Goal: Task Accomplishment & Management: Manage account settings

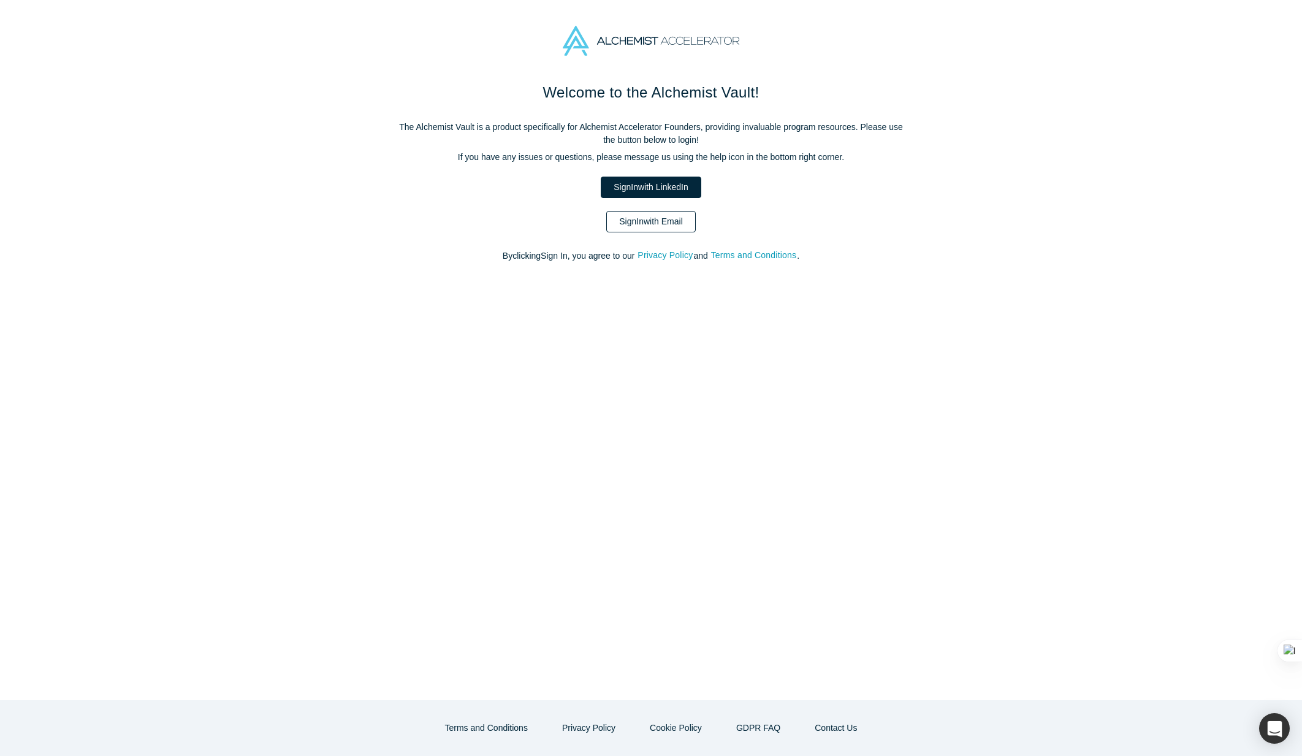
click at [669, 221] on link "Sign In with Email" at bounding box center [650, 221] width 89 height 21
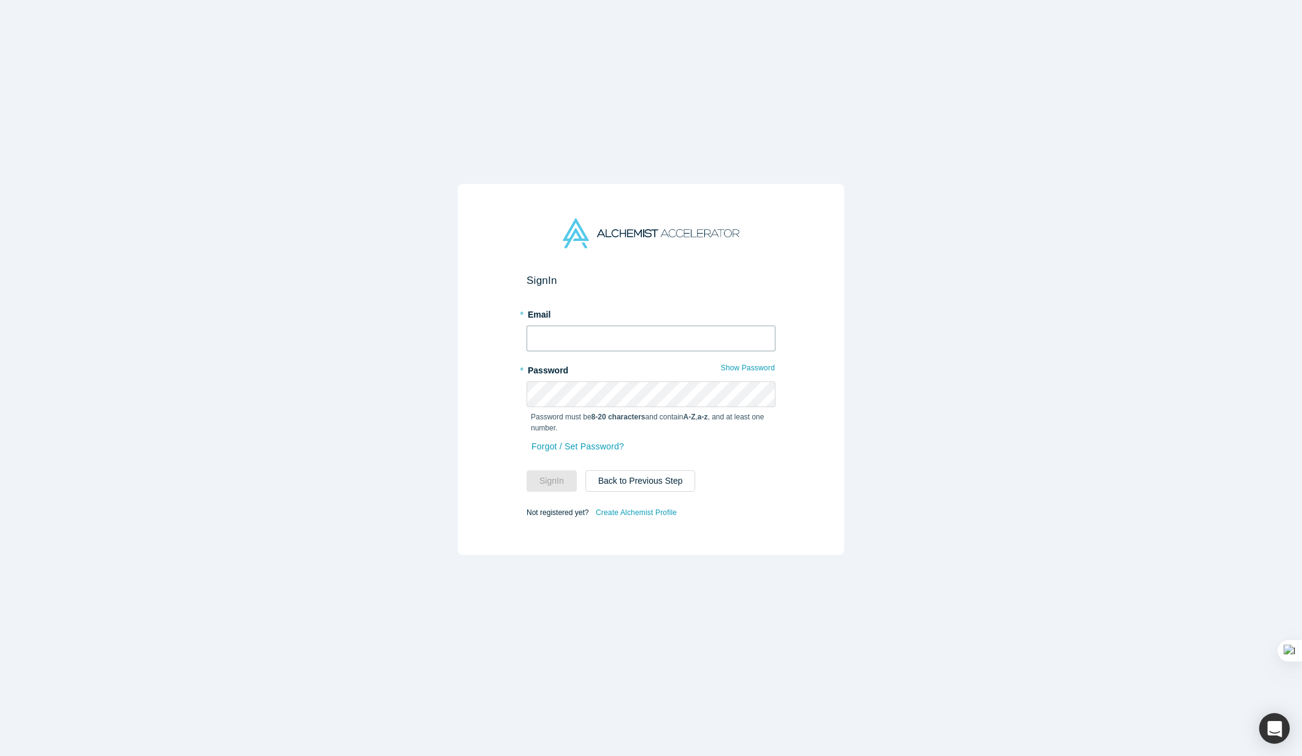
type input "yukai@alchemistaccelerator.com"
click at [636, 340] on input "yukai@alchemistaccelerator.com" at bounding box center [650, 338] width 249 height 26
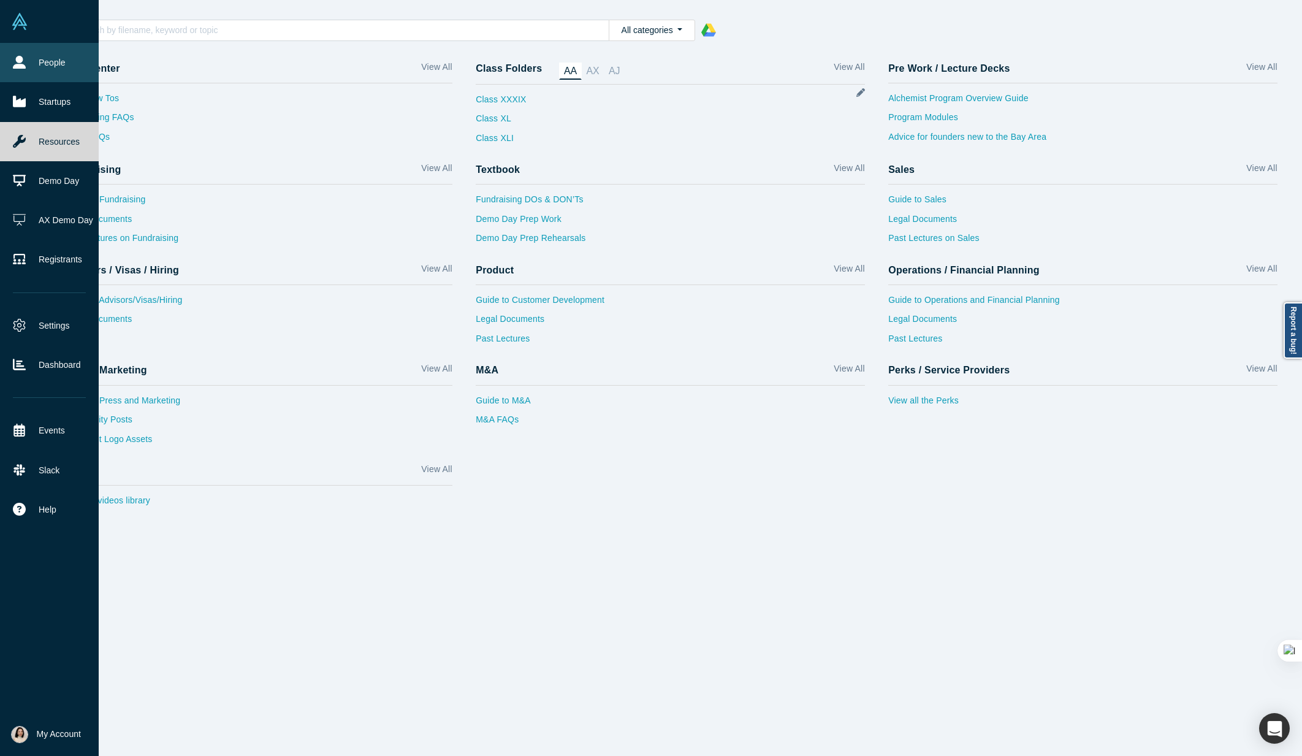
click at [60, 61] on link "People" at bounding box center [49, 62] width 99 height 39
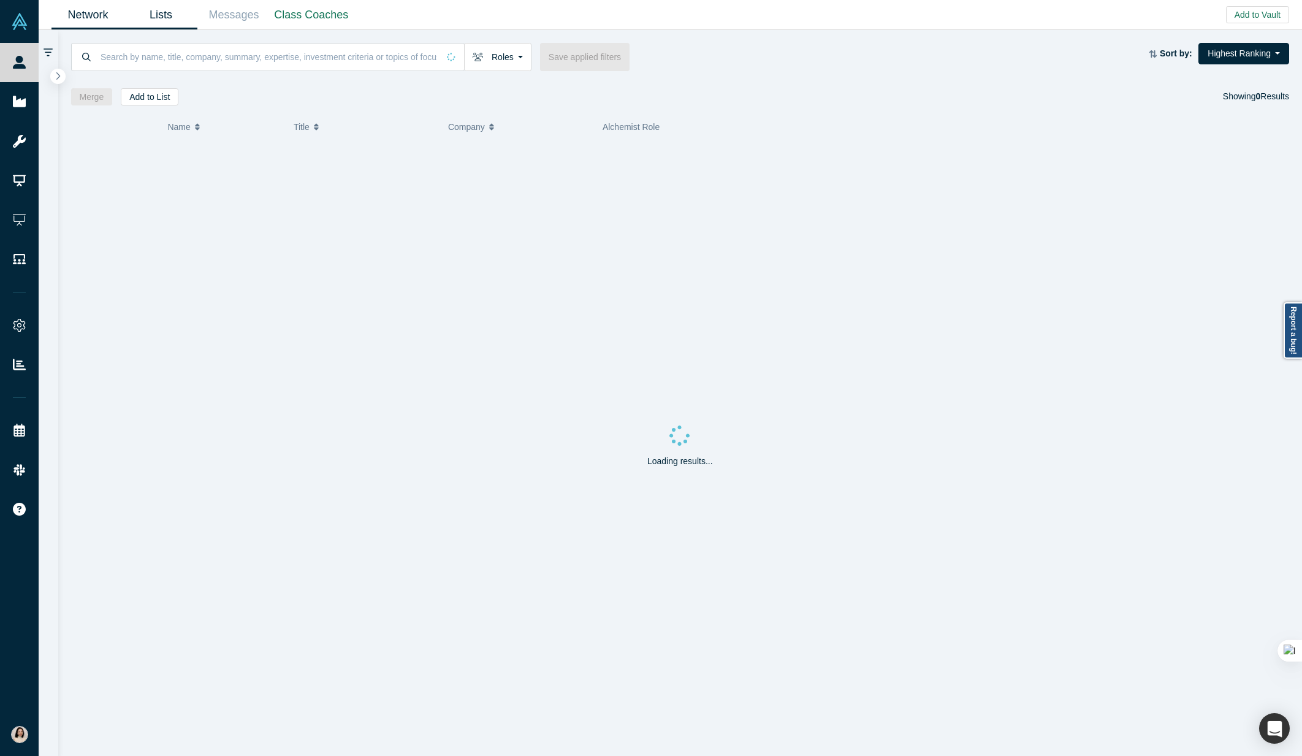
click at [165, 18] on link "Lists" at bounding box center [160, 15] width 73 height 29
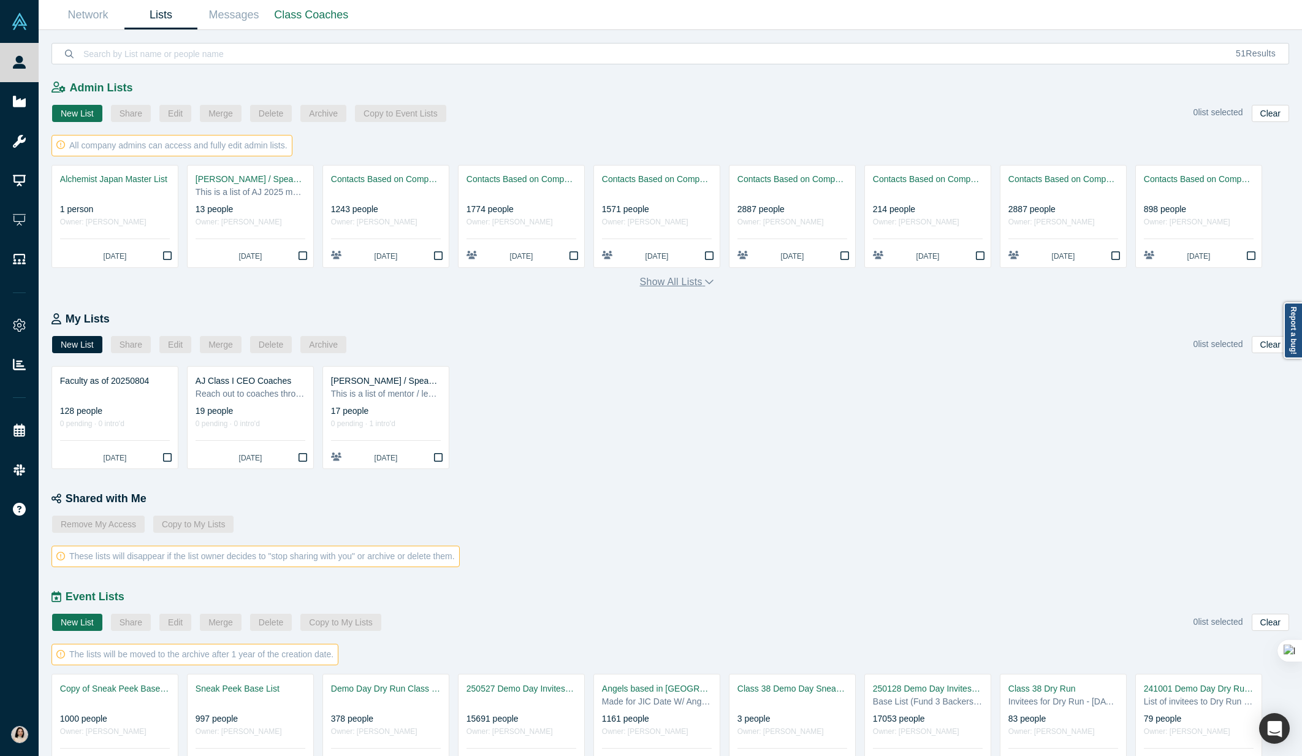
click at [701, 278] on button "Show all lists" at bounding box center [677, 282] width 74 height 15
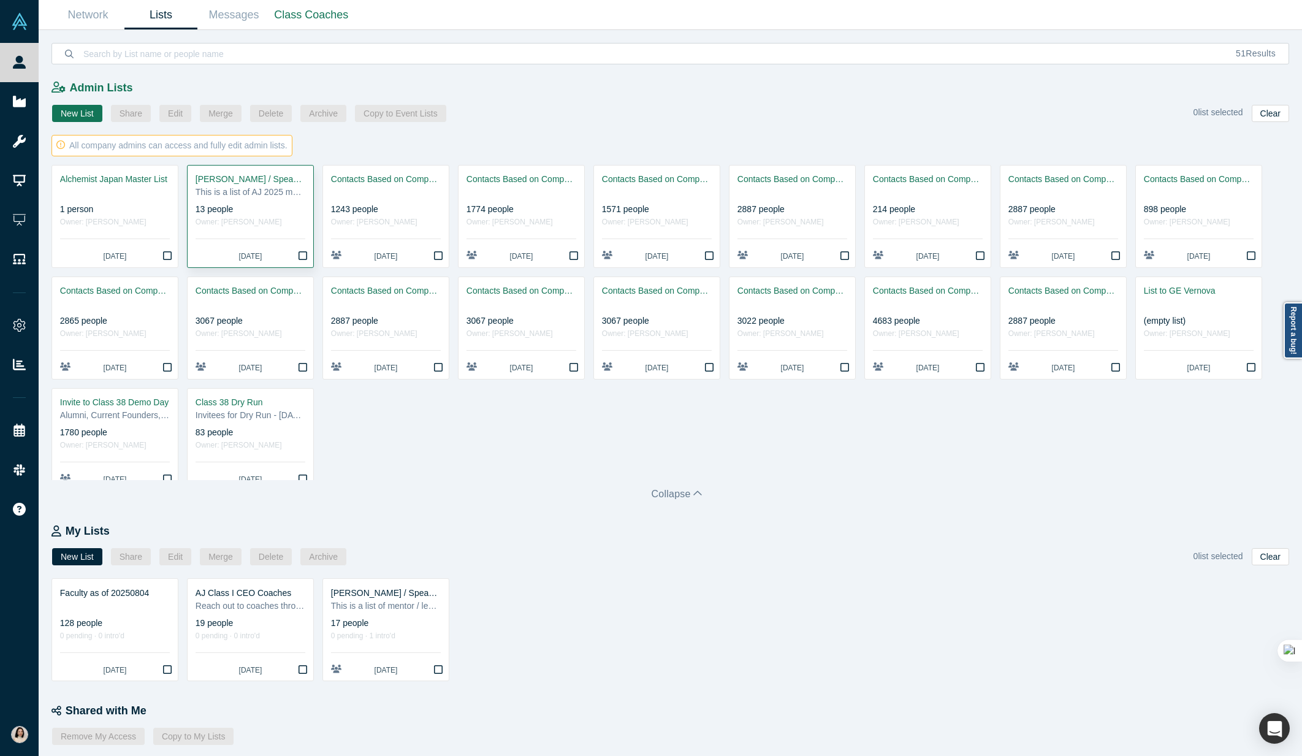
click at [240, 182] on div "AJ Mentor / Speaker / Team 2025" at bounding box center [251, 179] width 110 height 13
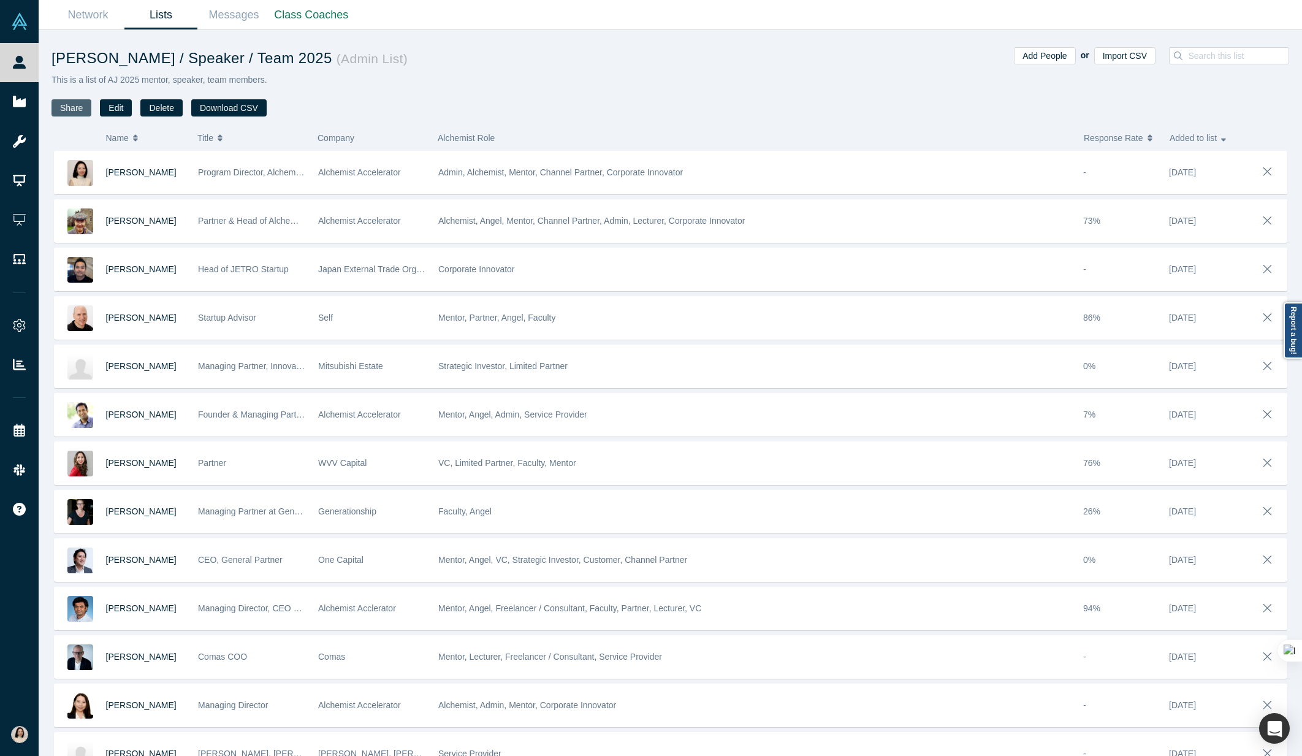
click at [61, 108] on button "Share" at bounding box center [71, 107] width 40 height 17
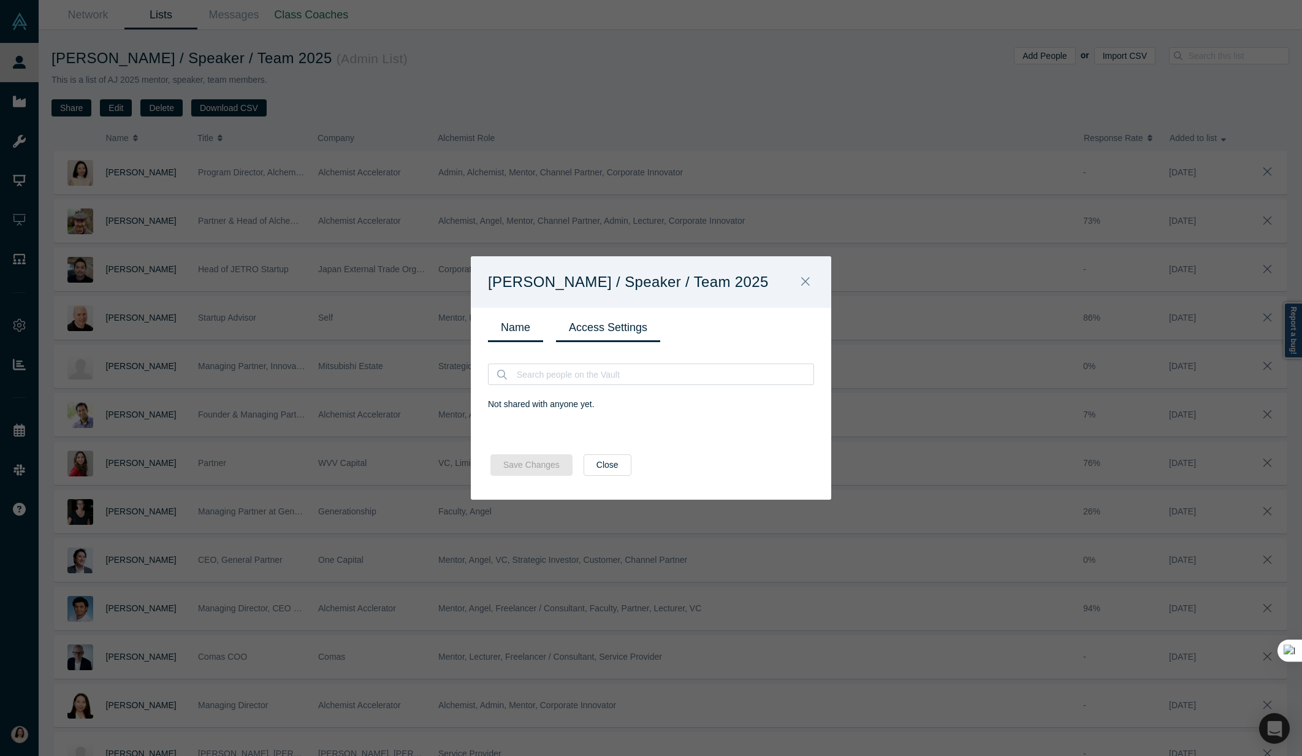
click at [513, 330] on link "Name" at bounding box center [515, 327] width 55 height 29
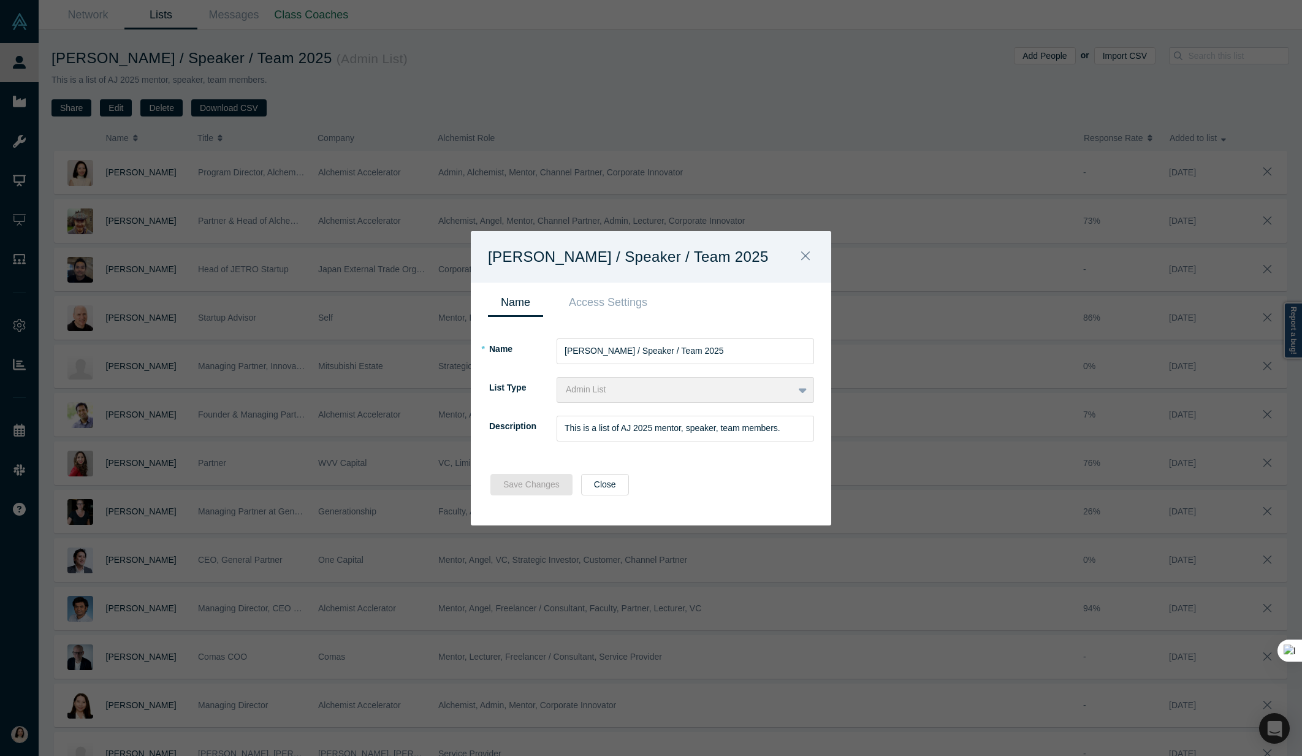
click at [596, 391] on div "Admin List" at bounding box center [685, 390] width 257 height 26
click at [600, 487] on button "Close" at bounding box center [605, 484] width 48 height 21
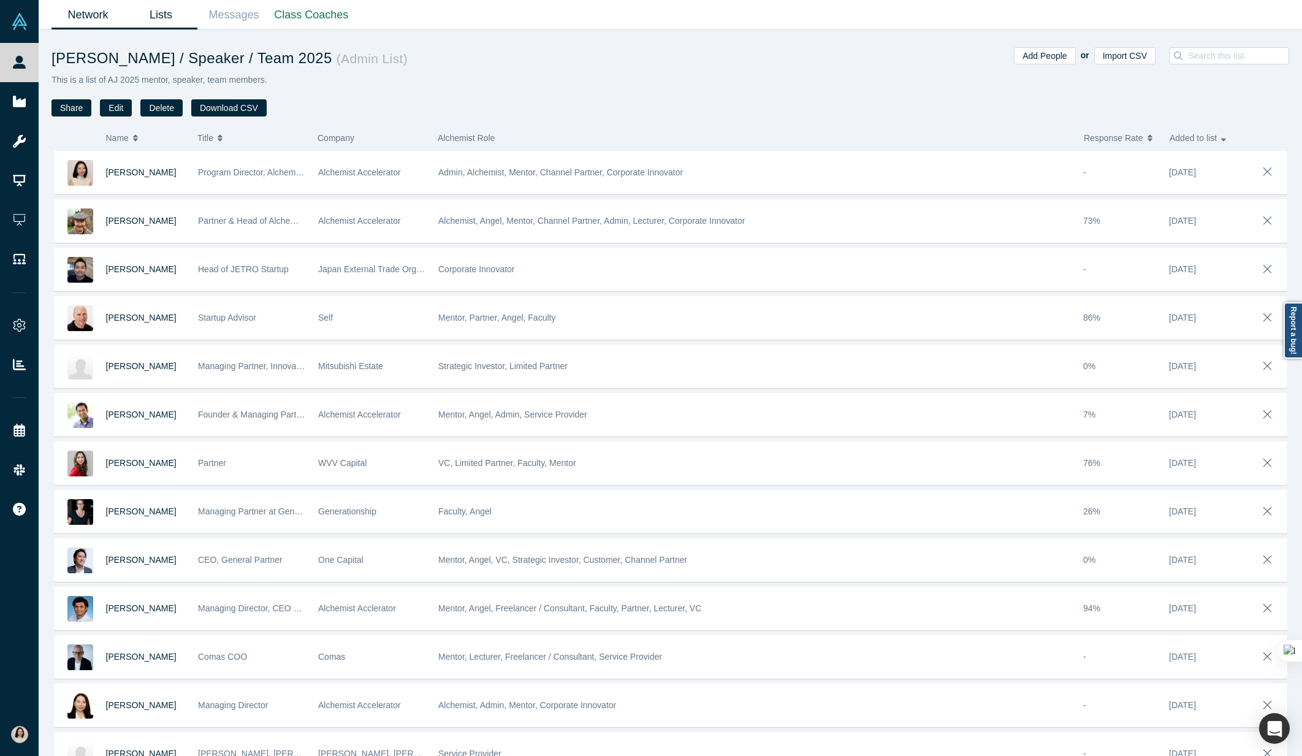
click at [104, 9] on link "Network" at bounding box center [87, 15] width 73 height 29
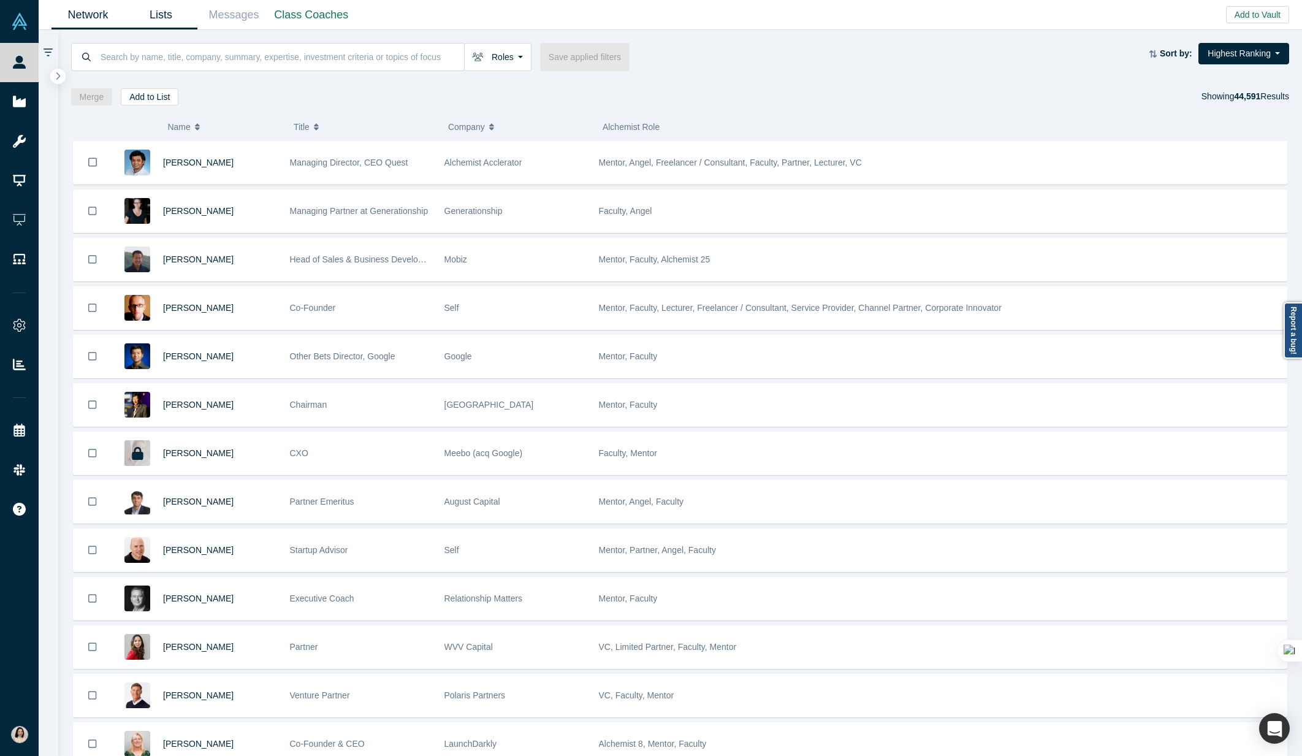
click at [161, 29] on link "Lists" at bounding box center [160, 15] width 73 height 29
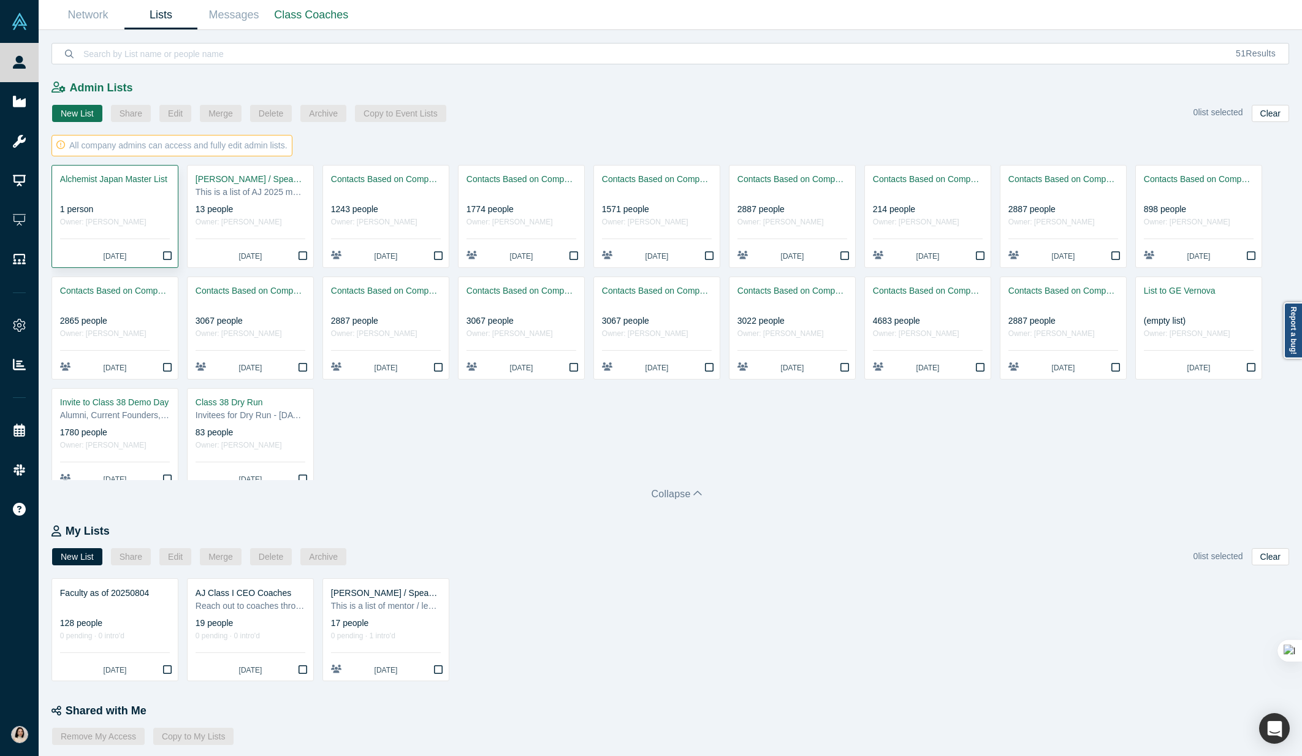
click at [169, 258] on icon "Bookmark" at bounding box center [167, 256] width 9 height 10
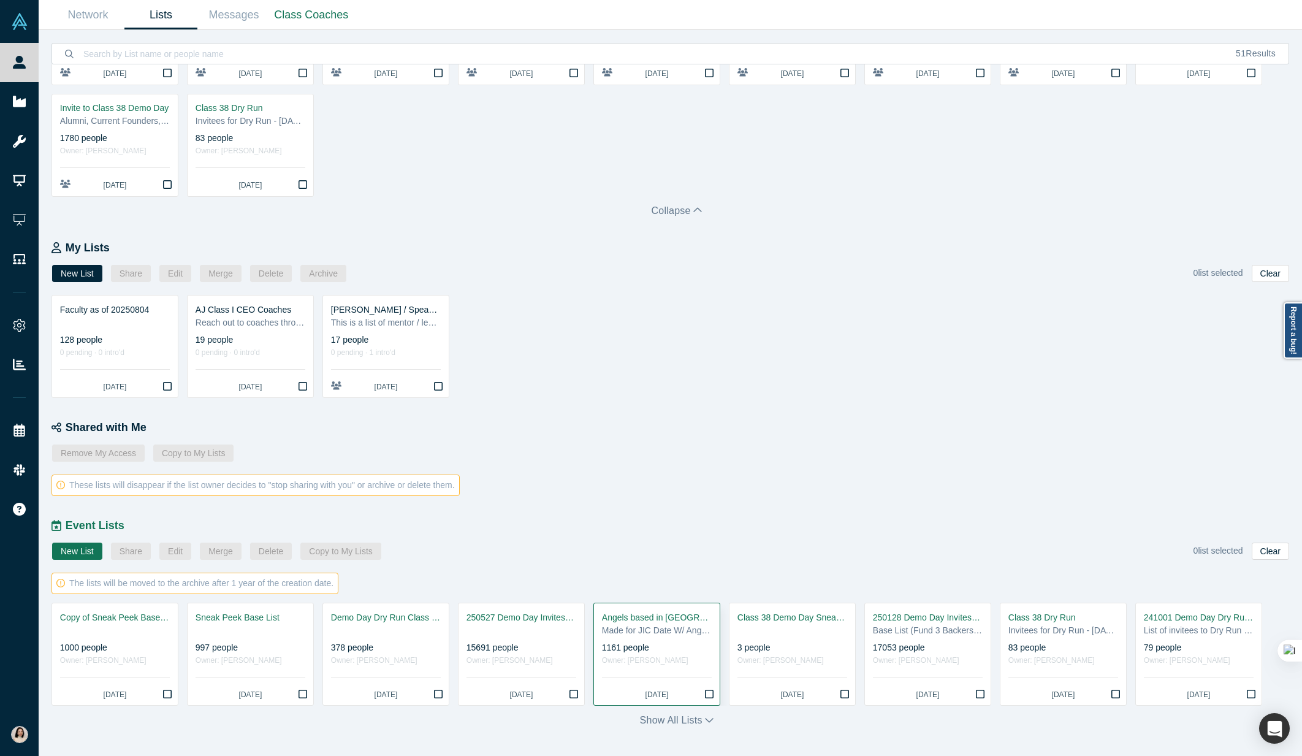
scroll to position [284, 0]
drag, startPoint x: 685, startPoint y: 718, endPoint x: 681, endPoint y: 713, distance: 6.5
click at [685, 718] on button "Show all lists" at bounding box center [677, 720] width 74 height 15
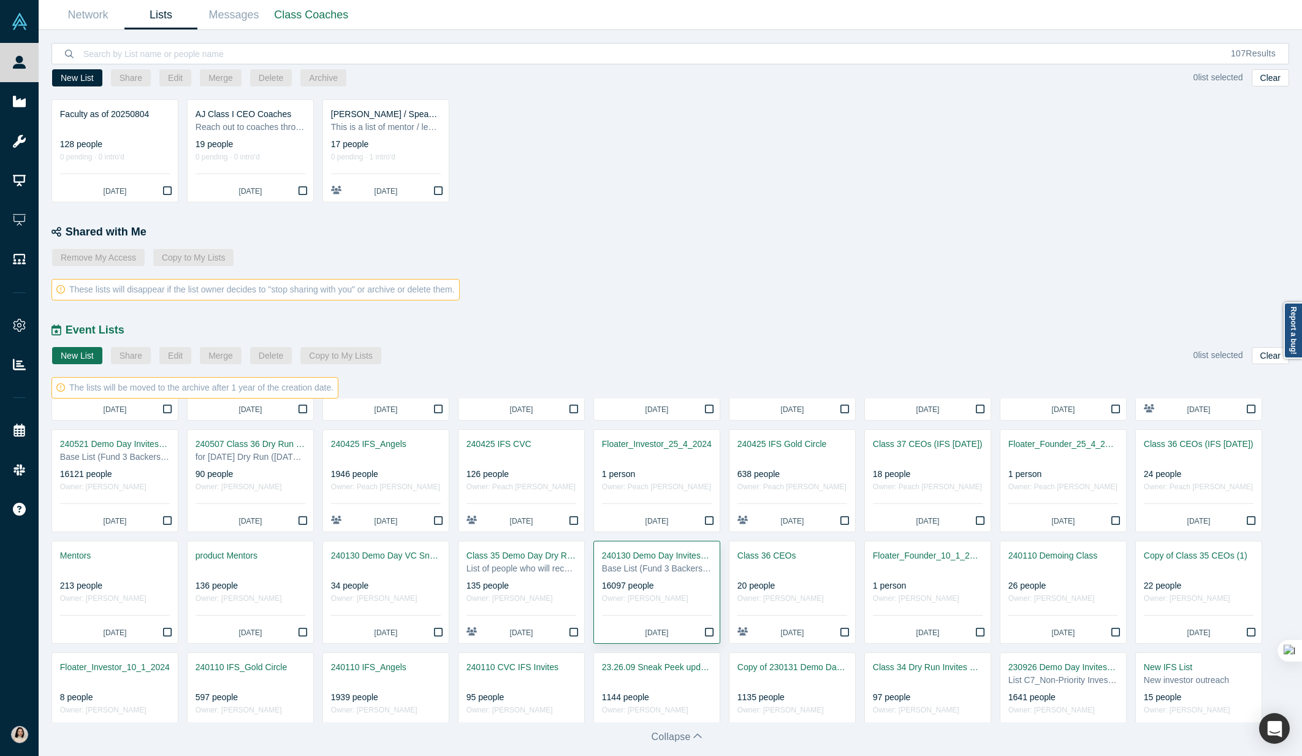
scroll to position [170, 0]
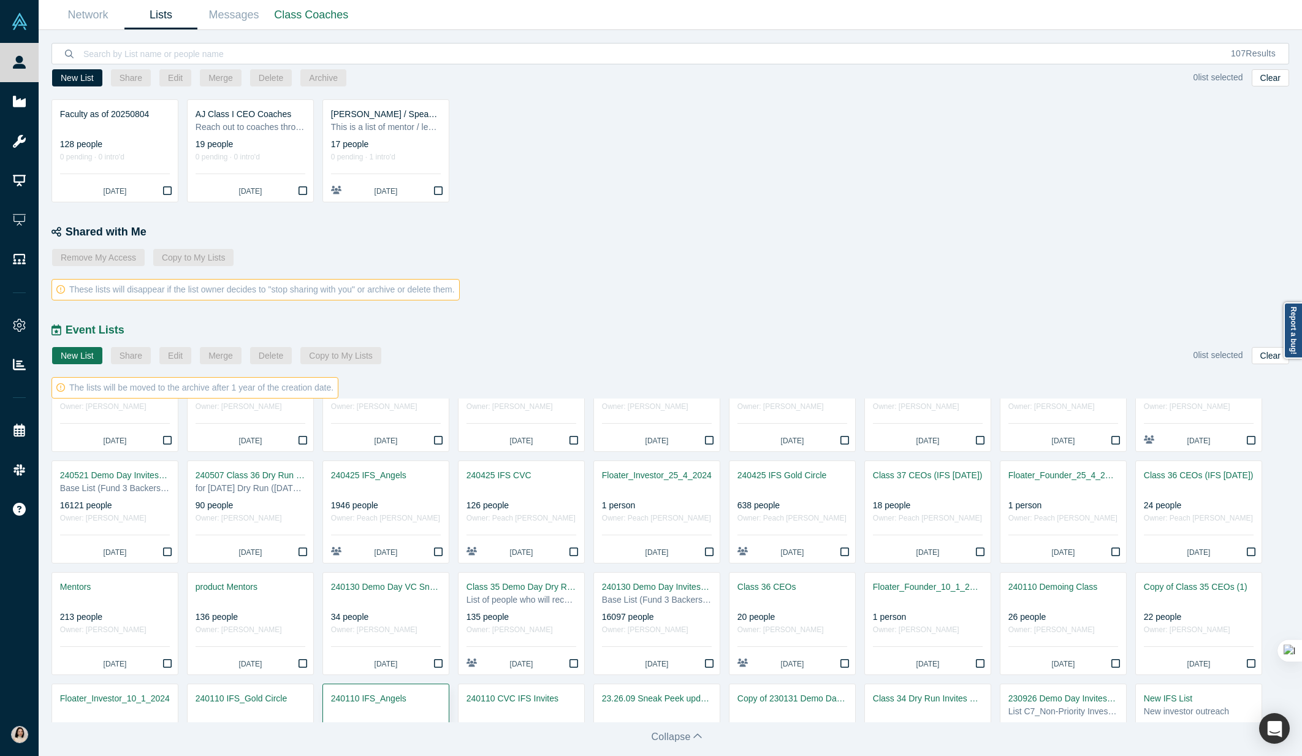
click at [345, 695] on div "240110 IFS_Angels" at bounding box center [386, 698] width 110 height 13
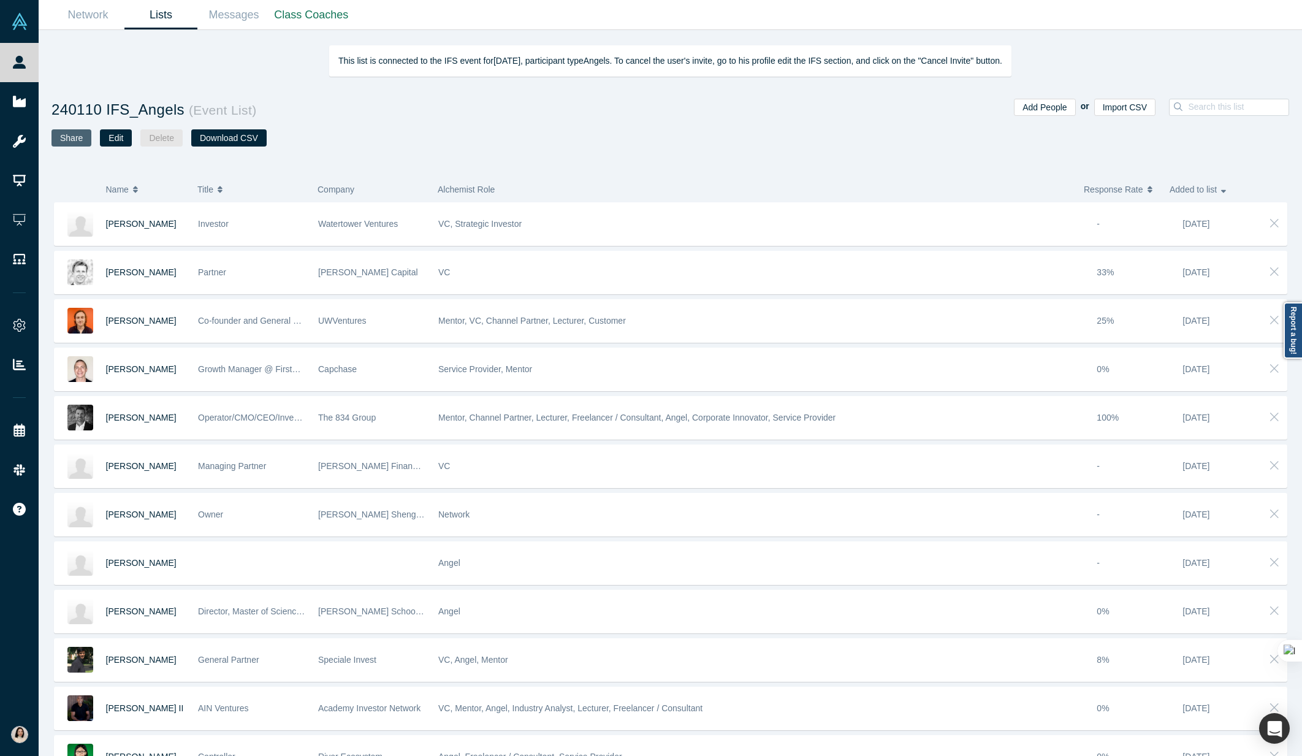
click at [77, 140] on button "Share" at bounding box center [71, 137] width 40 height 17
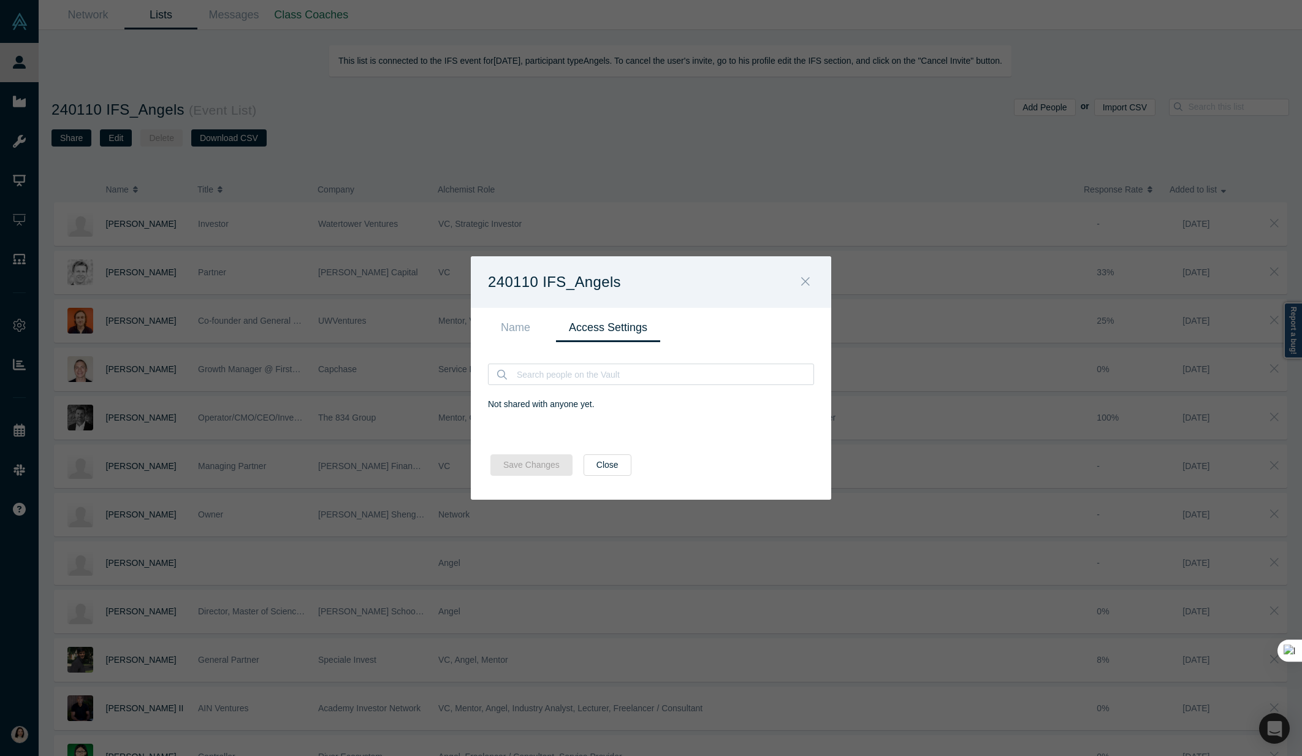
click at [805, 275] on button "Close" at bounding box center [805, 282] width 26 height 26
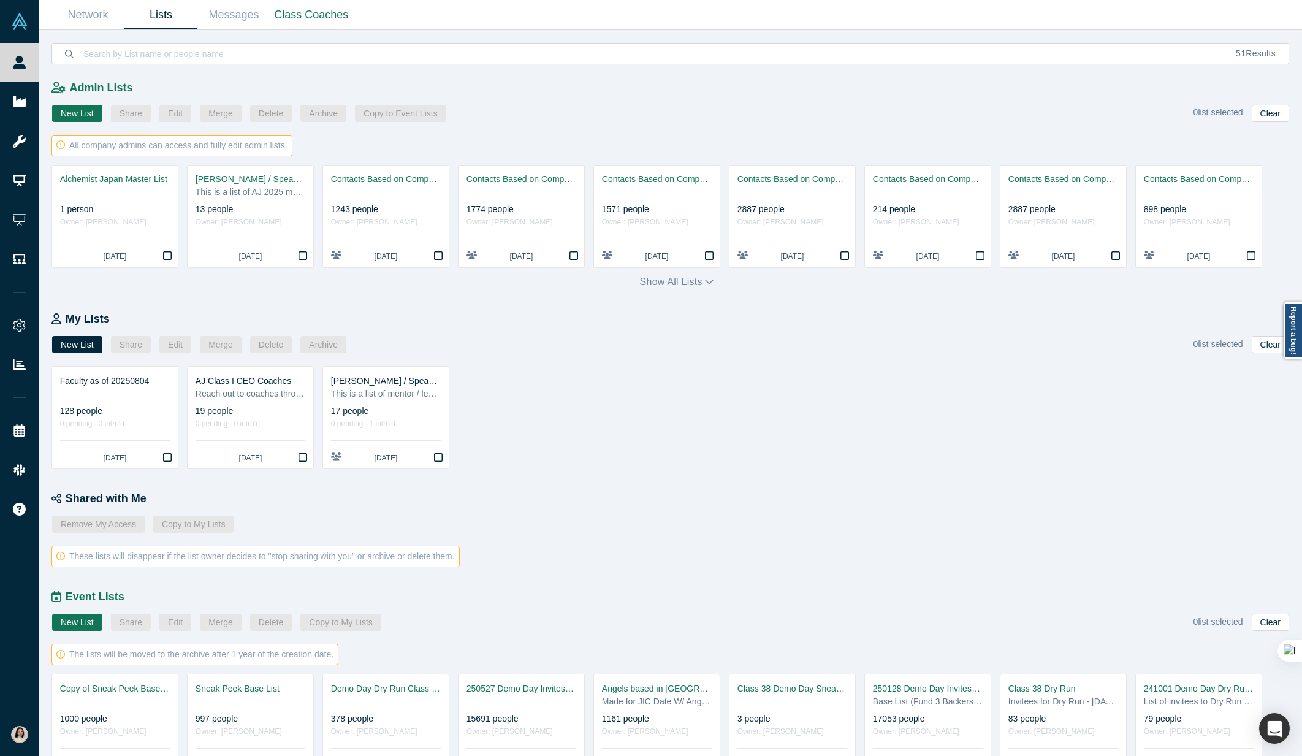
click at [680, 278] on button "Show all lists" at bounding box center [677, 282] width 74 height 15
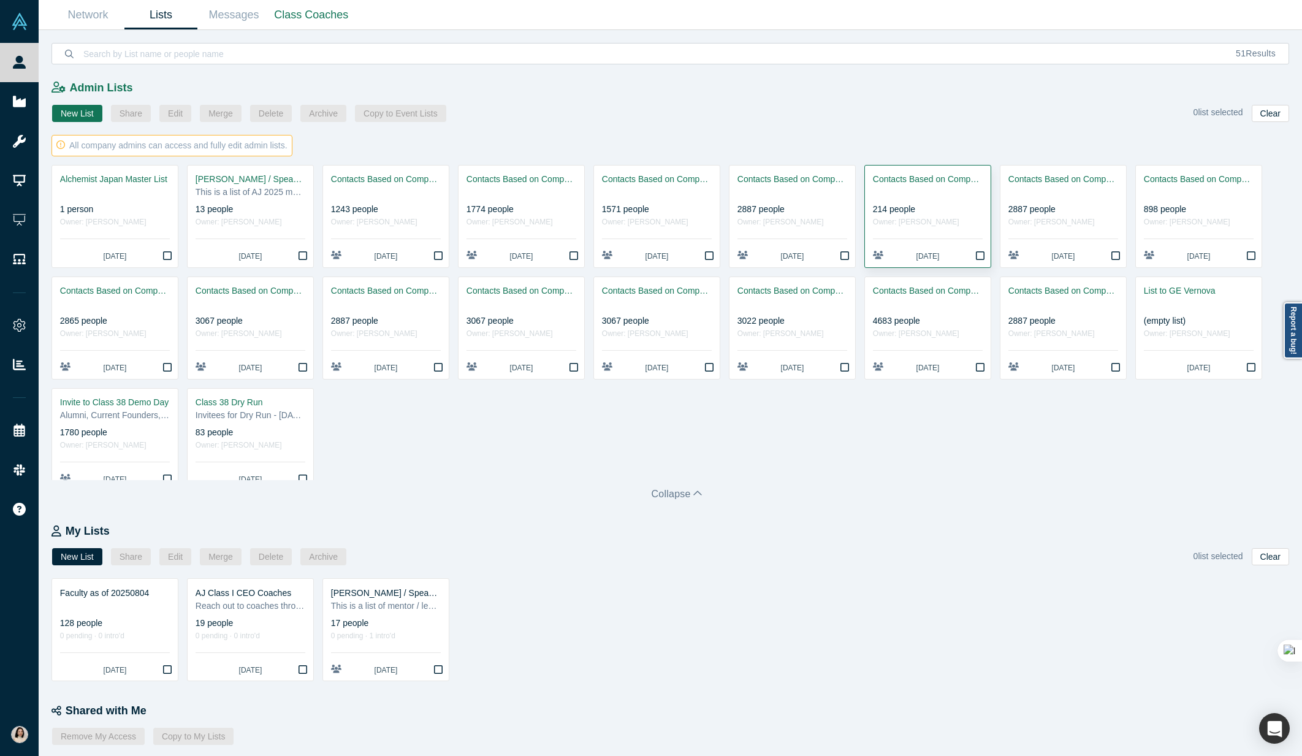
click at [910, 177] on div "Contacts Based on Company Keywords - Atomistic Insights" at bounding box center [928, 179] width 110 height 13
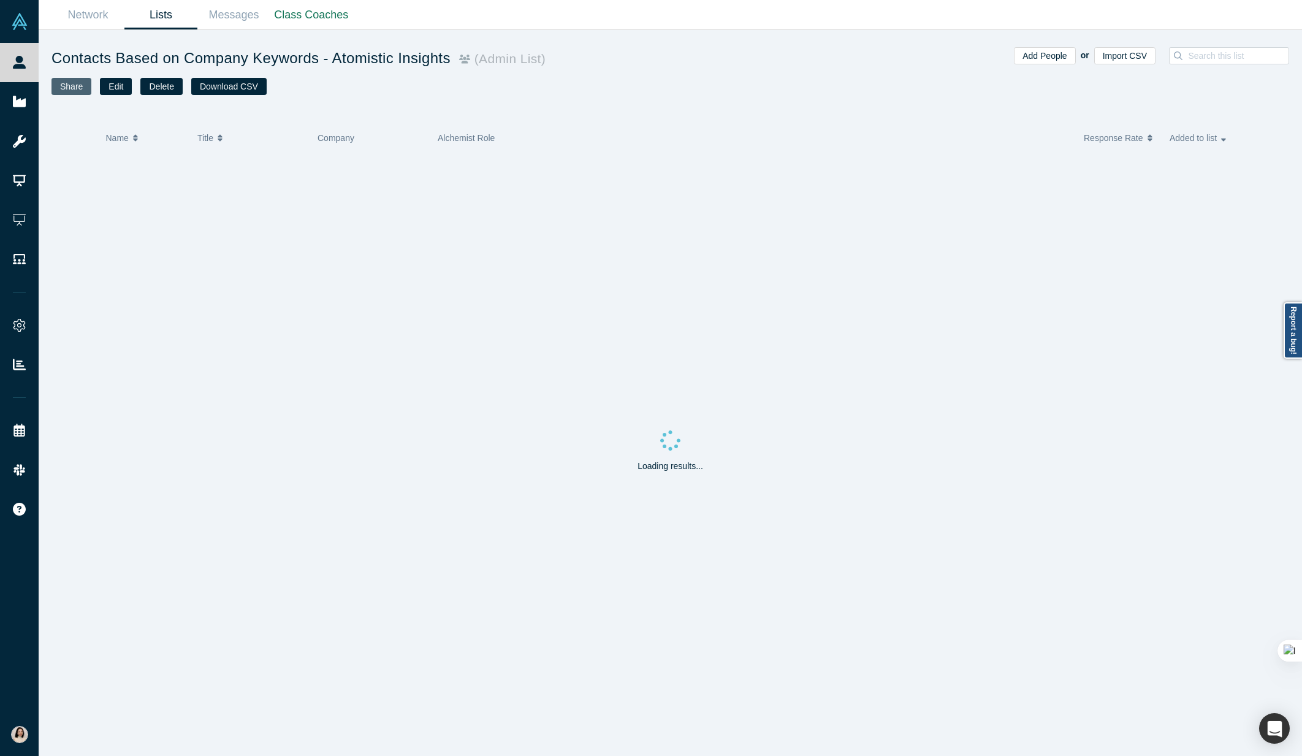
click at [82, 89] on button "Share" at bounding box center [71, 86] width 40 height 17
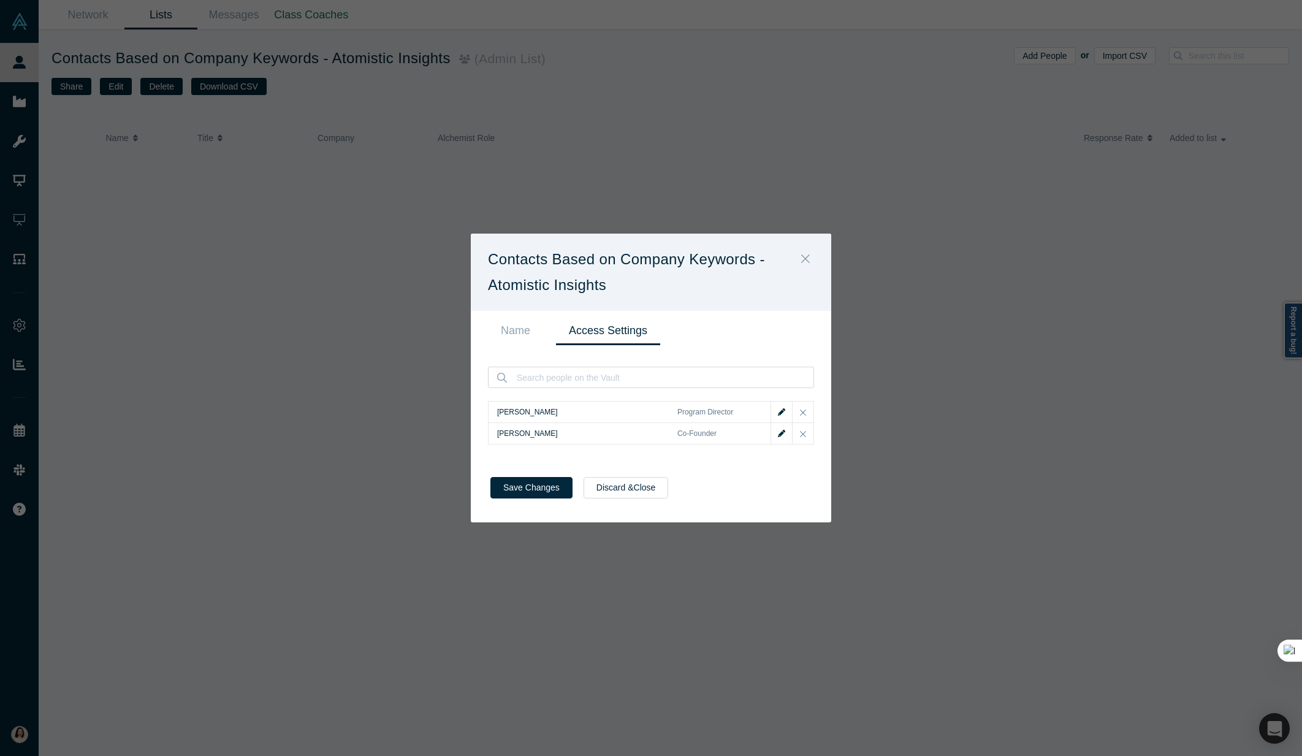
click at [804, 259] on icon "Close" at bounding box center [805, 258] width 9 height 13
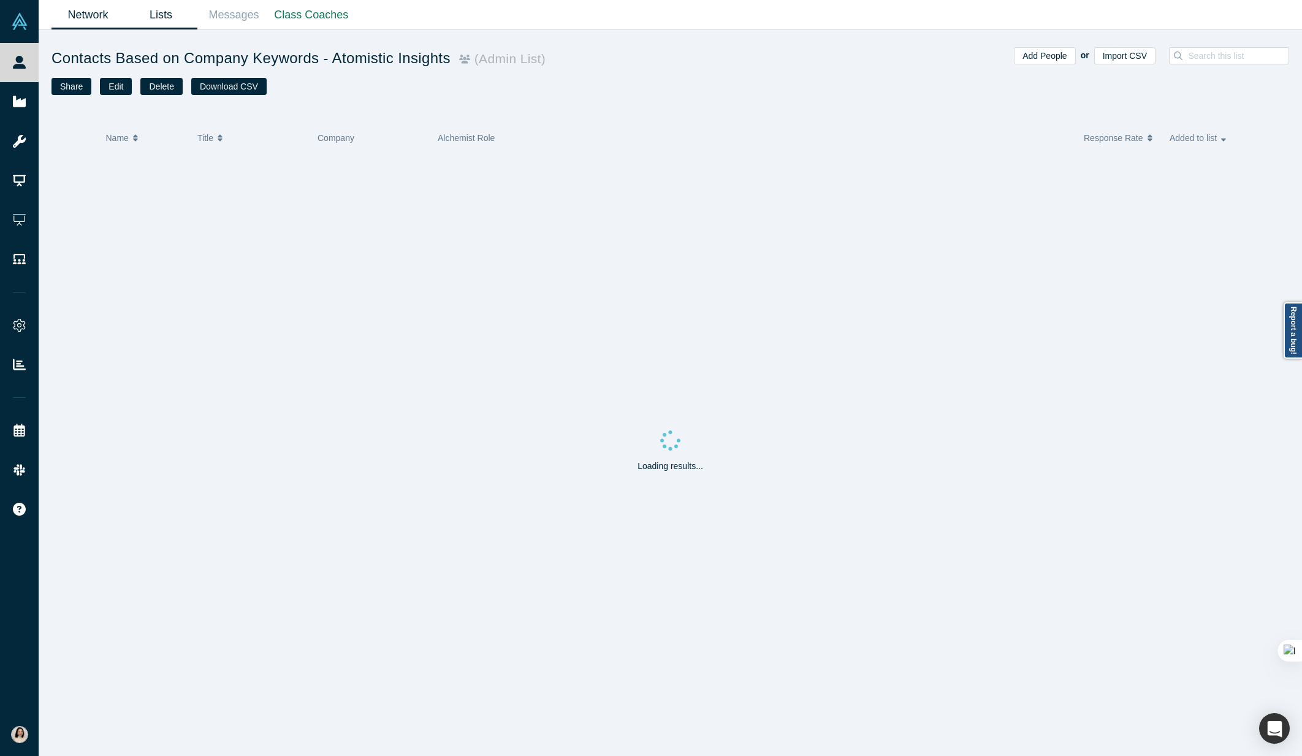
click at [75, 19] on link "Network" at bounding box center [87, 15] width 73 height 29
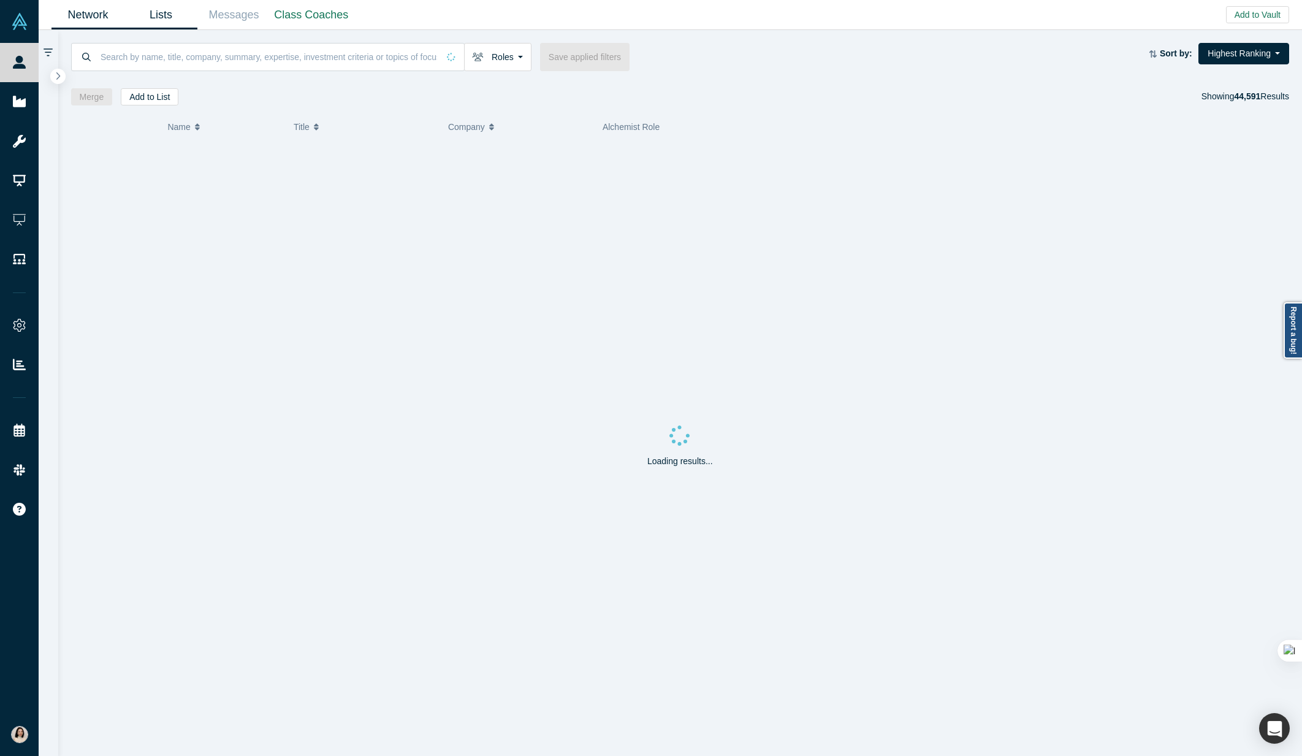
click at [154, 18] on link "Lists" at bounding box center [160, 15] width 73 height 29
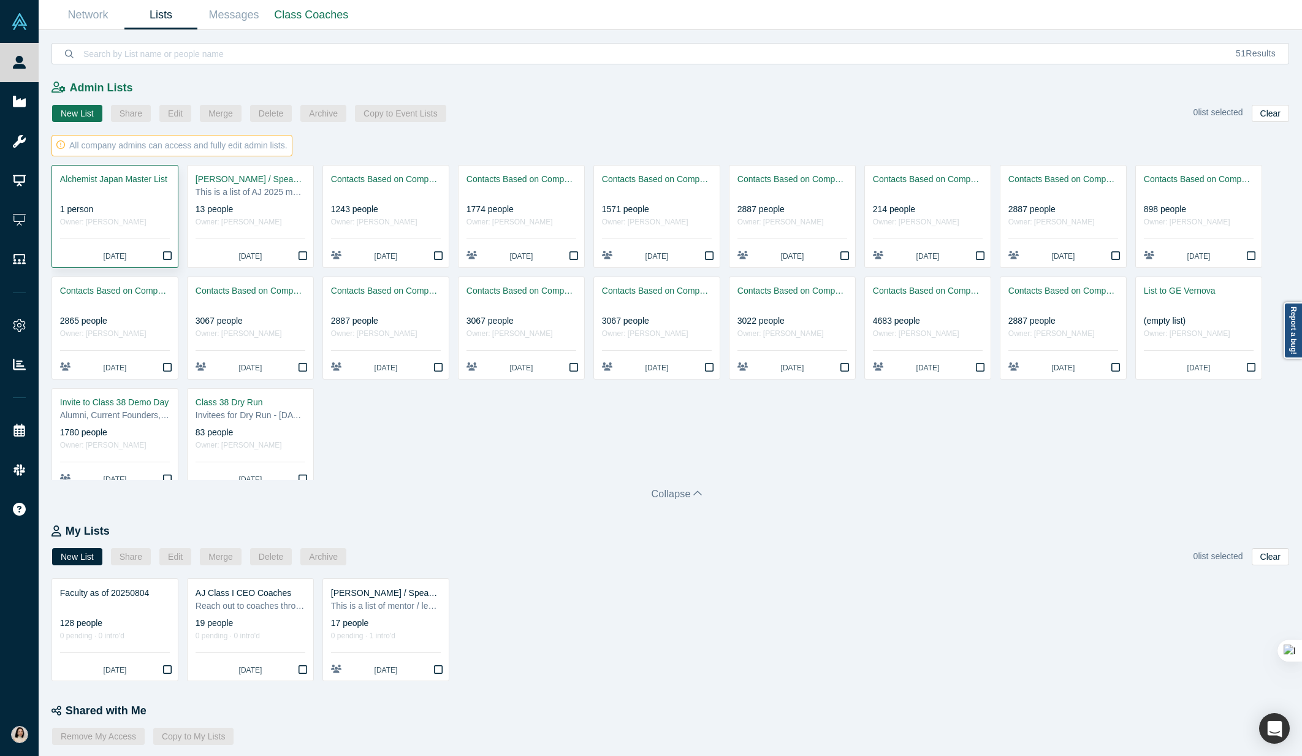
click at [165, 258] on icon "Bookmark" at bounding box center [167, 256] width 9 height 10
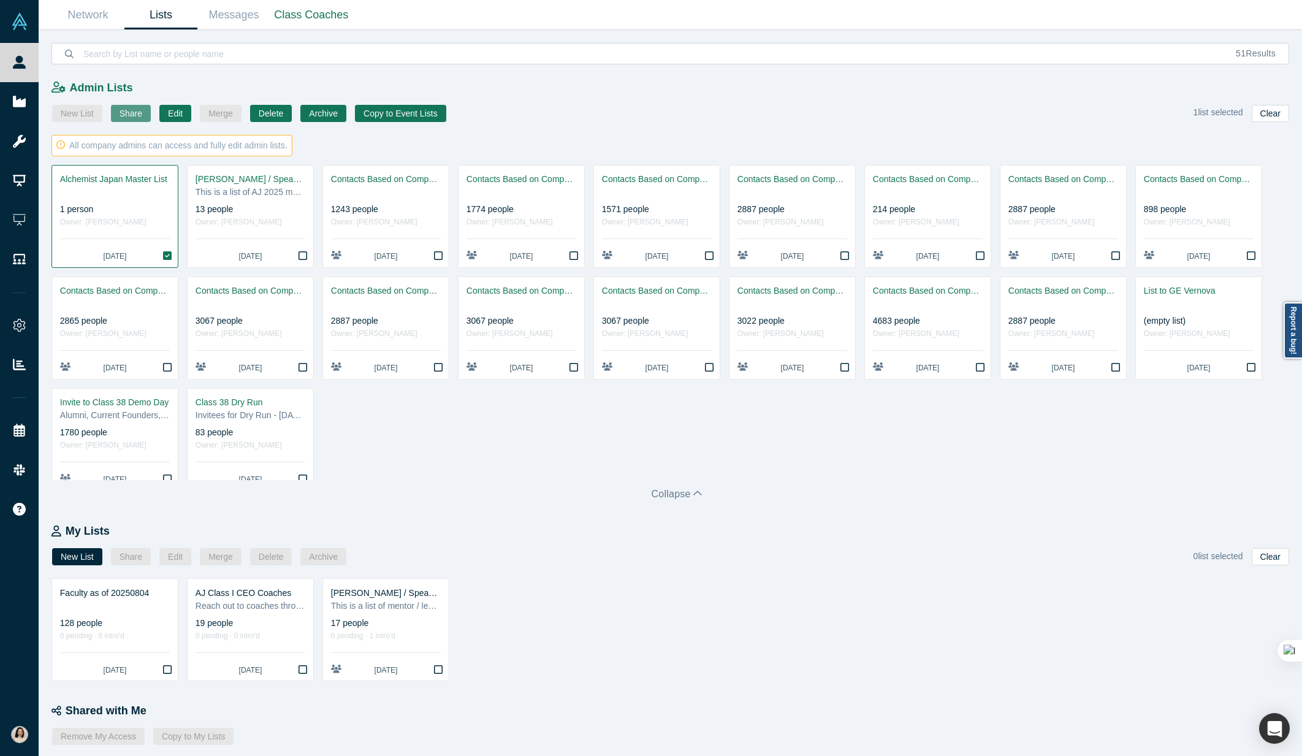
click at [124, 108] on button "Share" at bounding box center [131, 113] width 40 height 17
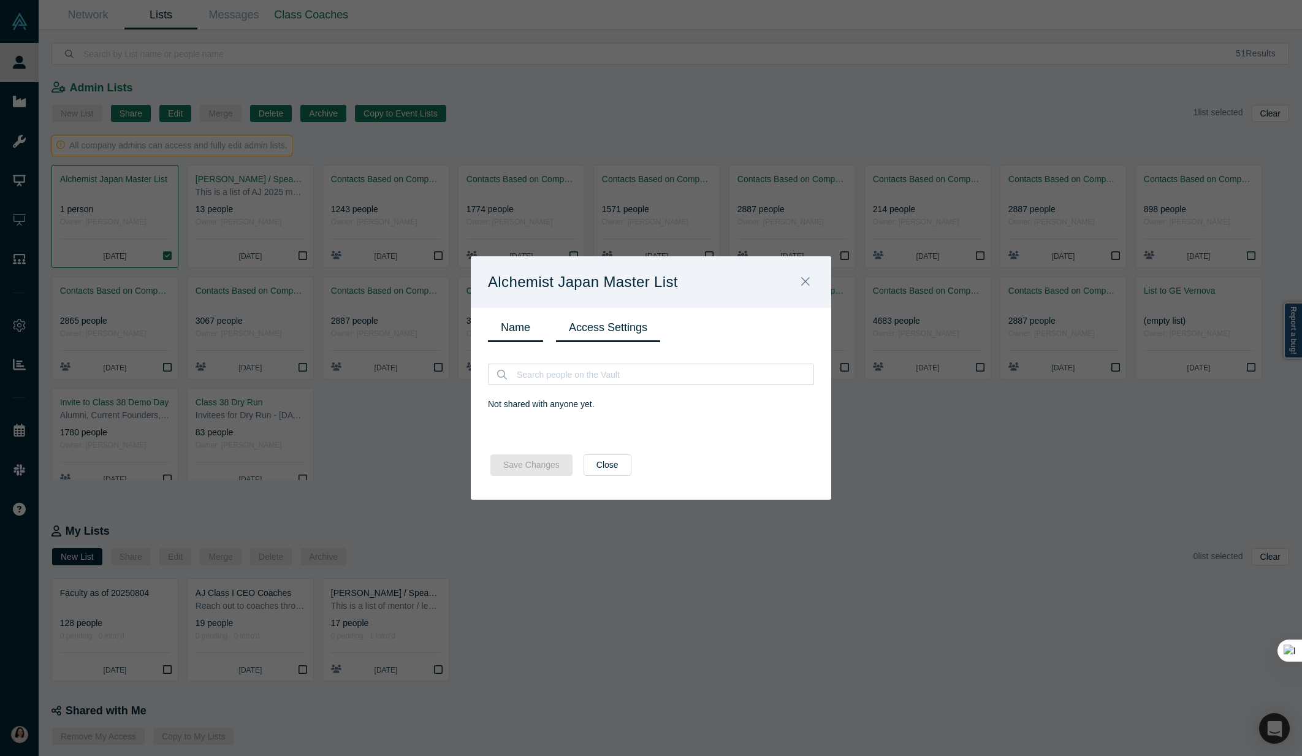
click at [511, 333] on link "Name" at bounding box center [515, 327] width 55 height 29
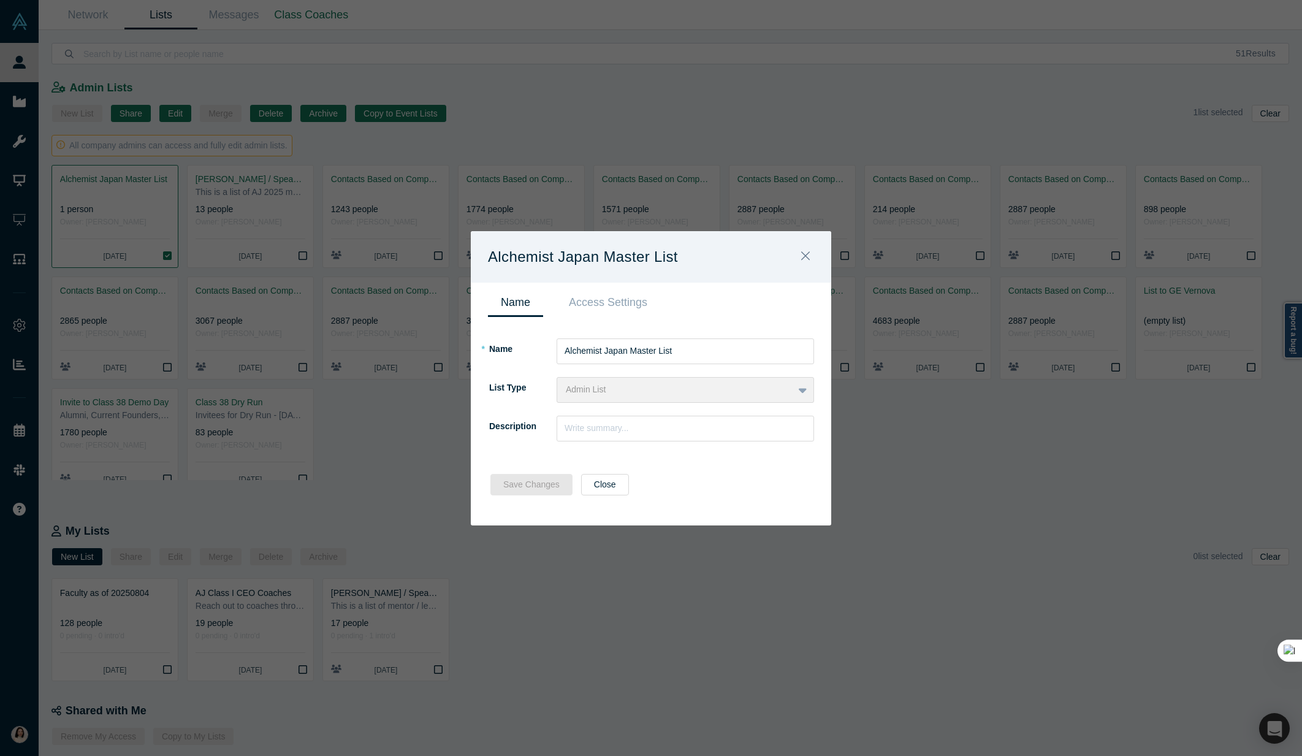
click at [604, 484] on button "Close" at bounding box center [605, 484] width 48 height 21
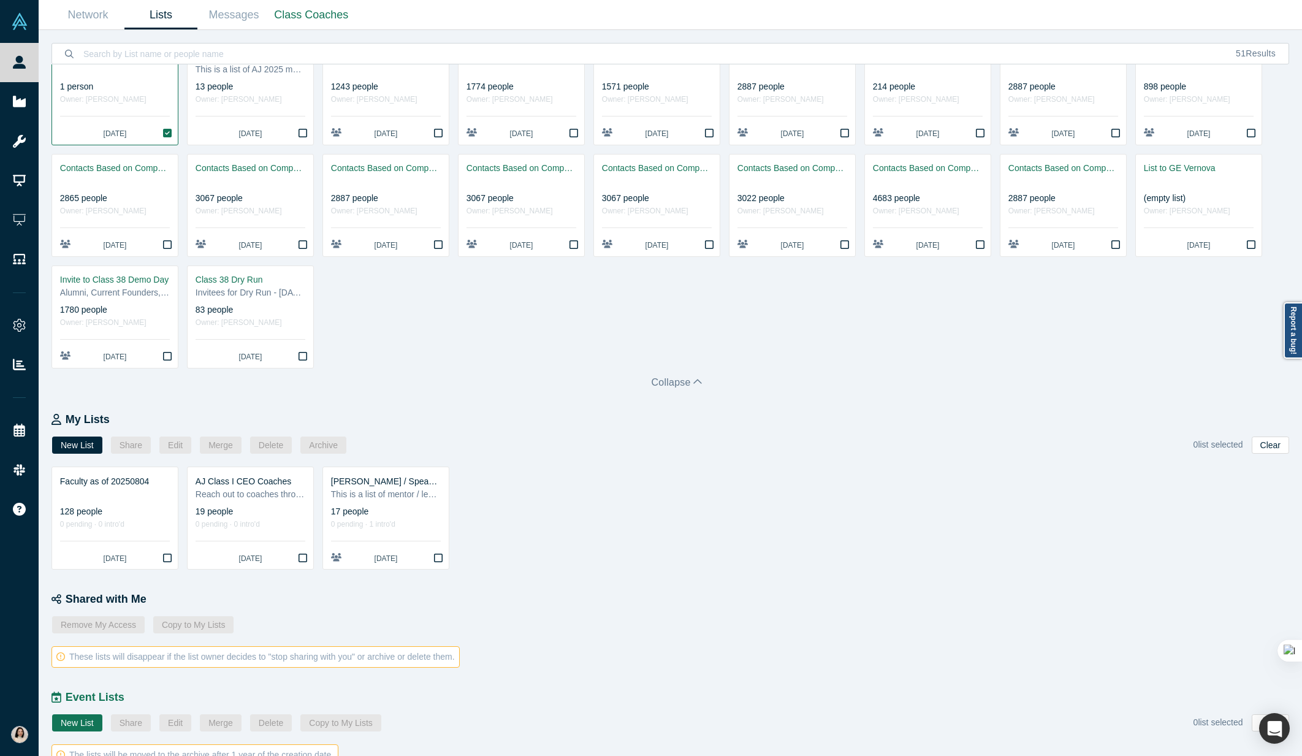
scroll to position [284, 0]
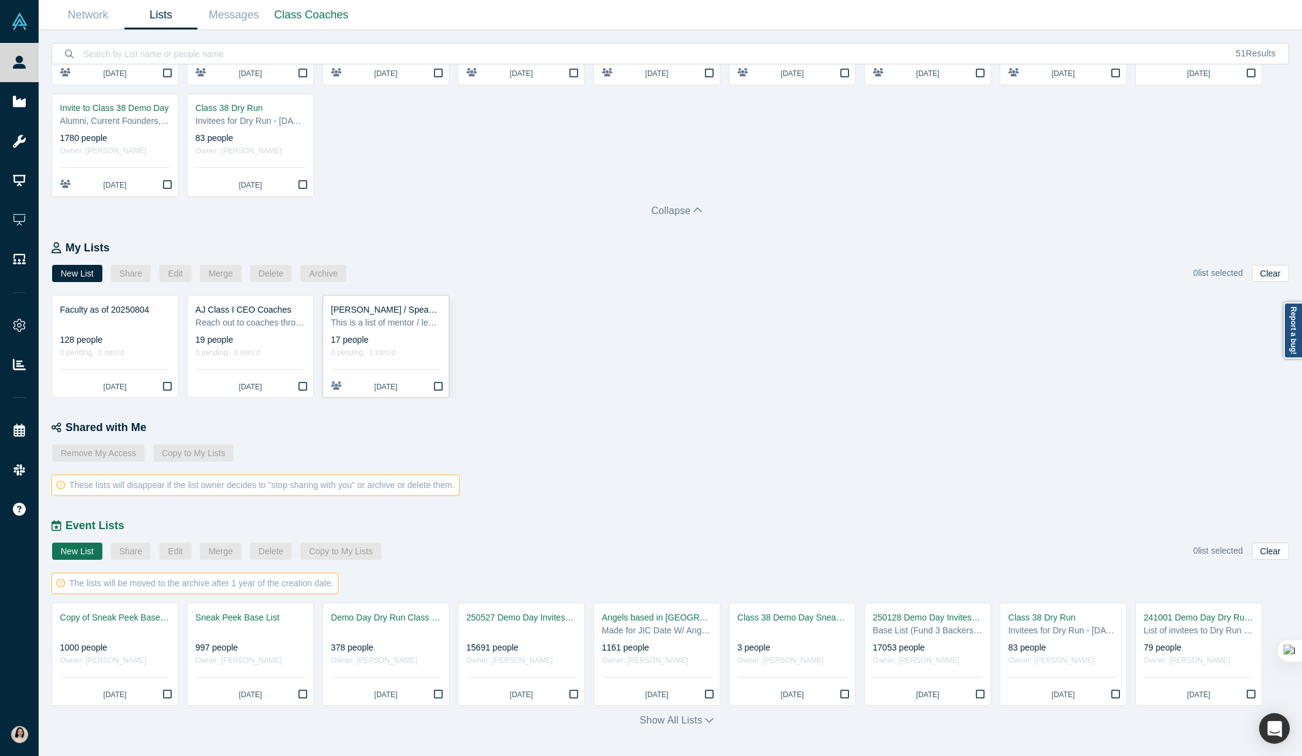
click at [361, 382] on div "1 year ago" at bounding box center [386, 386] width 110 height 11
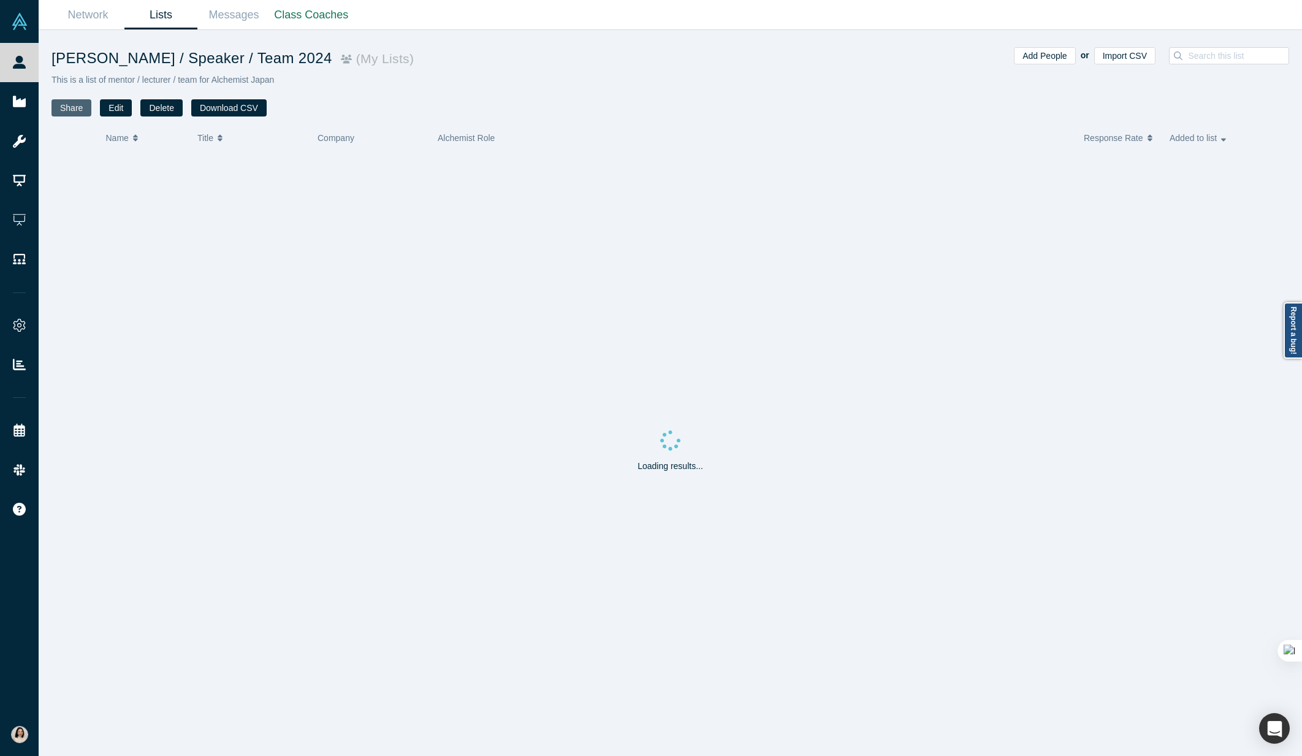
click at [59, 104] on button "Share" at bounding box center [71, 107] width 40 height 17
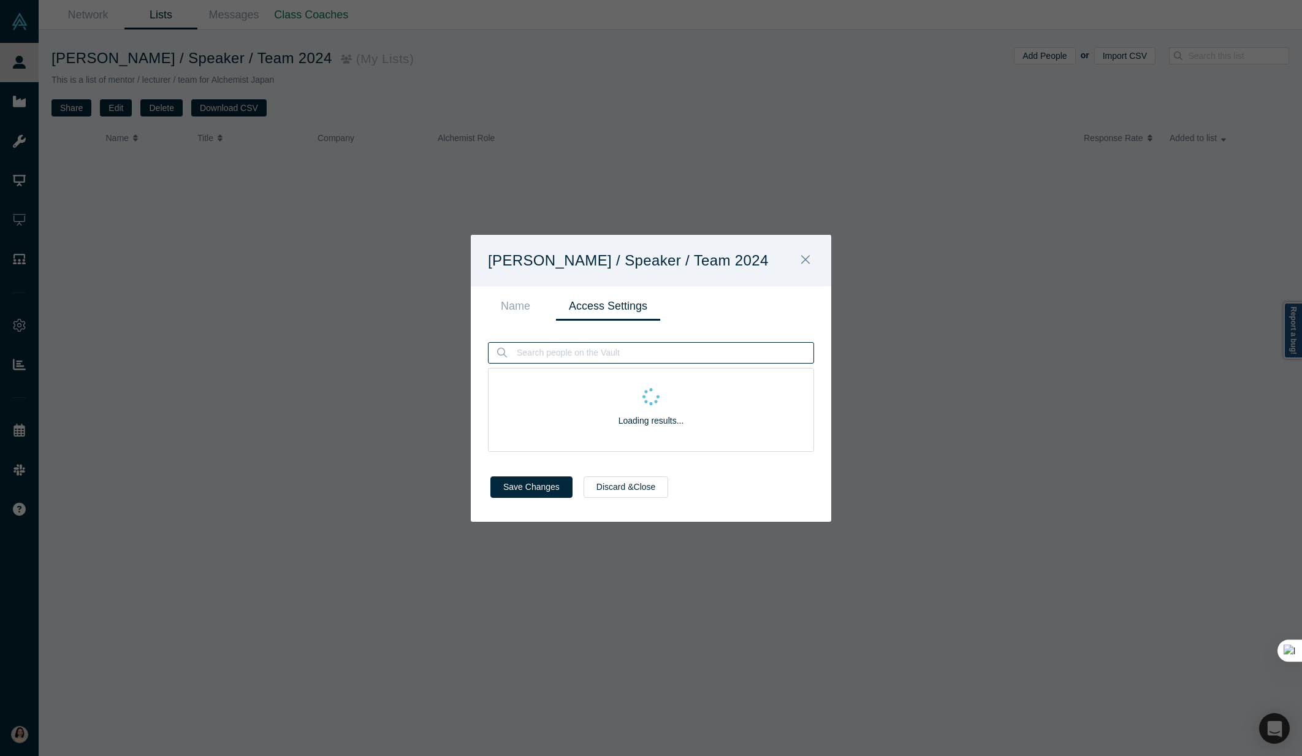
click at [555, 359] on input at bounding box center [664, 353] width 298 height 20
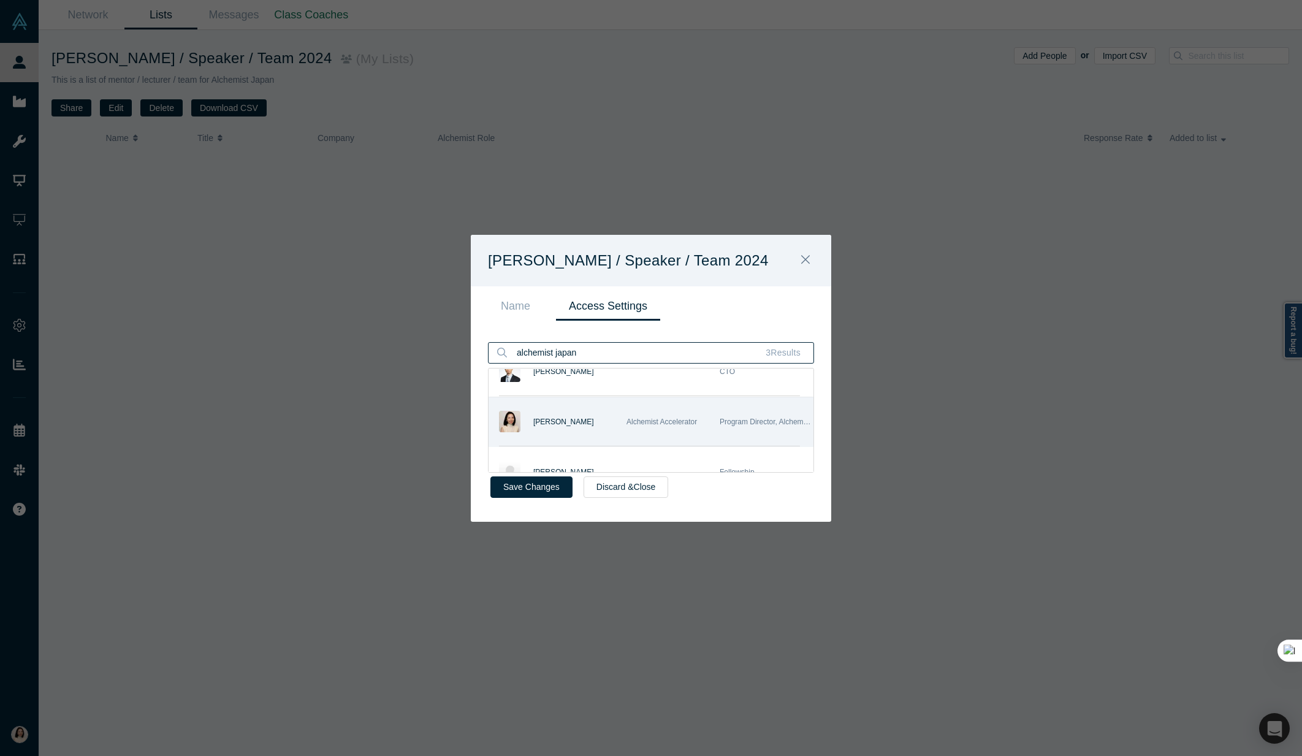
scroll to position [47, 0]
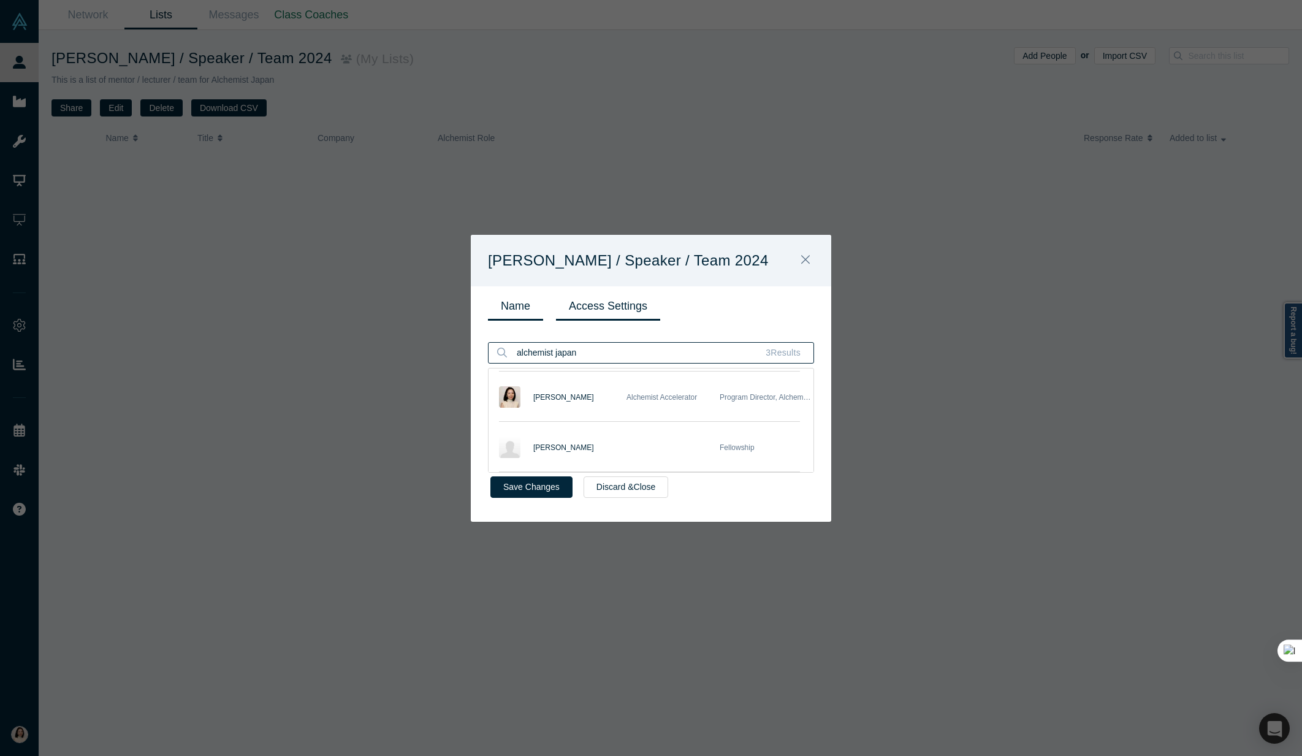
type input "alchemist japan"
click at [495, 300] on link "Name" at bounding box center [515, 306] width 55 height 29
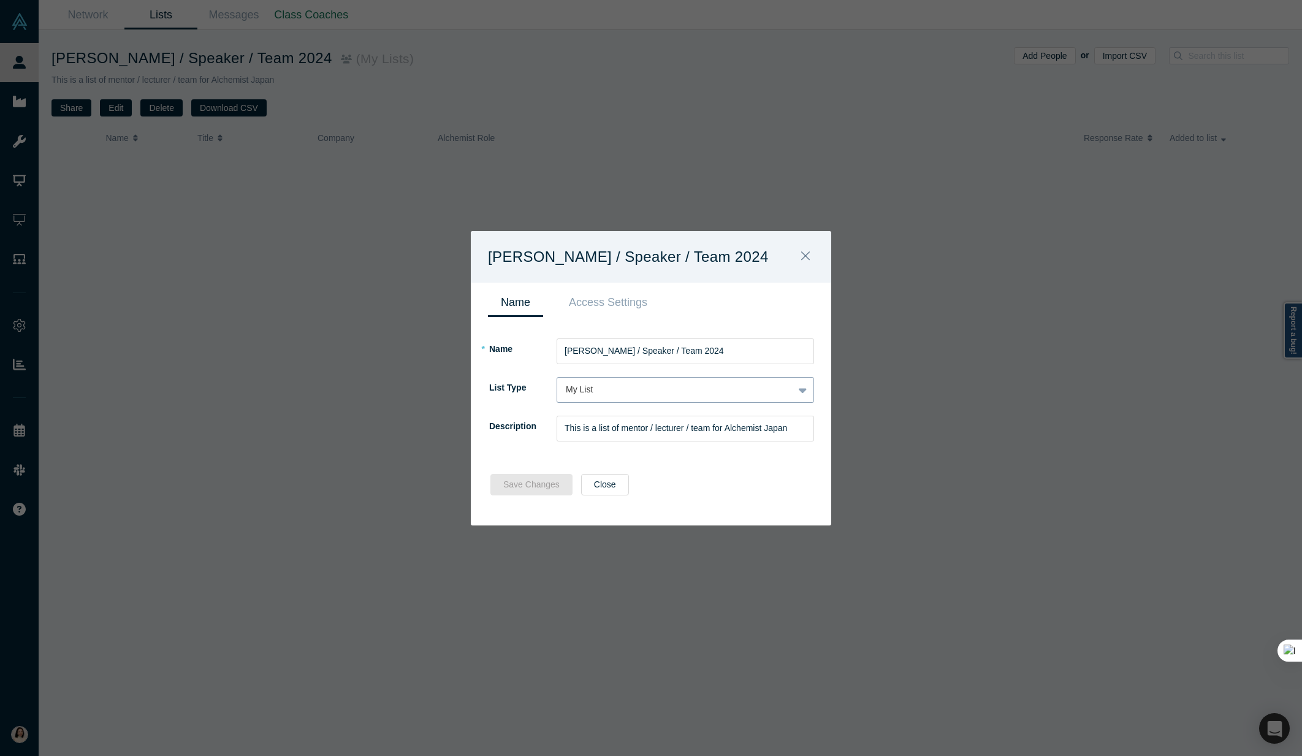
click at [607, 381] on div "My List" at bounding box center [685, 390] width 257 height 26
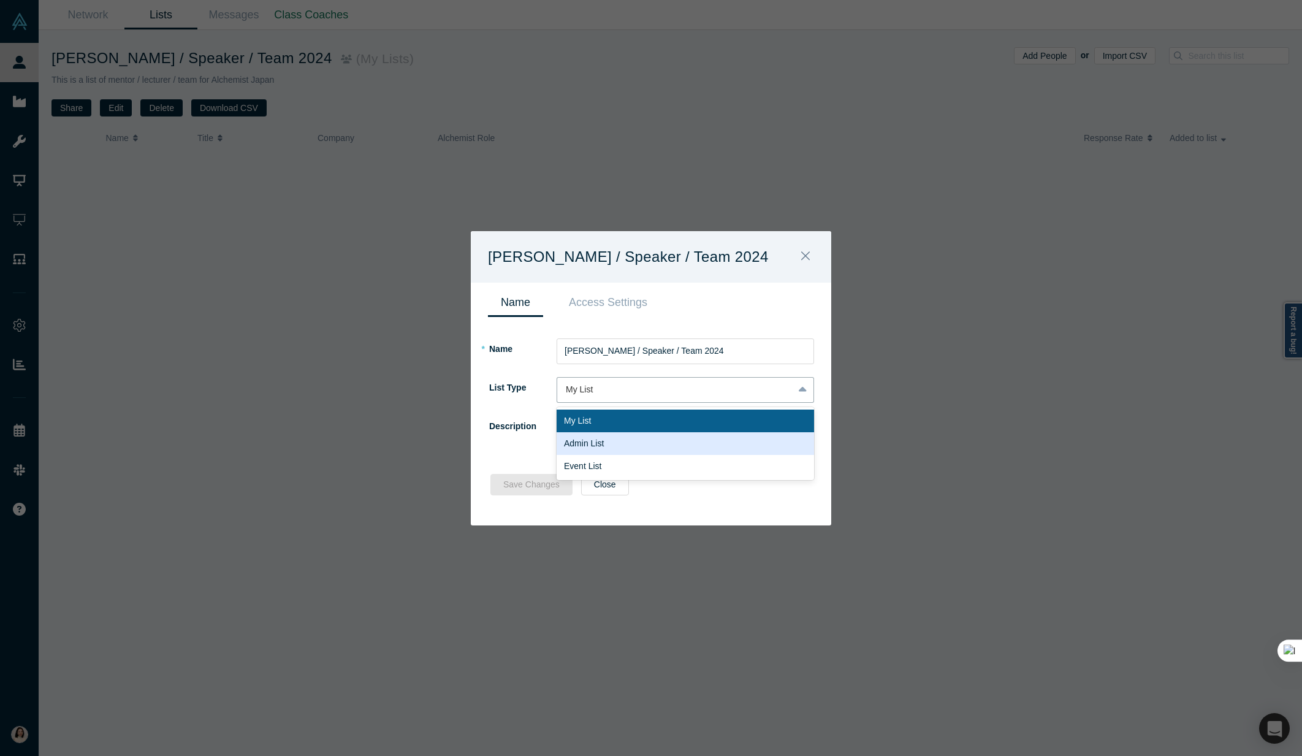
click at [482, 428] on div "* Name AJ Mentor / Speaker / Team 2024 List Type Admin List, 2 of 3. 3 results …" at bounding box center [651, 388] width 360 height 142
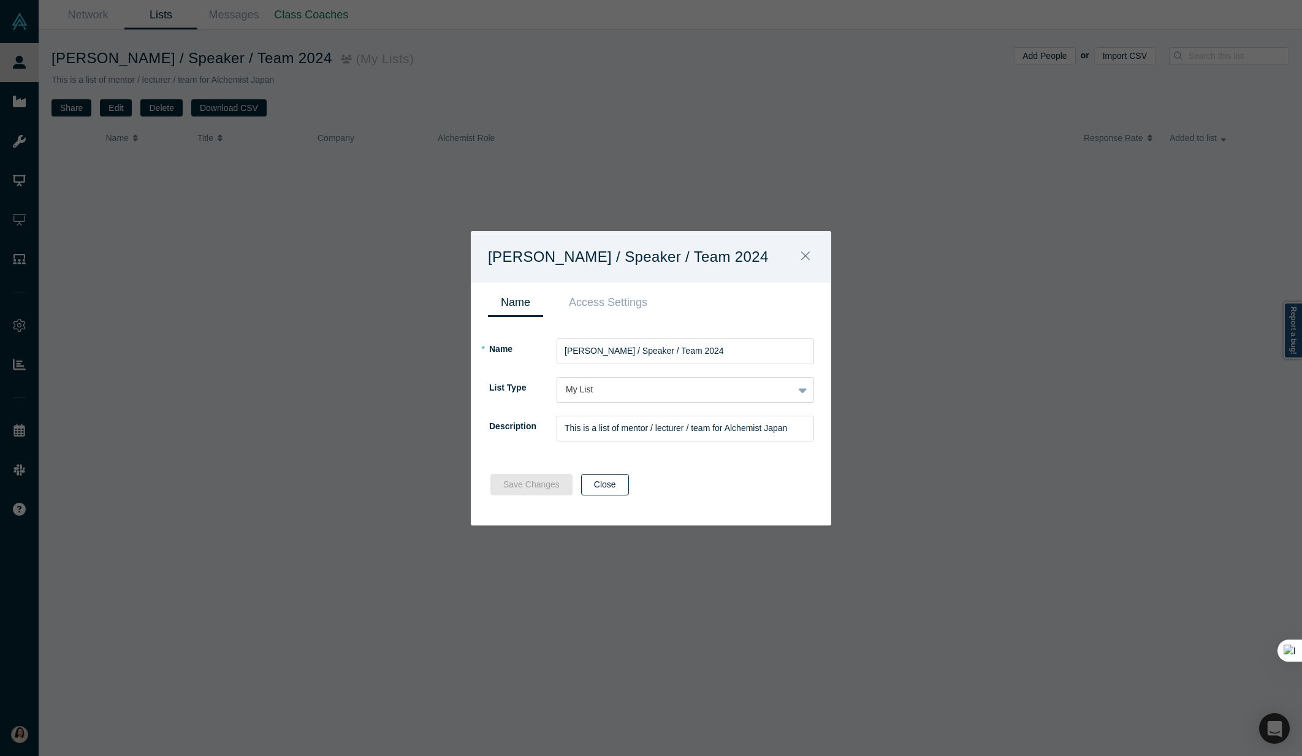
click at [607, 489] on button "Close" at bounding box center [605, 484] width 48 height 21
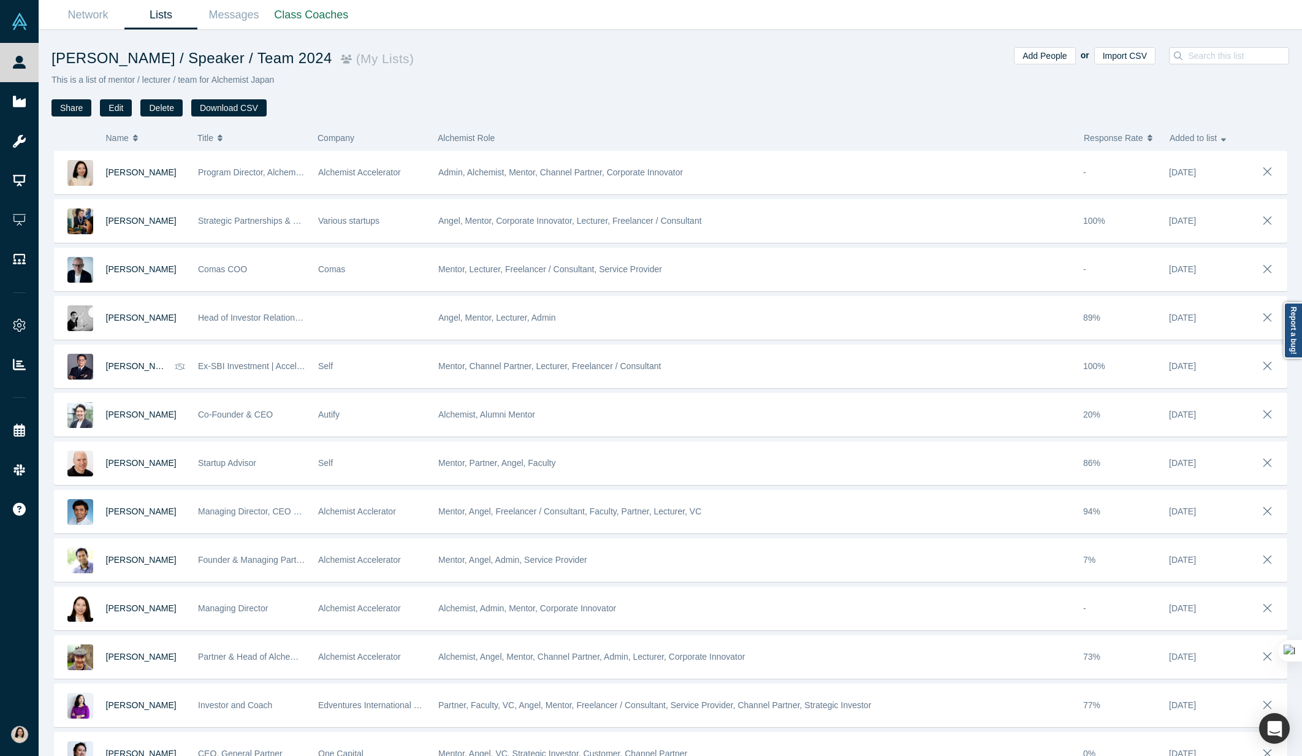
click at [163, 25] on link "Lists" at bounding box center [160, 15] width 73 height 29
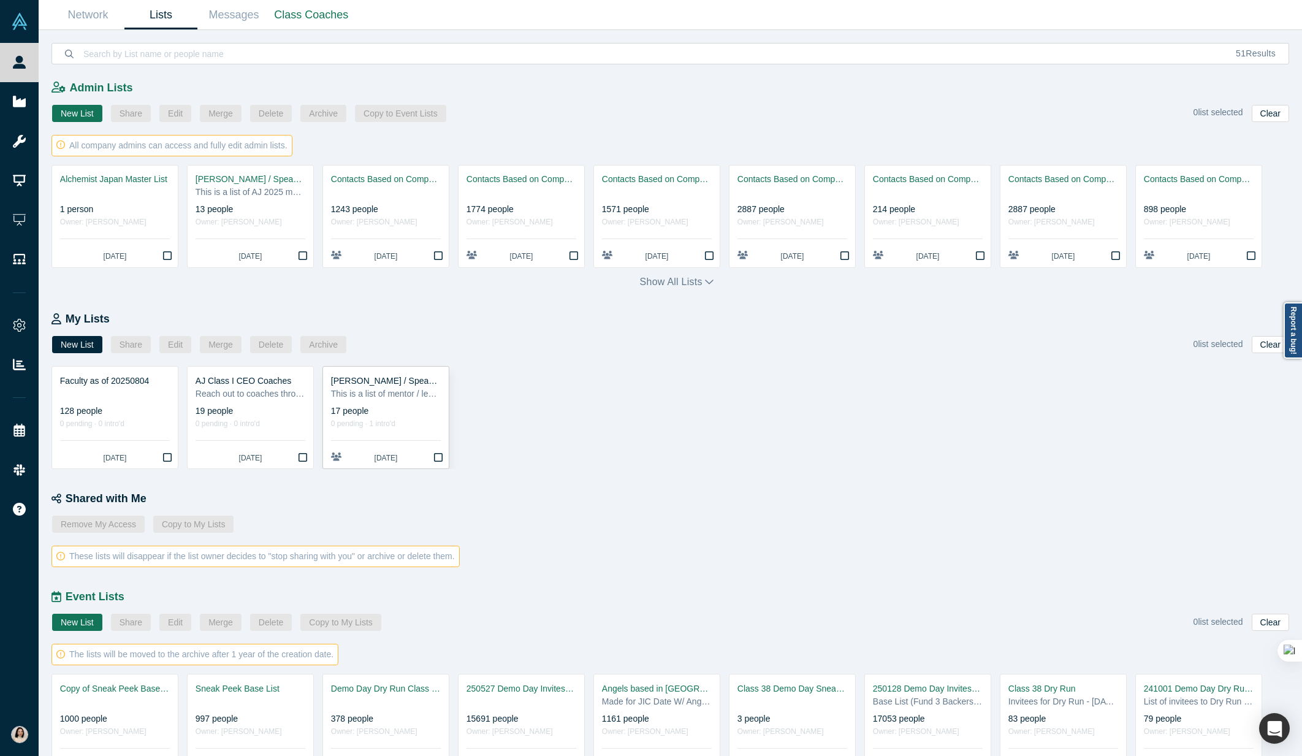
click at [370, 421] on div "0 pending · 1 intro'd" at bounding box center [386, 423] width 110 height 13
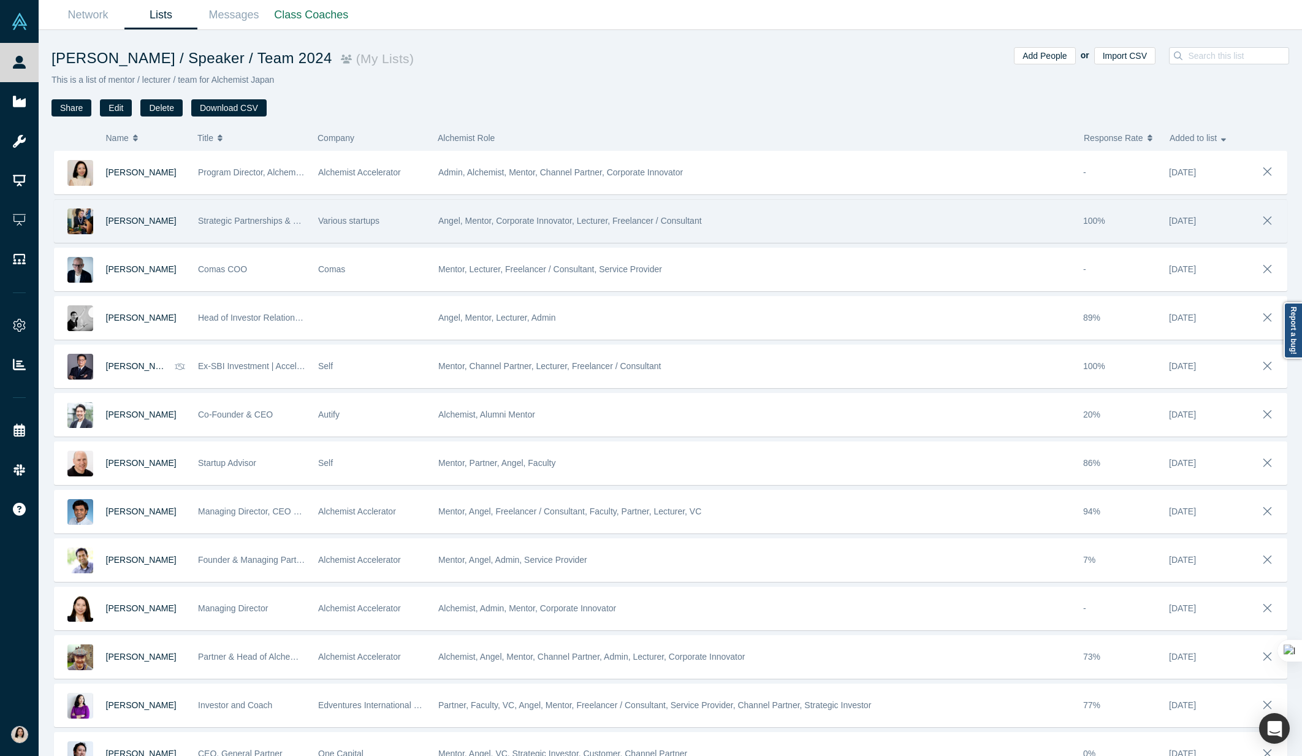
click at [1088, 220] on span "100%" at bounding box center [1094, 221] width 22 height 10
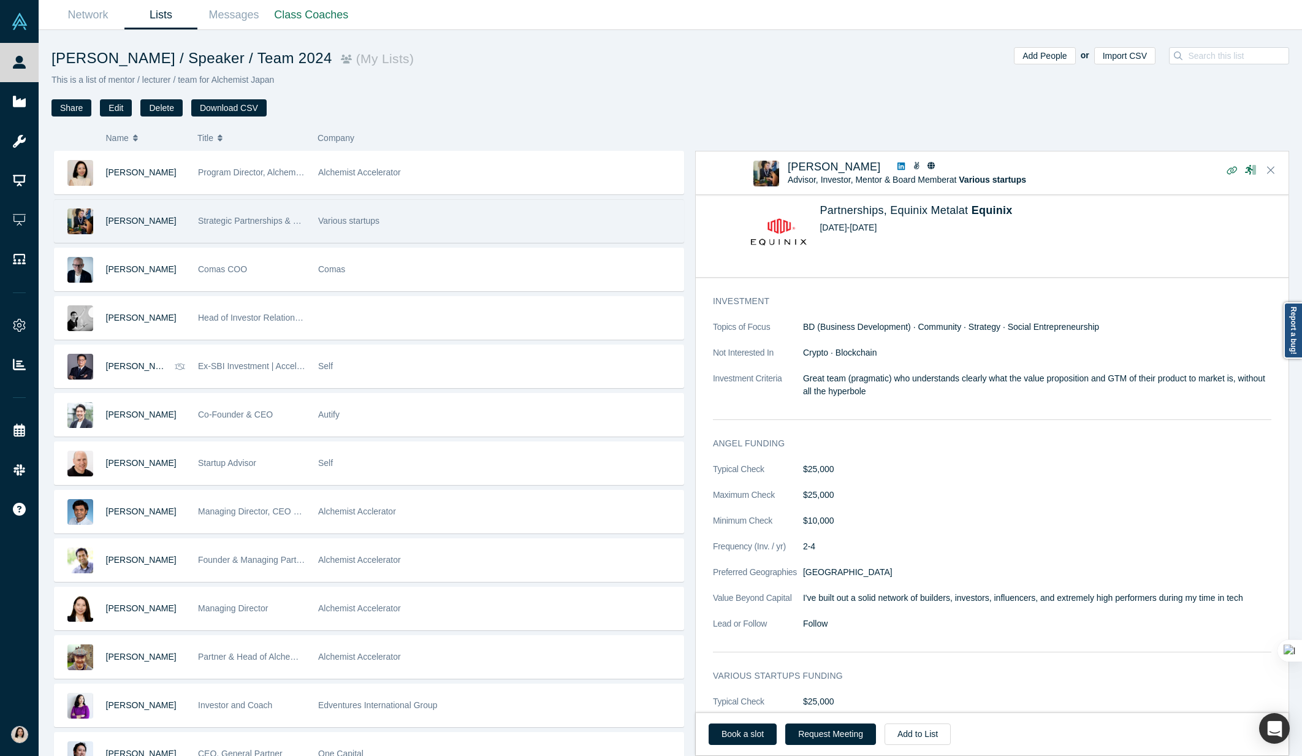
scroll to position [1188, 0]
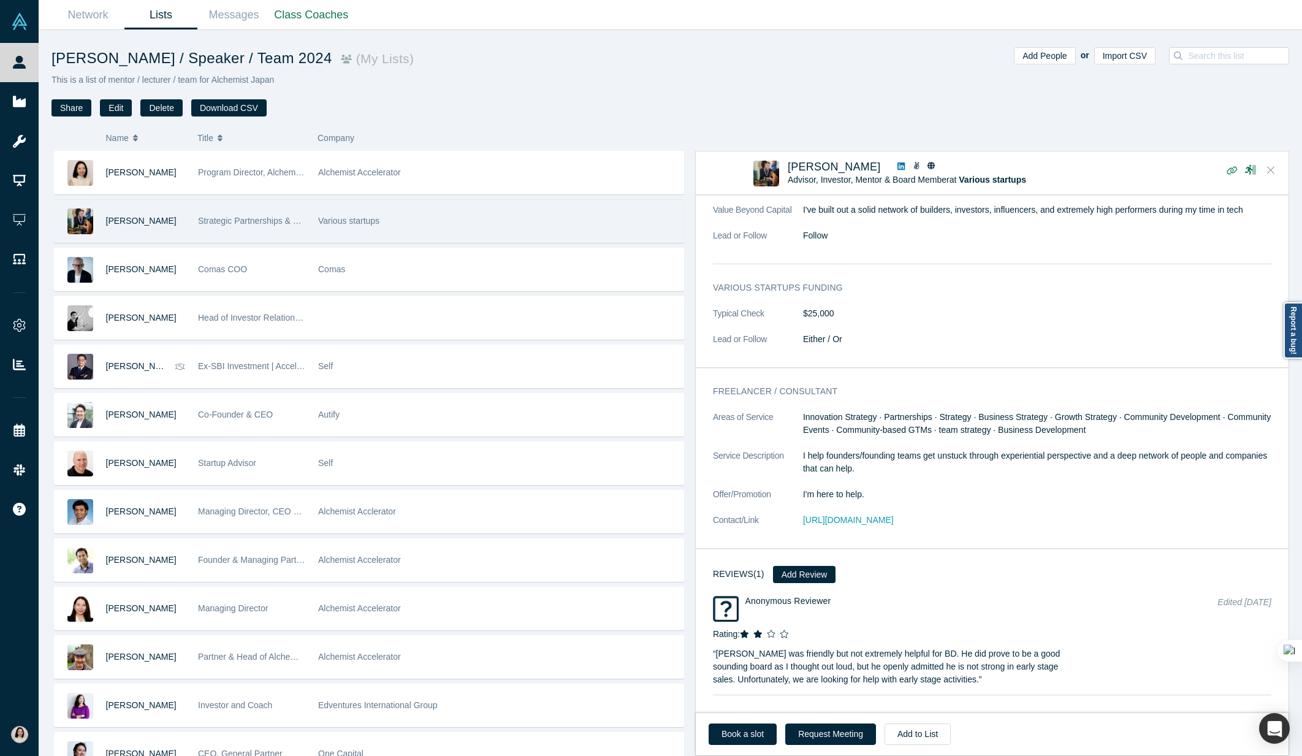
click at [1274, 173] on icon "Close" at bounding box center [1270, 170] width 7 height 7
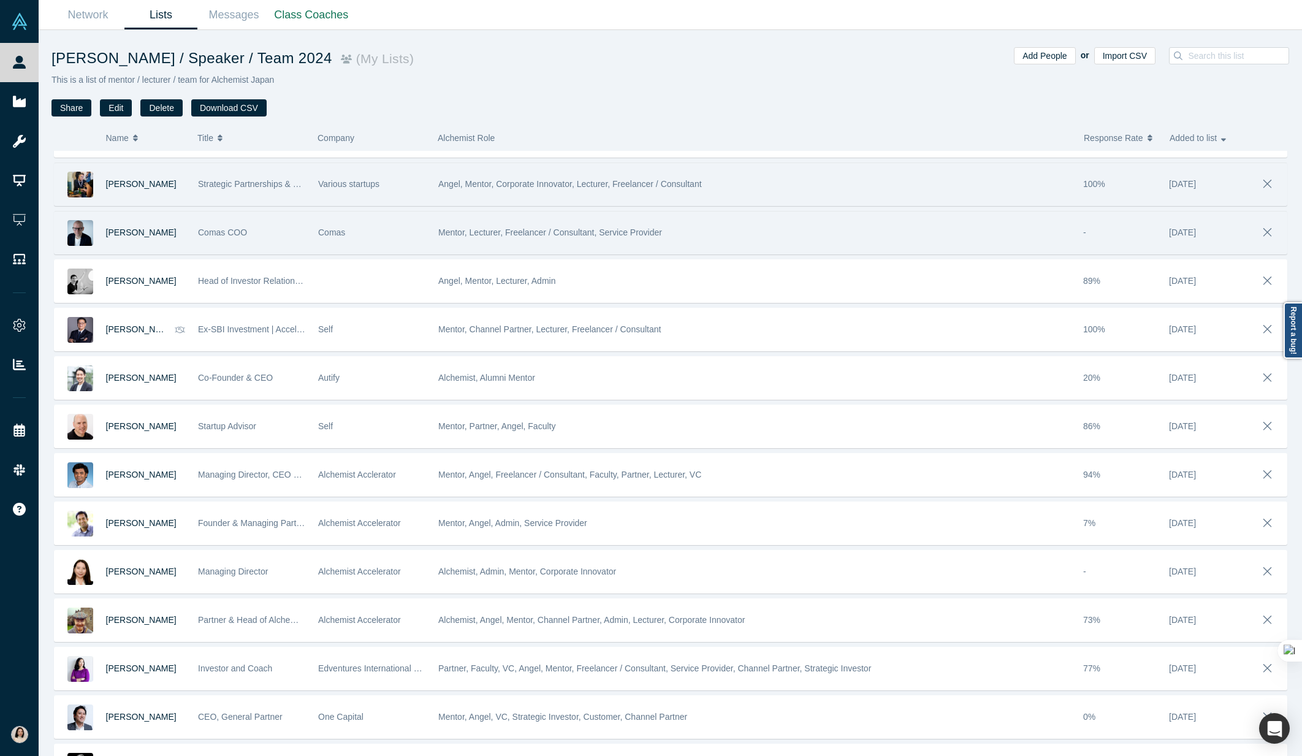
scroll to position [0, 0]
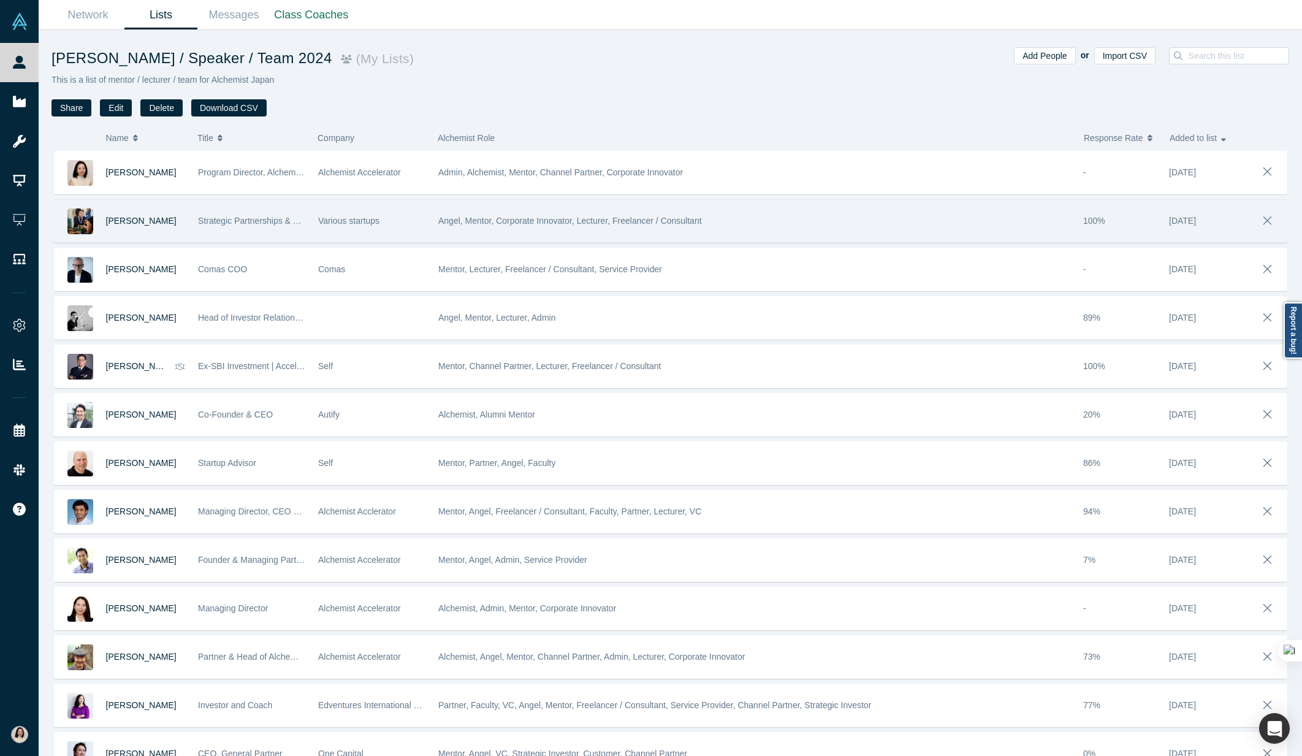
click at [163, 17] on link "Lists" at bounding box center [160, 15] width 73 height 29
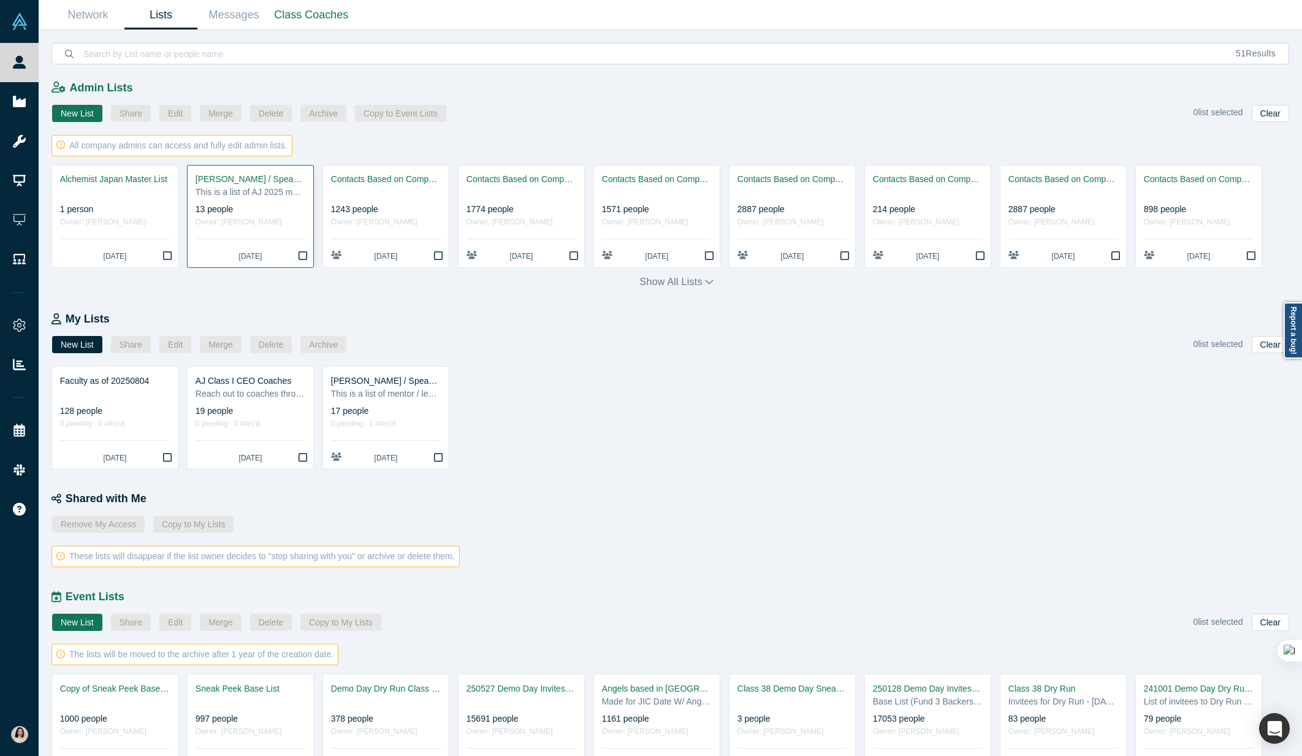
click at [256, 202] on link "AJ Mentor / Speaker / Team 2025 This is a list of AJ 2025 mentor, speaker, team…" at bounding box center [251, 216] width 126 height 102
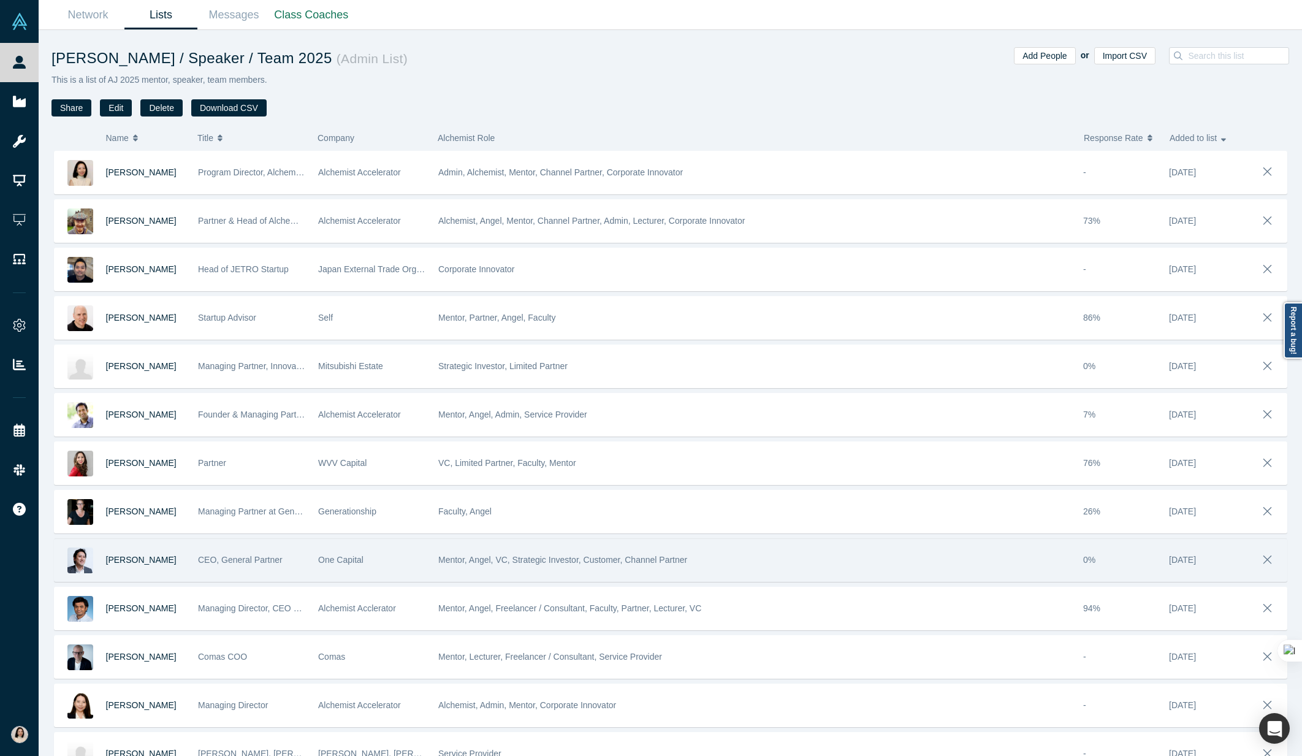
scroll to position [25, 0]
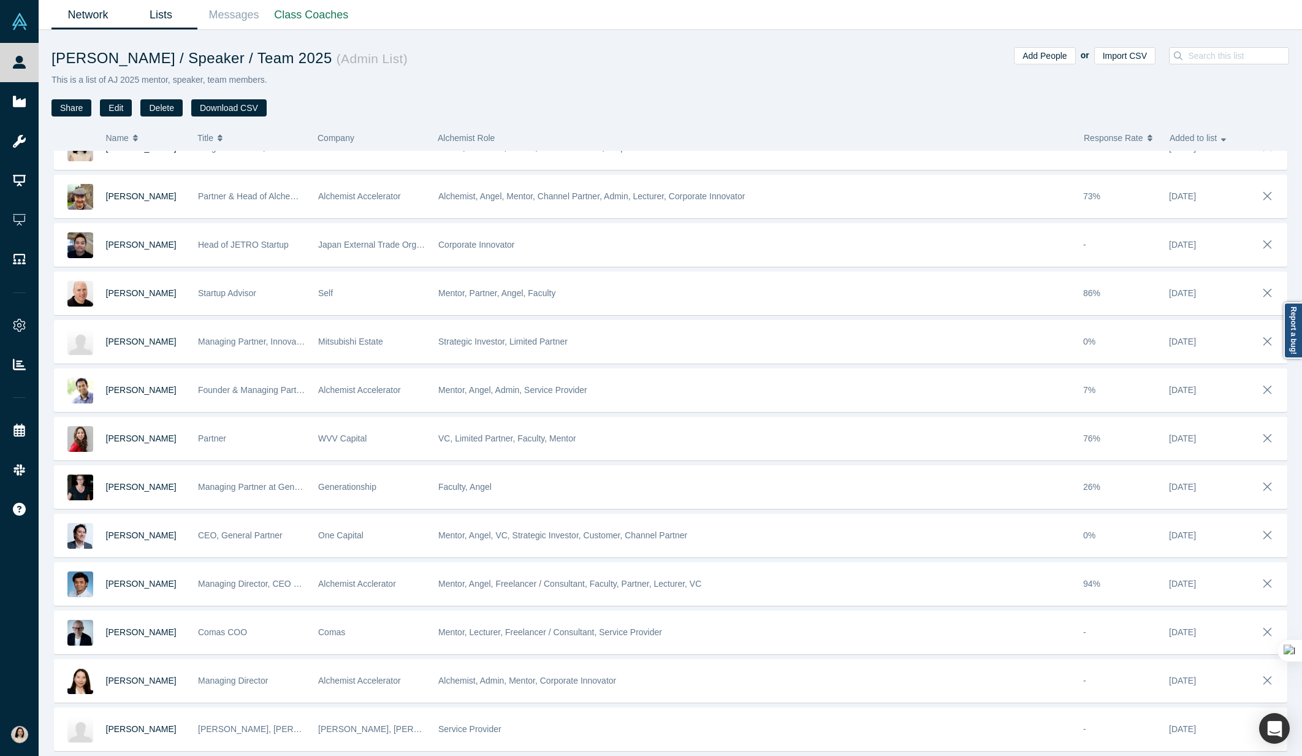
click at [92, 10] on link "Network" at bounding box center [87, 15] width 73 height 29
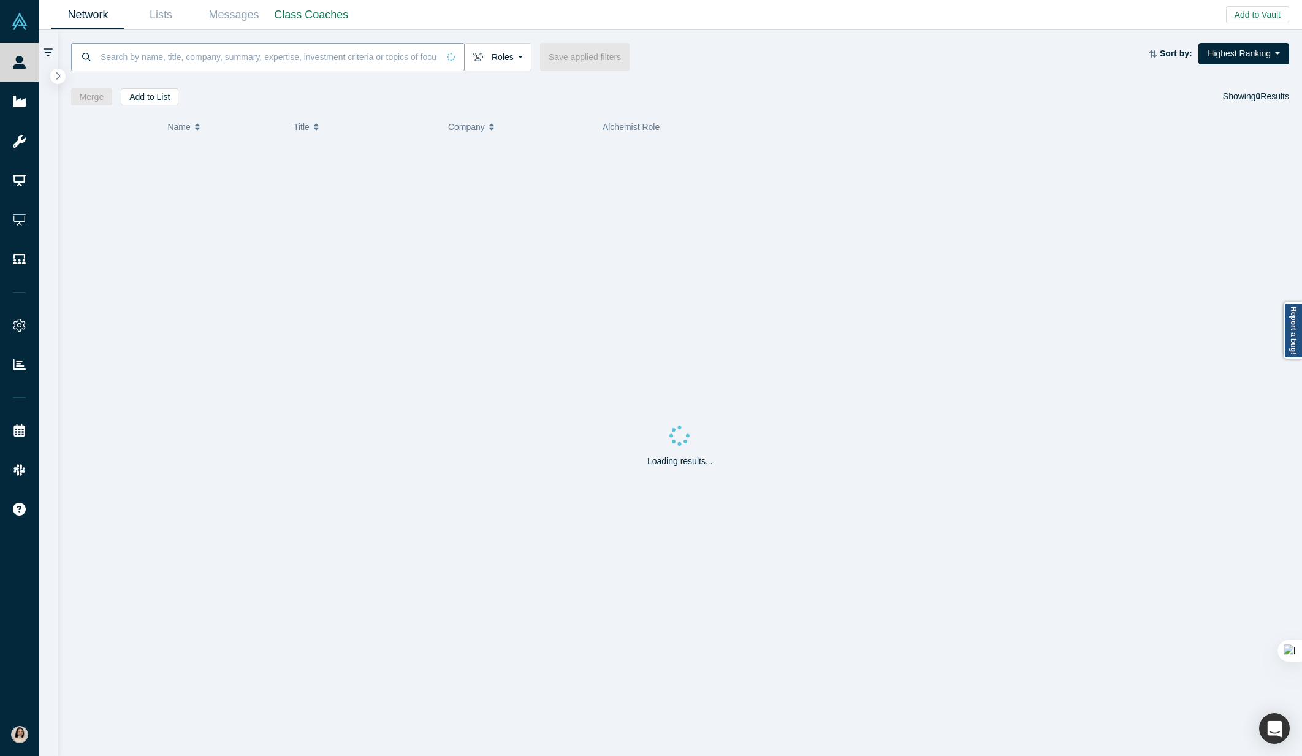
click at [123, 64] on input at bounding box center [268, 56] width 339 height 29
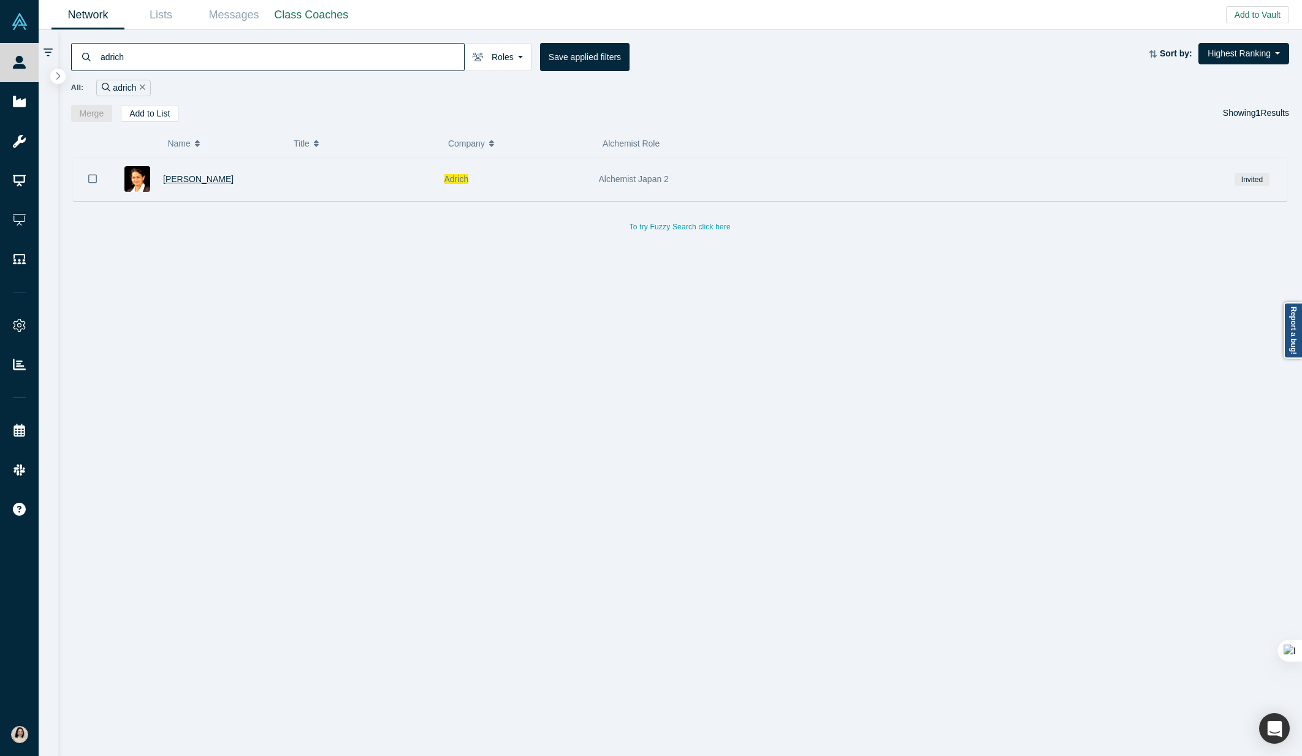
type input "adrich"
click at [171, 175] on span "Adhithi Aji" at bounding box center [198, 179] width 70 height 10
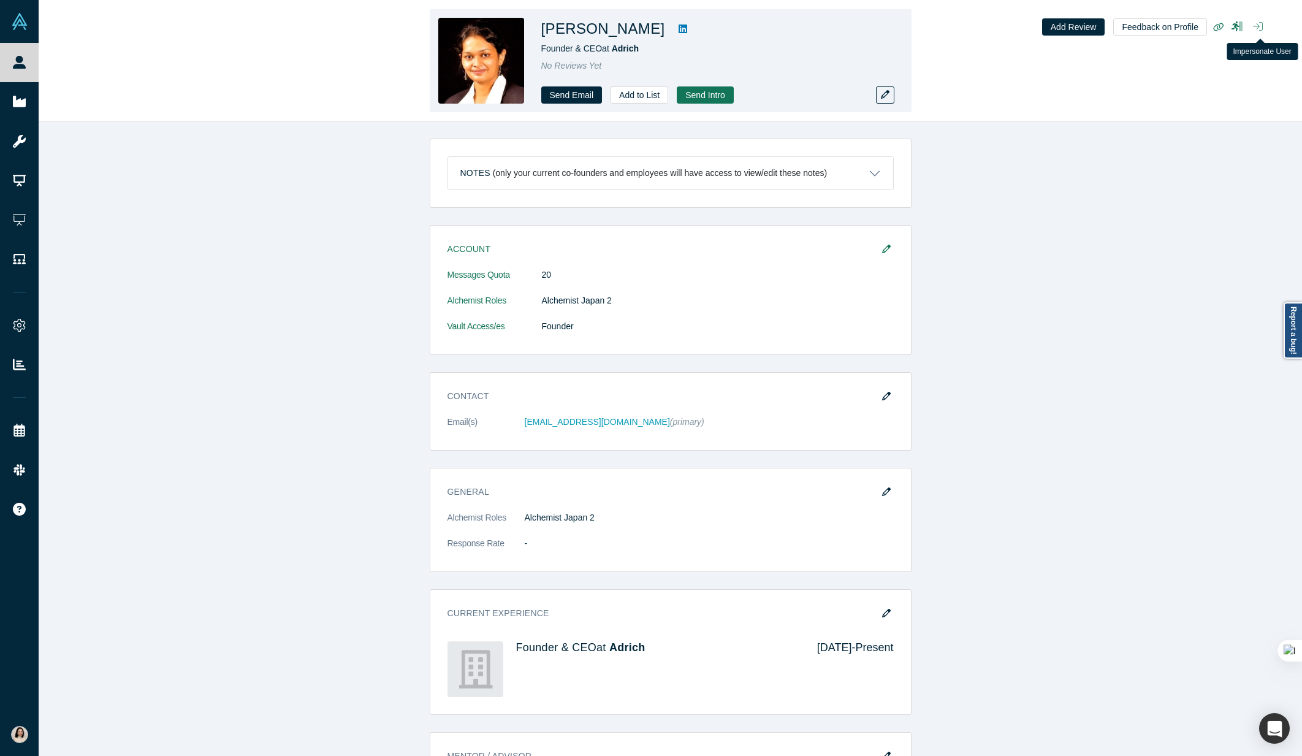
click at [1262, 31] on icon "button" at bounding box center [1258, 26] width 10 height 10
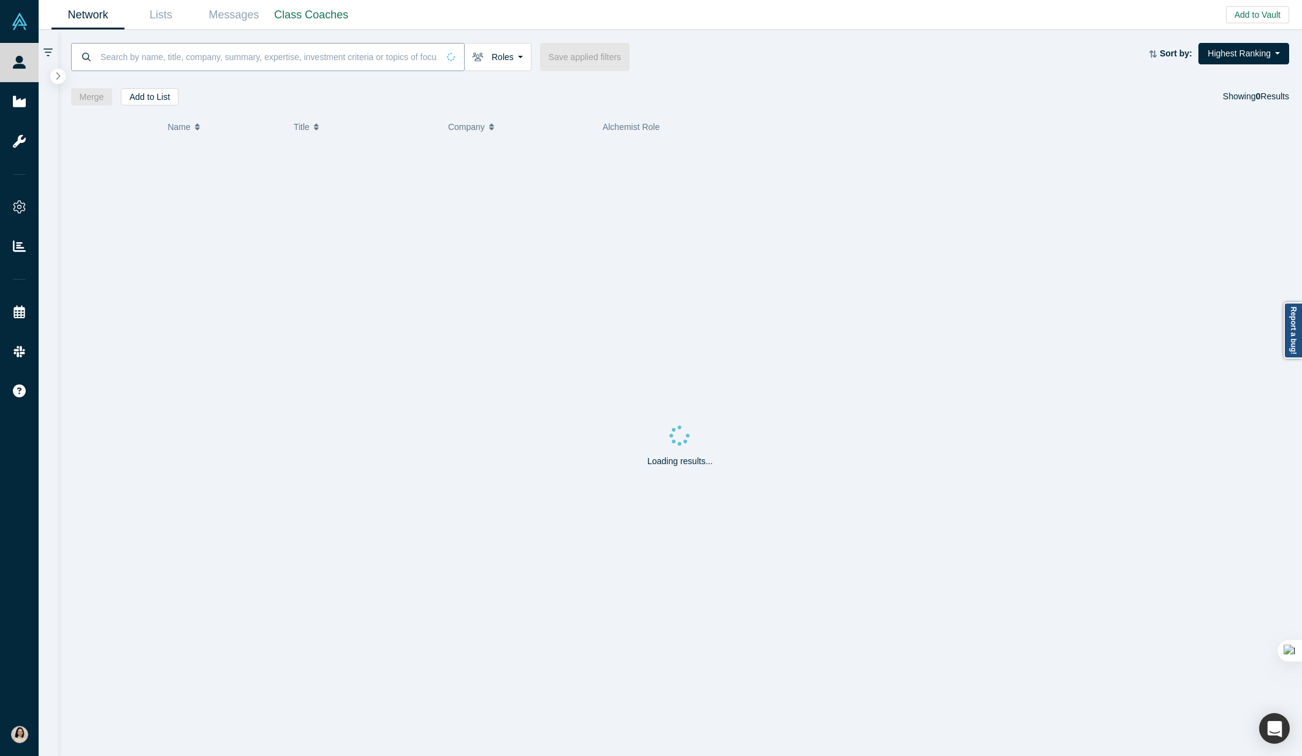
click at [206, 58] on input at bounding box center [268, 56] width 339 height 29
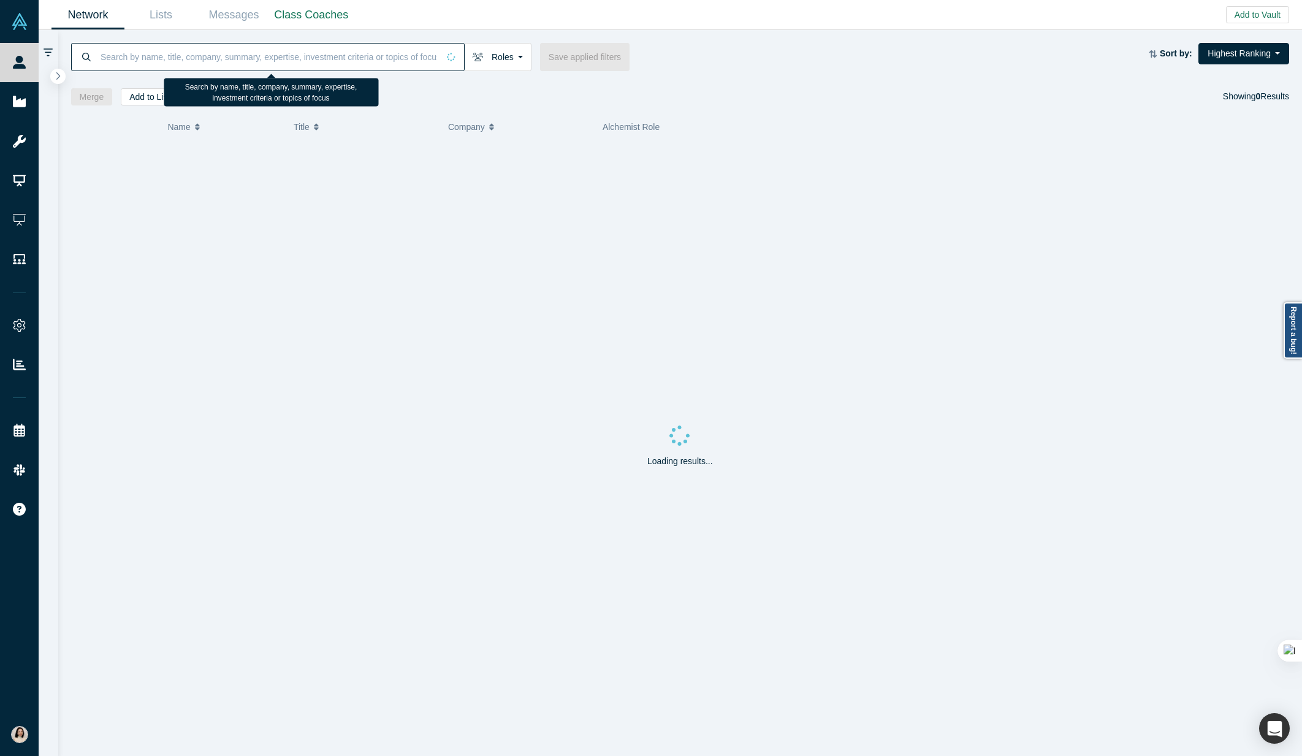
type input "r"
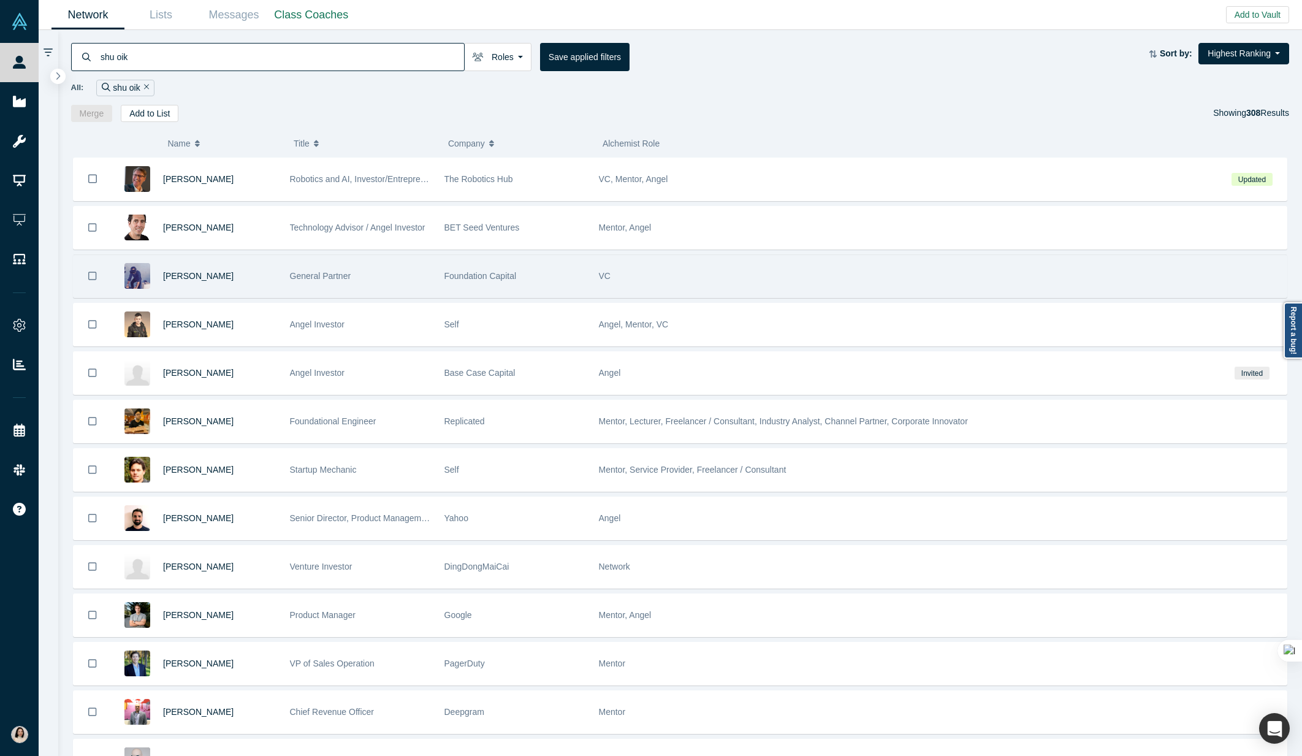
type input "shu oika"
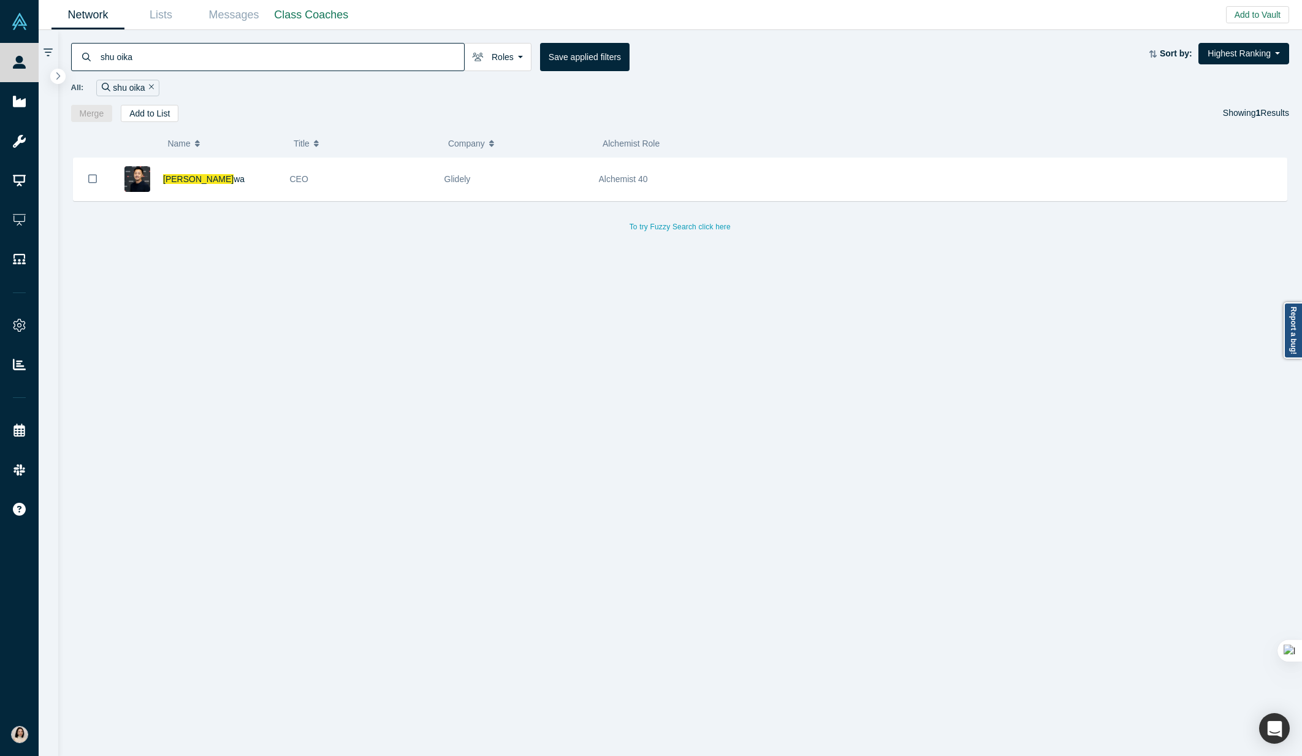
click at [185, 177] on span "Shu Oika" at bounding box center [198, 179] width 70 height 10
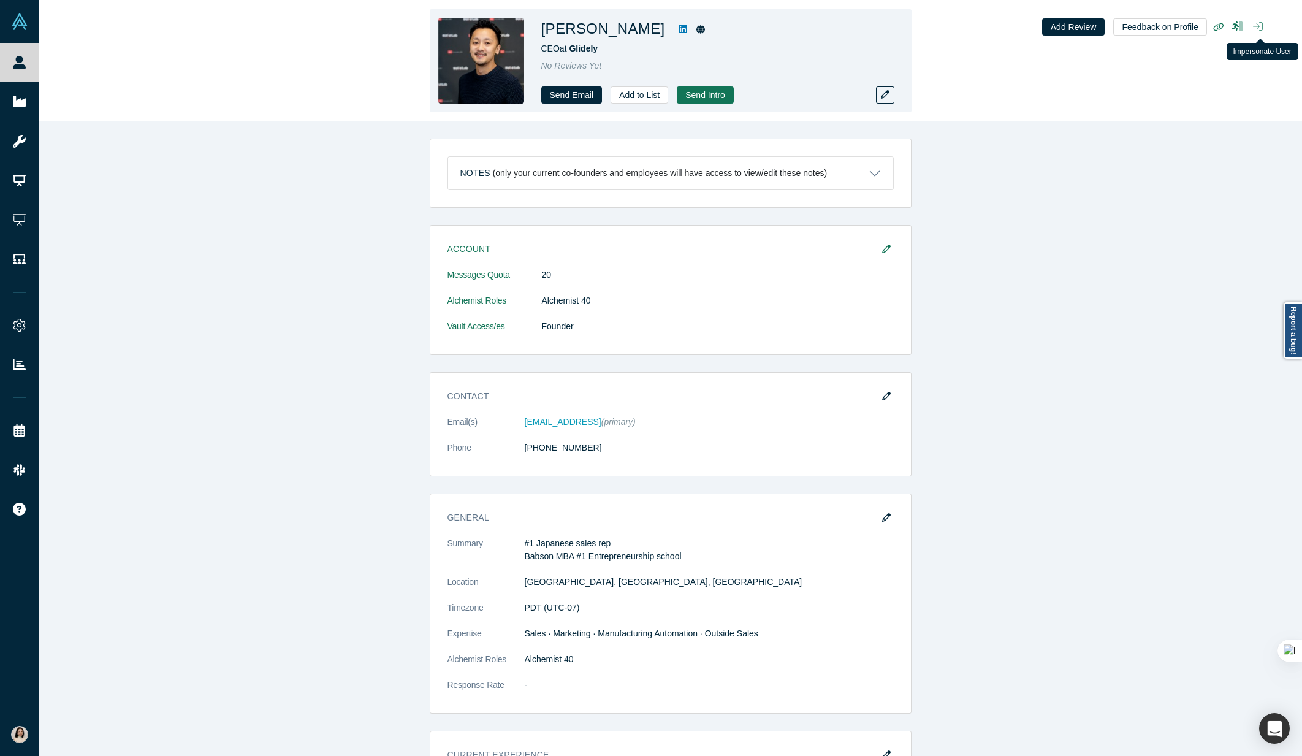
click at [1253, 25] on icon "button" at bounding box center [1258, 26] width 10 height 10
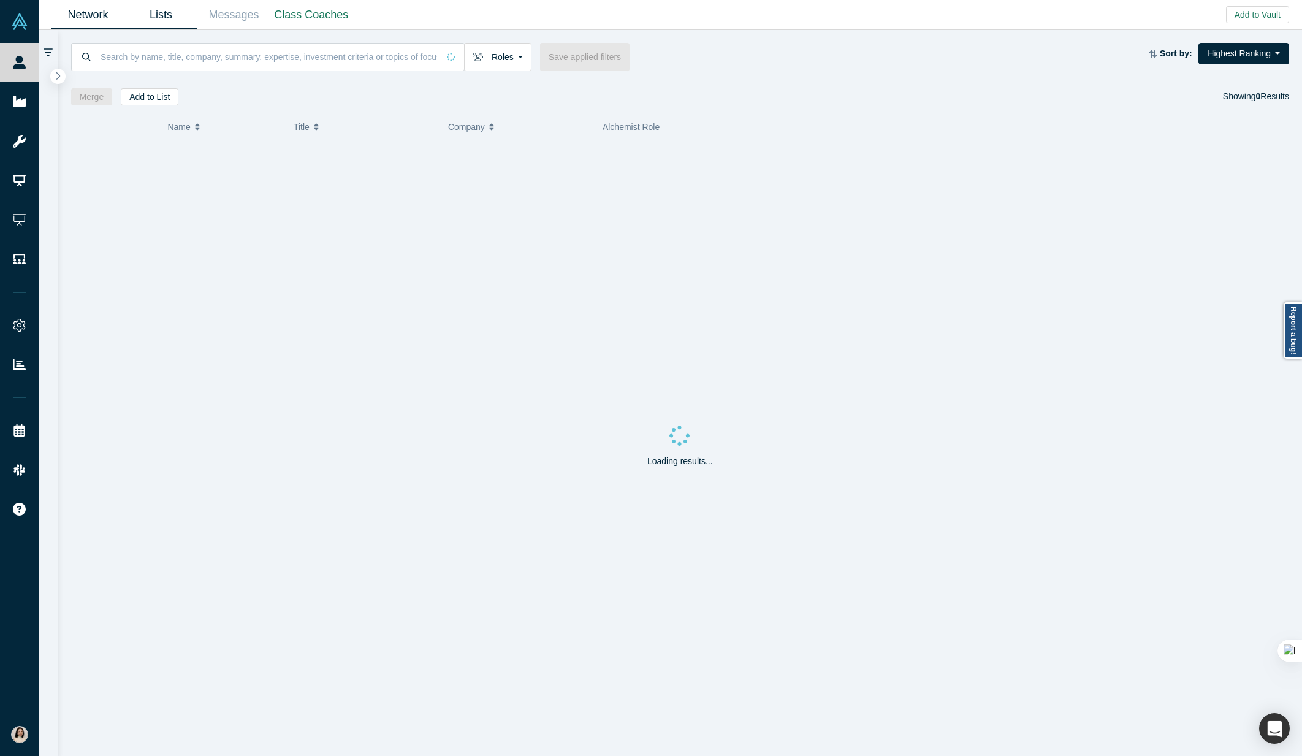
click at [164, 15] on link "Lists" at bounding box center [160, 15] width 73 height 29
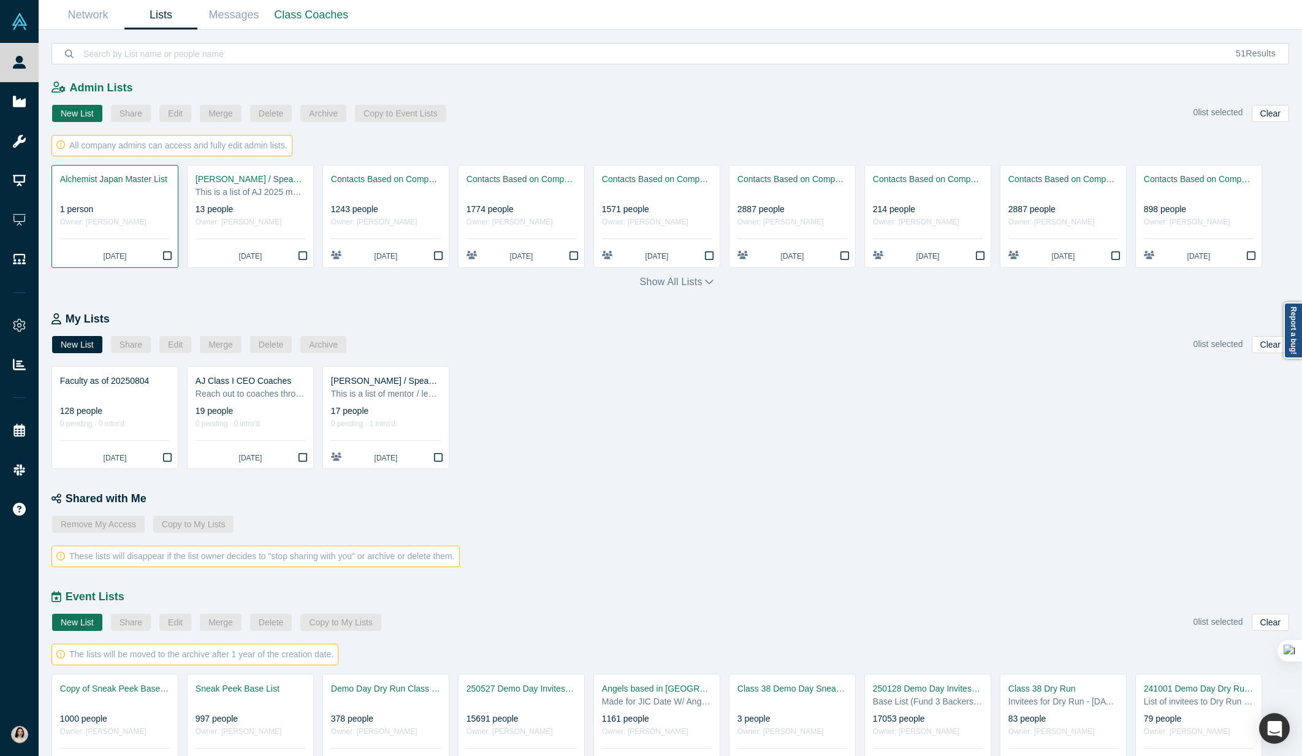
click at [105, 194] on div at bounding box center [115, 192] width 110 height 13
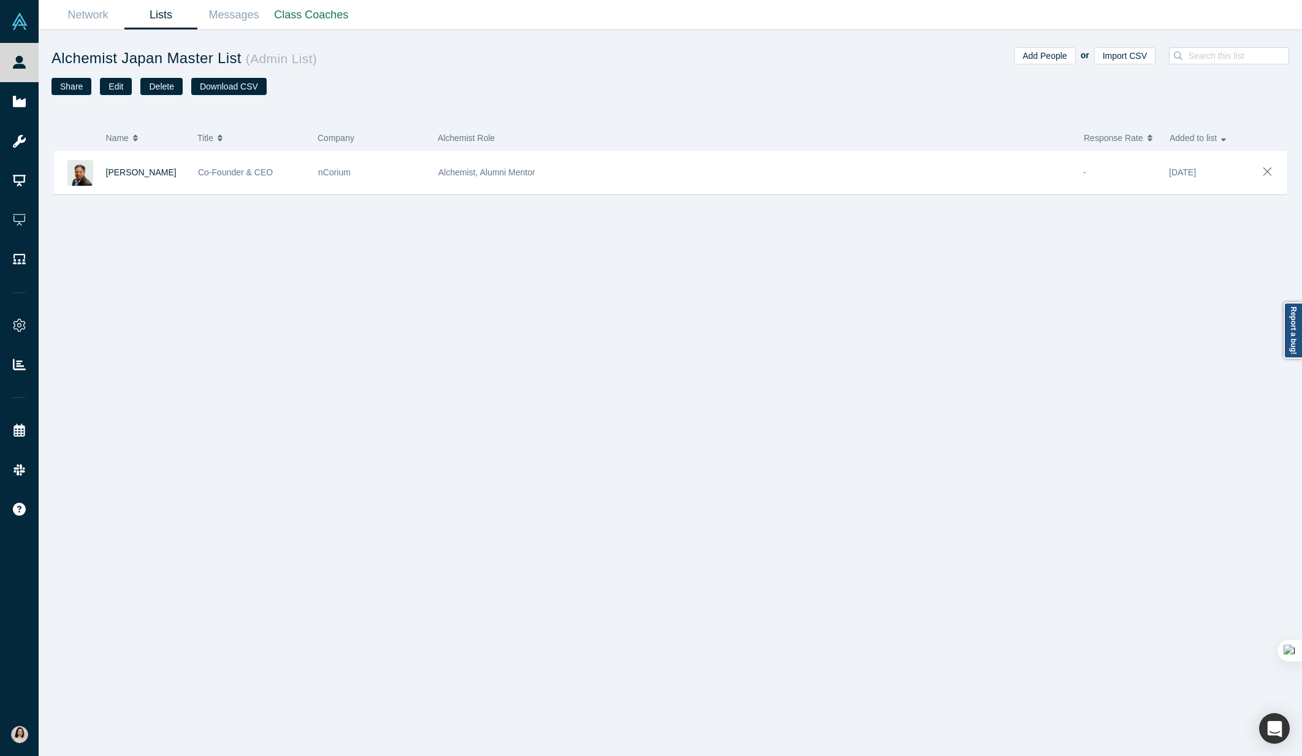
click at [180, 17] on link "Lists" at bounding box center [160, 15] width 73 height 29
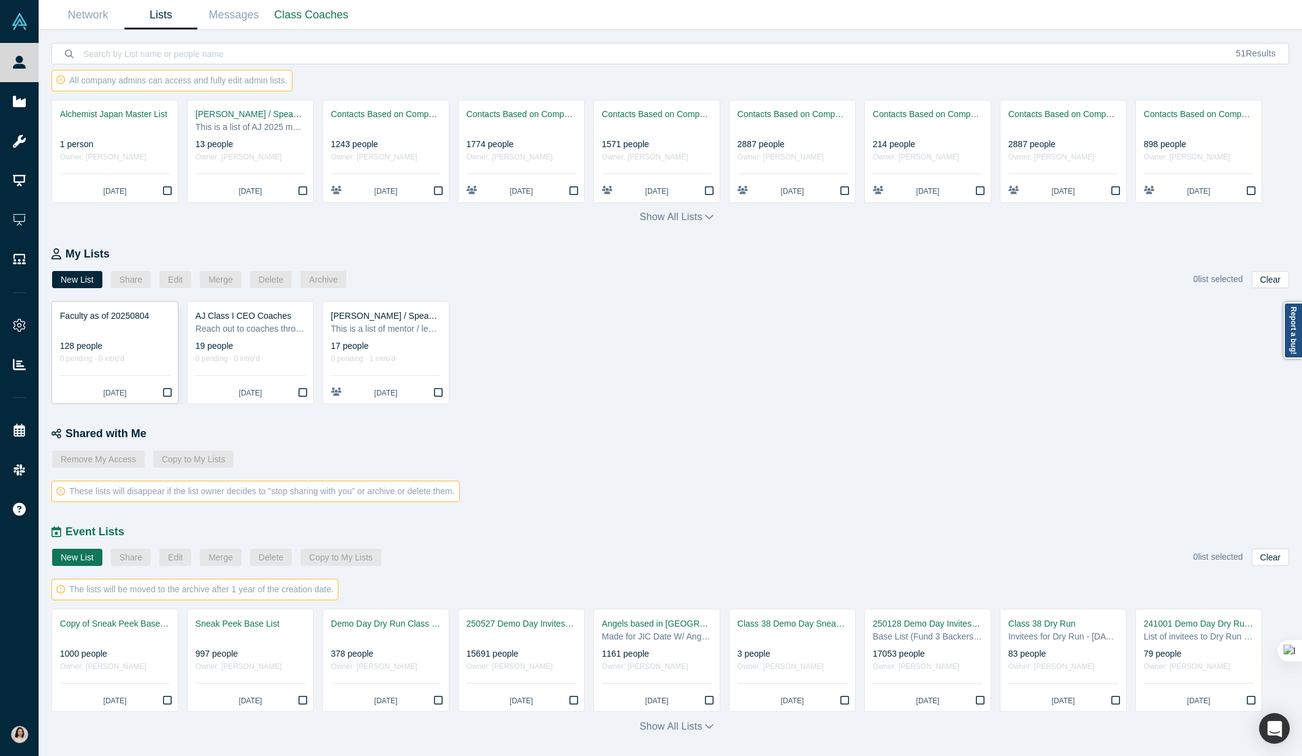
scroll to position [63, 0]
click at [272, 113] on div "AJ Mentor / Speaker / Team 2025" at bounding box center [251, 116] width 110 height 13
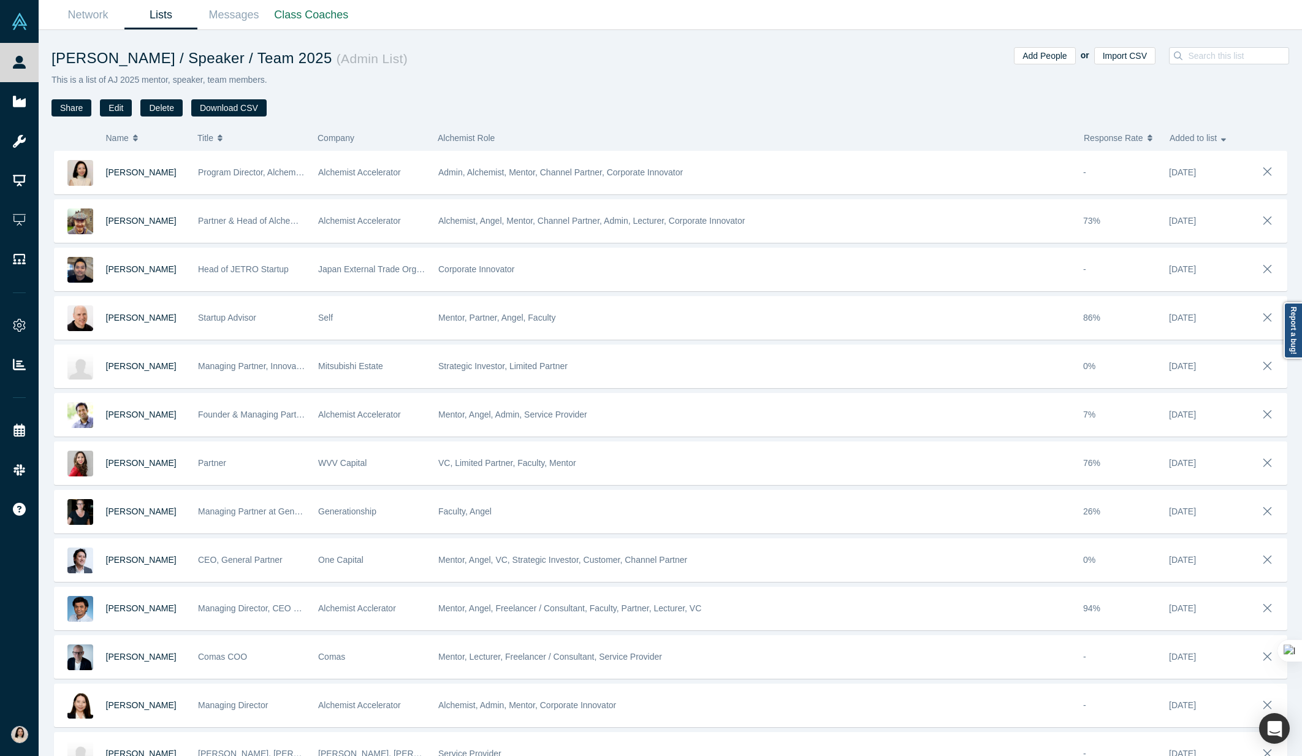
click at [154, 12] on link "Lists" at bounding box center [160, 15] width 73 height 29
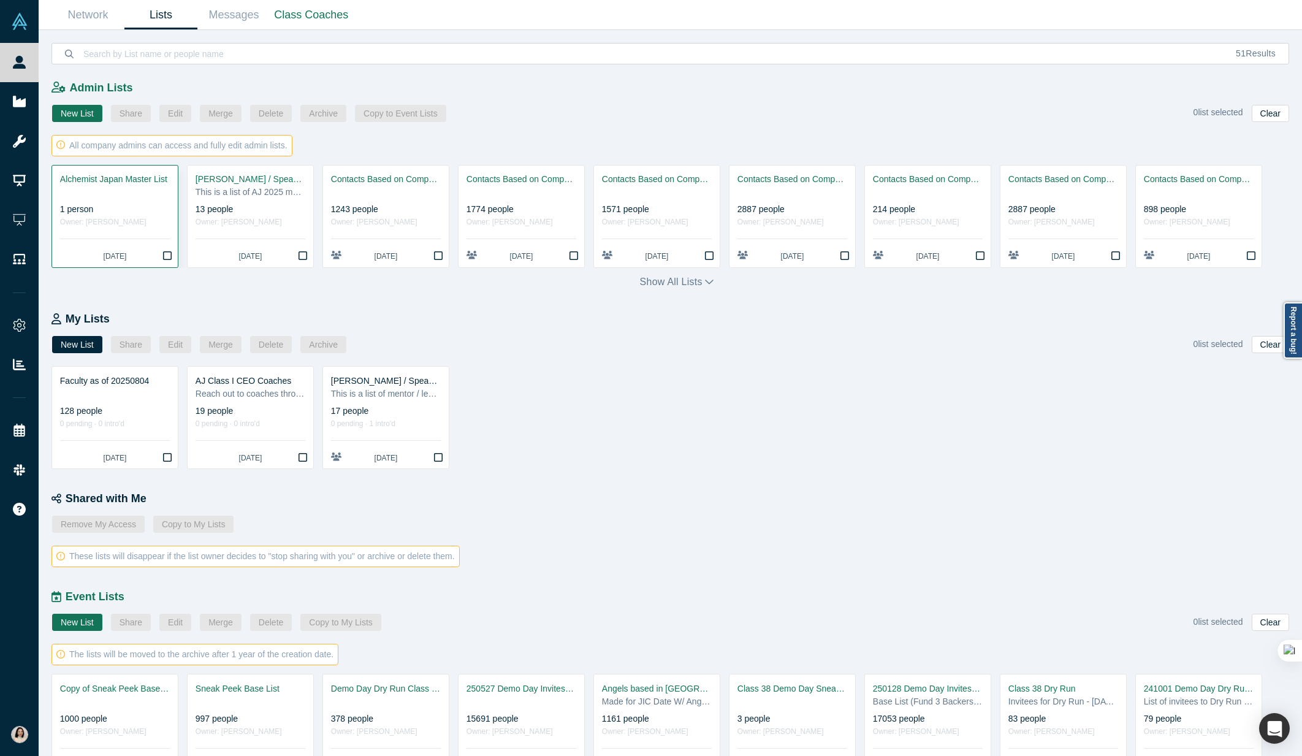
click at [170, 258] on icon "Bookmark" at bounding box center [167, 256] width 9 height 10
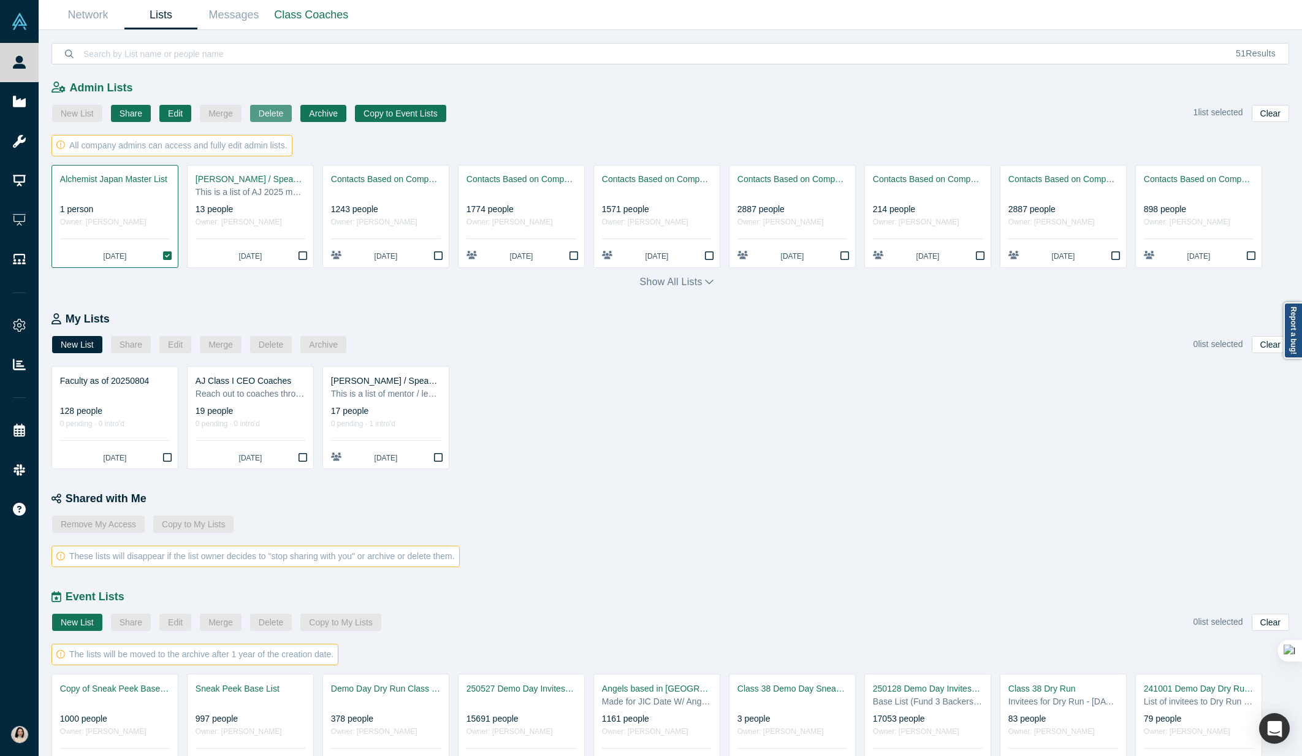
click at [264, 118] on button "Delete" at bounding box center [271, 113] width 42 height 17
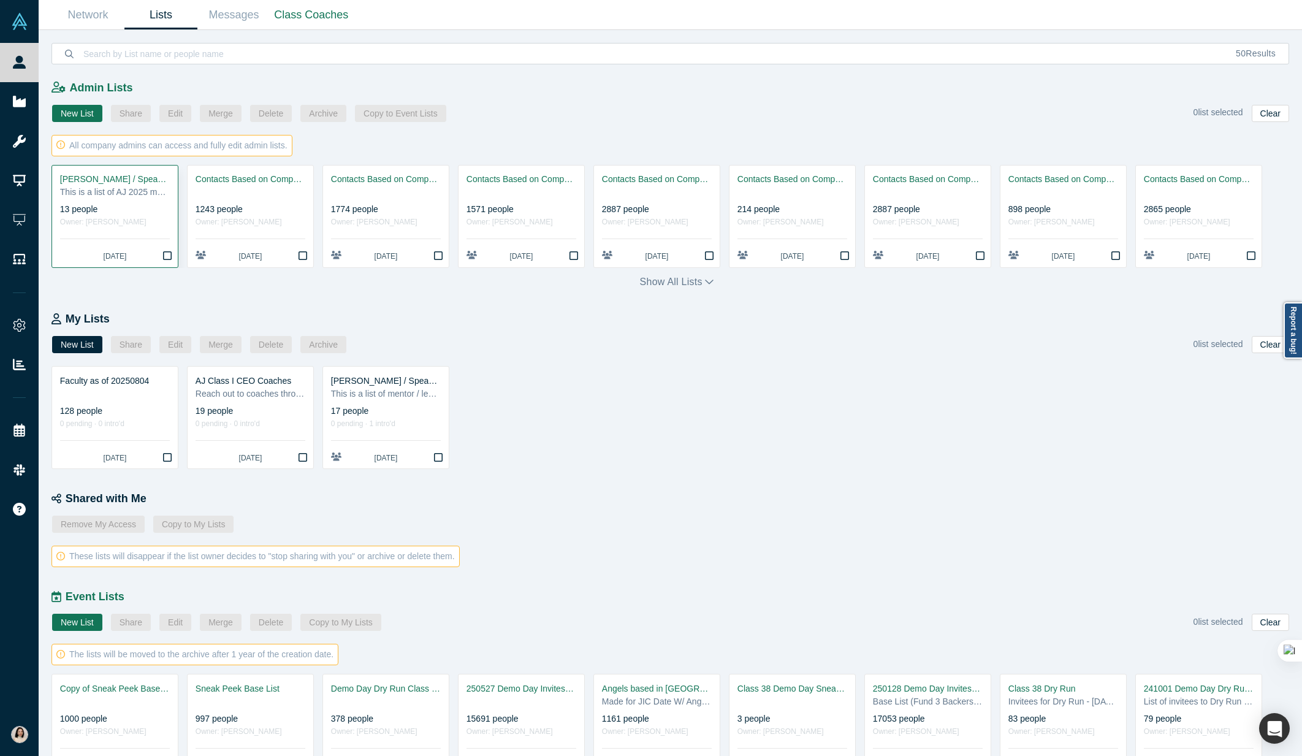
click at [167, 259] on icon "Bookmark" at bounding box center [167, 256] width 9 height 10
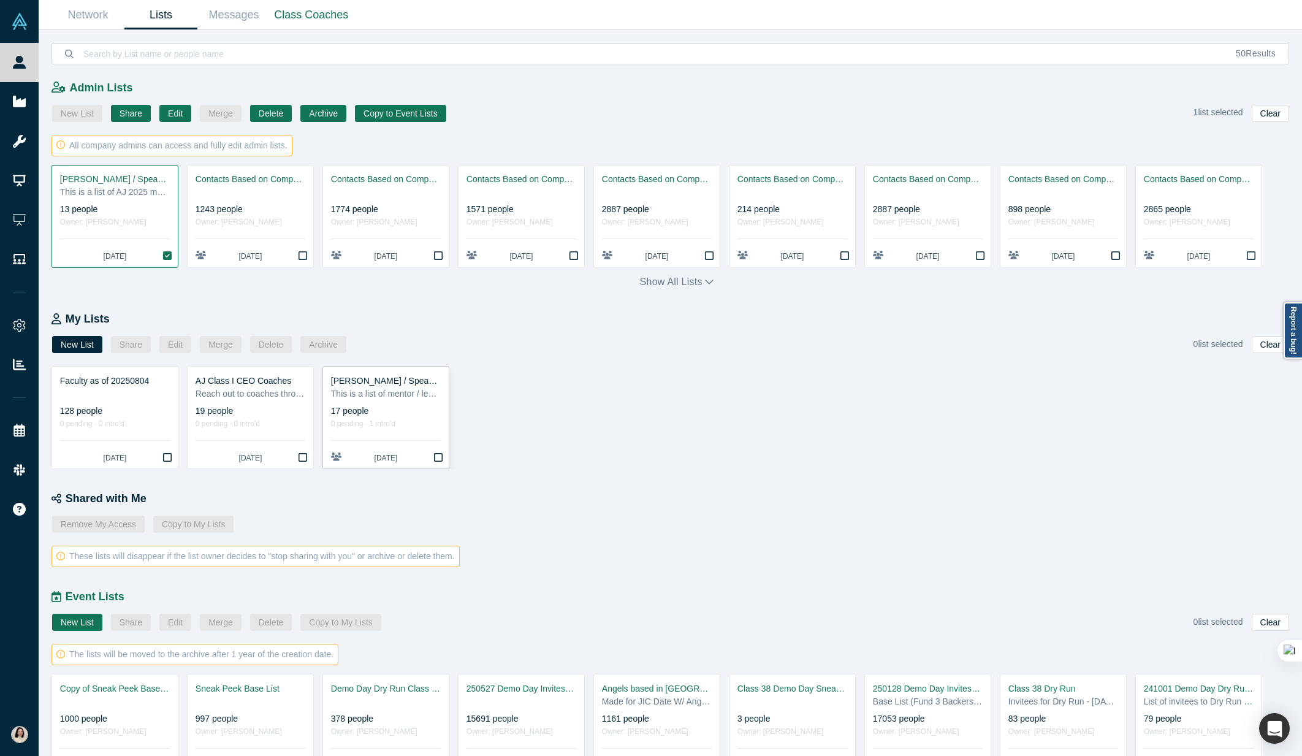
click at [441, 460] on icon "Bookmark" at bounding box center [438, 457] width 9 height 10
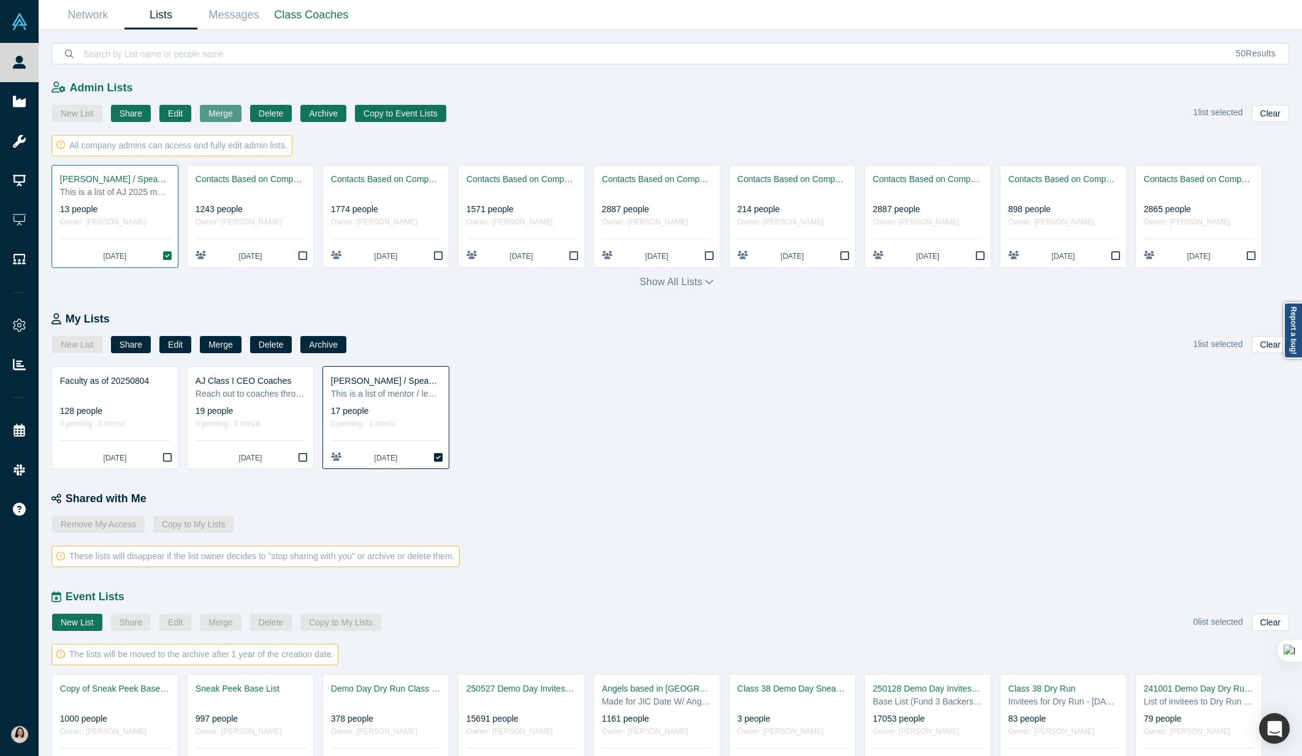
click at [200, 114] on button "Merge" at bounding box center [221, 113] width 42 height 17
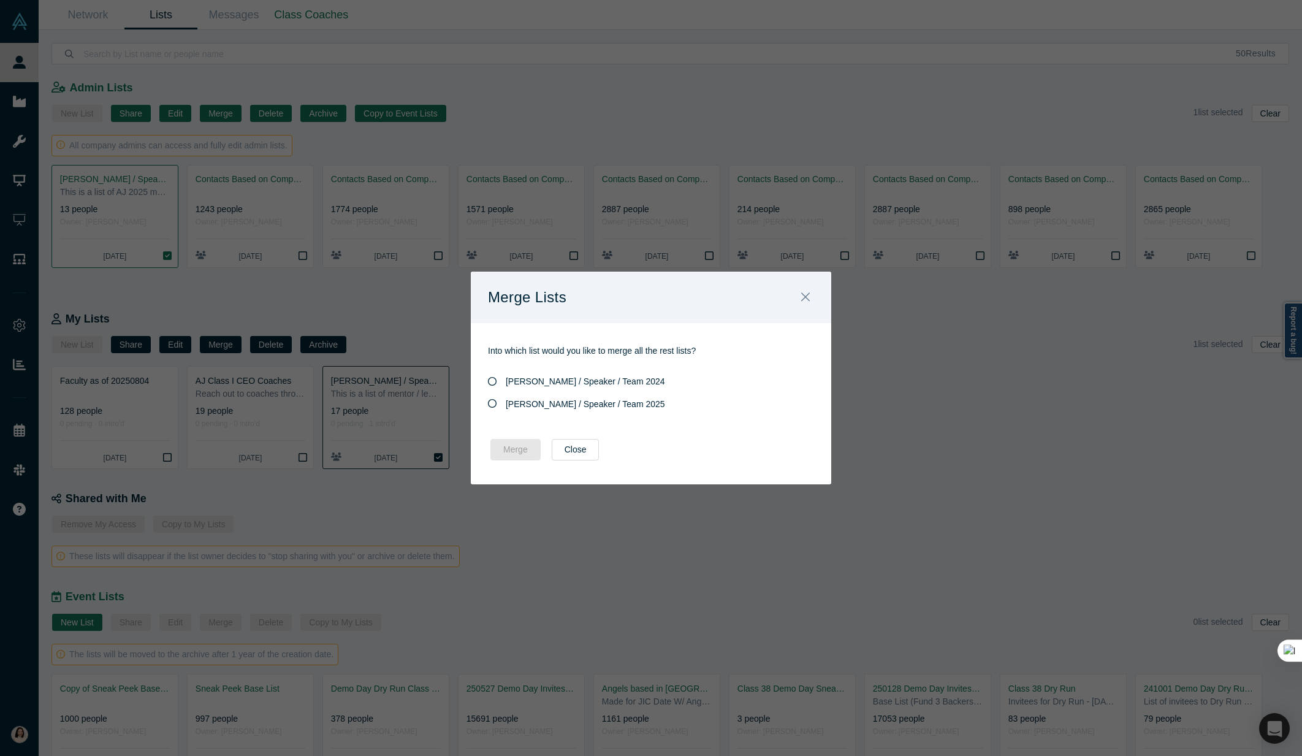
click at [495, 402] on icon at bounding box center [492, 403] width 9 height 9
click at [0, 0] on input "AJ Mentor / Speaker / Team 2025" at bounding box center [0, 0] width 0 height 0
click at [522, 447] on button "Merge" at bounding box center [515, 449] width 50 height 21
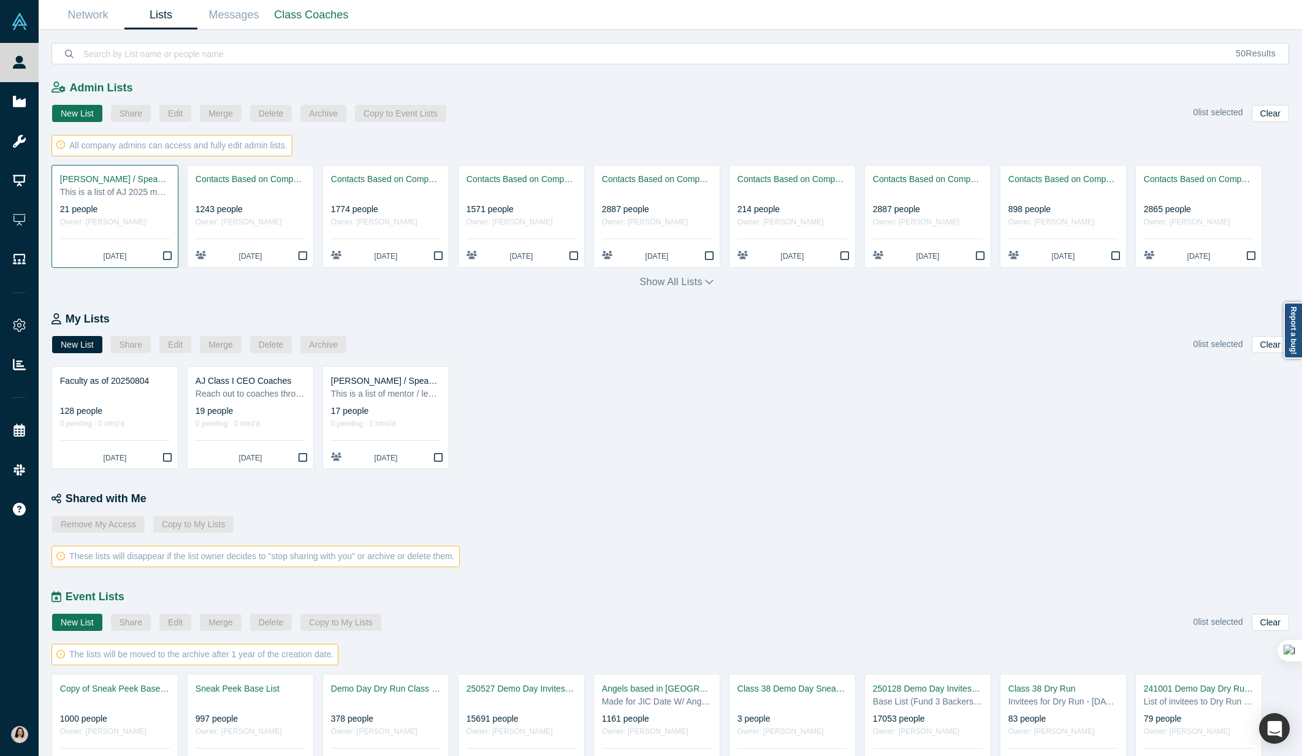
click at [95, 186] on div "This is a list of AJ 2025 mentor, speaker, team members." at bounding box center [115, 192] width 110 height 13
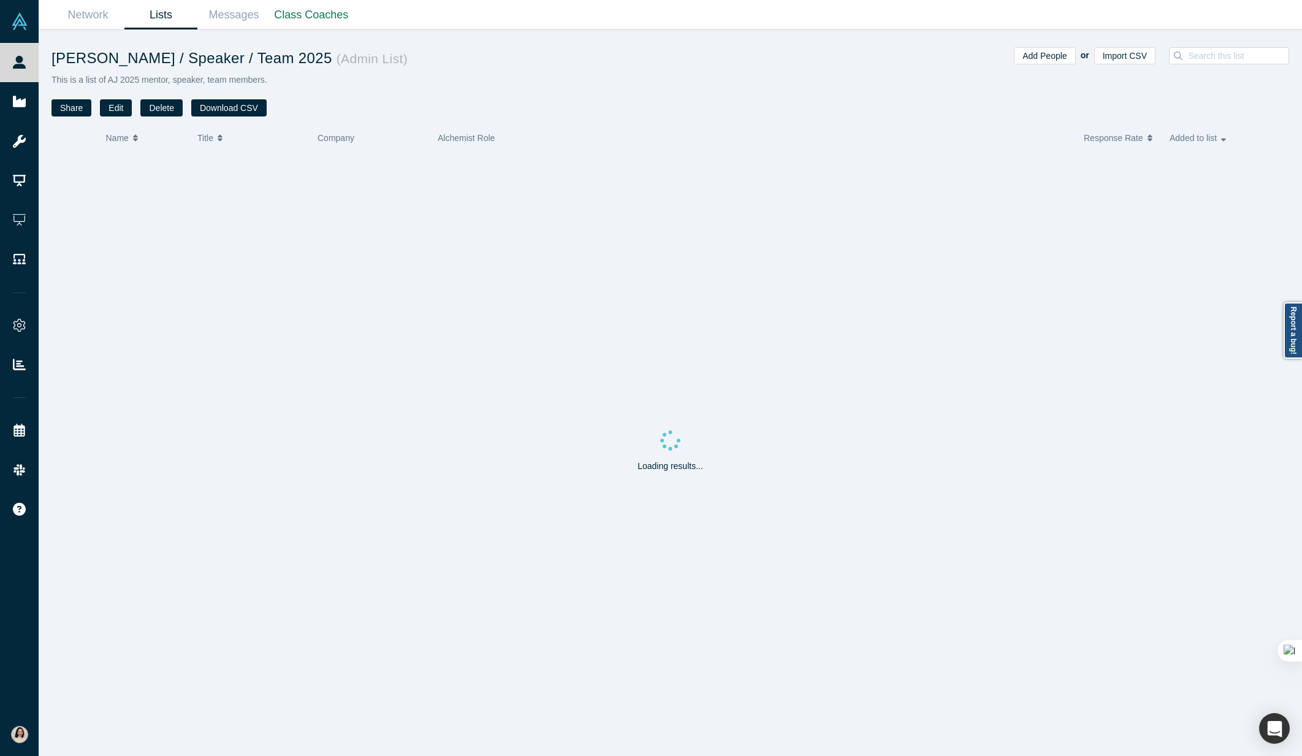
click at [210, 55] on h1 "AJ Mentor / Speaker / Team 2025 ( Admin List )" at bounding box center [360, 58] width 619 height 22
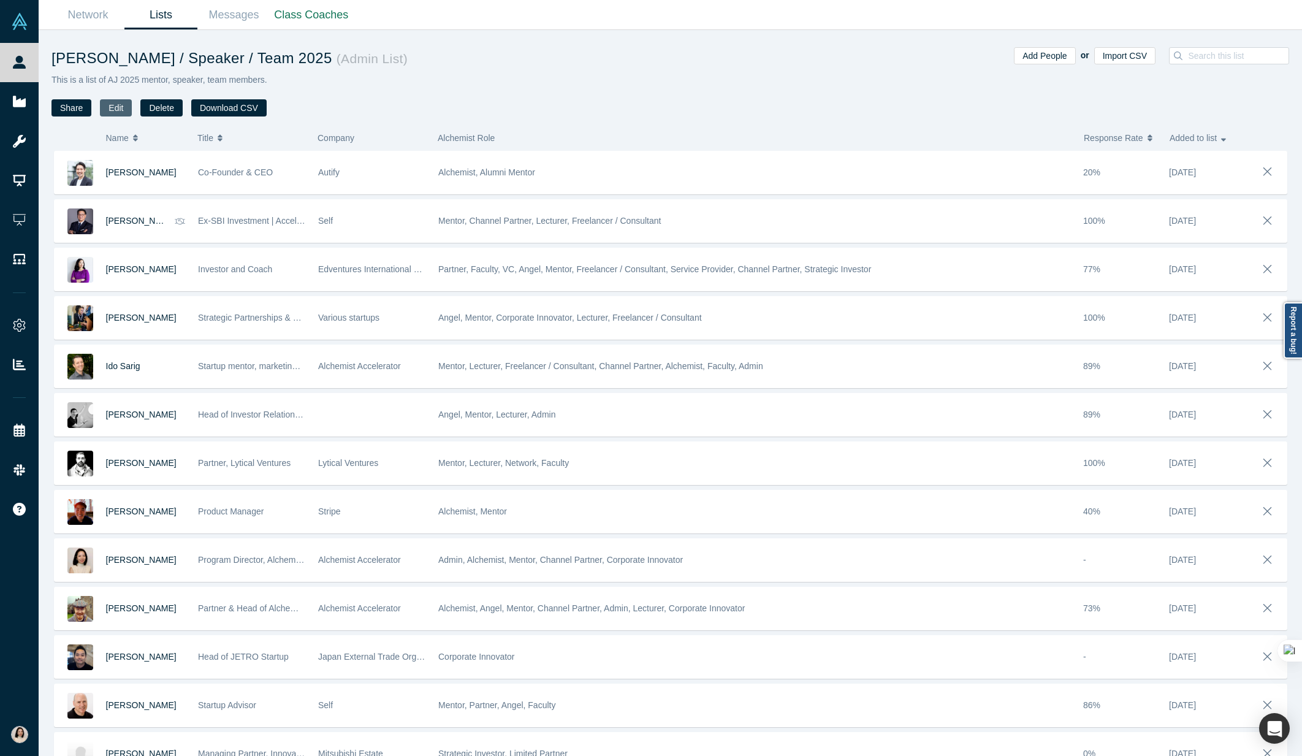
click at [104, 106] on button "Edit" at bounding box center [116, 107] width 32 height 17
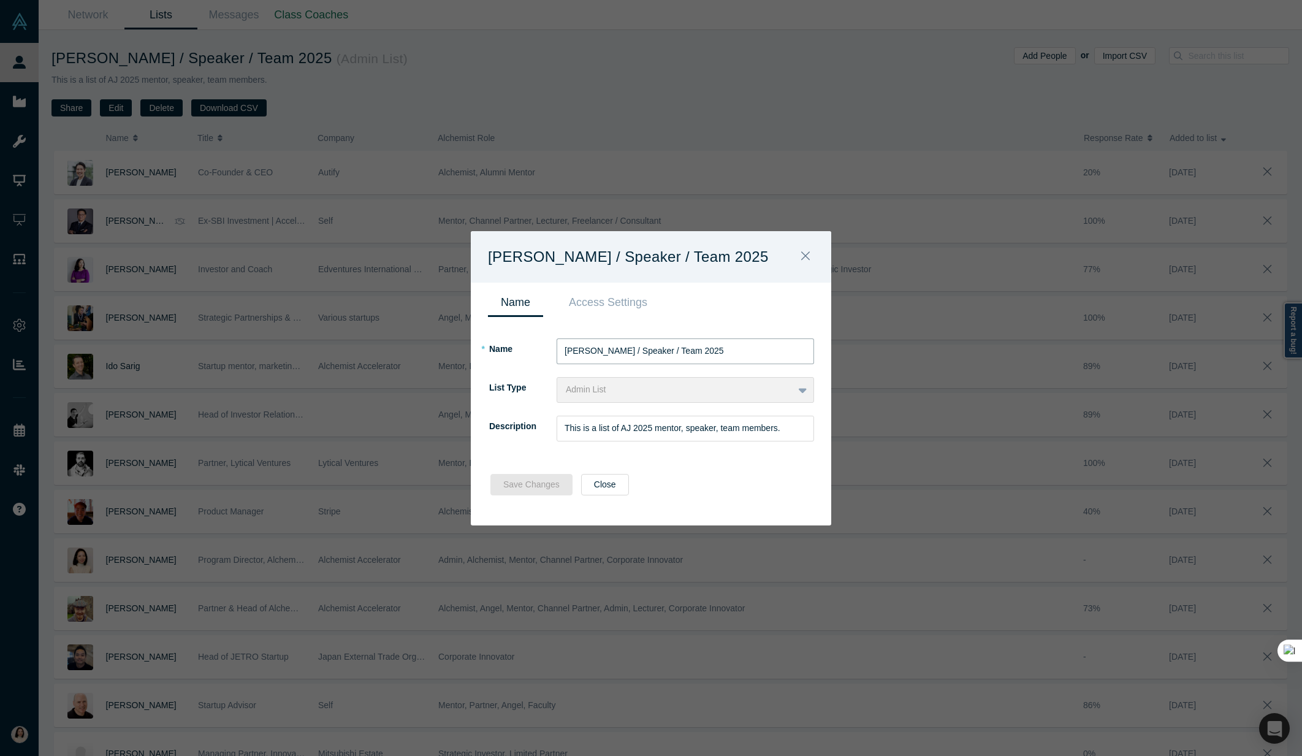
click at [603, 351] on input "AJ Mentor / Speaker / Team 2025" at bounding box center [685, 351] width 257 height 26
drag, startPoint x: 702, startPoint y: 351, endPoint x: 605, endPoint y: 351, distance: 97.5
click at [605, 351] on input "AJ Mentor / Speaker / Team 2025" at bounding box center [685, 351] width 257 height 26
type input "Alchemist Japan Master List"
click at [600, 435] on input "This is a list of AJ 2025 mentor, speaker, team members." at bounding box center [685, 429] width 257 height 26
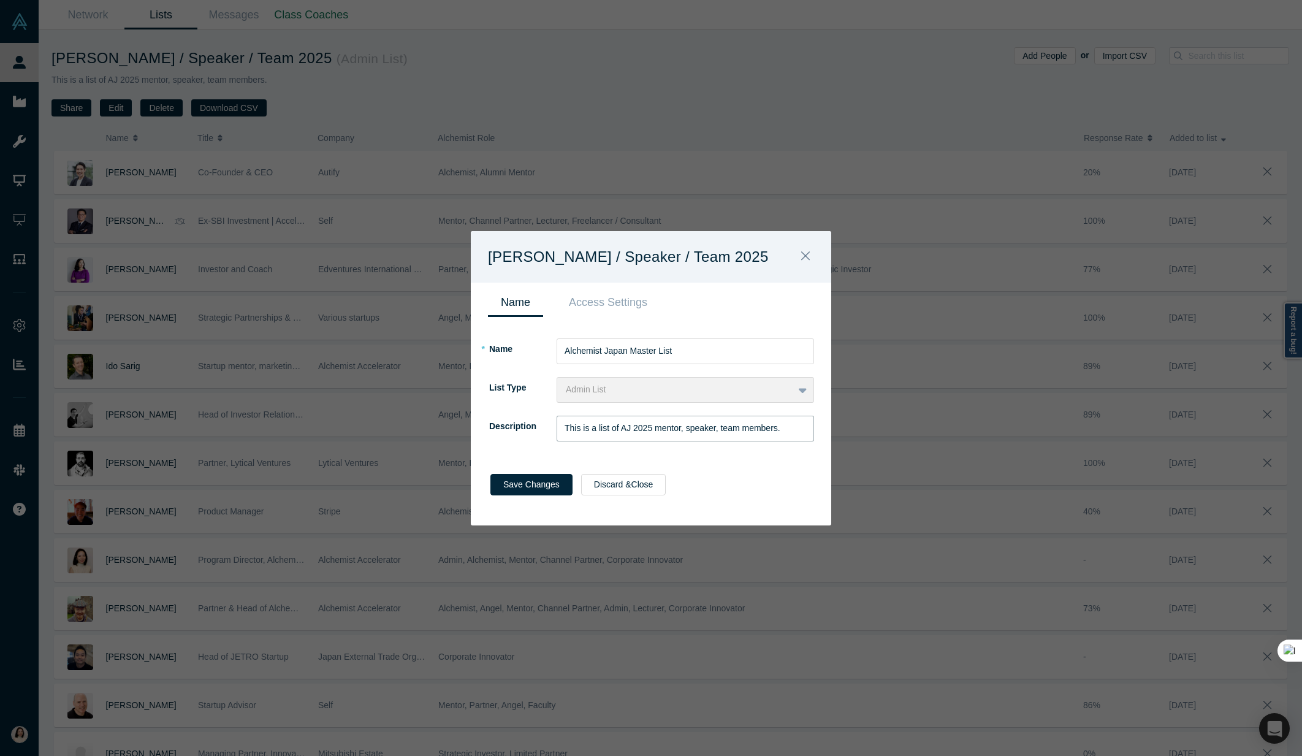
drag, startPoint x: 626, startPoint y: 428, endPoint x: 864, endPoint y: 429, distance: 237.8
click at [864, 429] on div "AJ Mentor / Speaker / Team 2025 Name Access Settings * Name Alchemist Japan Mas…" at bounding box center [651, 378] width 1302 height 756
click at [747, 430] on input "This is a list of AJ 2025 mentor, speaker, team members." at bounding box center [685, 429] width 257 height 26
drag, startPoint x: 633, startPoint y: 428, endPoint x: 652, endPoint y: 426, distance: 19.1
click at [652, 426] on input "This is a list of AJ 2025 mentor, speaker, team members." at bounding box center [685, 429] width 257 height 26
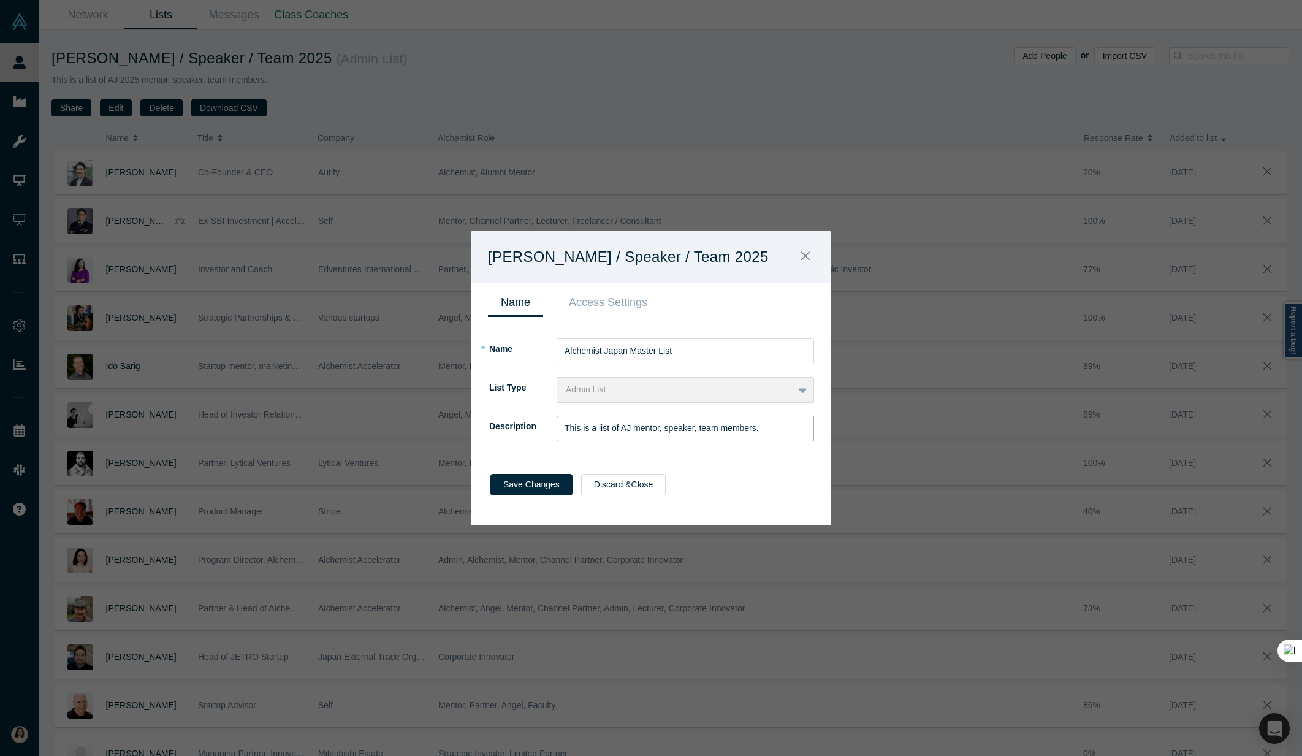
click at [699, 427] on input "This is a list of AJ mentor, speaker, team members." at bounding box center [685, 429] width 257 height 26
drag, startPoint x: 757, startPoint y: 431, endPoint x: 767, endPoint y: 429, distance: 10.1
click at [757, 431] on input "This is a list of AJ mentor, speaker, team members." at bounding box center [685, 429] width 257 height 26
click at [595, 429] on input "This is a list of AJ mentor, speaker, team members." at bounding box center [685, 429] width 257 height 26
click at [699, 428] on input "This is the master list of AJ mentor, speaker, team members." at bounding box center [685, 429] width 257 height 26
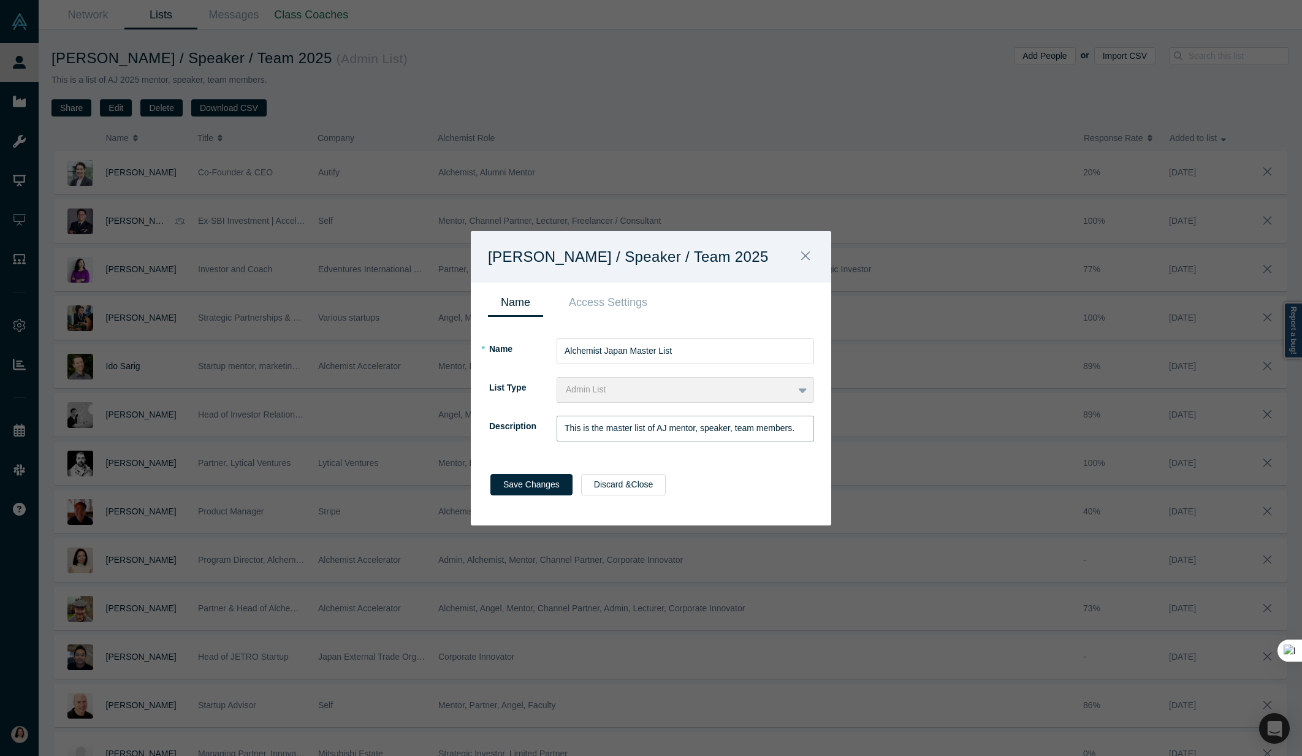
click at [772, 426] on input "This is the master list of AJ mentor, speaker, team members." at bounding box center [685, 429] width 257 height 26
click at [803, 429] on input "This is the master list of AJ mentor, speaker, team members." at bounding box center [685, 429] width 257 height 26
type input "This is the master list of AJ mentor, speaker, team members."
click at [552, 485] on button "Save Changes" at bounding box center [531, 484] width 82 height 21
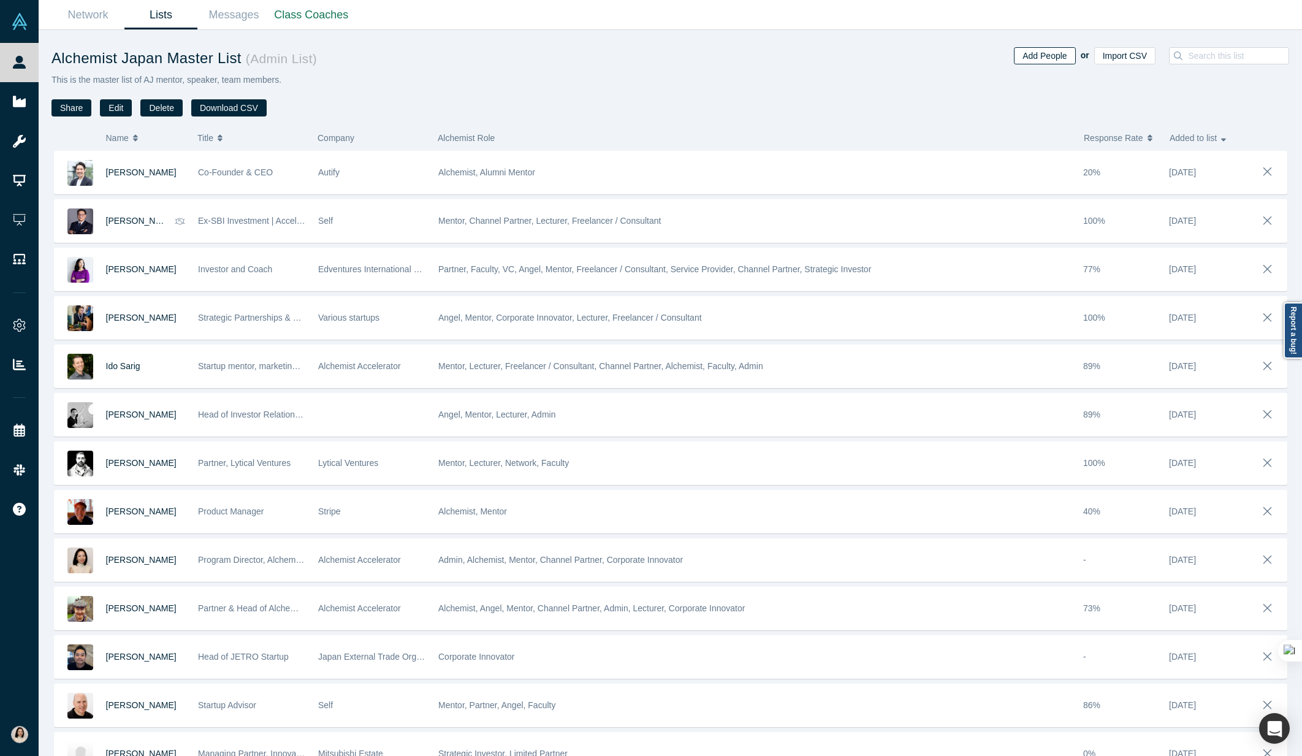
click at [1046, 53] on button "Add People" at bounding box center [1044, 55] width 61 height 17
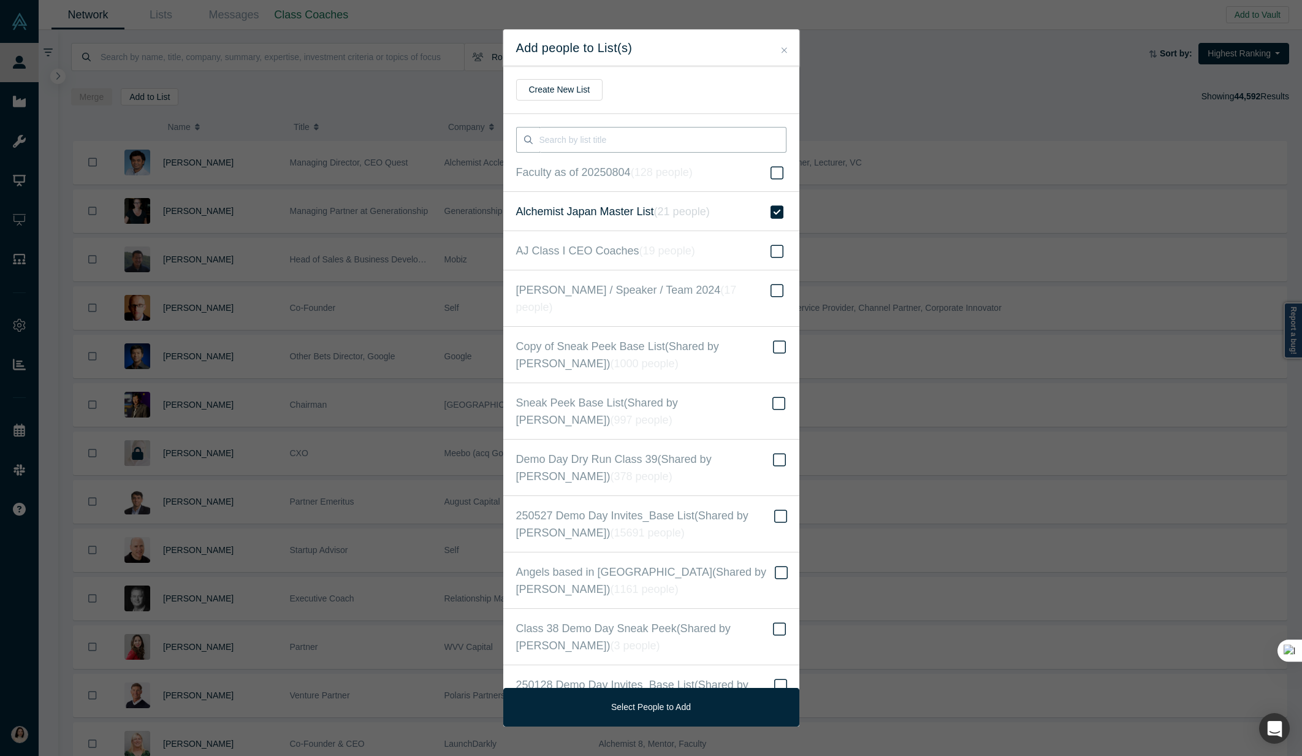
click at [565, 133] on input at bounding box center [662, 140] width 247 height 26
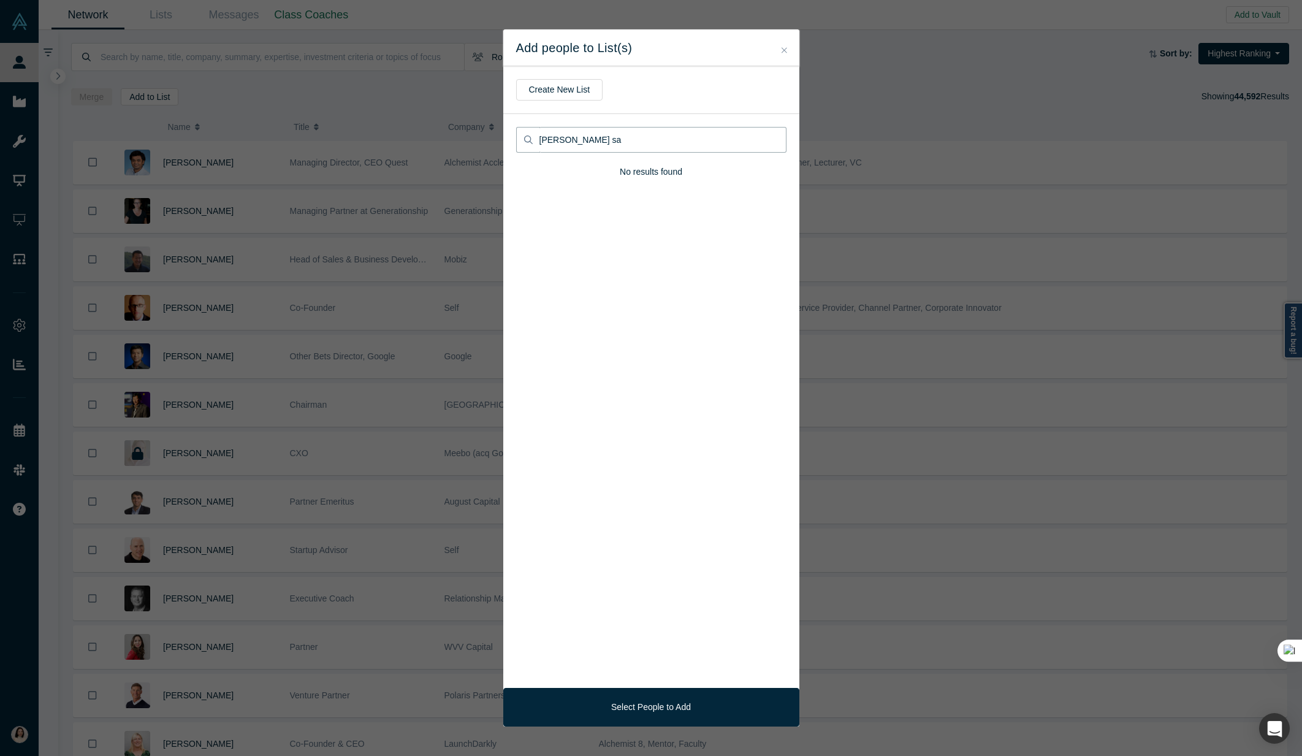
type input "adam sah"
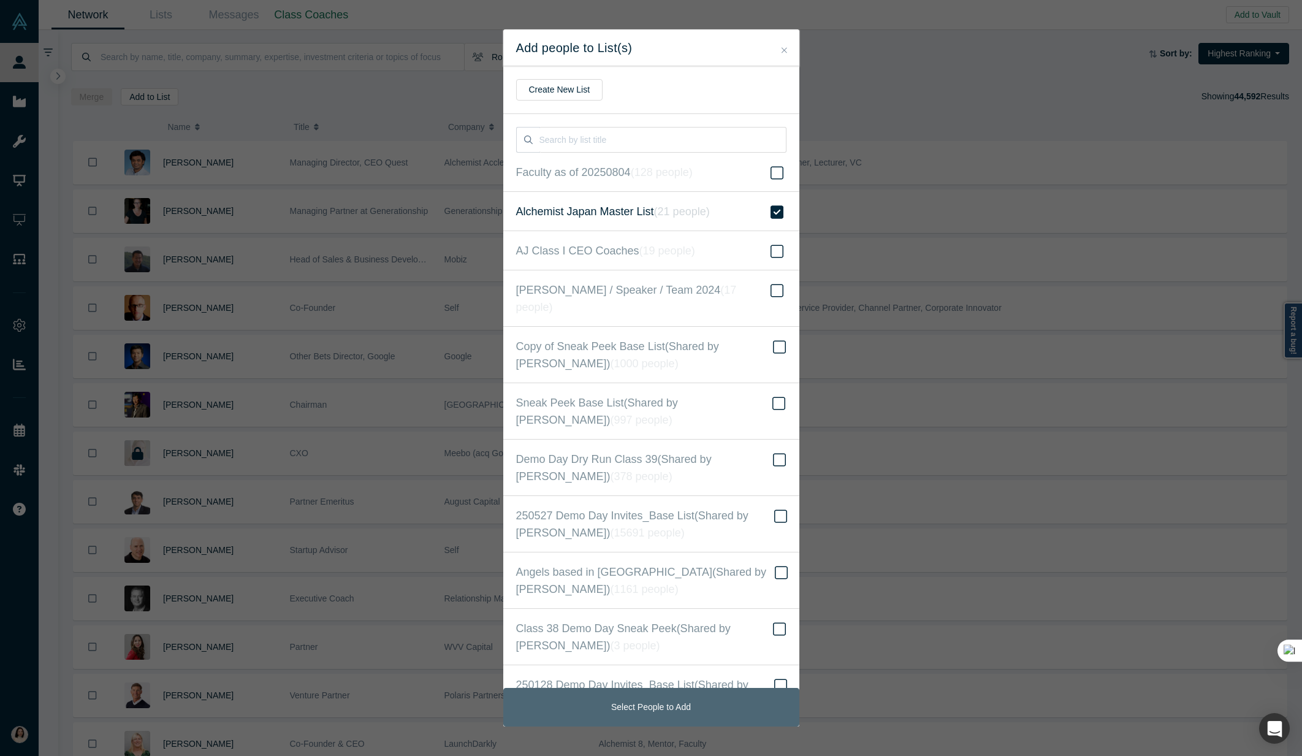
click at [642, 707] on button "Select People to Add" at bounding box center [651, 707] width 296 height 39
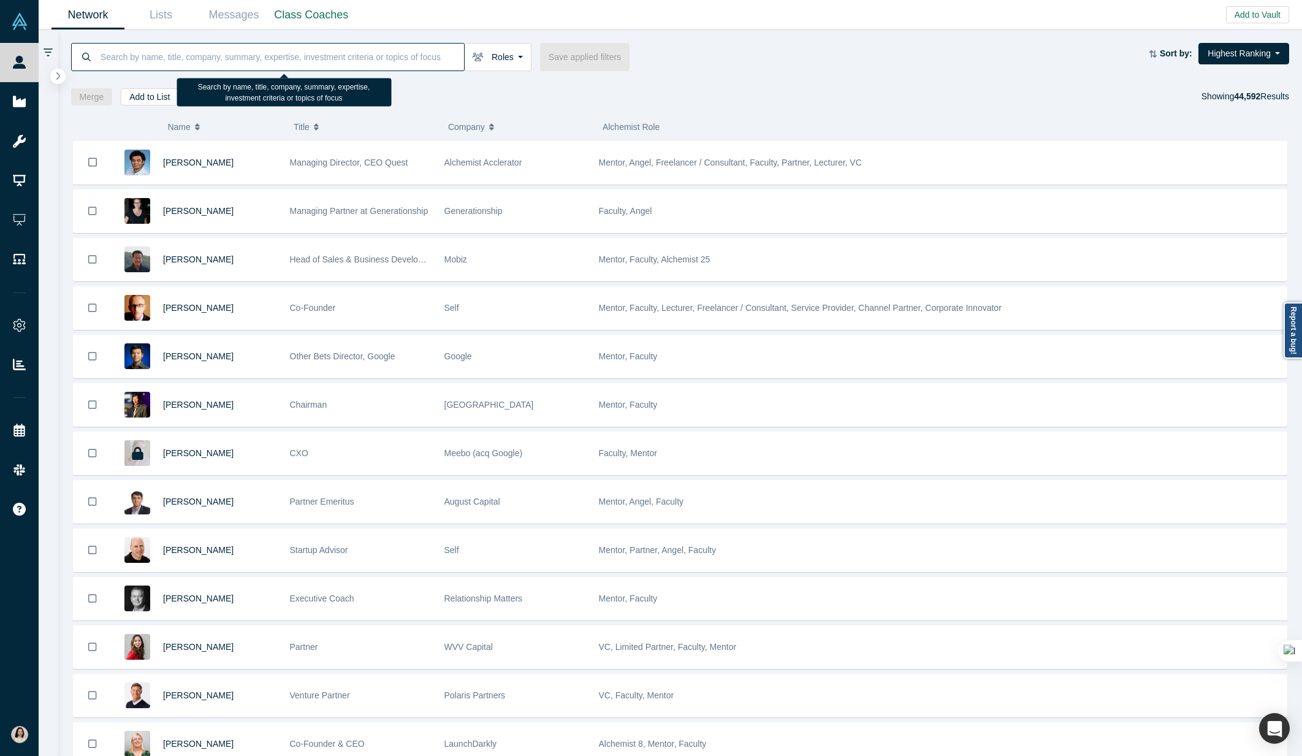
click at [244, 61] on input at bounding box center [281, 56] width 365 height 29
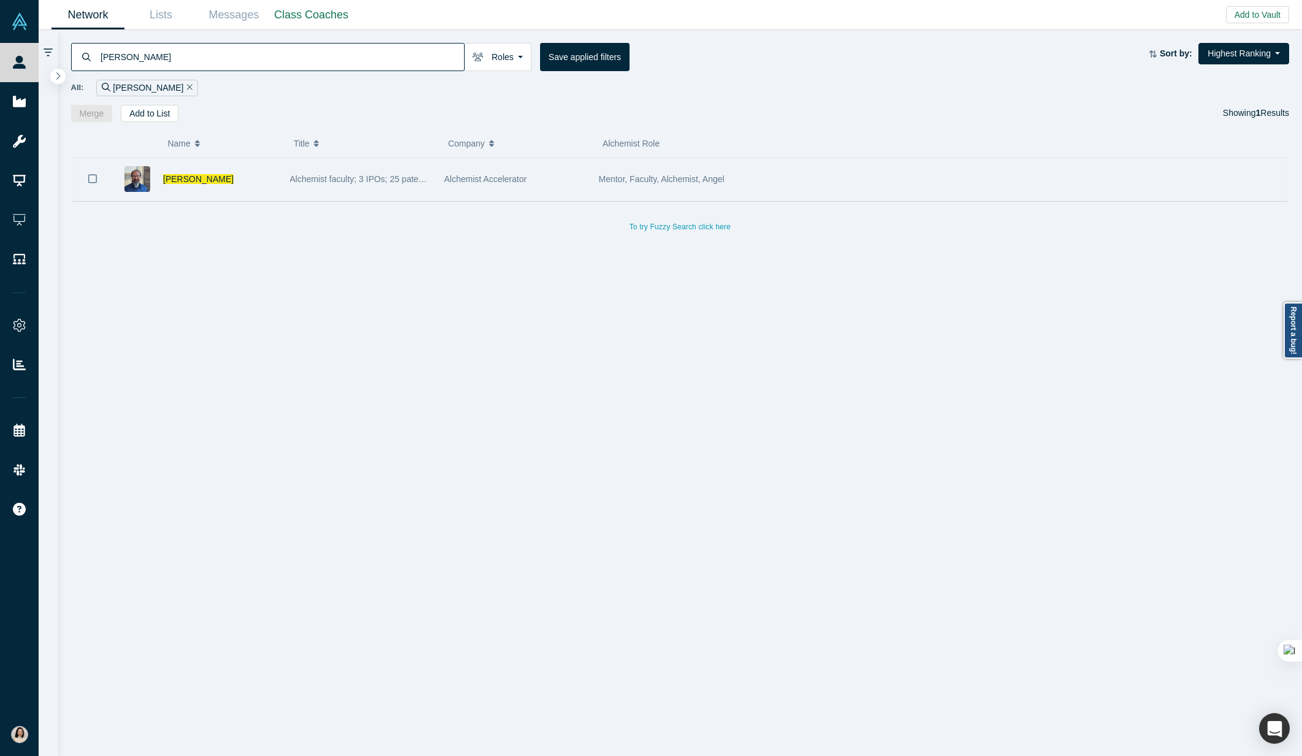
type input "adam sah"
click at [95, 181] on icon "Bookmark" at bounding box center [92, 179] width 9 height 12
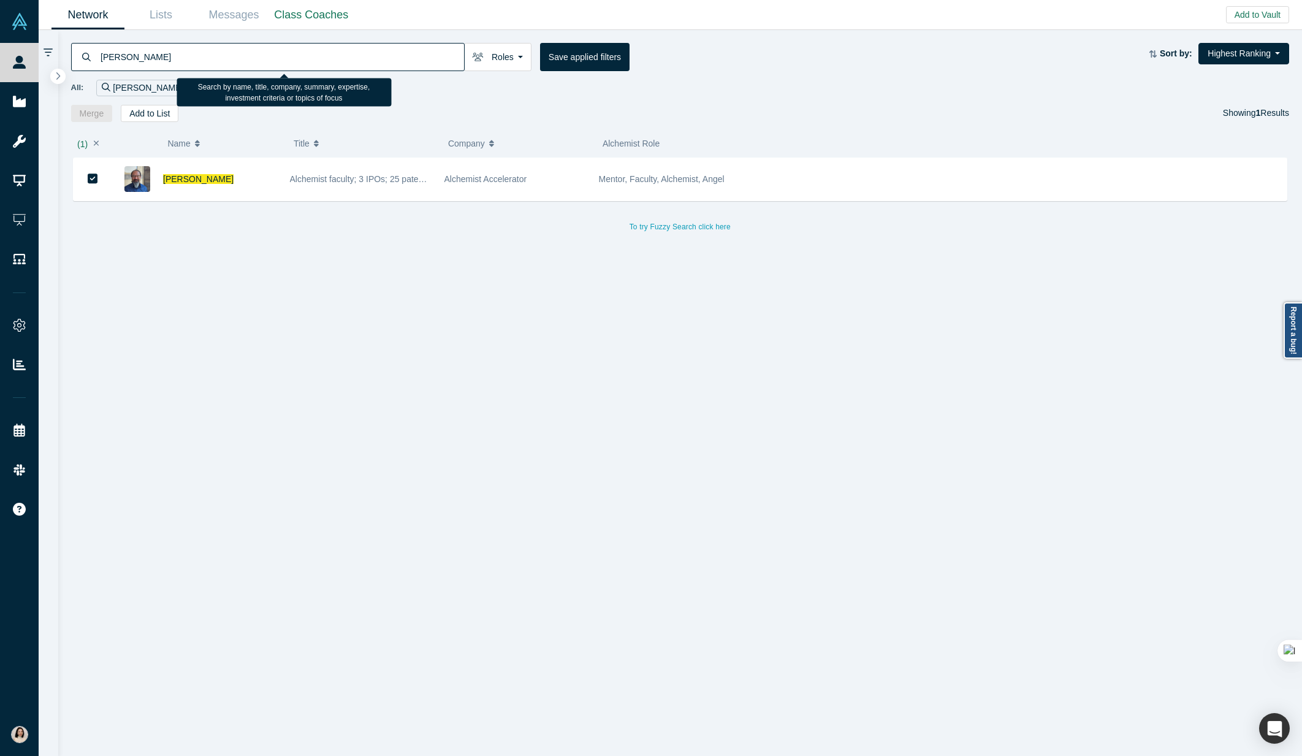
click at [165, 60] on input "adam sah" at bounding box center [281, 56] width 365 height 29
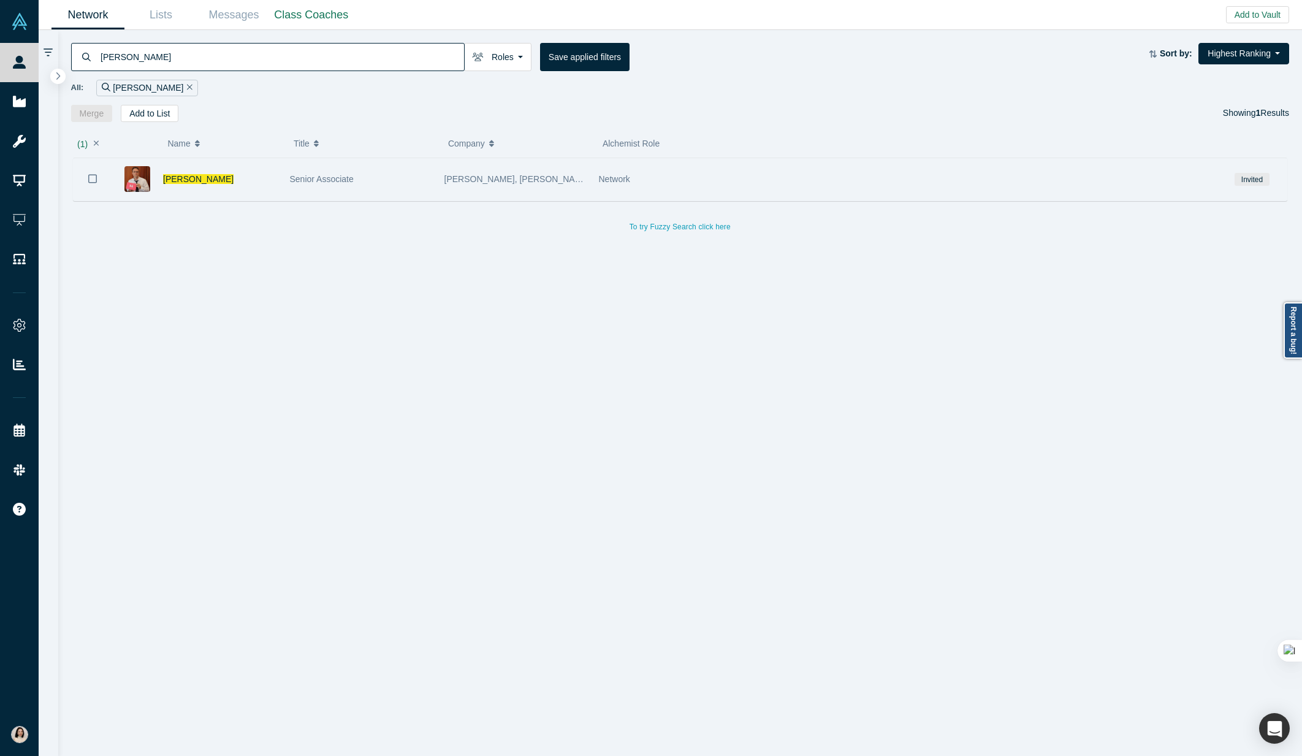
type input "joseph perkins"
click at [93, 179] on icon "Bookmark" at bounding box center [92, 179] width 9 height 12
click at [180, 178] on span "Joseph Perkins" at bounding box center [198, 179] width 70 height 10
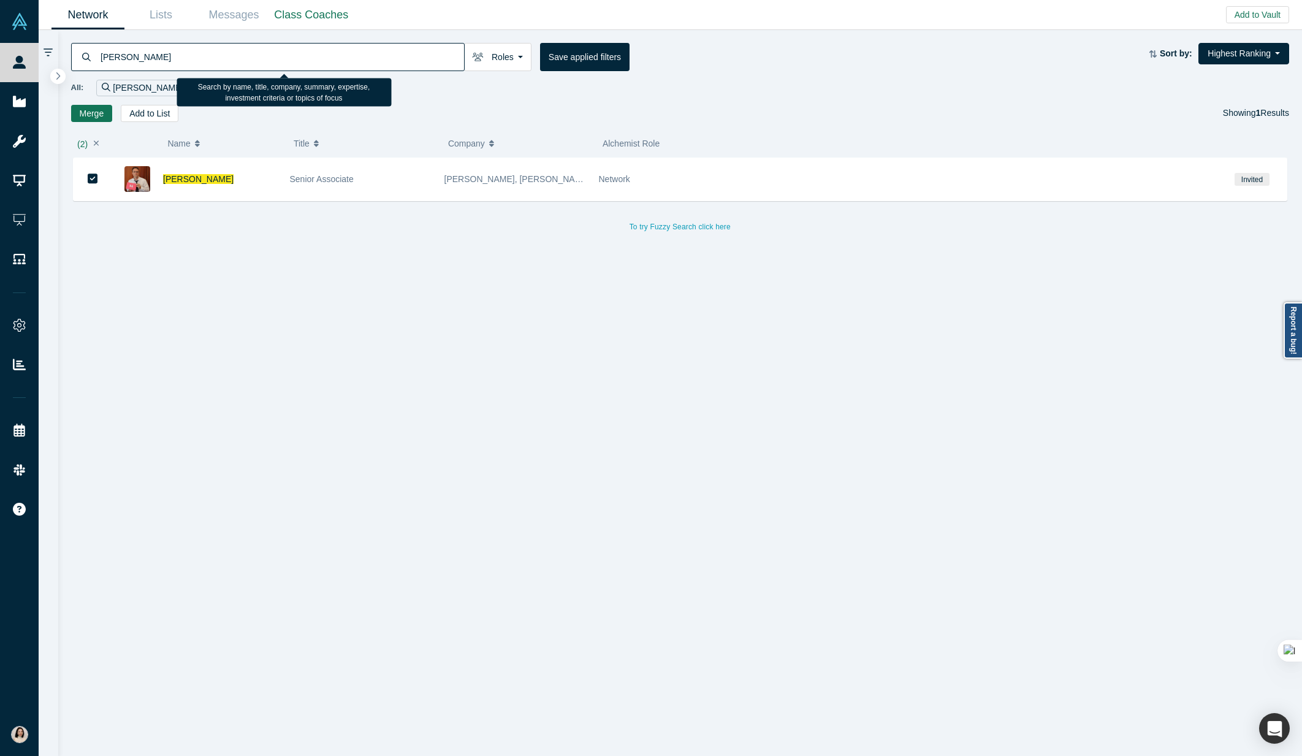
click at [360, 52] on input "joseph perkins" at bounding box center [281, 56] width 365 height 29
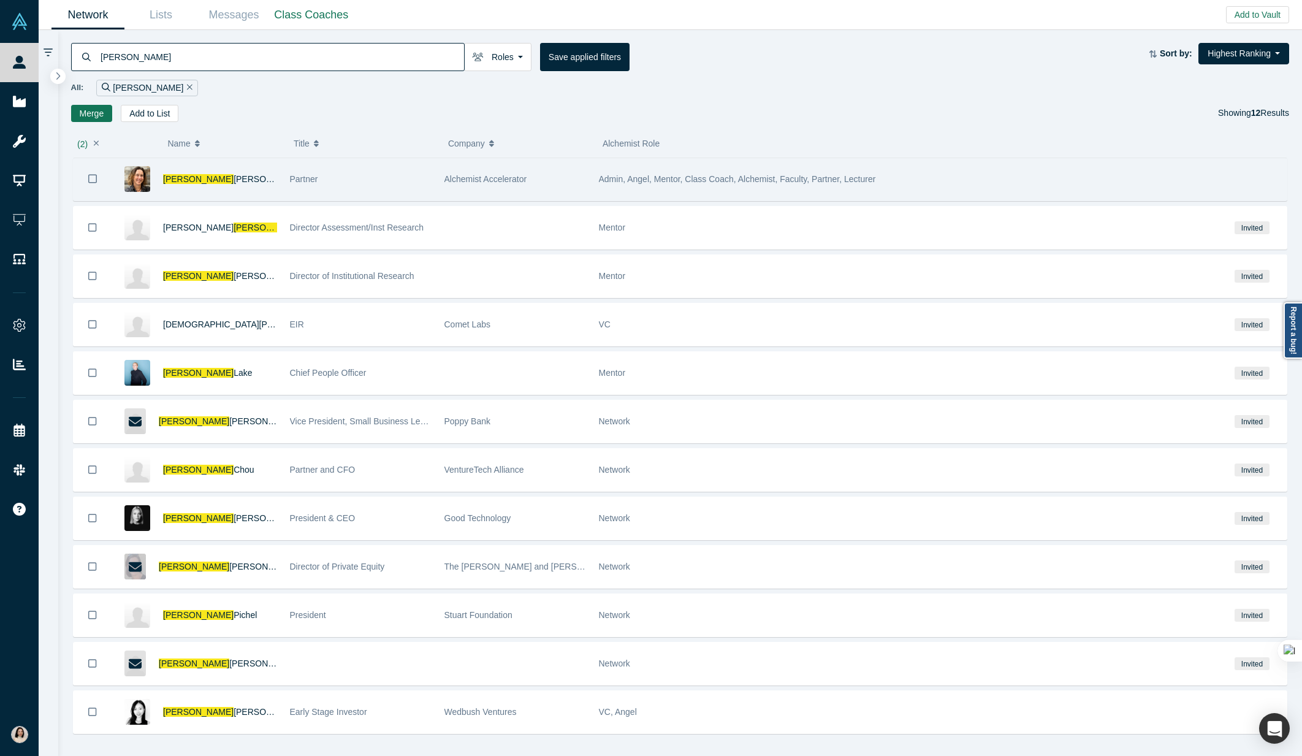
click at [85, 179] on button "Bookmark" at bounding box center [93, 179] width 38 height 43
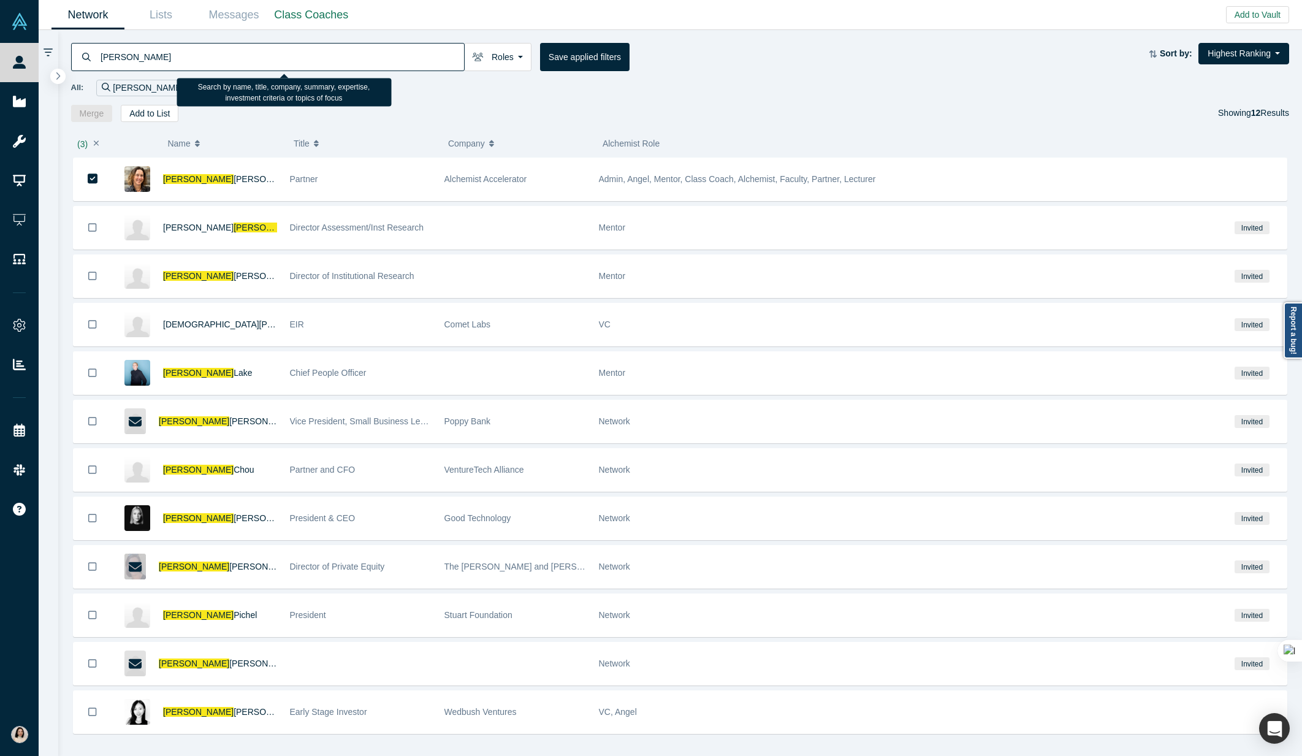
click at [151, 54] on input "christy" at bounding box center [281, 56] width 365 height 29
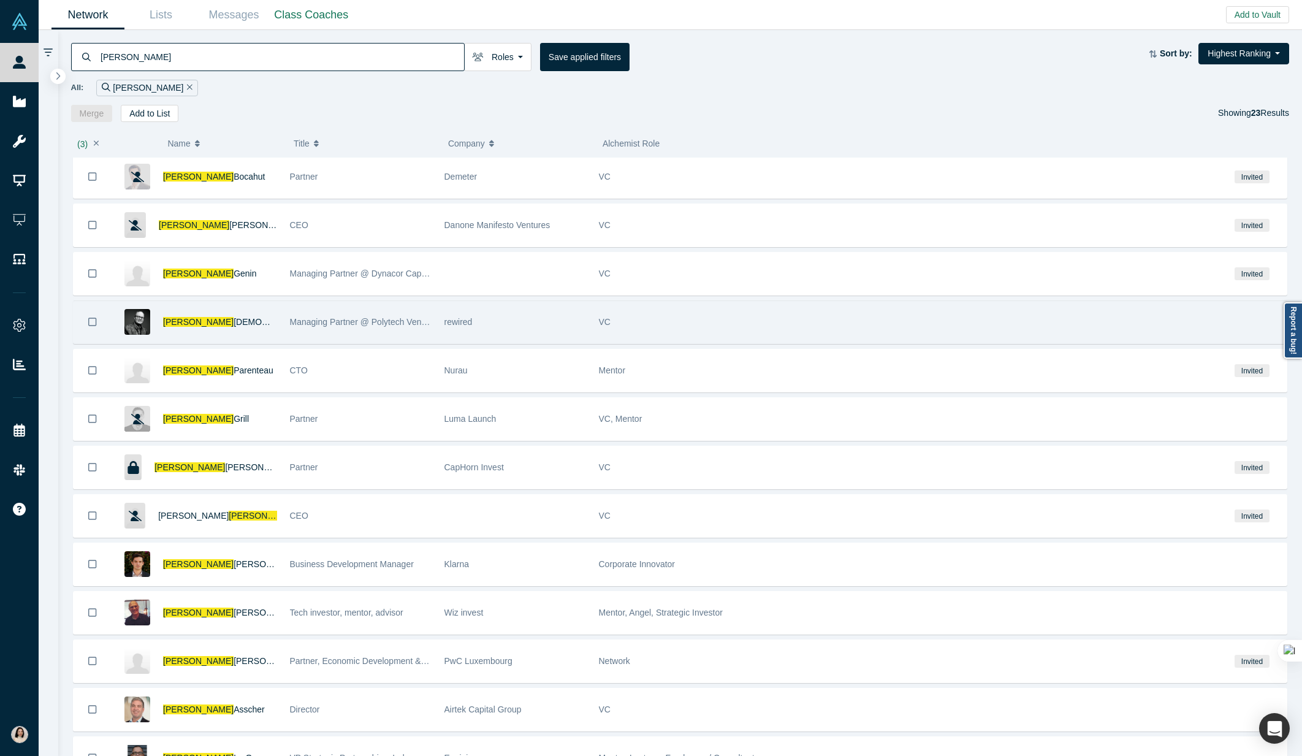
scroll to position [231, 0]
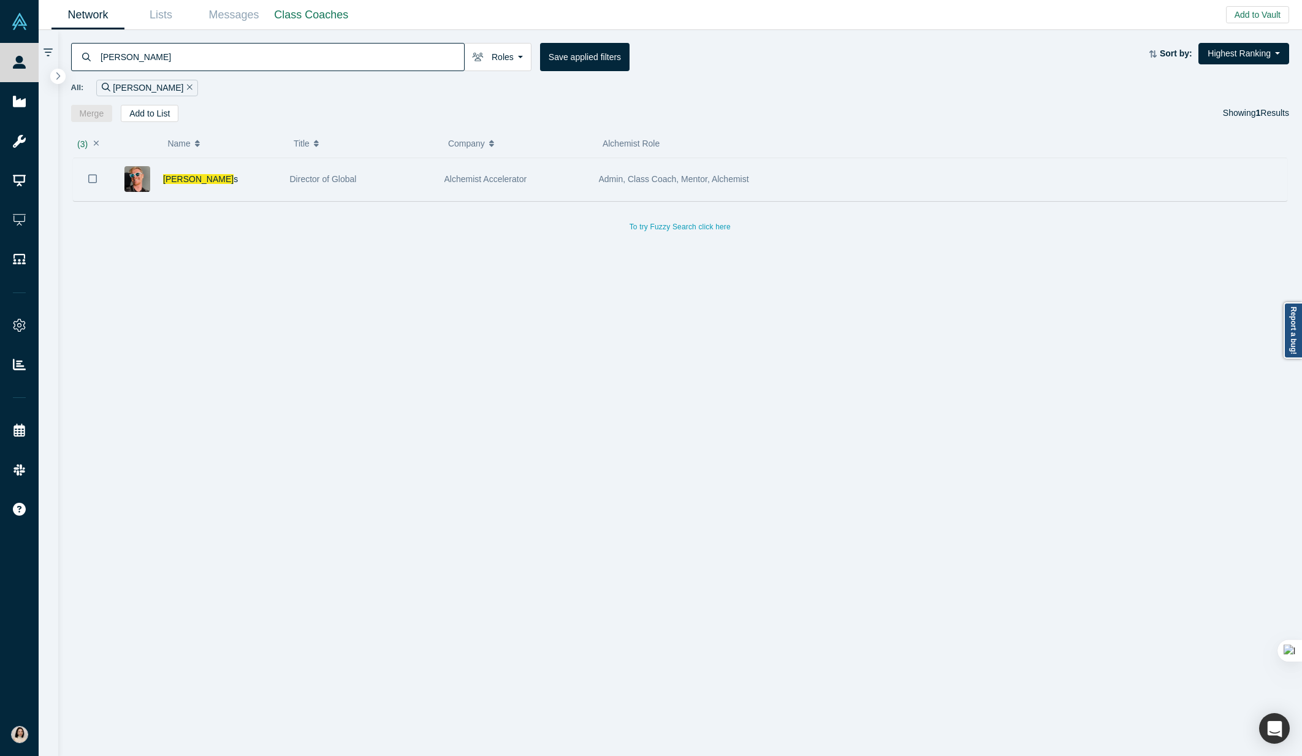
type input "laurent rain"
click at [94, 182] on icon "Bookmark" at bounding box center [92, 178] width 9 height 9
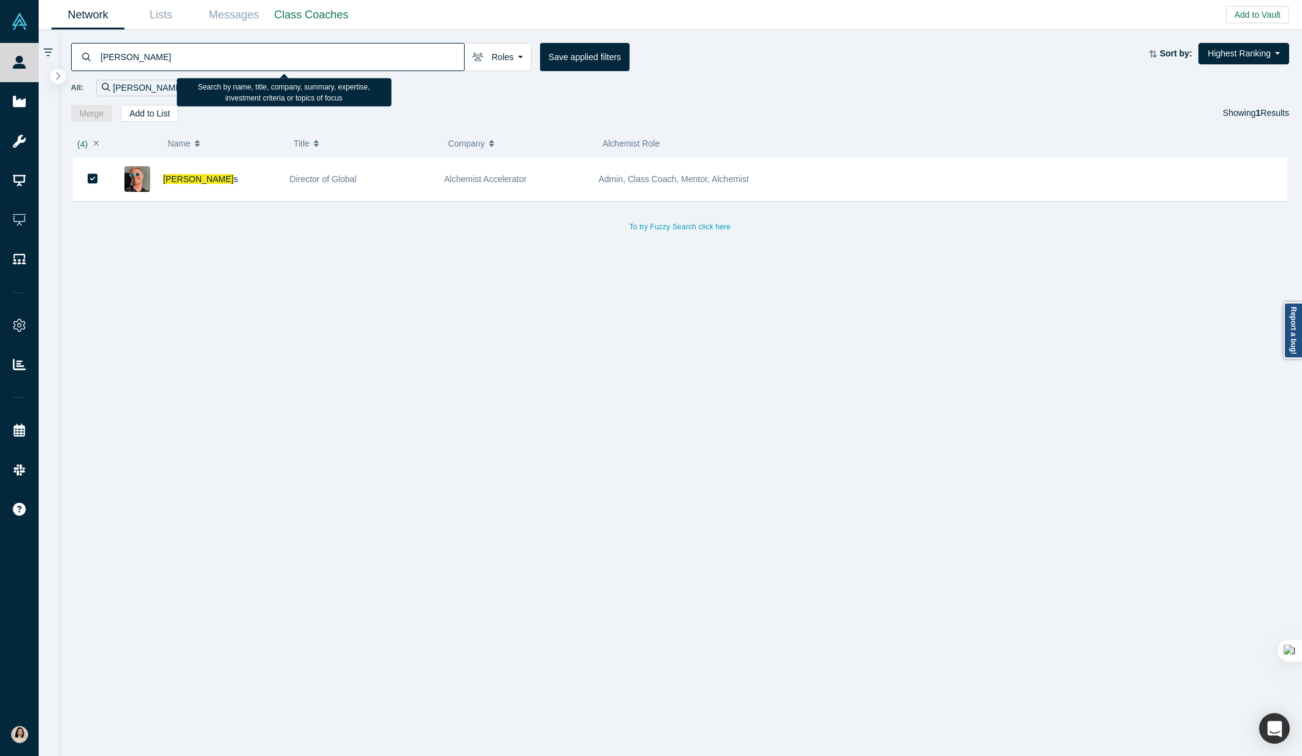
click at [130, 54] on input "laurent rain" at bounding box center [281, 56] width 365 height 29
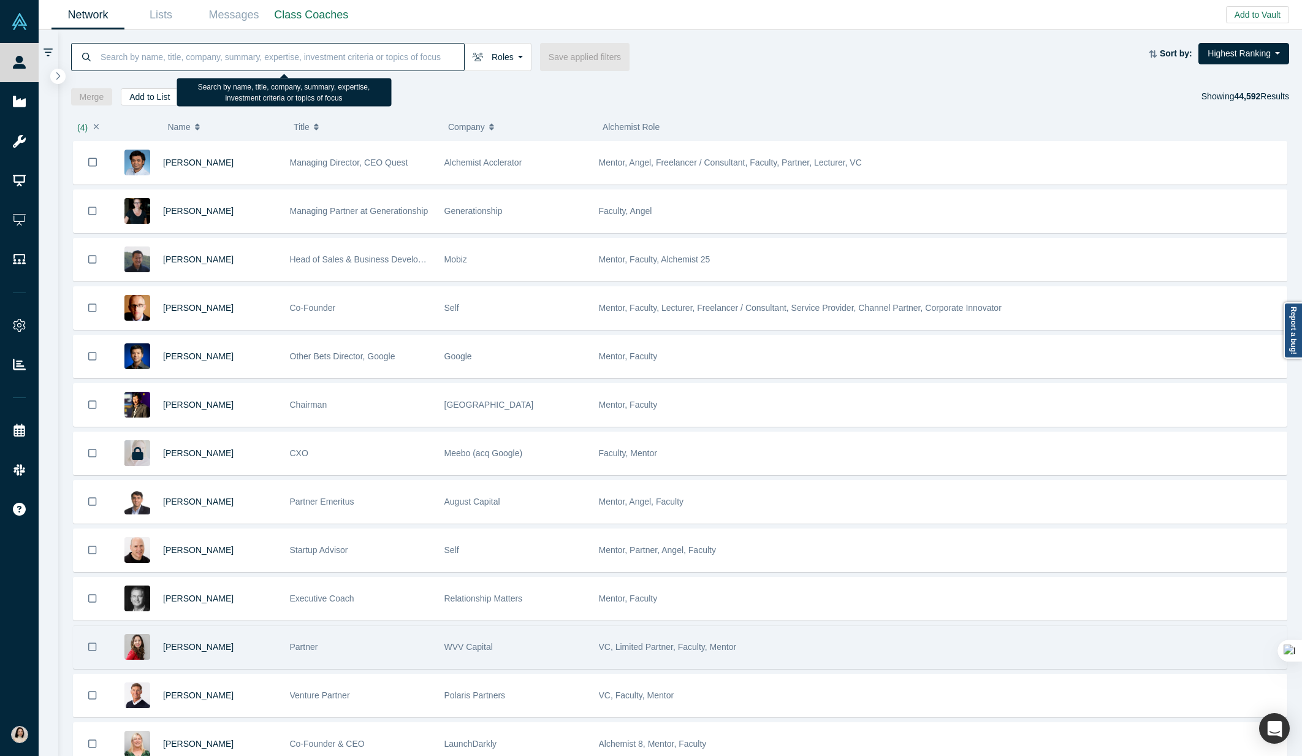
click at [90, 647] on icon "Bookmark" at bounding box center [92, 647] width 9 height 12
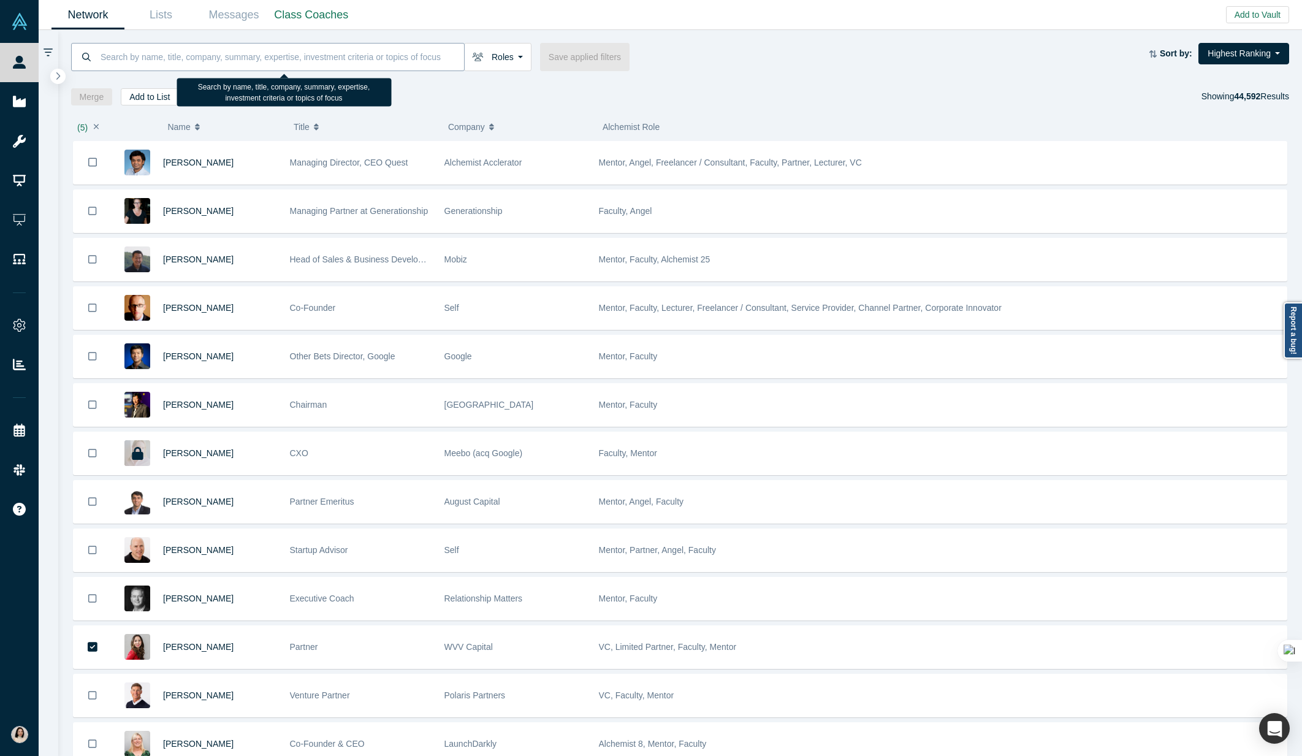
click at [324, 63] on input at bounding box center [281, 56] width 365 height 29
paste input "Alexey Ovsyannikov"
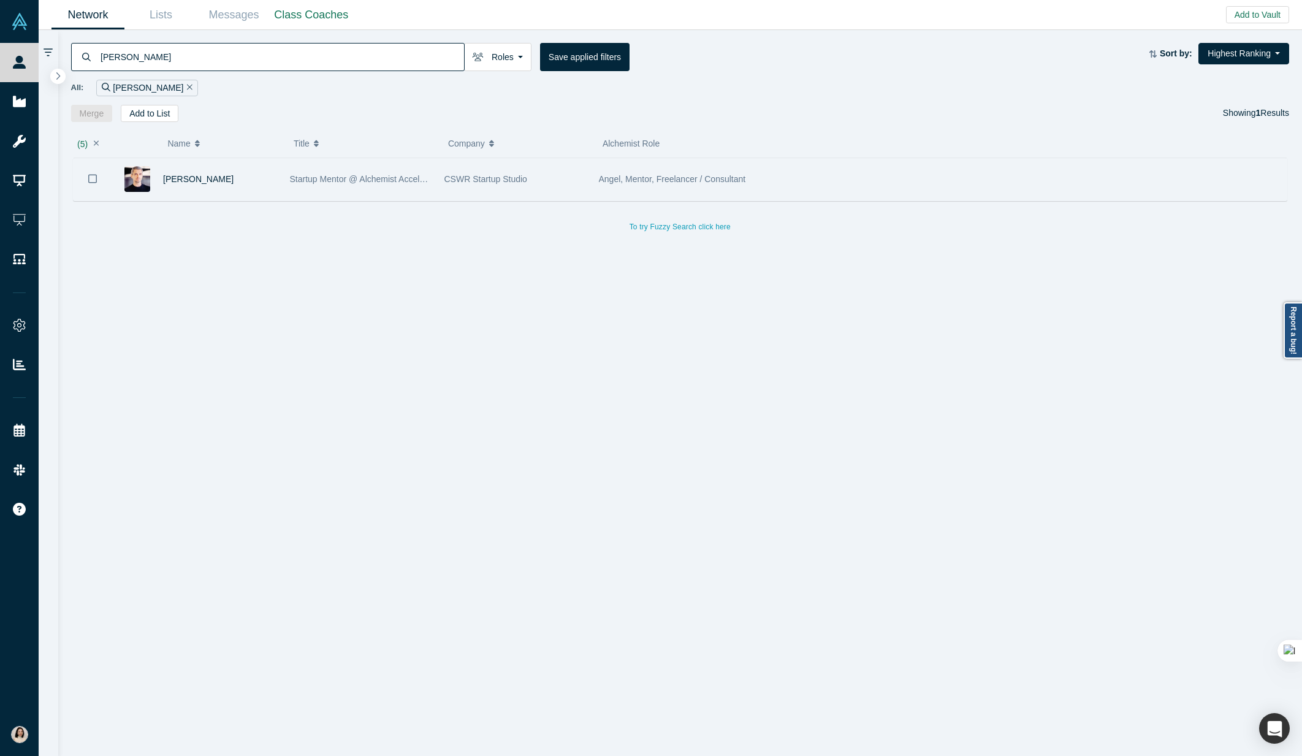
click at [93, 178] on icon "Bookmark" at bounding box center [92, 179] width 9 height 12
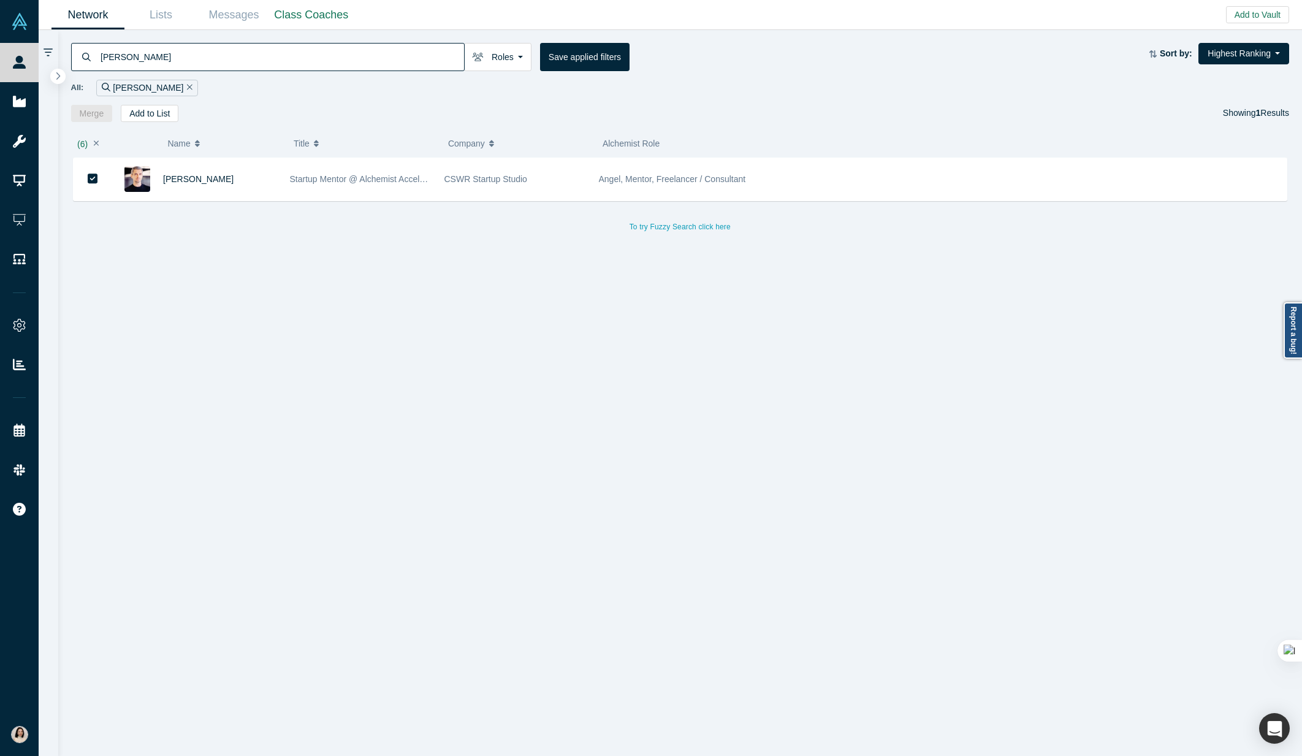
click at [216, 55] on input "Alexey Ovsyannikov" at bounding box center [281, 56] width 365 height 29
paste input "Giordano Tovo"
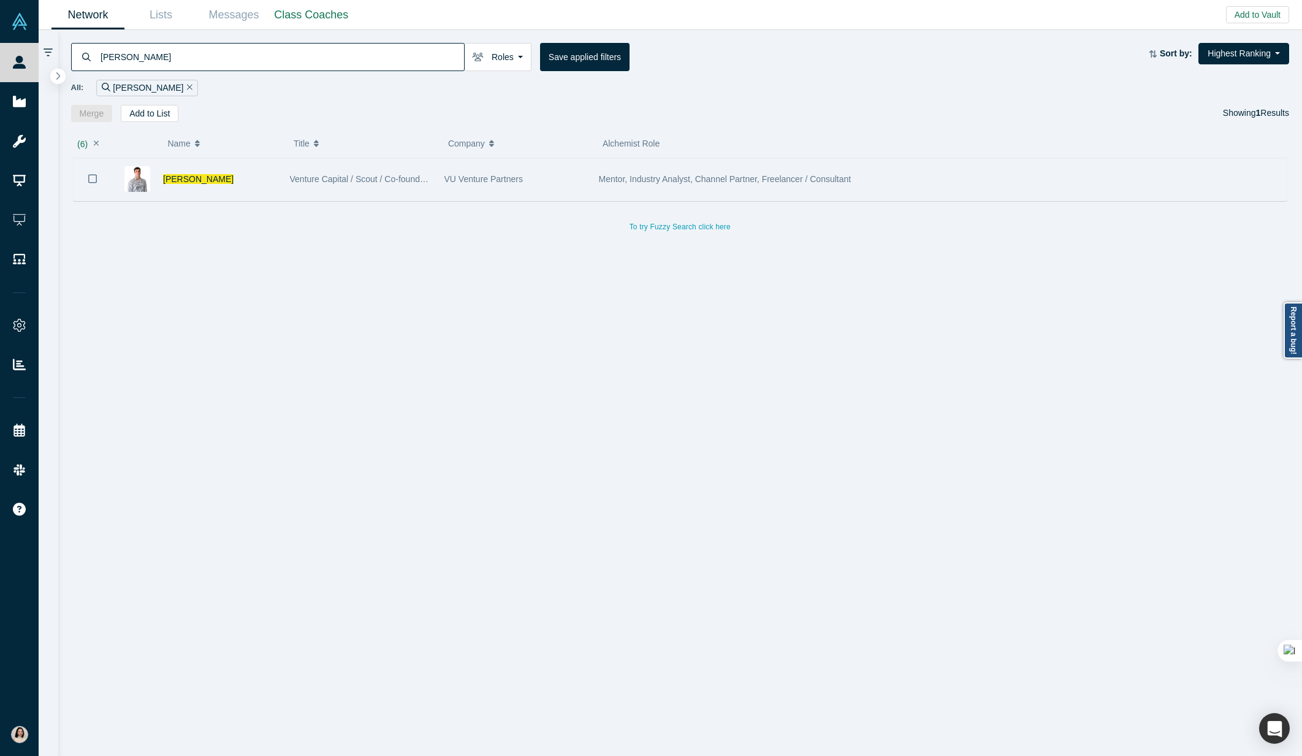
click at [93, 177] on icon "Bookmark" at bounding box center [92, 179] width 9 height 12
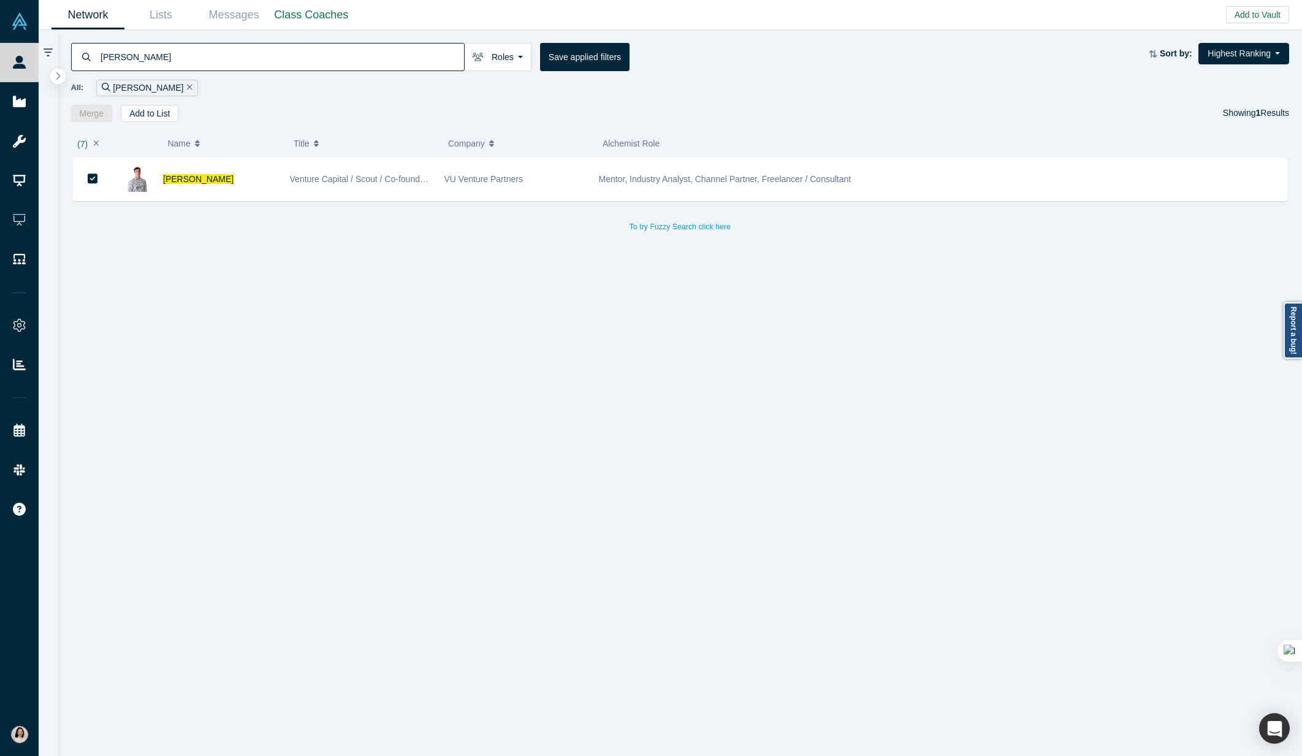
click at [368, 63] on input "Giordano Tovo" at bounding box center [281, 56] width 365 height 29
paste input "Will Schumaker"
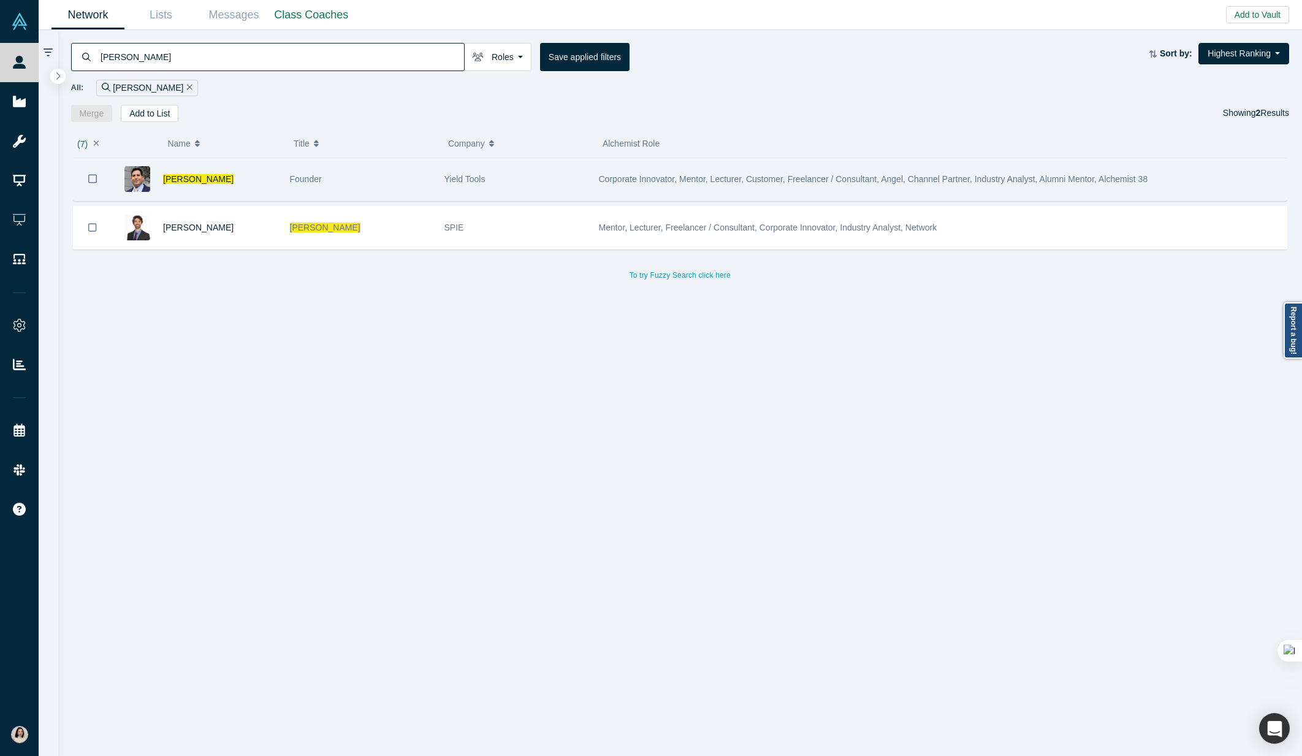
click at [89, 176] on icon "Bookmark" at bounding box center [92, 179] width 9 height 12
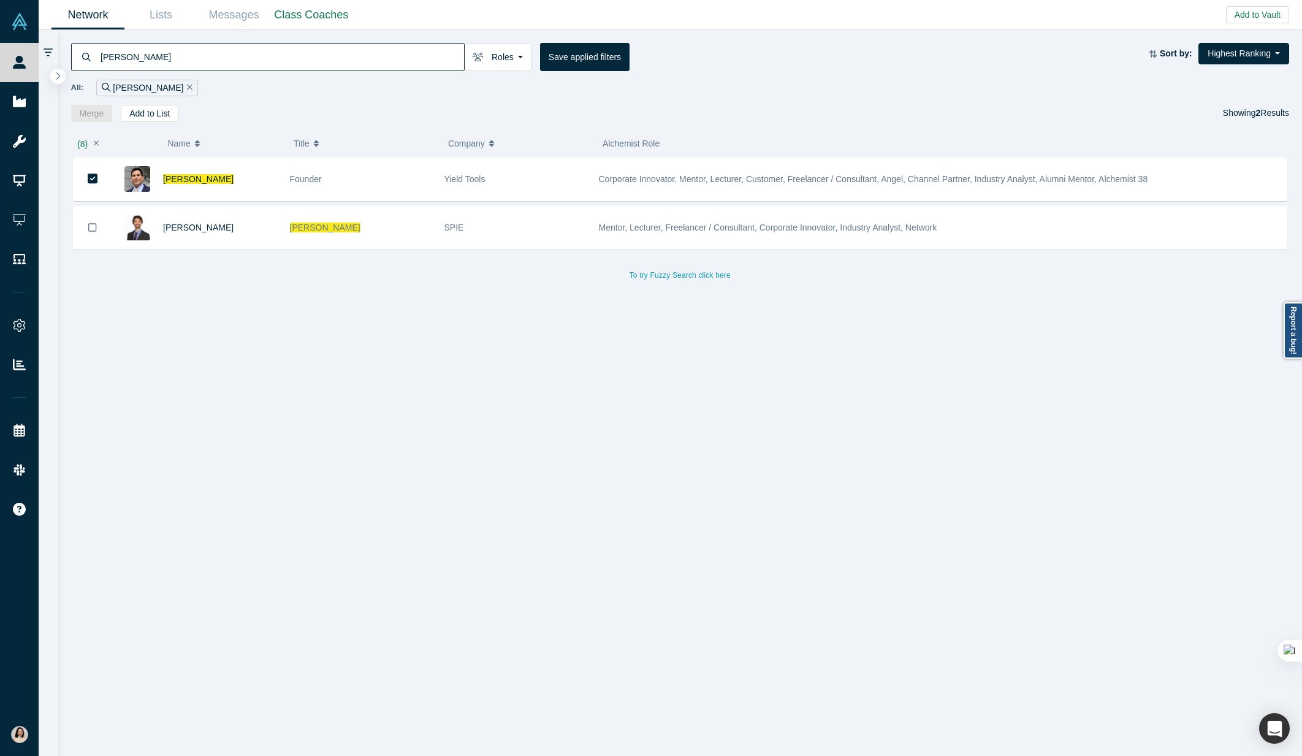
click at [356, 52] on input "Will Schumaker" at bounding box center [281, 56] width 365 height 29
paste input "Joshua Furstoss"
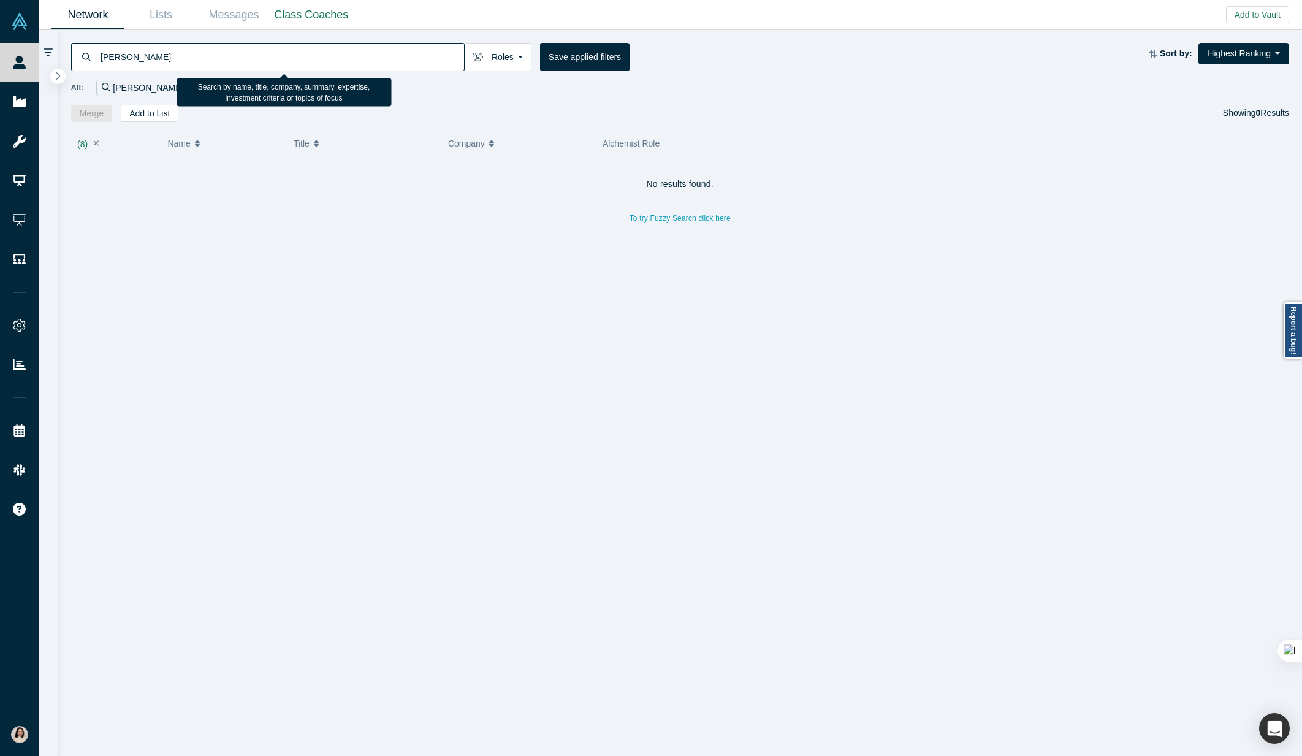
click at [129, 58] on input "Joshua Furstoss" at bounding box center [281, 56] width 365 height 29
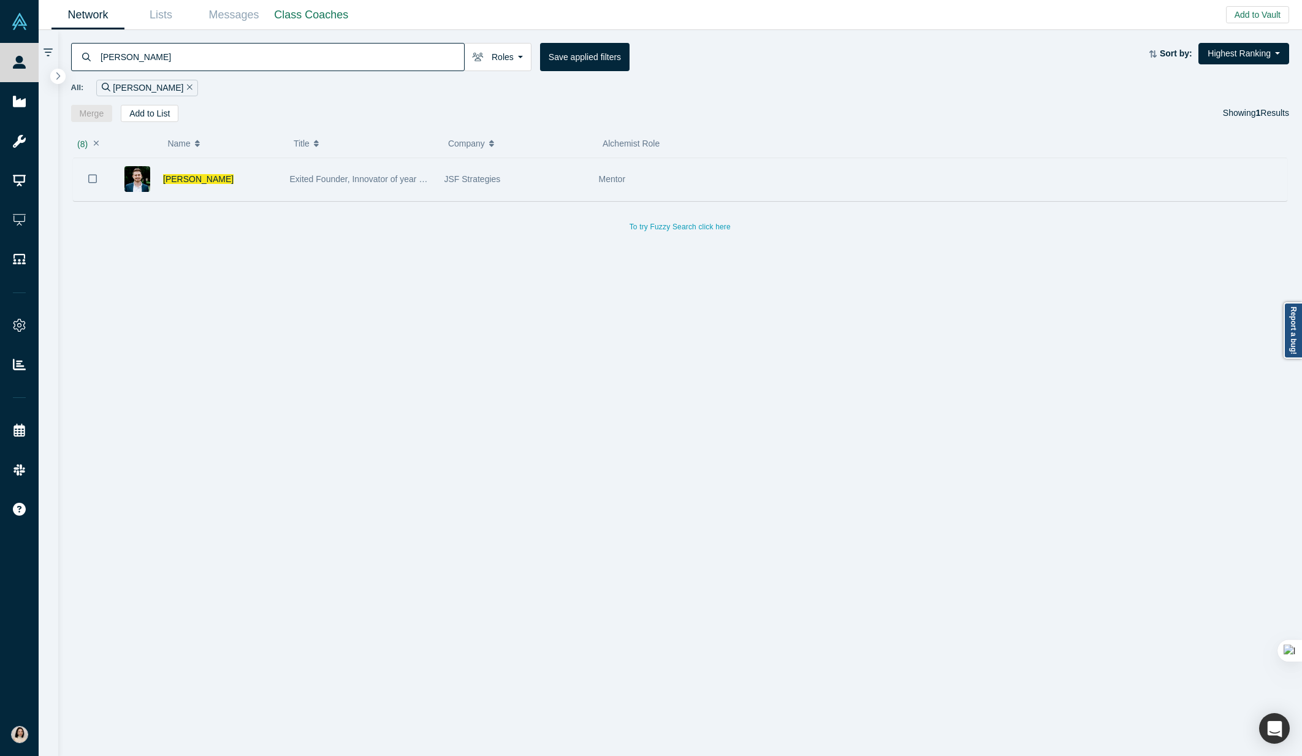
click at [91, 180] on icon "Bookmark" at bounding box center [92, 179] width 9 height 12
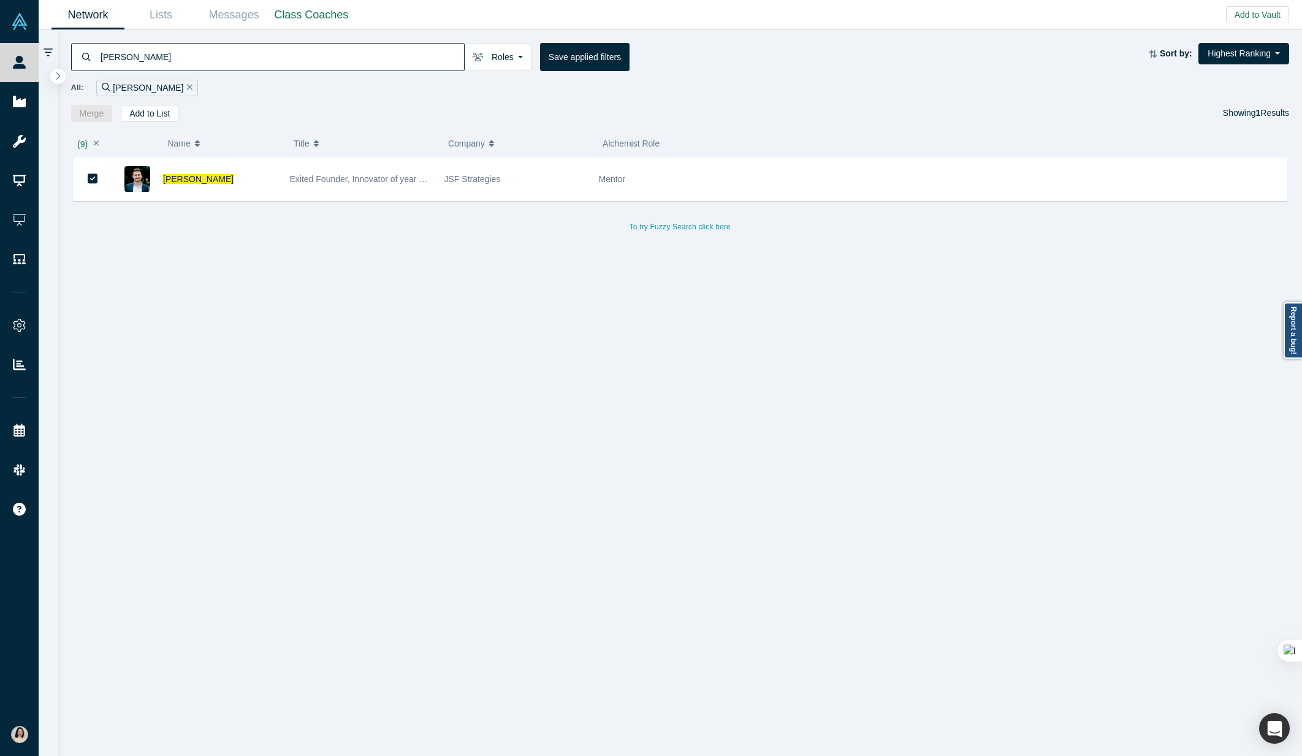
click at [315, 56] on input "Josh Furstoss" at bounding box center [281, 56] width 365 height 29
paste input "nathan Krause"
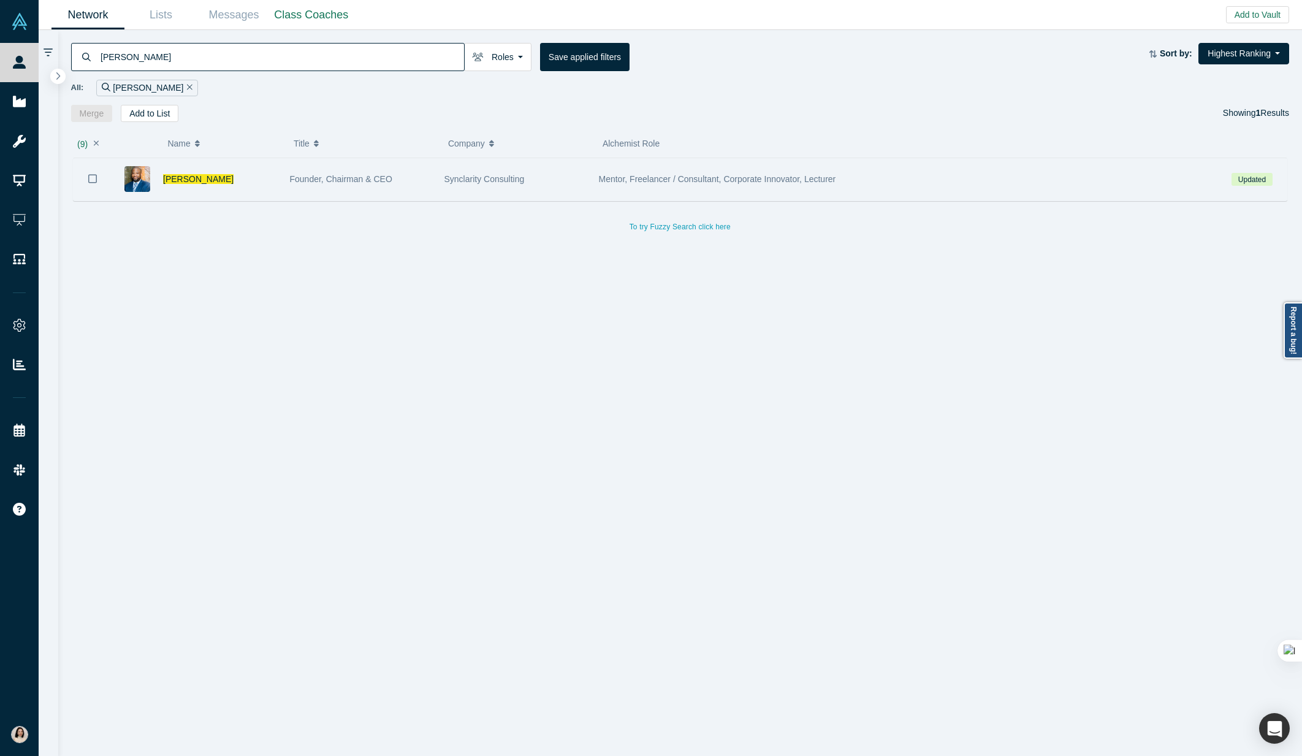
click at [94, 178] on icon "Bookmark" at bounding box center [92, 179] width 9 height 12
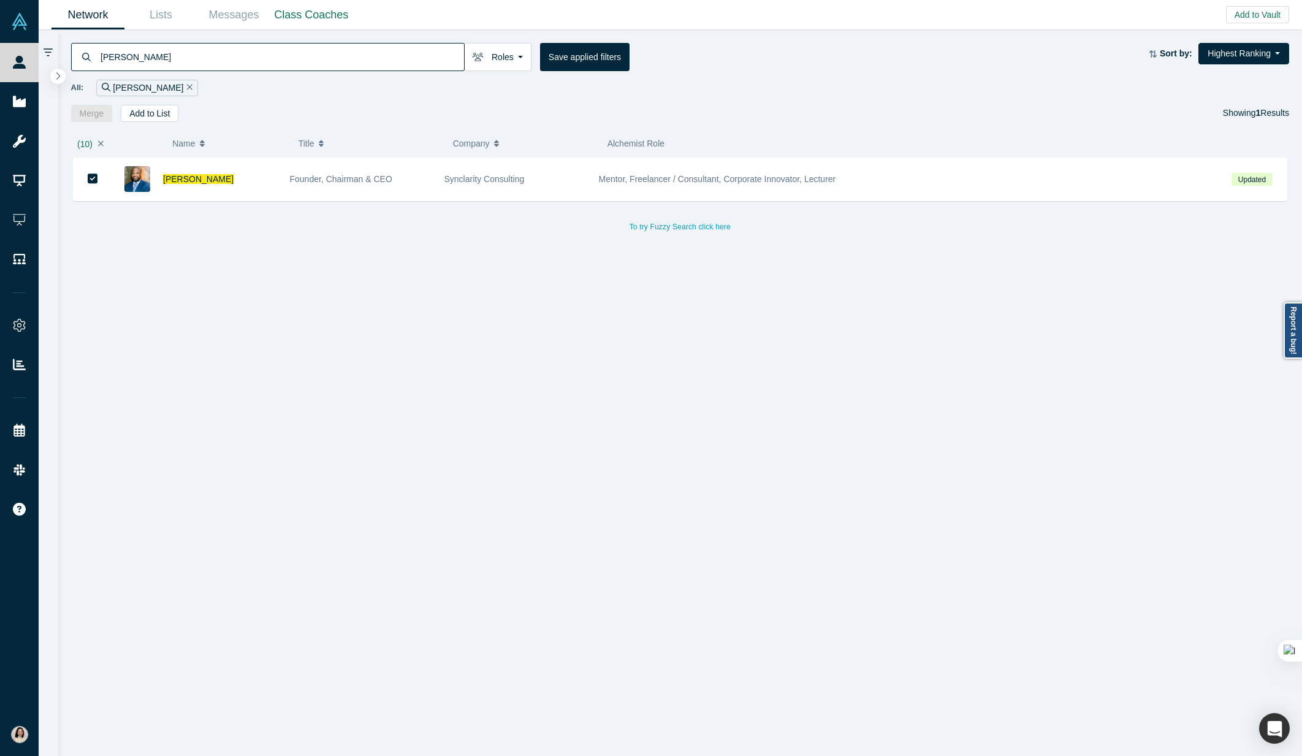
click at [436, 60] on input "Jonathan Krause" at bounding box center [281, 56] width 365 height 29
paste input "Arvindh Lalam"
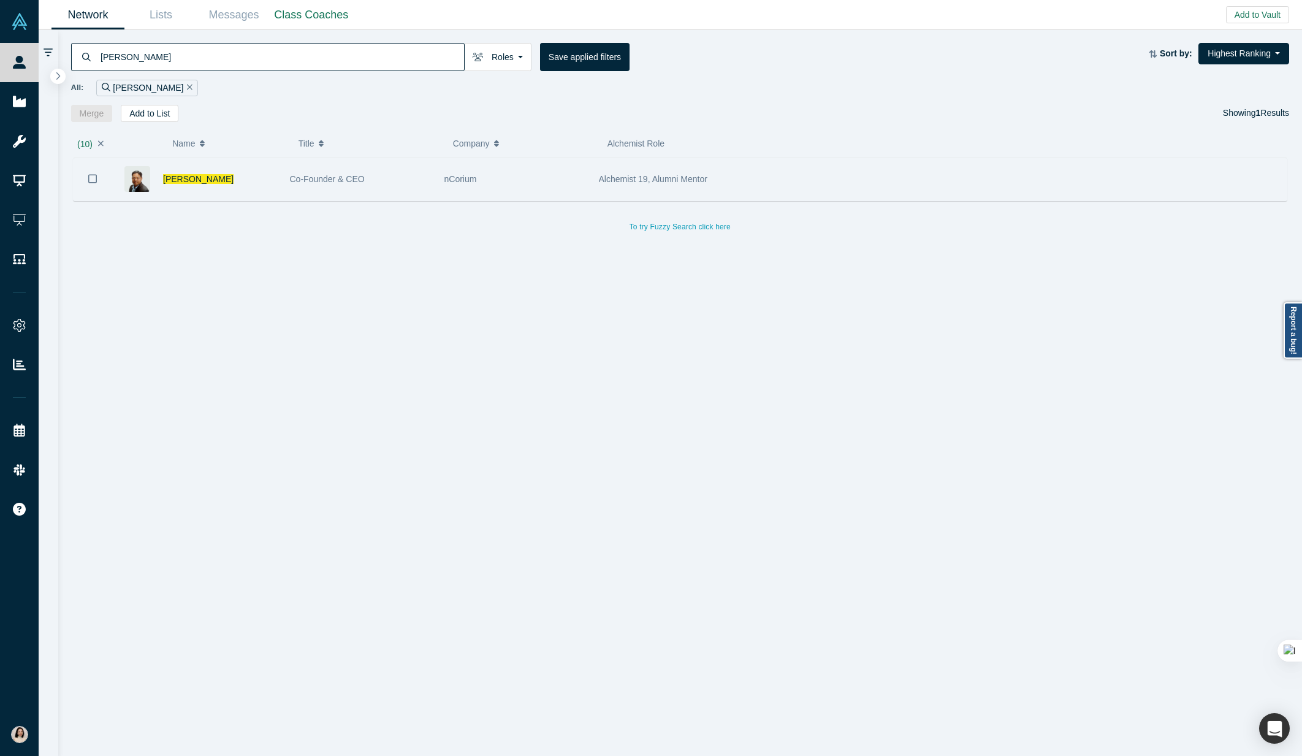
click at [94, 177] on icon "Bookmark" at bounding box center [92, 179] width 9 height 12
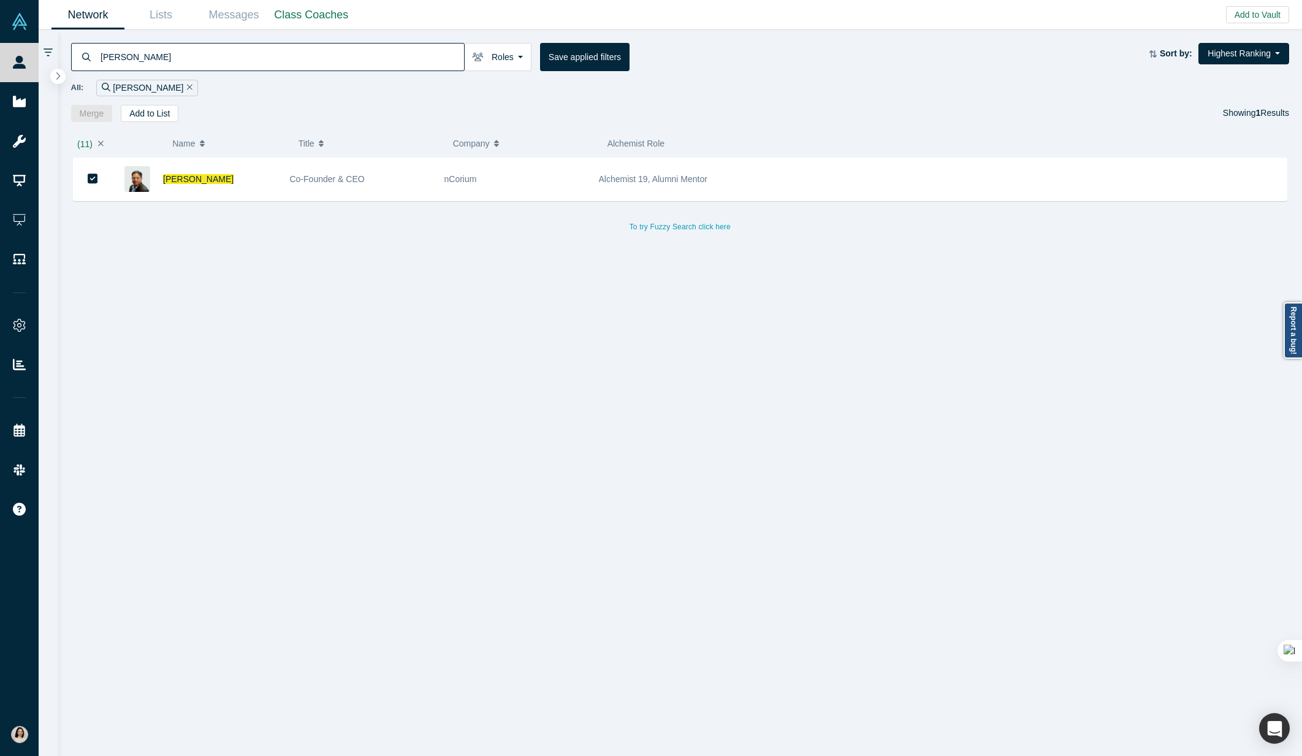
click at [423, 57] on input "Arvindh Lalam" at bounding box center [281, 56] width 365 height 29
paste input "Manny Cerniglia"
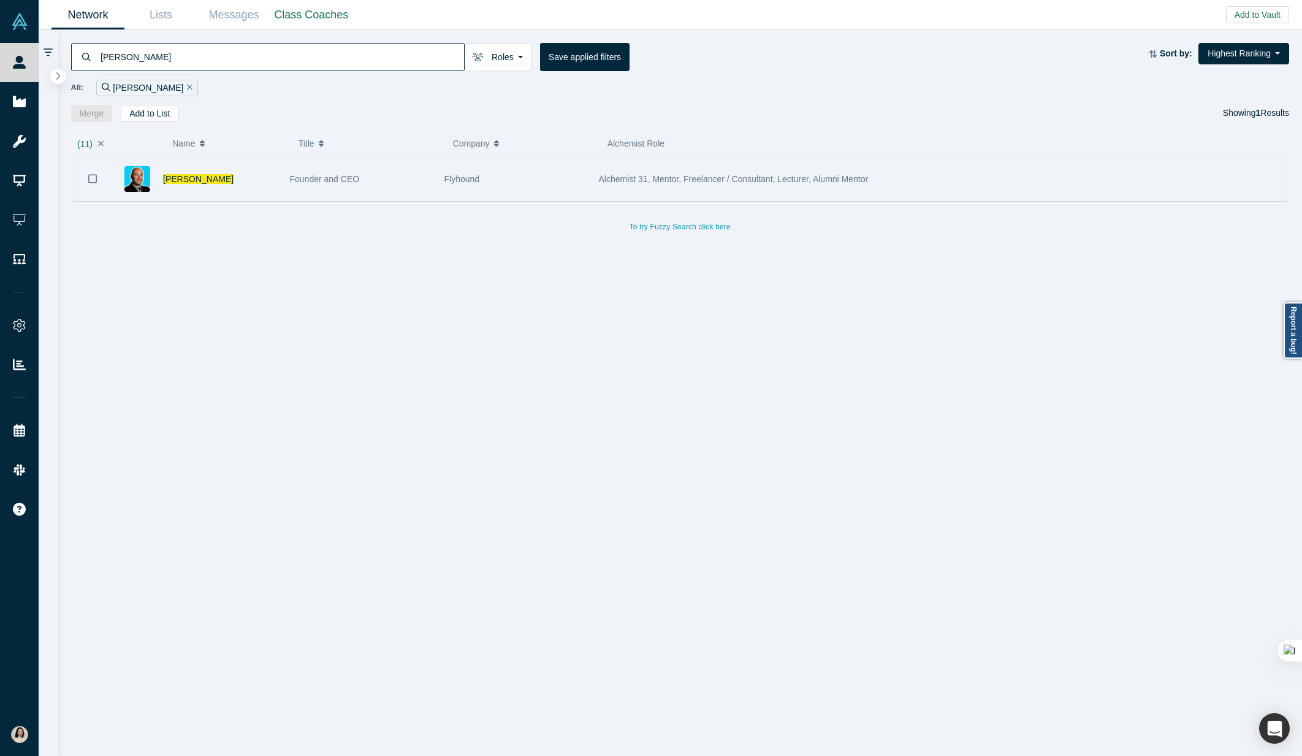
click at [91, 180] on icon "Bookmark" at bounding box center [92, 179] width 9 height 12
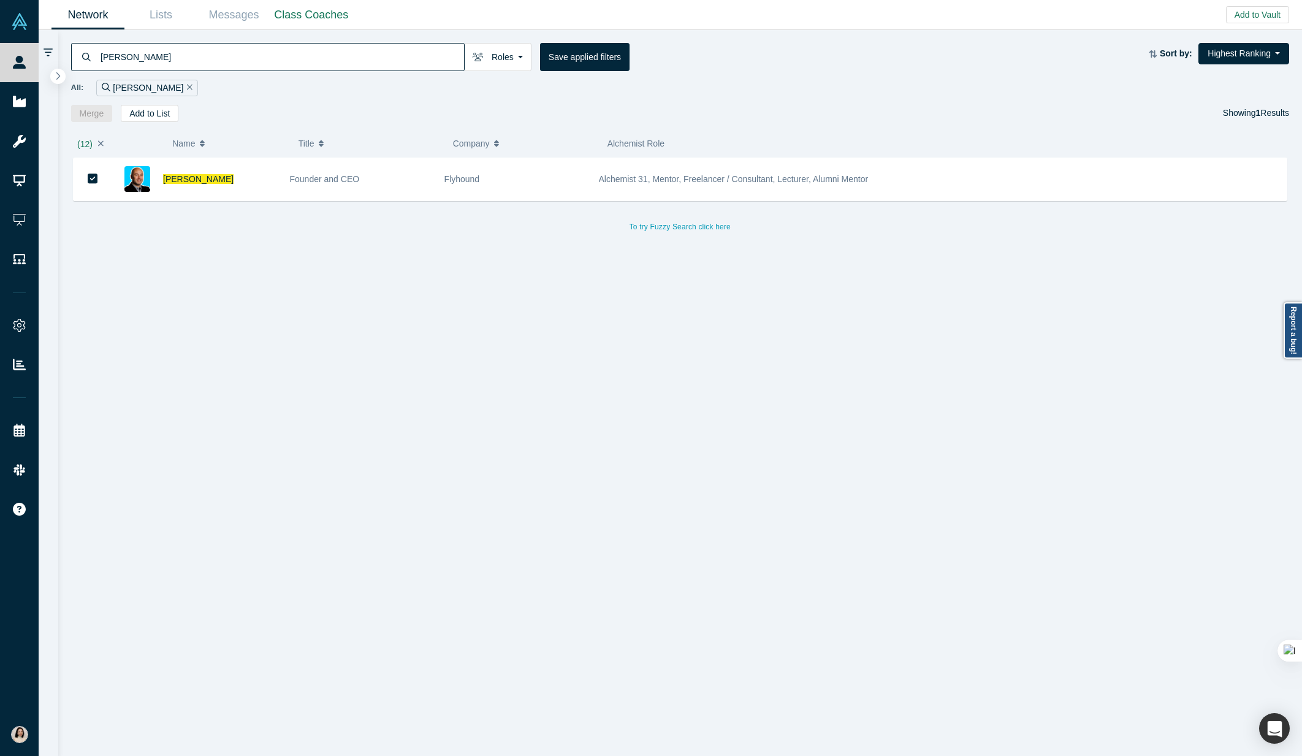
click at [319, 54] on input "Manny Cerniglia" at bounding box center [281, 56] width 365 height 29
paste input "rijan Mumdziev"
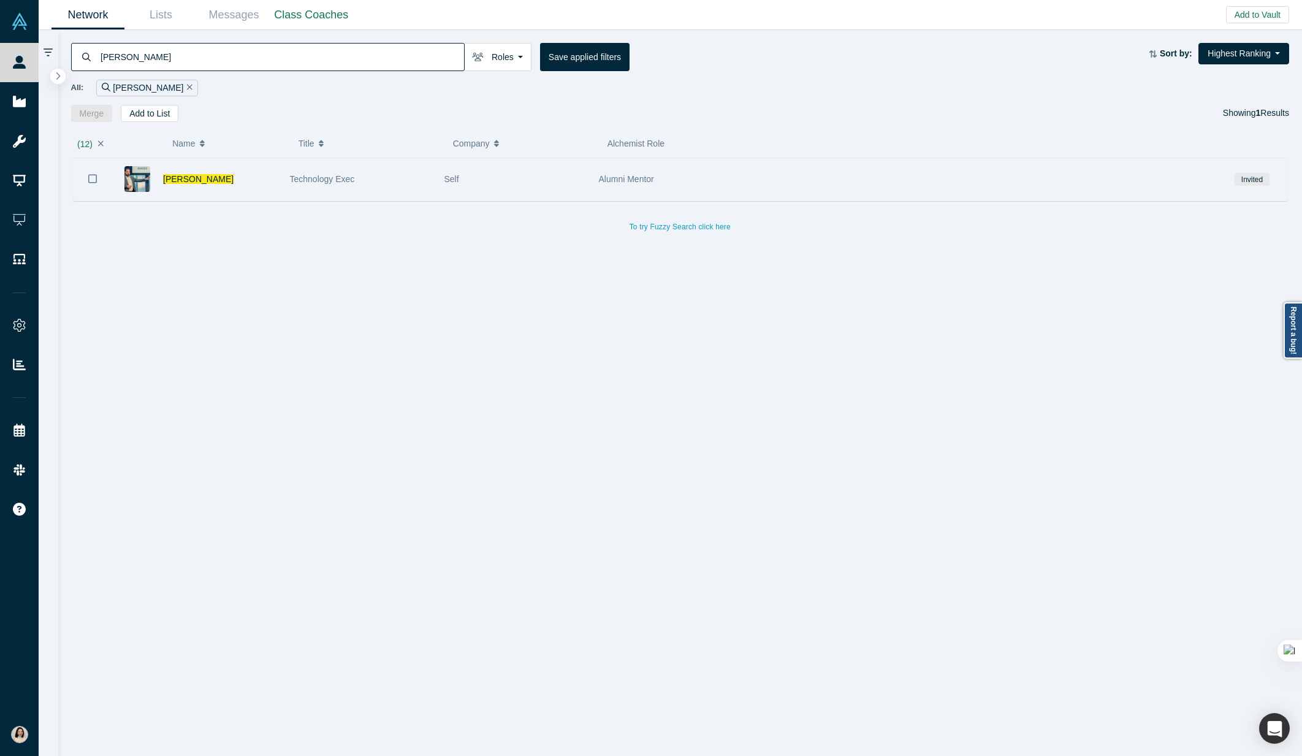
click at [96, 175] on icon "Bookmark" at bounding box center [92, 179] width 9 height 12
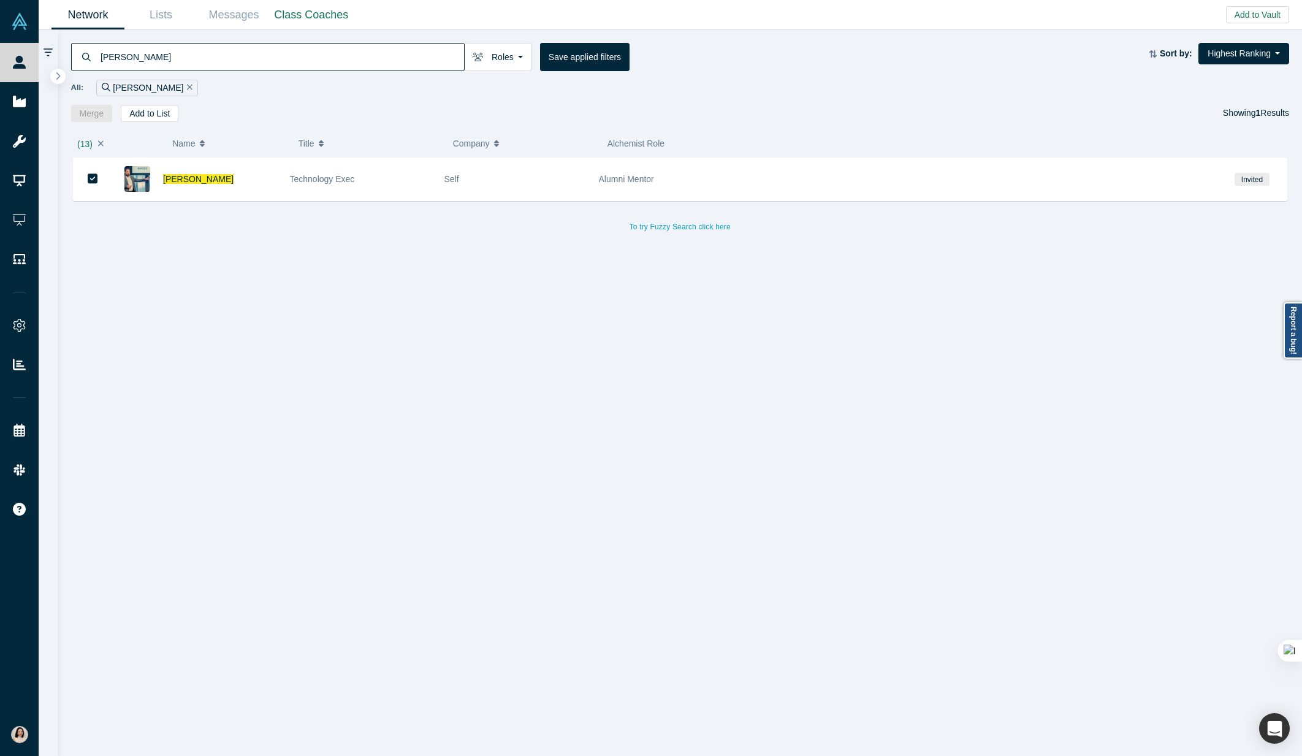
click at [332, 56] on input "Marijan Mumdziev" at bounding box center [281, 56] width 365 height 29
paste input "Sandeep Devarapalli"
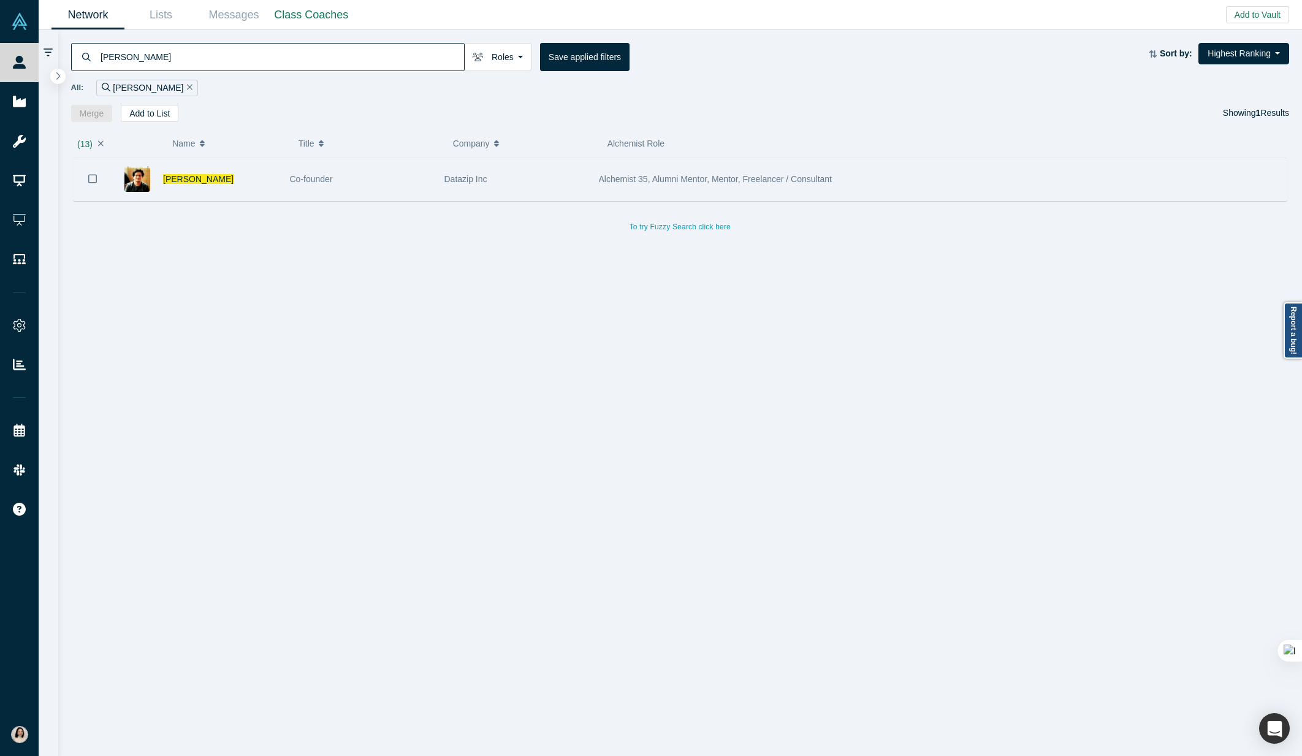
click at [85, 176] on button "Bookmark" at bounding box center [93, 179] width 38 height 43
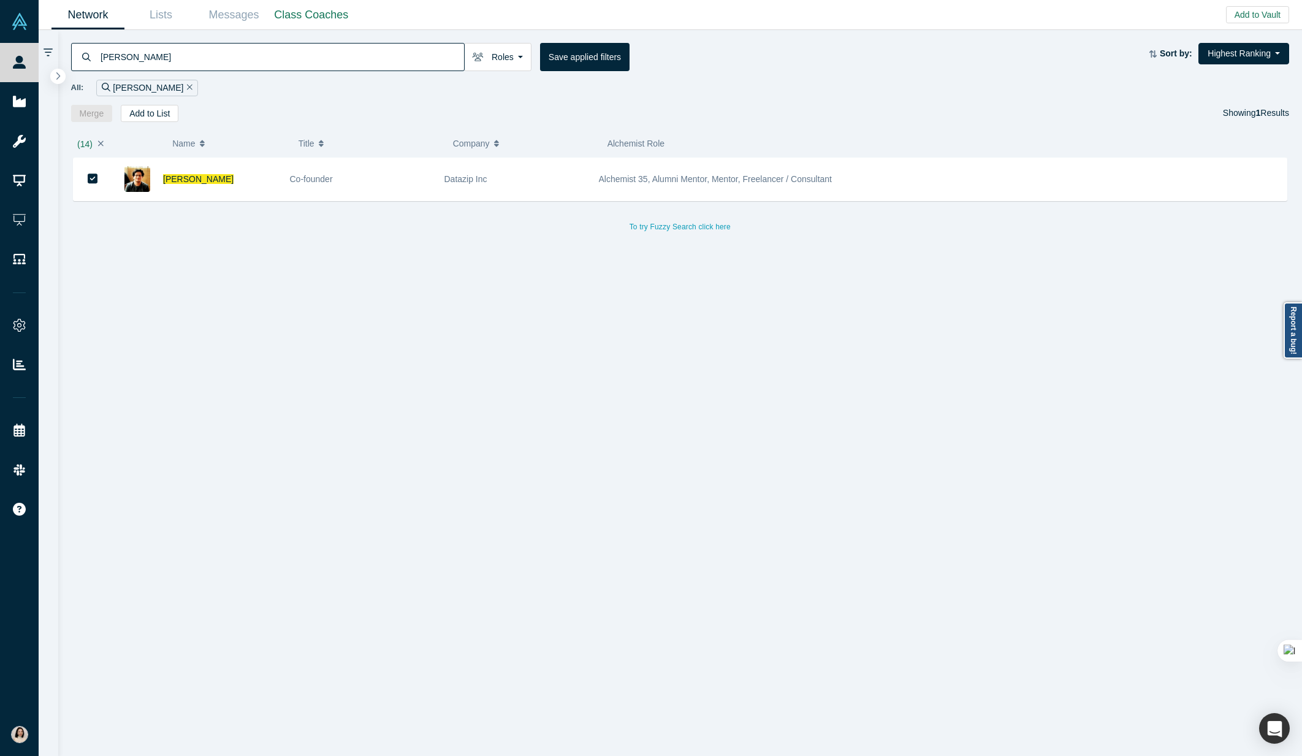
click at [363, 63] on input "Sandeep Devarapalli" at bounding box center [281, 56] width 365 height 29
paste input "ukhi Lamba"
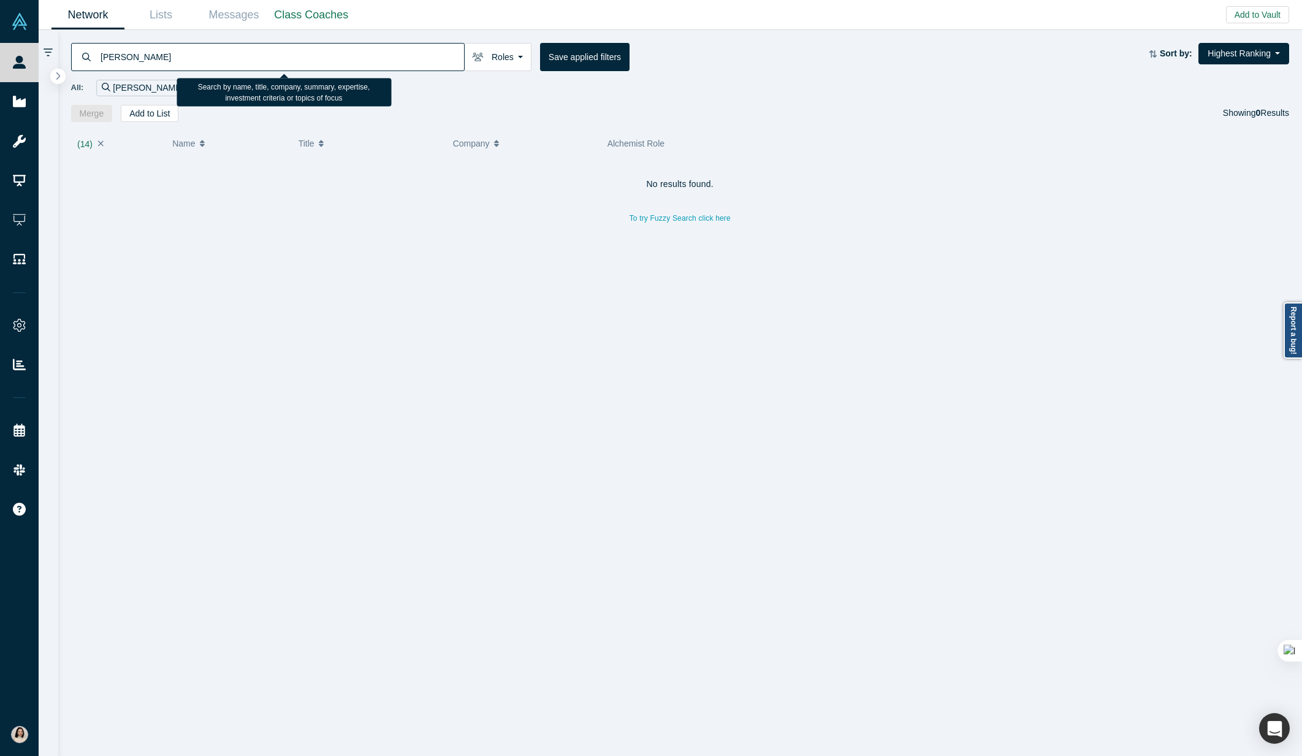
drag, startPoint x: 126, startPoint y: 58, endPoint x: 170, endPoint y: 59, distance: 44.2
click at [170, 59] on input "Sukhi Lamba" at bounding box center [281, 56] width 365 height 29
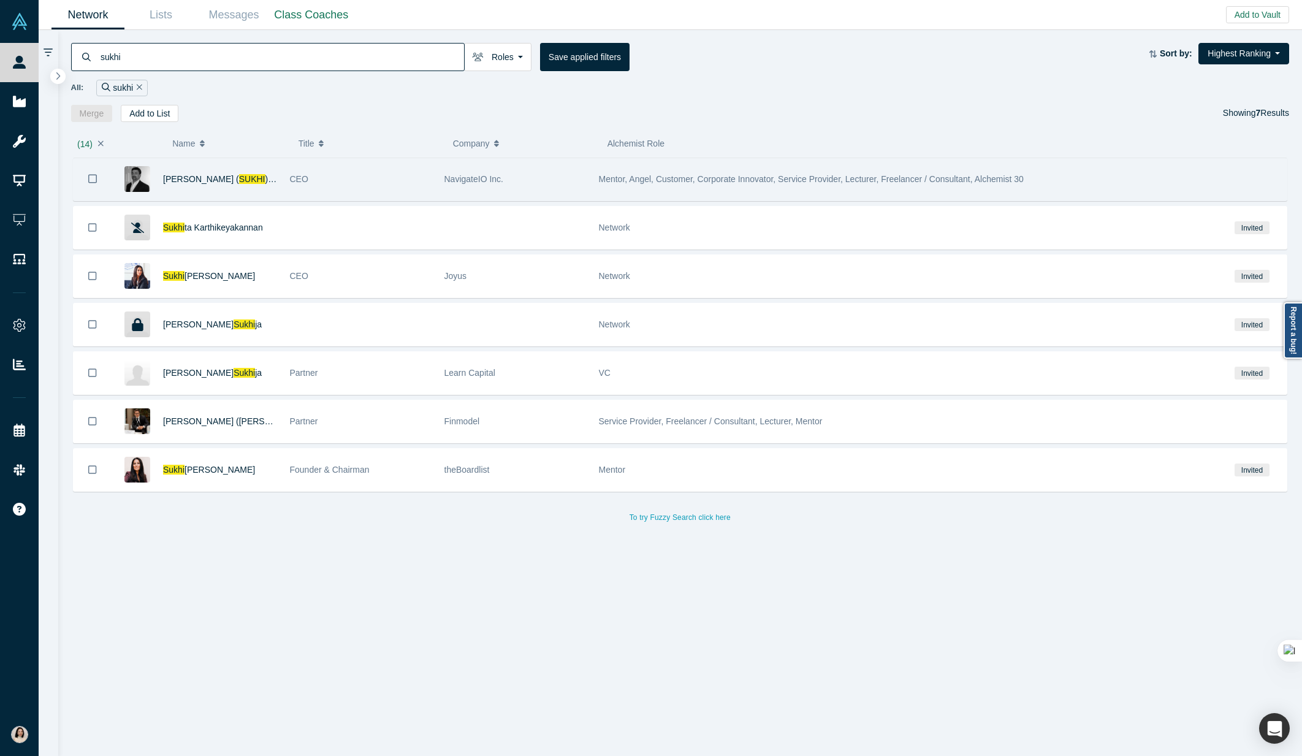
click at [93, 176] on icon "Bookmark" at bounding box center [92, 179] width 9 height 12
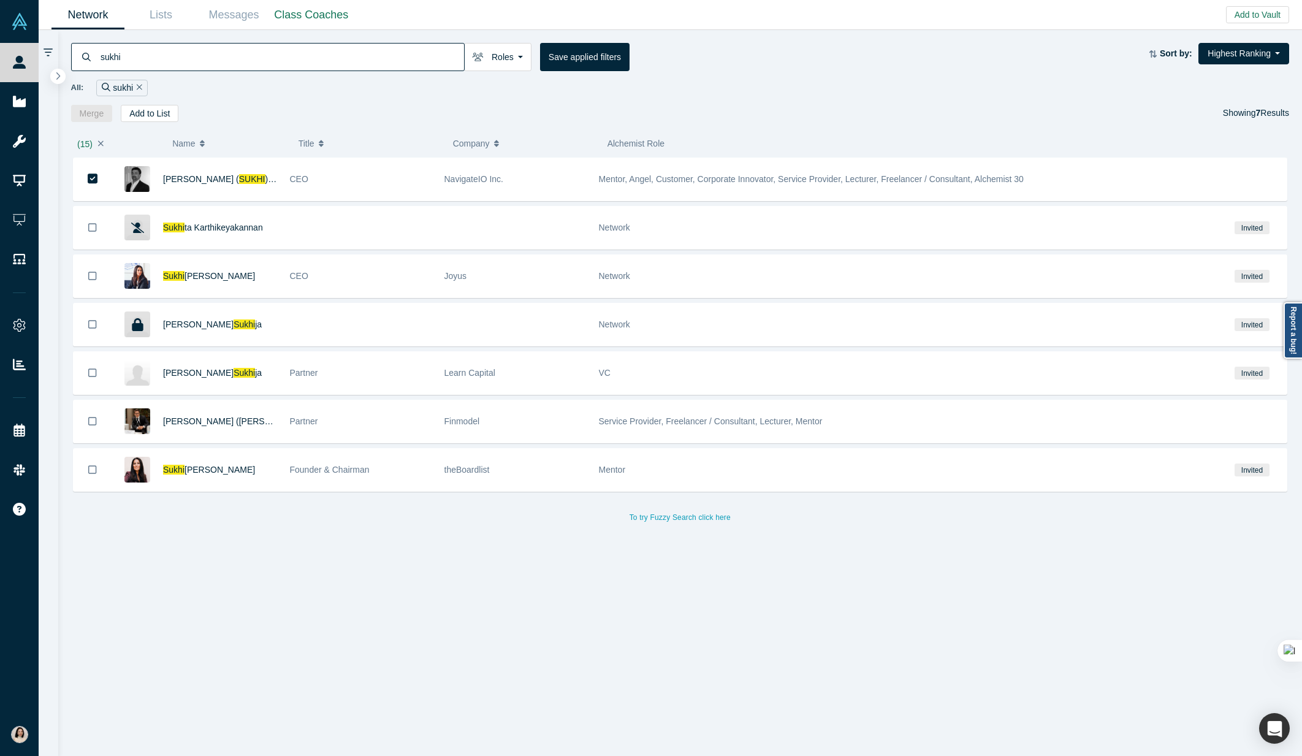
click at [280, 53] on input "sukhi" at bounding box center [281, 56] width 365 height 29
paste input "Mauro Goncalves Filho"
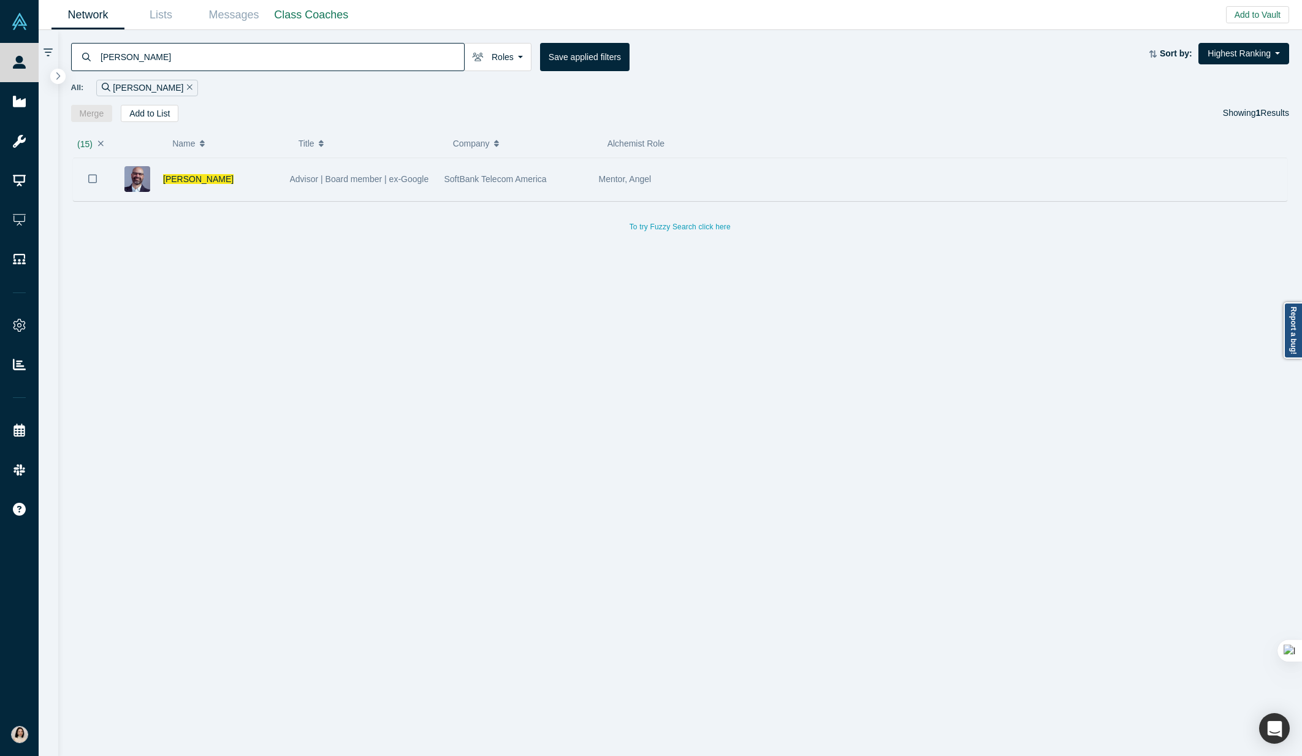
type input "Mauro Goncalves Filho"
click at [95, 178] on icon "Bookmark" at bounding box center [92, 179] width 9 height 12
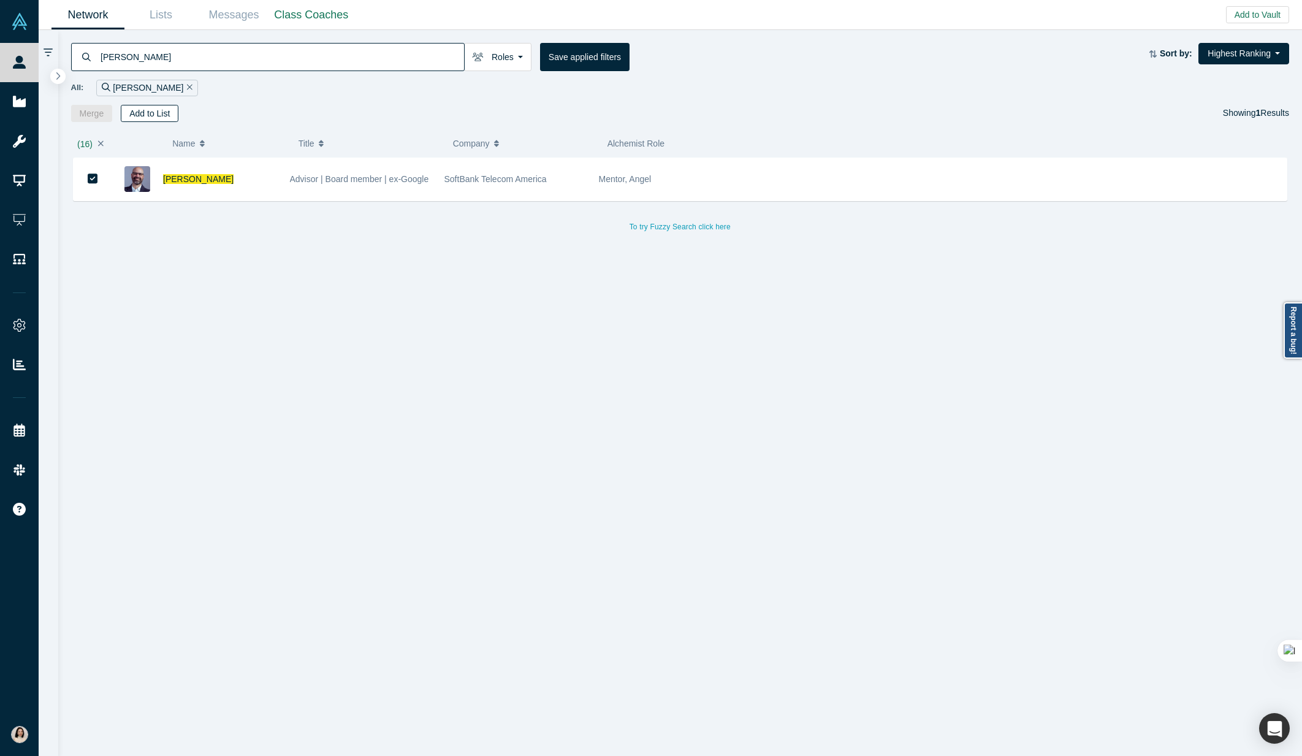
click at [140, 108] on button "Add to List" at bounding box center [150, 113] width 58 height 17
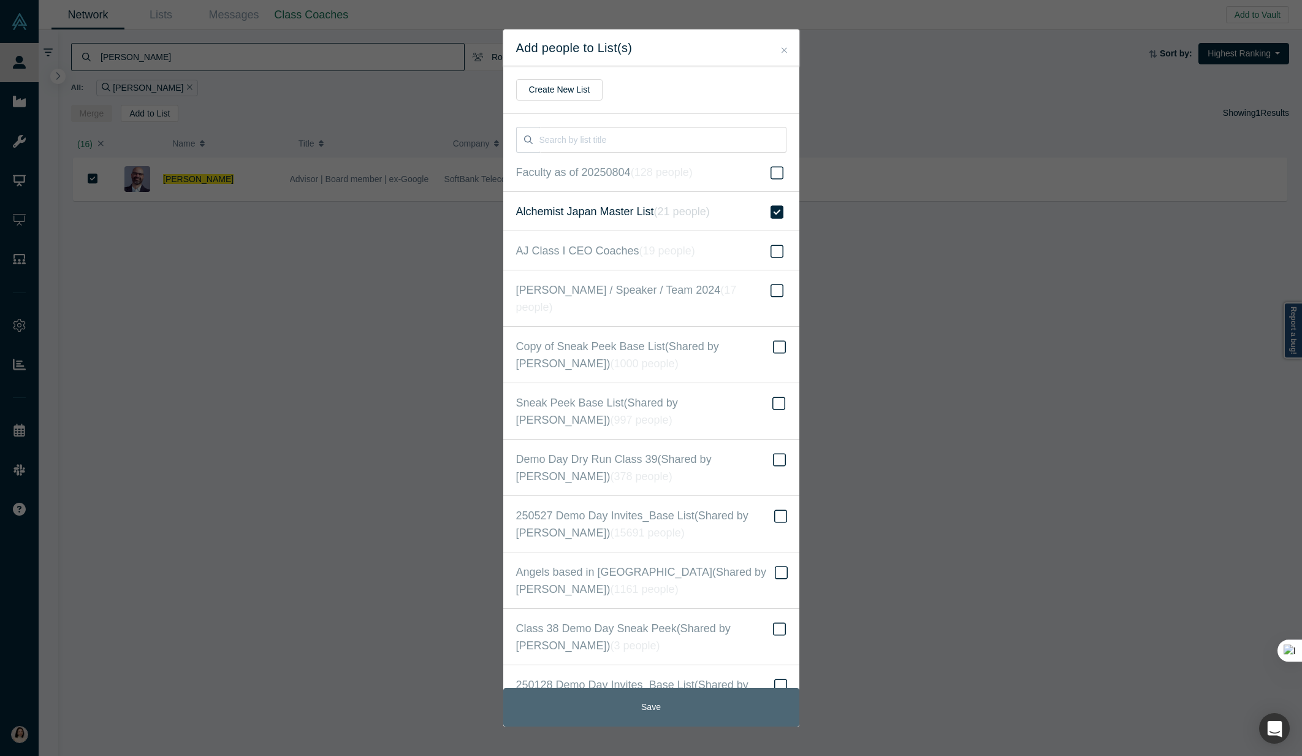
click at [661, 712] on button "Save" at bounding box center [651, 707] width 296 height 39
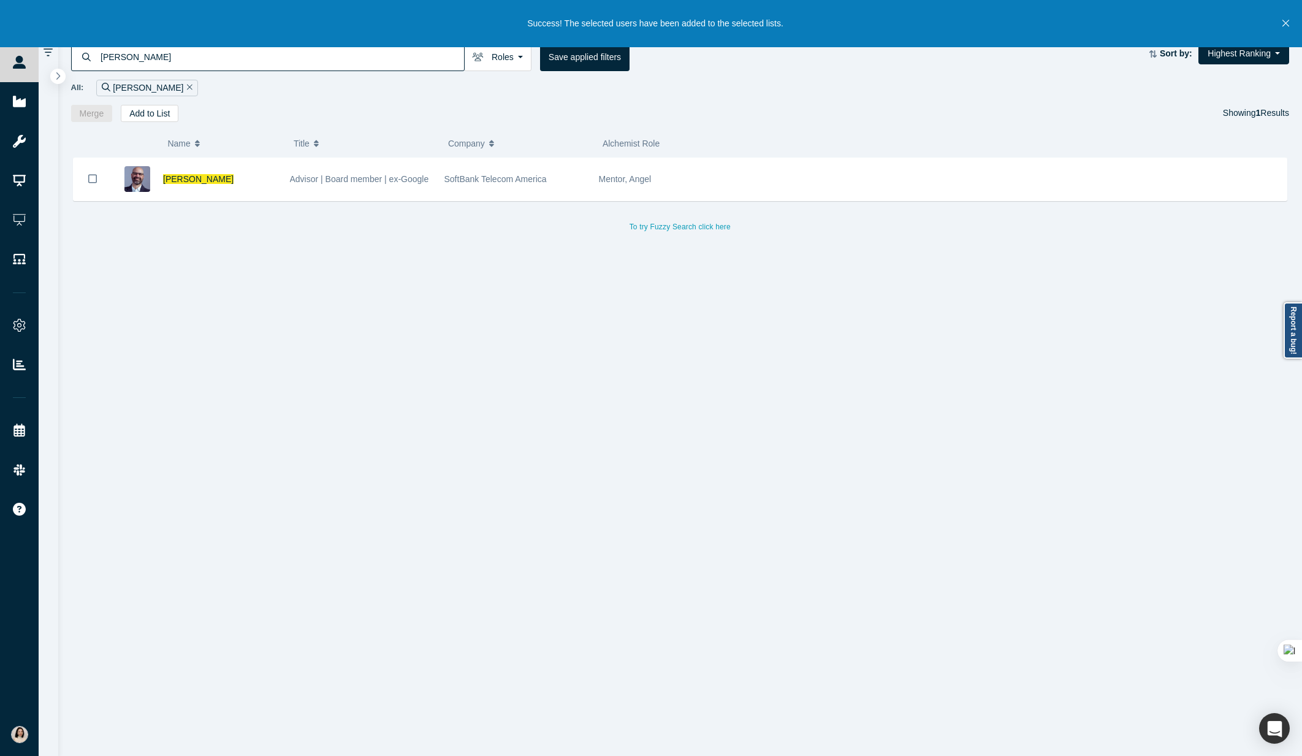
click at [411, 316] on div "Mauro Goncalves Filho Advisor | Board member | ex-Google SoftBank Telecom Ameri…" at bounding box center [680, 457] width 1218 height 599
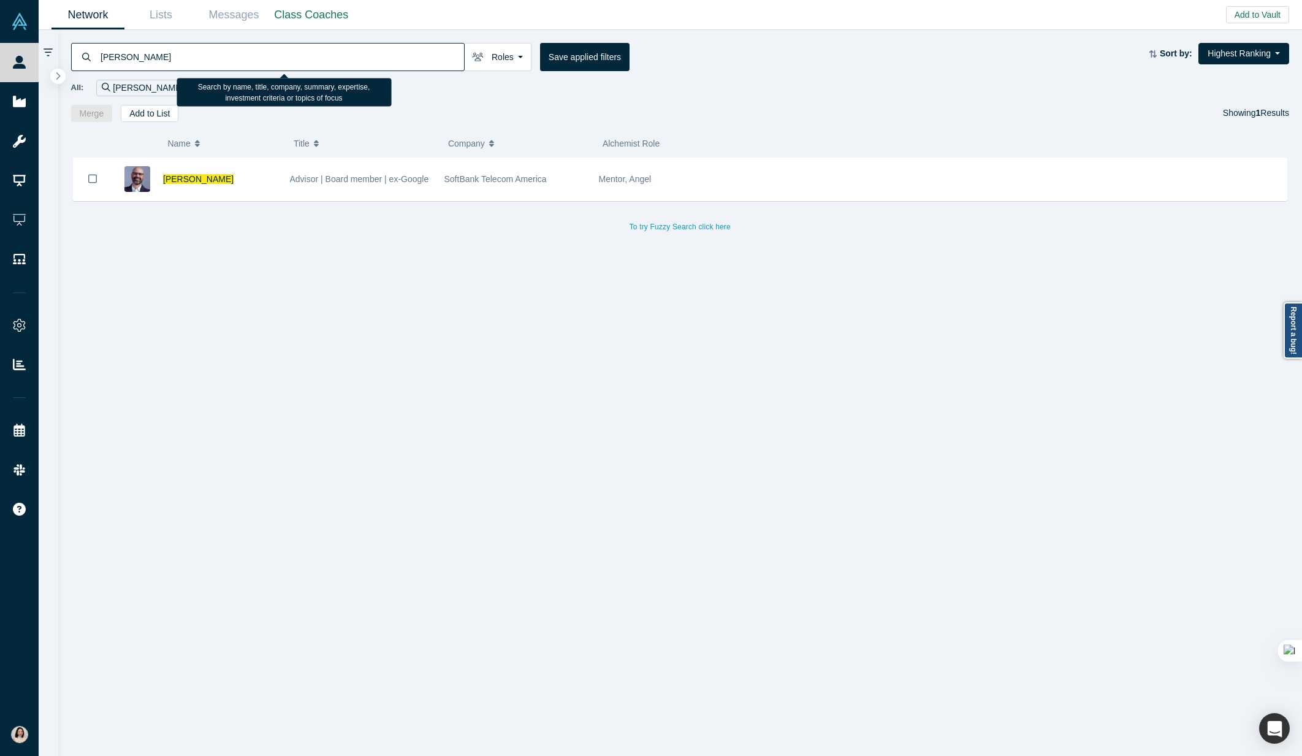
click at [186, 61] on input "Mauro Goncalves Filho" at bounding box center [281, 56] width 365 height 29
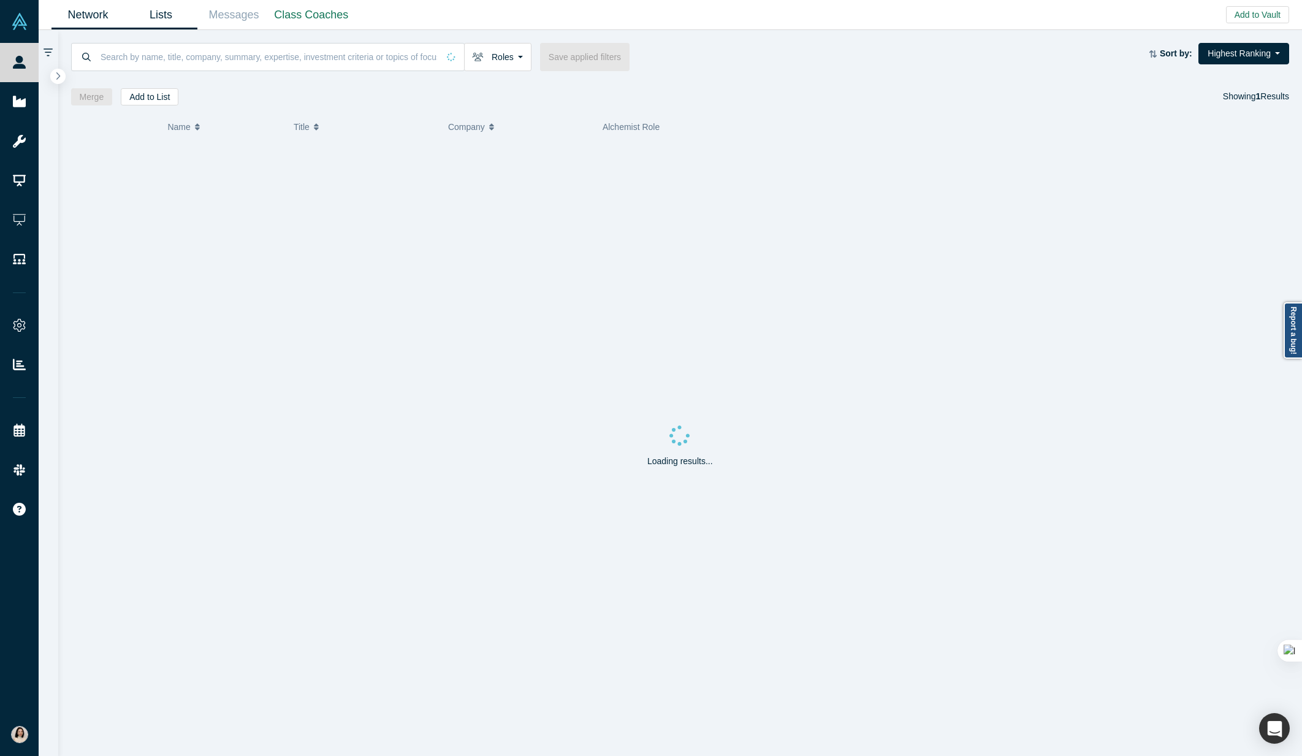
click at [164, 13] on link "Lists" at bounding box center [160, 15] width 73 height 29
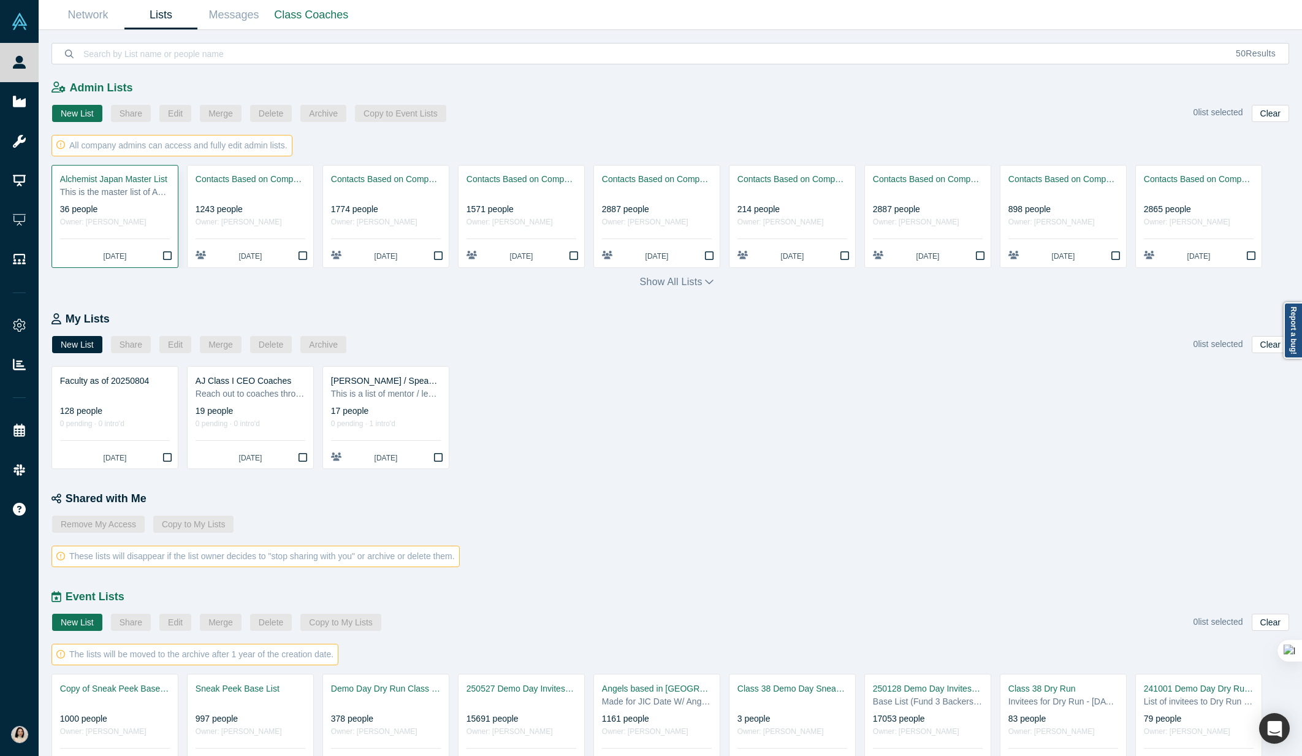
click at [167, 253] on icon "Bookmark" at bounding box center [167, 256] width 9 height 10
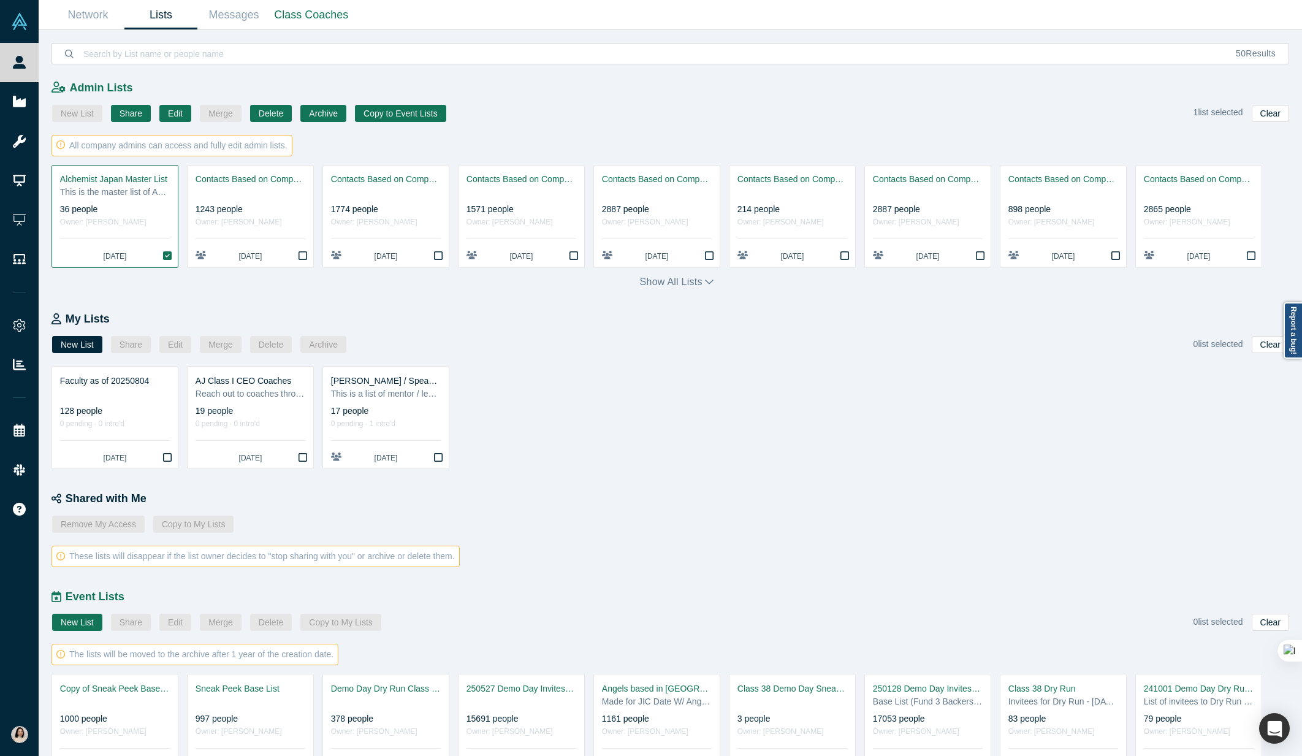
click at [131, 199] on div "This is the master list of AJ mentor, speaker, team members." at bounding box center [115, 192] width 110 height 13
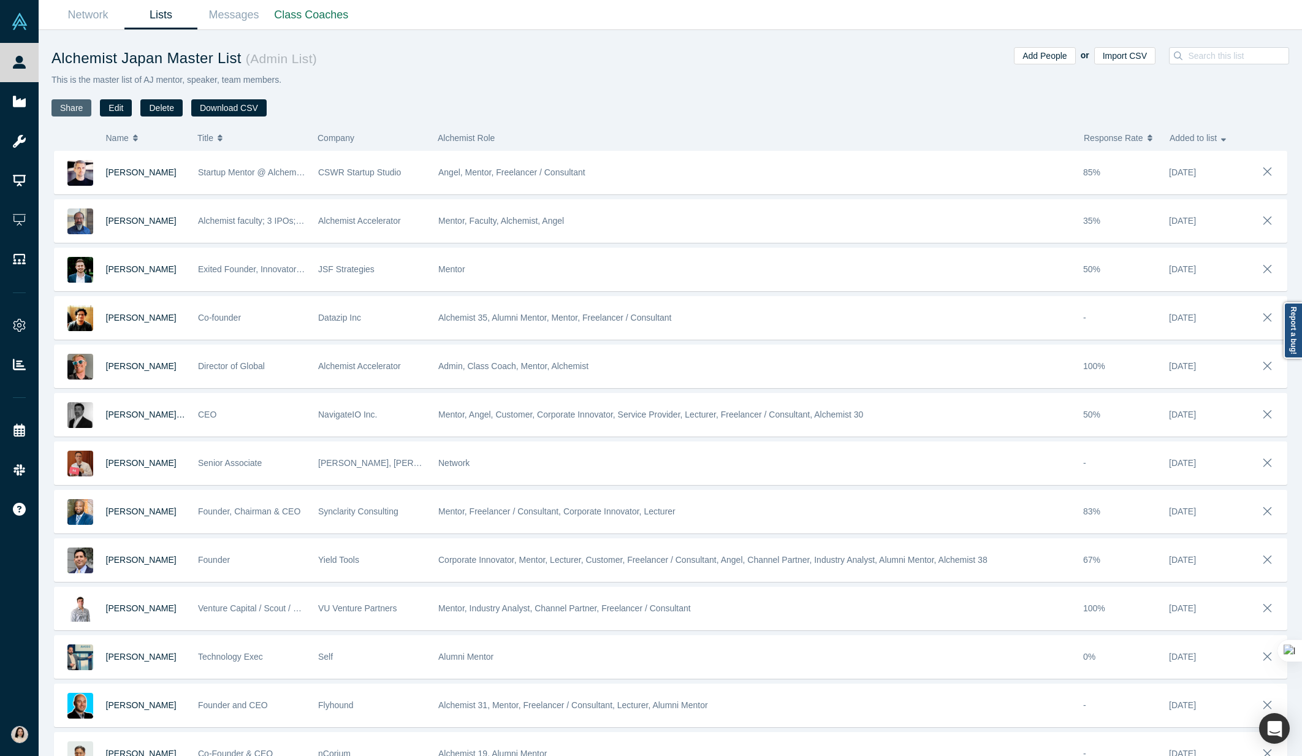
click at [71, 104] on button "Share" at bounding box center [71, 107] width 40 height 17
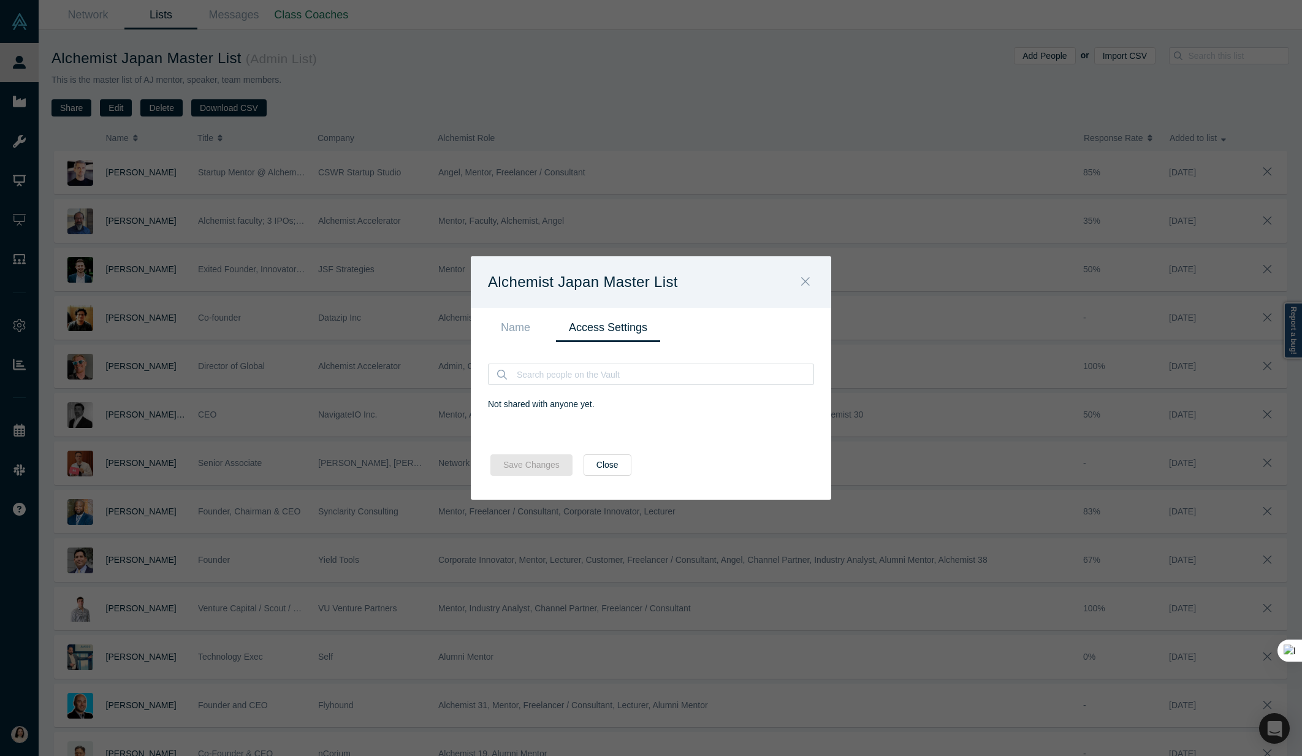
click at [802, 281] on icon "Close" at bounding box center [805, 281] width 9 height 13
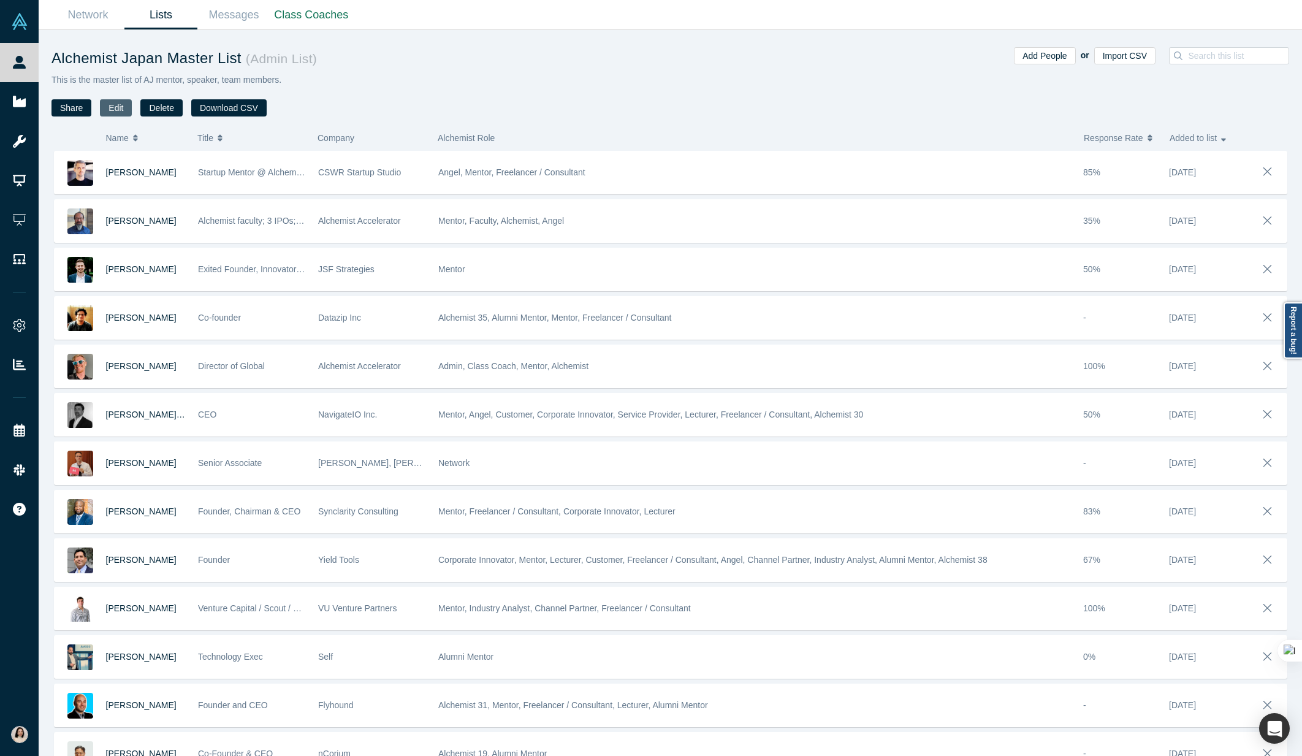
click at [115, 106] on button "Edit" at bounding box center [116, 107] width 32 height 17
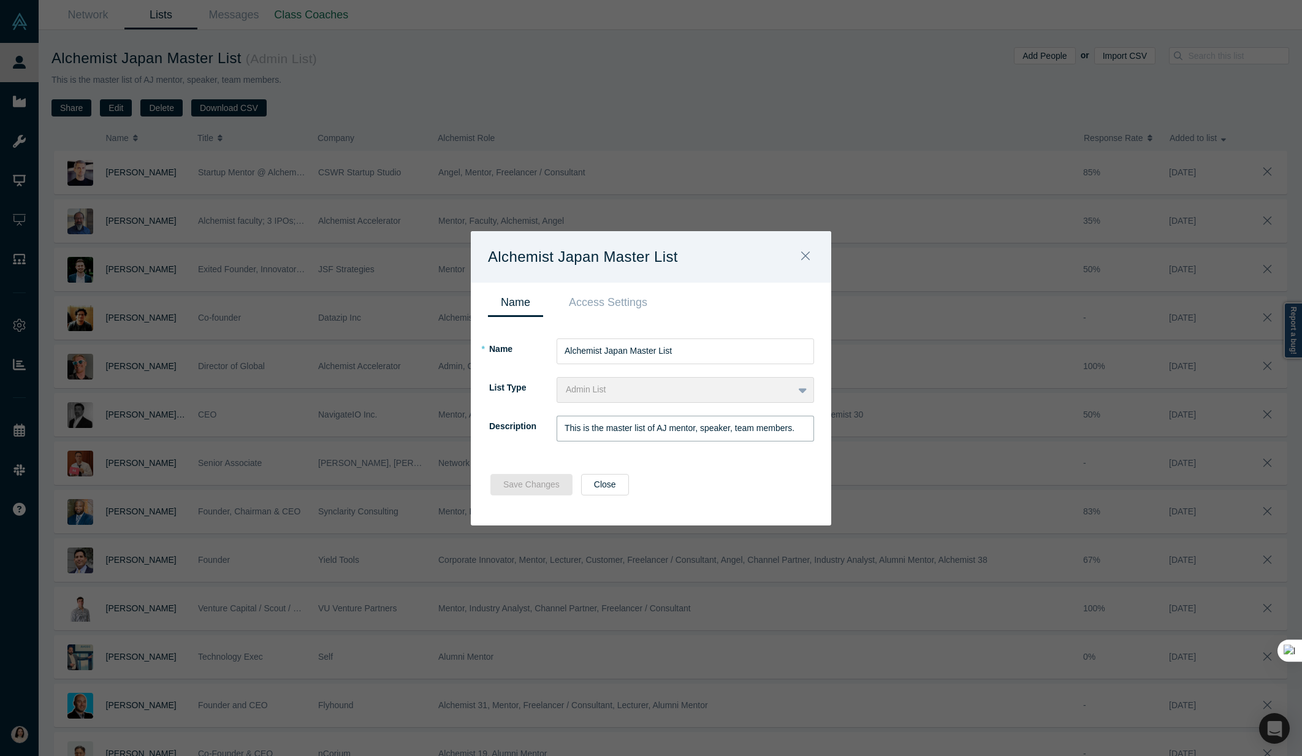
click at [753, 428] on input "This is the master list of AJ mentor, speaker, team members." at bounding box center [685, 429] width 257 height 26
click at [799, 430] on input "This is the master list of AJ mentor, speaker, team members." at bounding box center [685, 429] width 257 height 26
click at [662, 428] on input "This is the master list of AJ mentor, speaker, team members that have indicated…" at bounding box center [685, 429] width 257 height 26
drag, startPoint x: 656, startPoint y: 428, endPoint x: 721, endPoint y: 430, distance: 65.0
click at [721, 430] on input "This is the master list of Alchemist Japan mentor, speaker, team members that h…" at bounding box center [685, 429] width 257 height 26
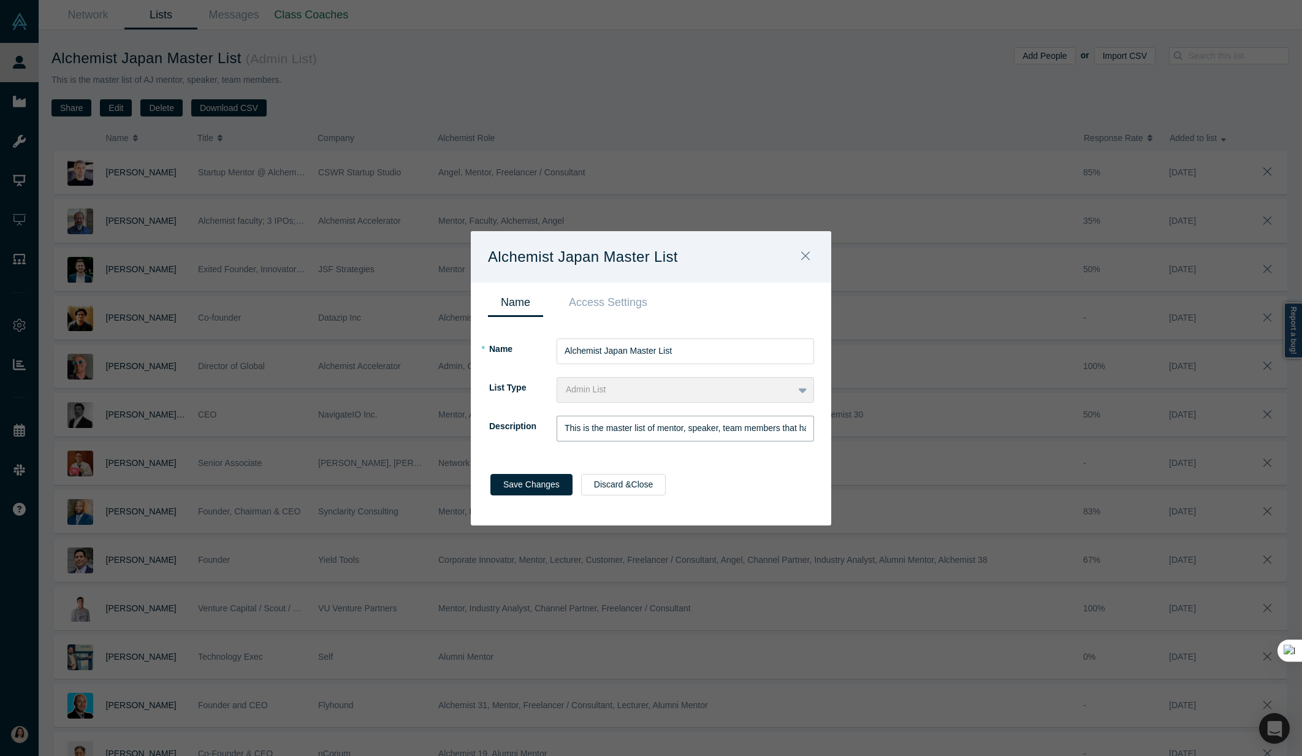
click at [674, 430] on input "This is the master list of mentor, speaker, team members that have indicated in…" at bounding box center [685, 429] width 257 height 26
click at [715, 433] on input "This is the master list of mentor, speaker, team members that have indicated in…" at bounding box center [685, 429] width 257 height 26
drag, startPoint x: 657, startPoint y: 428, endPoint x: 780, endPoint y: 430, distance: 122.6
click at [780, 430] on input "This is the master list of mentor, speaker, team members that have indicated in…" at bounding box center [685, 429] width 257 height 26
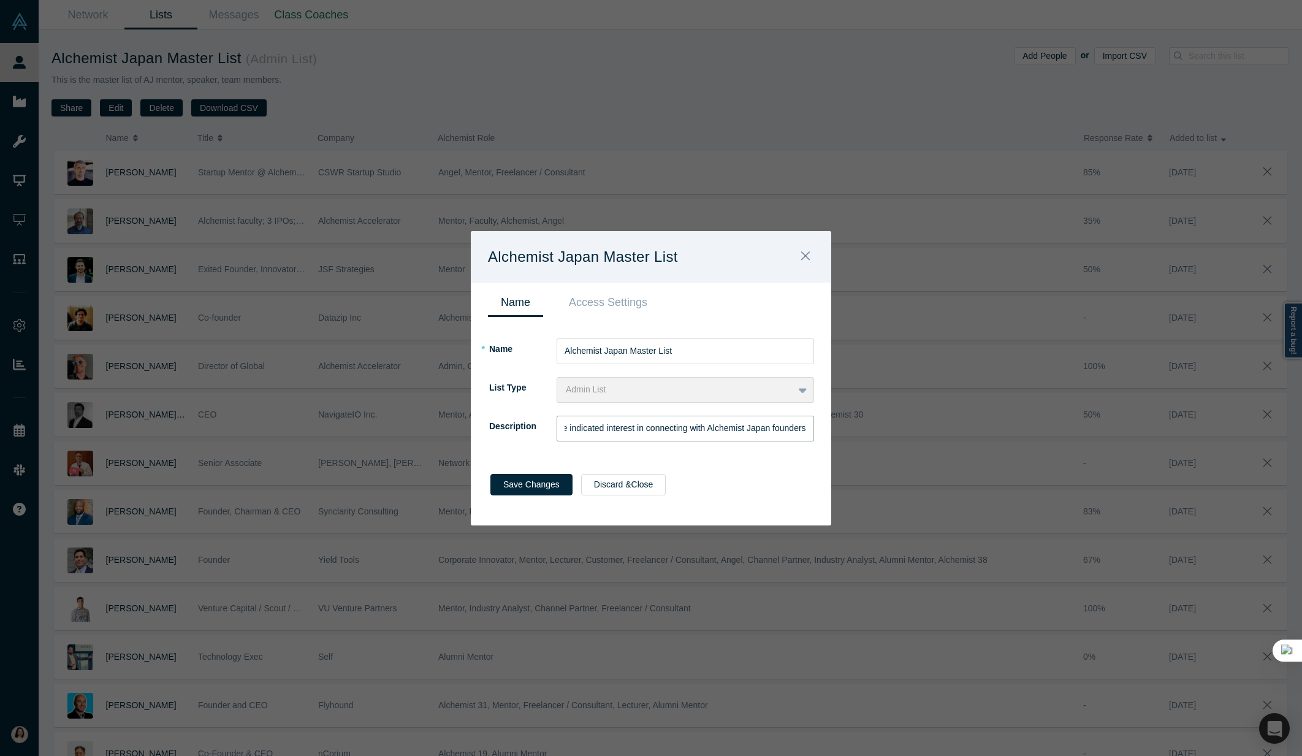
click at [725, 427] on input "This is the master list of people that have indicated interest in connecting wi…" at bounding box center [685, 429] width 257 height 26
drag, startPoint x: 644, startPoint y: 425, endPoint x: 636, endPoint y: 424, distance: 8.7
click at [639, 425] on input "This is the master list of people that have indicated interest in connecting wi…" at bounding box center [685, 429] width 257 height 26
click at [578, 428] on input "This is the master list of people that have indicated interest in connecting wi…" at bounding box center [685, 429] width 257 height 26
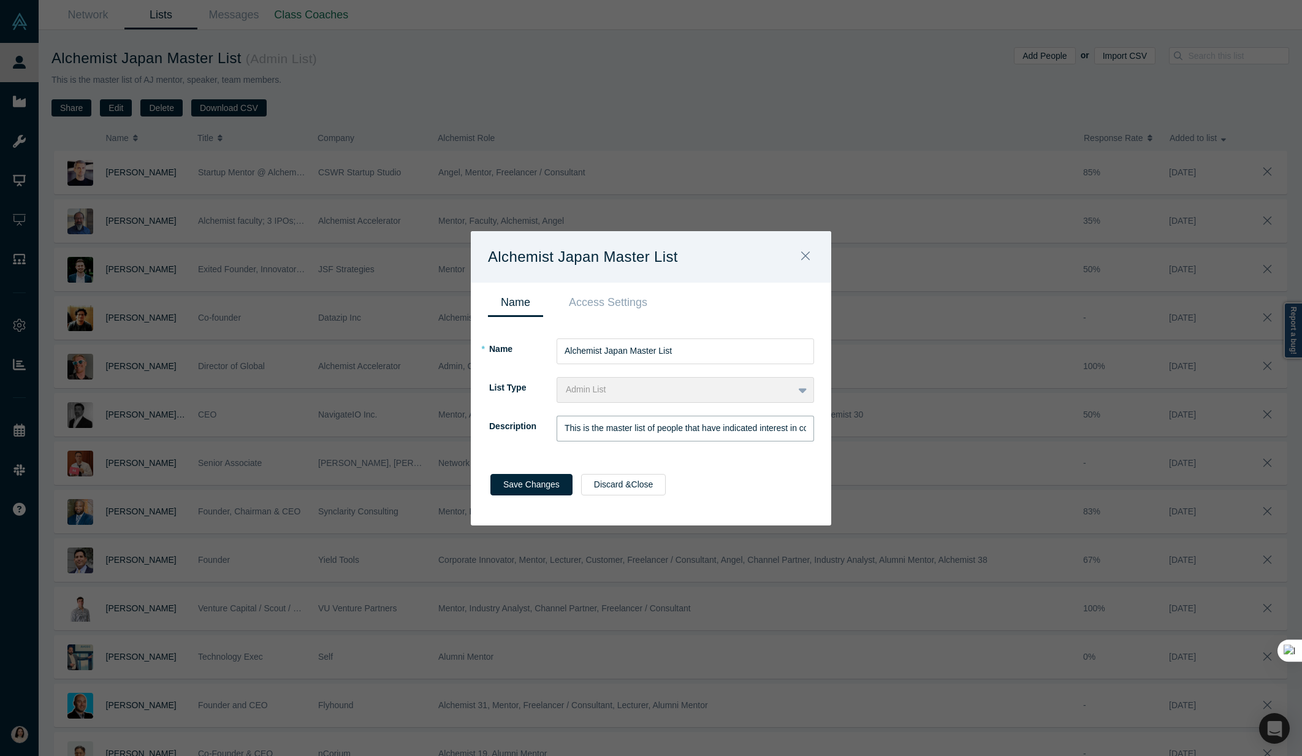
drag, startPoint x: 590, startPoint y: 428, endPoint x: 540, endPoint y: 424, distance: 49.9
click at [522, 422] on div "Description This is the master list of people that have indicated interest in c…" at bounding box center [651, 429] width 326 height 26
click at [661, 433] on input "This is the master list of people that have indicated interest in connecting wi…" at bounding box center [685, 429] width 257 height 26
click at [717, 431] on input "This is the master list of people that have indicated interest in connecting wi…" at bounding box center [685, 429] width 257 height 26
click at [723, 429] on input "This is the master list of people that have indicated interest in connecting wi…" at bounding box center [685, 429] width 257 height 26
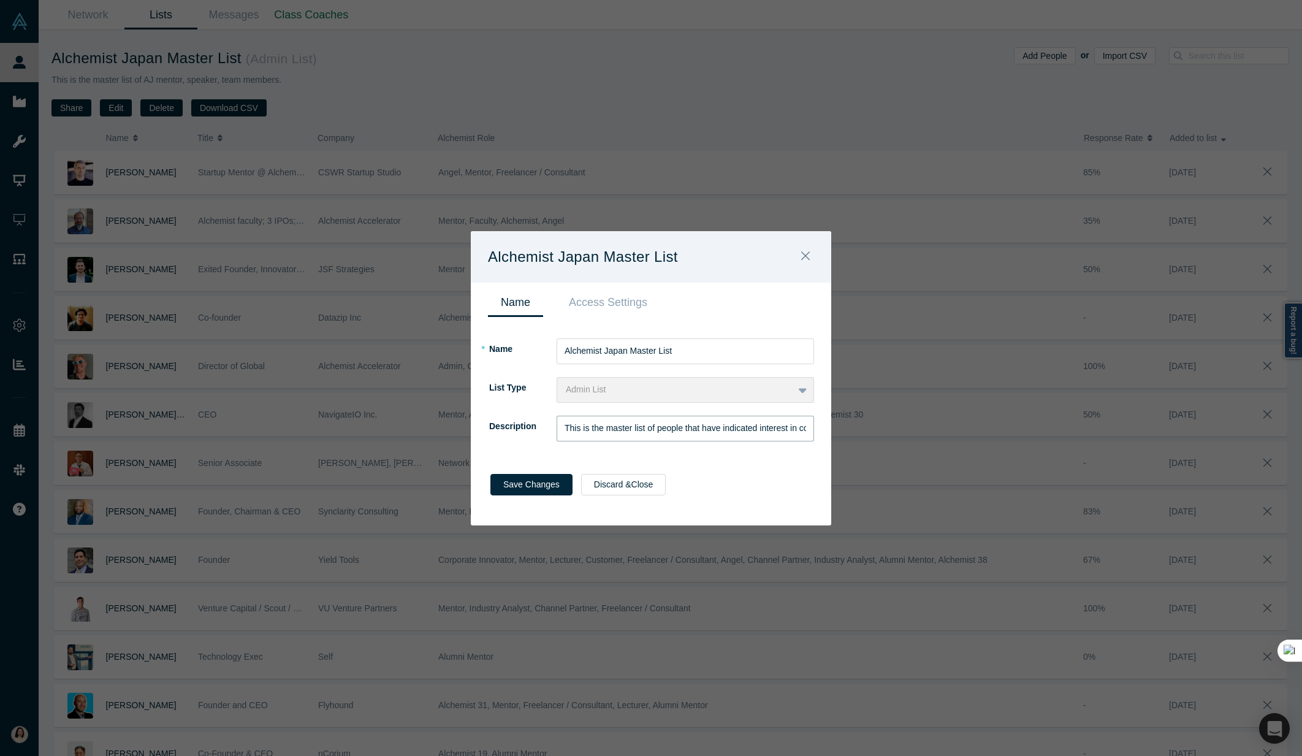
click at [791, 428] on input "This is the master list of people that have indicated interest in connecting wi…" at bounding box center [685, 429] width 257 height 26
drag, startPoint x: 683, startPoint y: 428, endPoint x: 728, endPoint y: 431, distance: 44.8
click at [728, 431] on input "This is the master list of people that have indicated interest and/or identifie…" at bounding box center [685, 429] width 257 height 26
click at [769, 430] on input "This is the master list of people that have indicated interest in connecting wi…" at bounding box center [685, 429] width 257 height 26
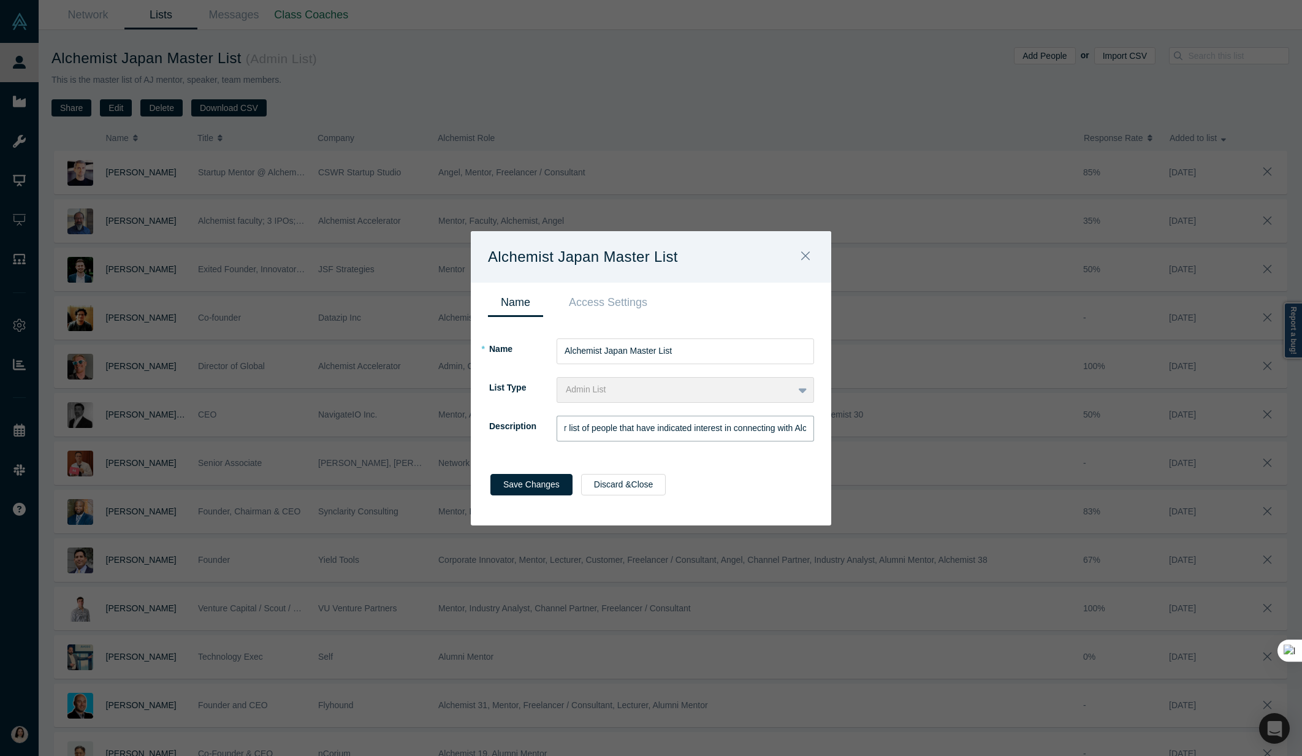
click at [793, 430] on input "This is the master list of people that have indicated interest in connecting wi…" at bounding box center [685, 429] width 257 height 26
drag, startPoint x: 798, startPoint y: 430, endPoint x: 808, endPoint y: 428, distance: 10.0
click at [808, 428] on input "This is the master list of people that have indicated interest in connecting wi…" at bounding box center [685, 429] width 257 height 26
click at [739, 435] on input "This is the master list of people that have indicated interest in connecting wi…" at bounding box center [685, 429] width 257 height 26
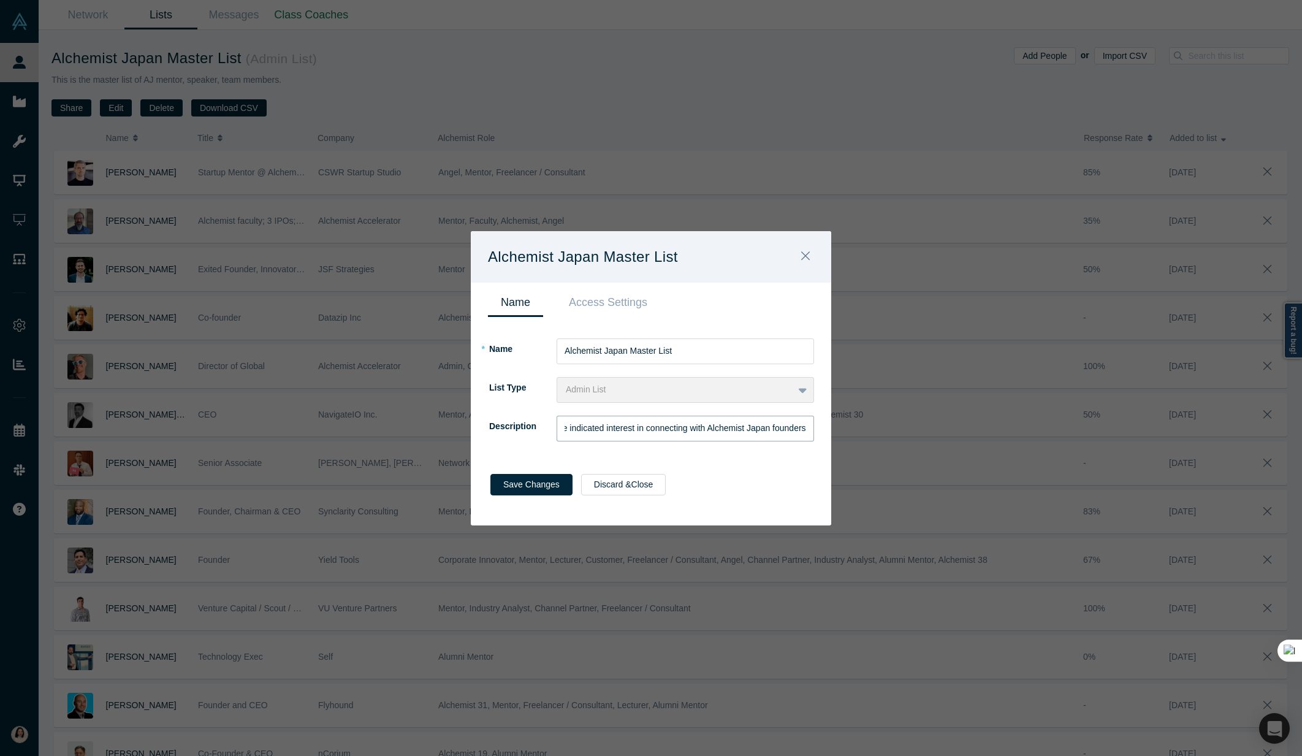
click at [781, 431] on input "This is the master list of people that have indicated interest in connecting wi…" at bounding box center [685, 429] width 257 height 26
click at [811, 430] on input "This is the master list of people that have indicated interest in connecting wi…" at bounding box center [685, 429] width 257 height 26
paste input "and/or identified to have experience"
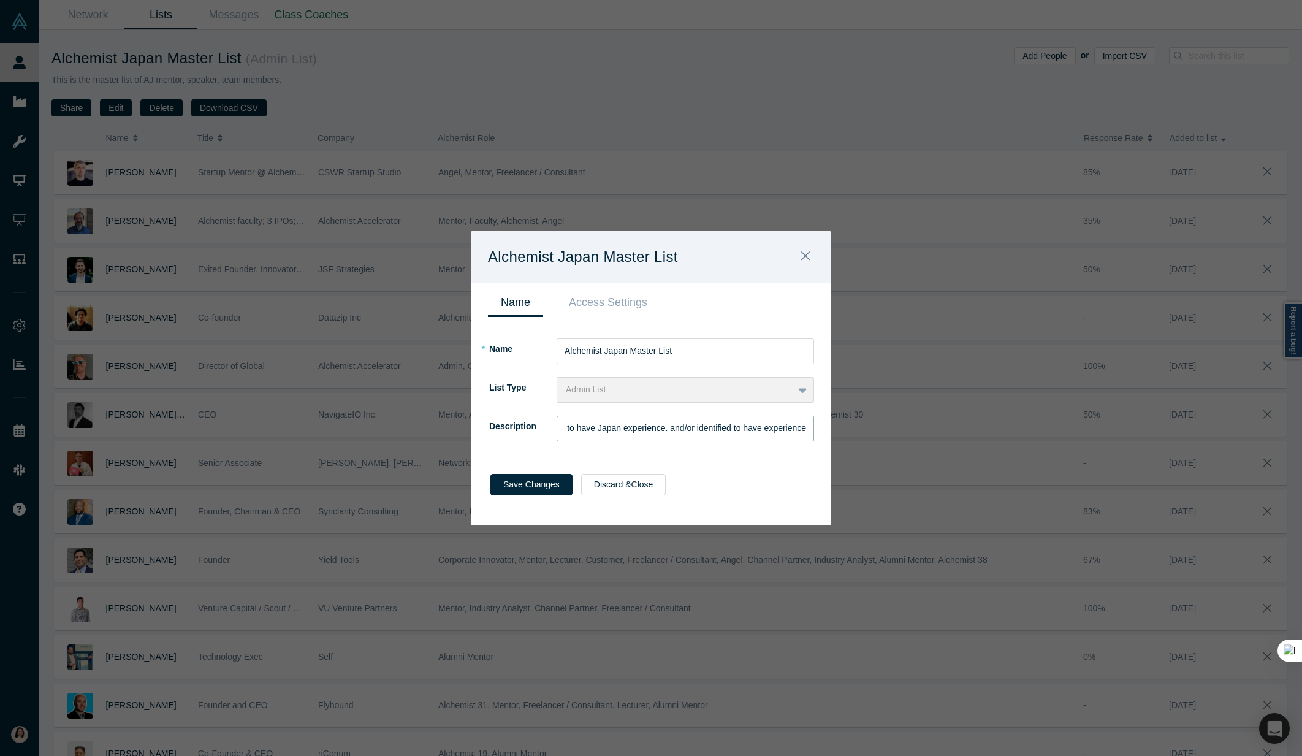
click at [699, 425] on input "This is the master list of people that have indicated interest in connecting wi…" at bounding box center [685, 429] width 257 height 26
drag, startPoint x: 663, startPoint y: 428, endPoint x: 810, endPoint y: 436, distance: 146.7
click at [810, 436] on input "This is the master list of people that have indicated interest in connecting wi…" at bounding box center [685, 429] width 257 height 26
click at [589, 428] on input "This is the master list of people that have indicated interest in connecting wi…" at bounding box center [685, 429] width 257 height 26
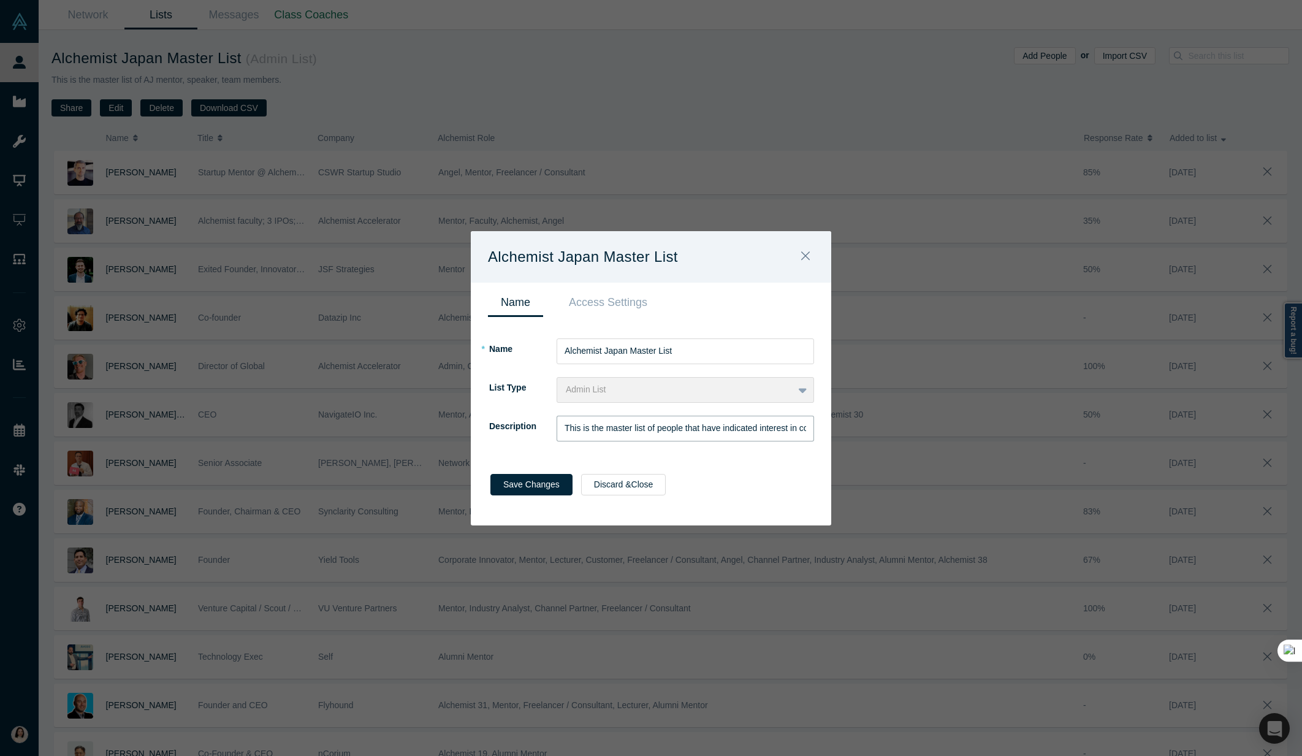
click at [592, 427] on input "This is the master list of people that have indicated interest in connecting wi…" at bounding box center [685, 429] width 257 height 26
click at [639, 429] on input "This is a master list of people that have indicated interest in connecting with…" at bounding box center [685, 429] width 257 height 26
drag, startPoint x: 675, startPoint y: 431, endPoint x: 708, endPoint y: 431, distance: 32.5
click at [680, 431] on input "This is a master list of people that have indicated interest in connecting with…" at bounding box center [685, 429] width 257 height 26
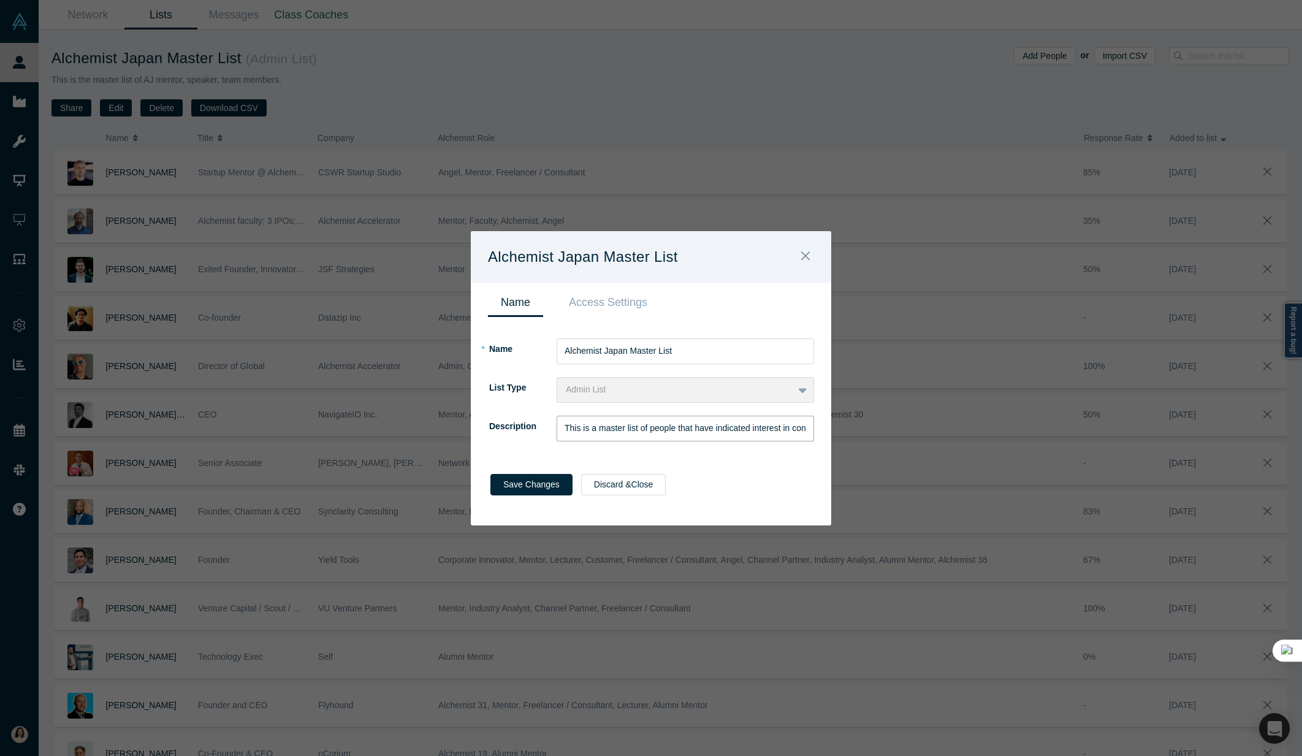
click at [734, 431] on input "This is a master list of people that have indicated interest in connecting with…" at bounding box center [685, 429] width 257 height 26
drag, startPoint x: 785, startPoint y: 430, endPoint x: 794, endPoint y: 430, distance: 9.2
click at [811, 431] on input "This is a master list of people that have indicated interest in connecting with…" at bounding box center [685, 429] width 257 height 26
click at [723, 431] on input "This is a master list of people that have indicated interest in connecting with…" at bounding box center [685, 429] width 257 height 26
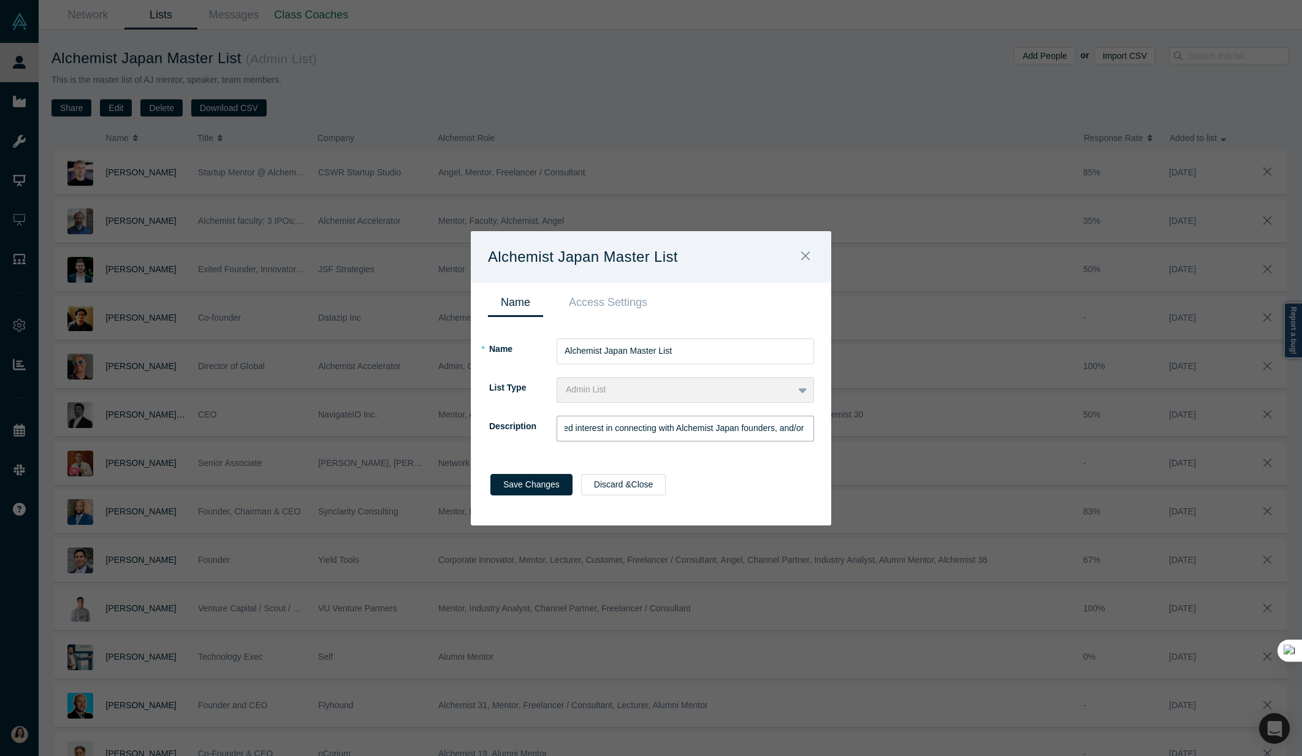
drag, startPoint x: 699, startPoint y: 431, endPoint x: 800, endPoint y: 429, distance: 100.5
click at [800, 429] on input "This is a master list of people that have indicated interest in connecting with…" at bounding box center [685, 429] width 257 height 26
click at [785, 430] on input "This is a master list of people that have indicated interest in connecting with…" at bounding box center [685, 429] width 257 height 26
drag, startPoint x: 797, startPoint y: 431, endPoint x: 837, endPoint y: 432, distance: 40.5
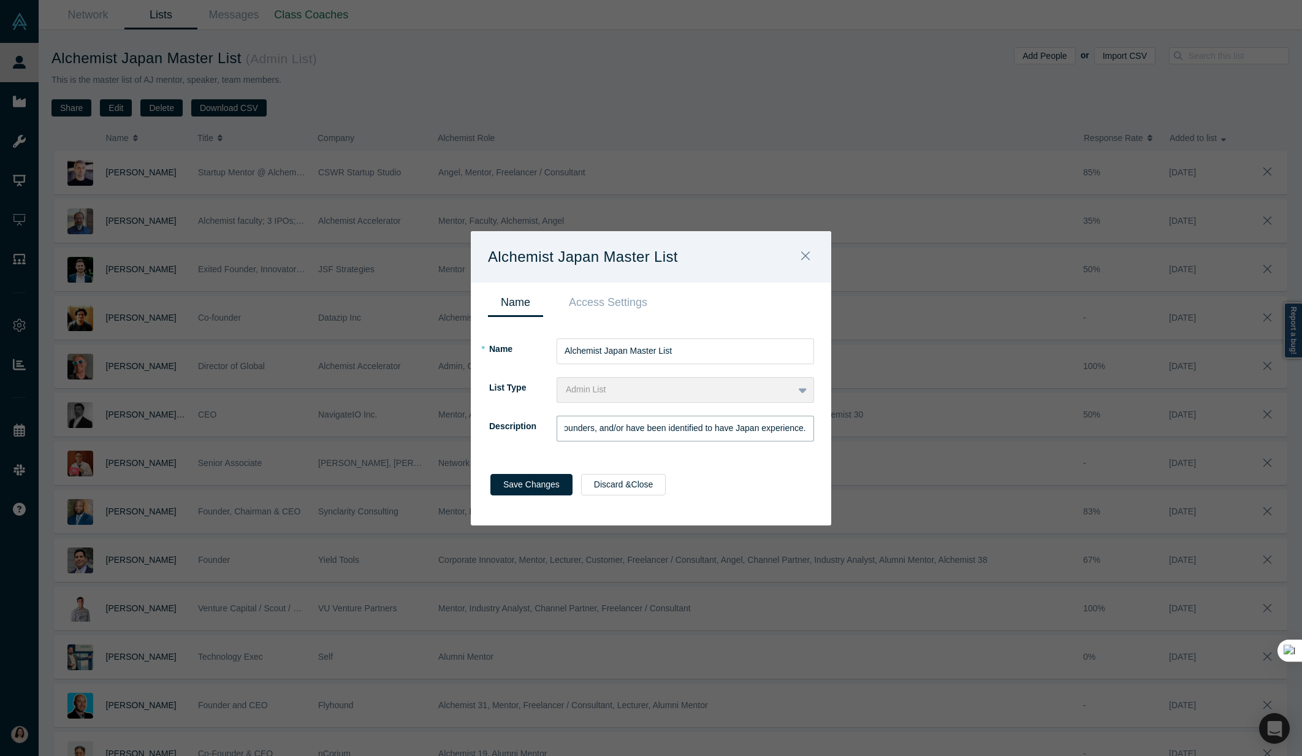
click at [837, 432] on div "Alchemist Japan Master List Name Access Settings * Name Alchemist Japan Master …" at bounding box center [651, 378] width 1302 height 756
click at [723, 431] on input "This is a master list of people that have indicated interest in connecting with…" at bounding box center [685, 429] width 257 height 26
drag, startPoint x: 702, startPoint y: 431, endPoint x: 743, endPoint y: 435, distance: 41.2
click at [704, 431] on input "This is a master list of people that have indicated interest in connecting with…" at bounding box center [685, 429] width 257 height 26
click at [770, 435] on input "This is a master list of people that have indicated interest in connecting with…" at bounding box center [685, 429] width 257 height 26
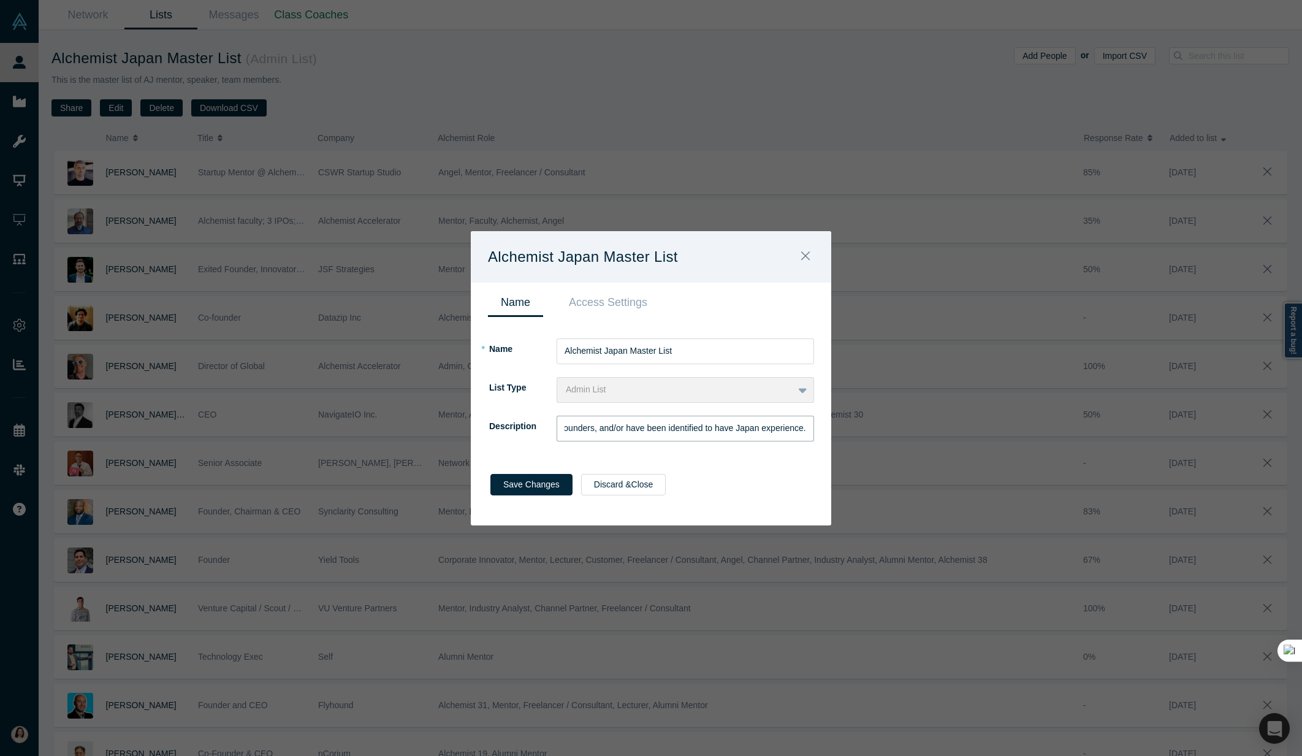
click at [734, 428] on input "This is a master list of people that have indicated interest in connecting with…" at bounding box center [685, 429] width 257 height 26
click at [759, 430] on input "This is a master list of people that have indicated interest in connecting with…" at bounding box center [685, 429] width 257 height 26
click at [742, 430] on input "This is a master list of people that have indicated interest in connecting with…" at bounding box center [685, 429] width 257 height 26
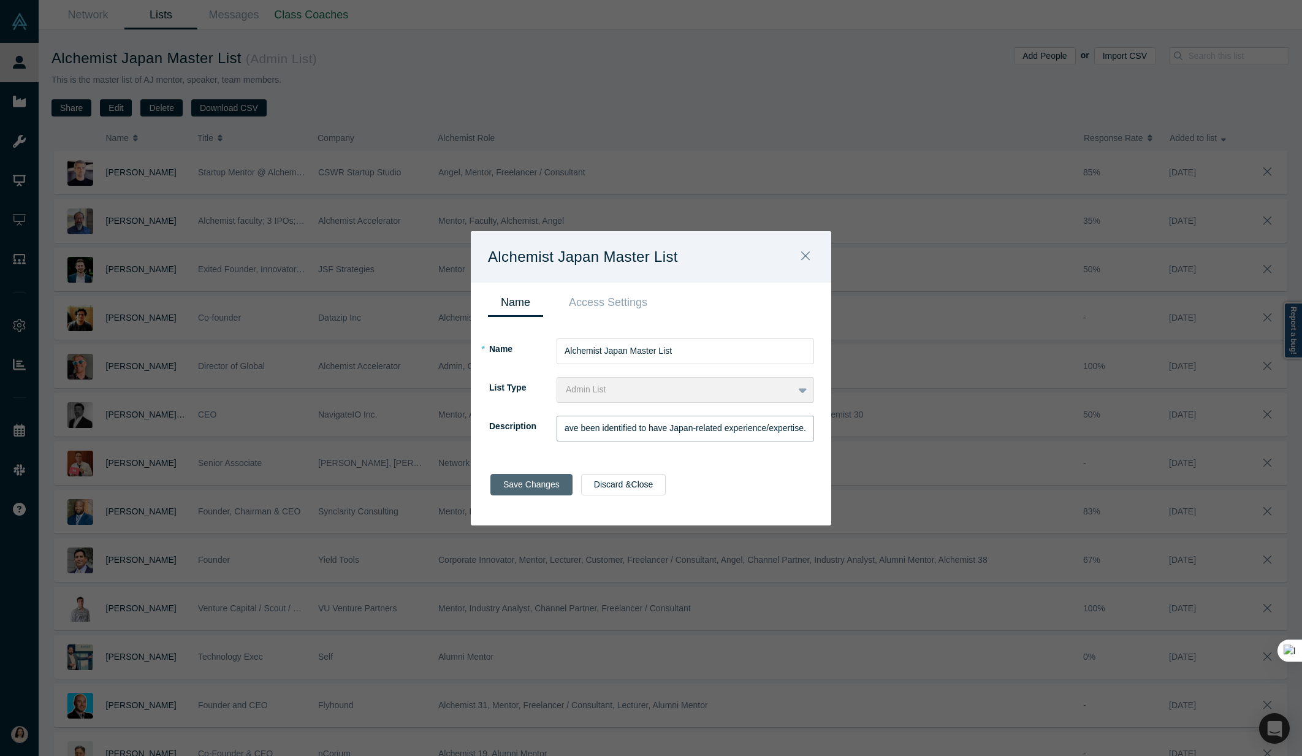
type input "This is a master list of people that have indicated interest in connecting with…"
click at [542, 479] on button "Save Changes" at bounding box center [531, 484] width 82 height 21
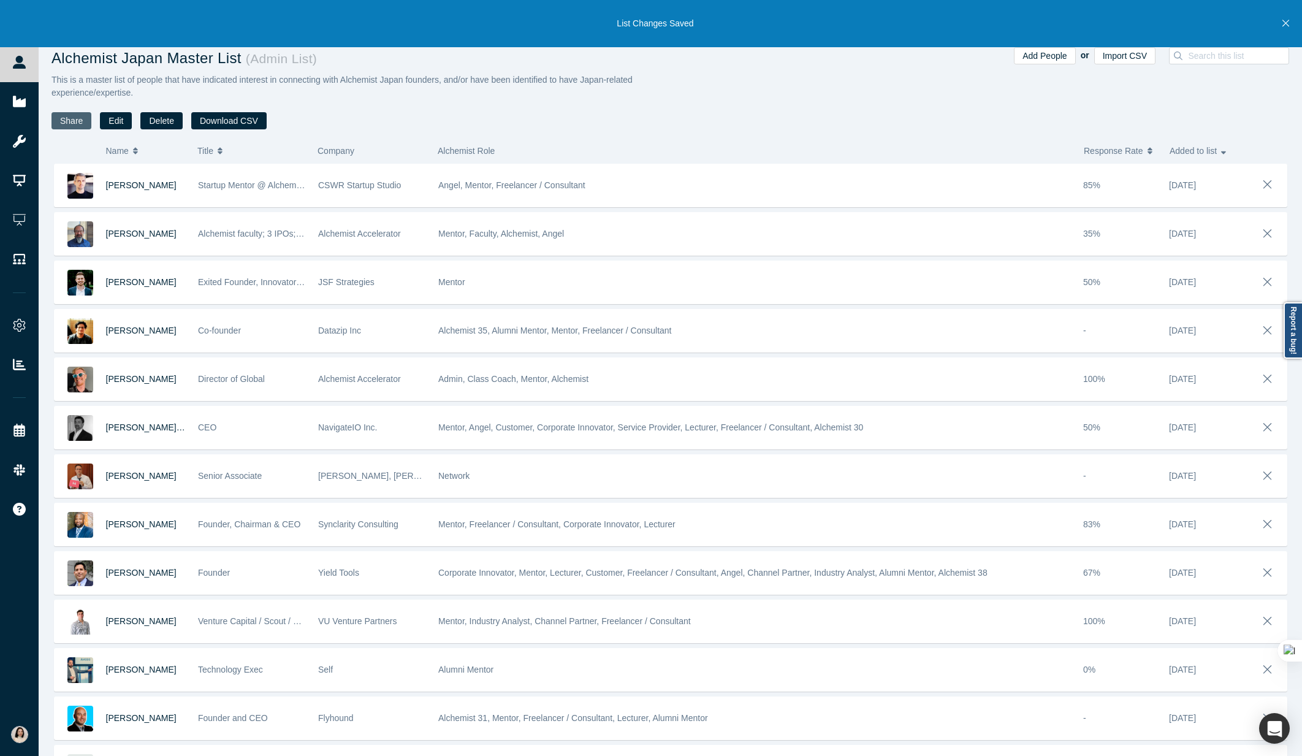
click at [71, 117] on button "Share" at bounding box center [71, 120] width 40 height 17
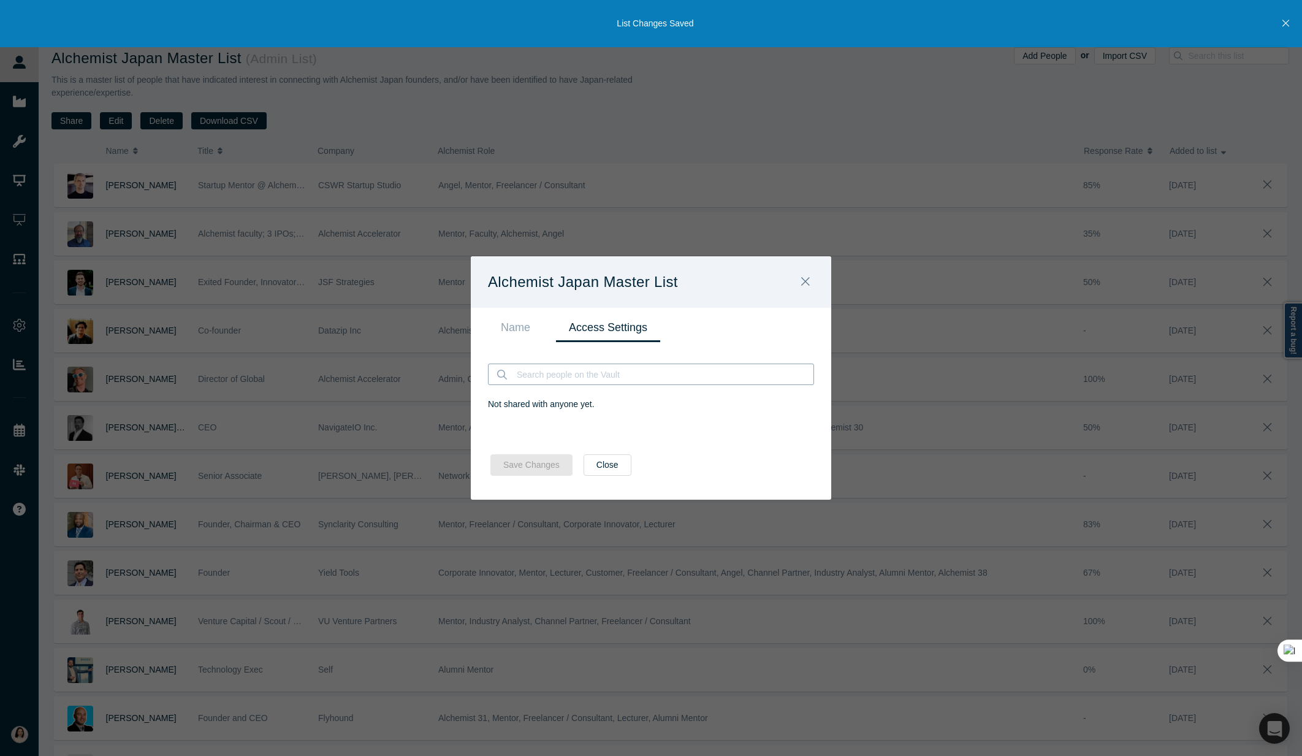
click at [628, 382] on input at bounding box center [664, 374] width 298 height 20
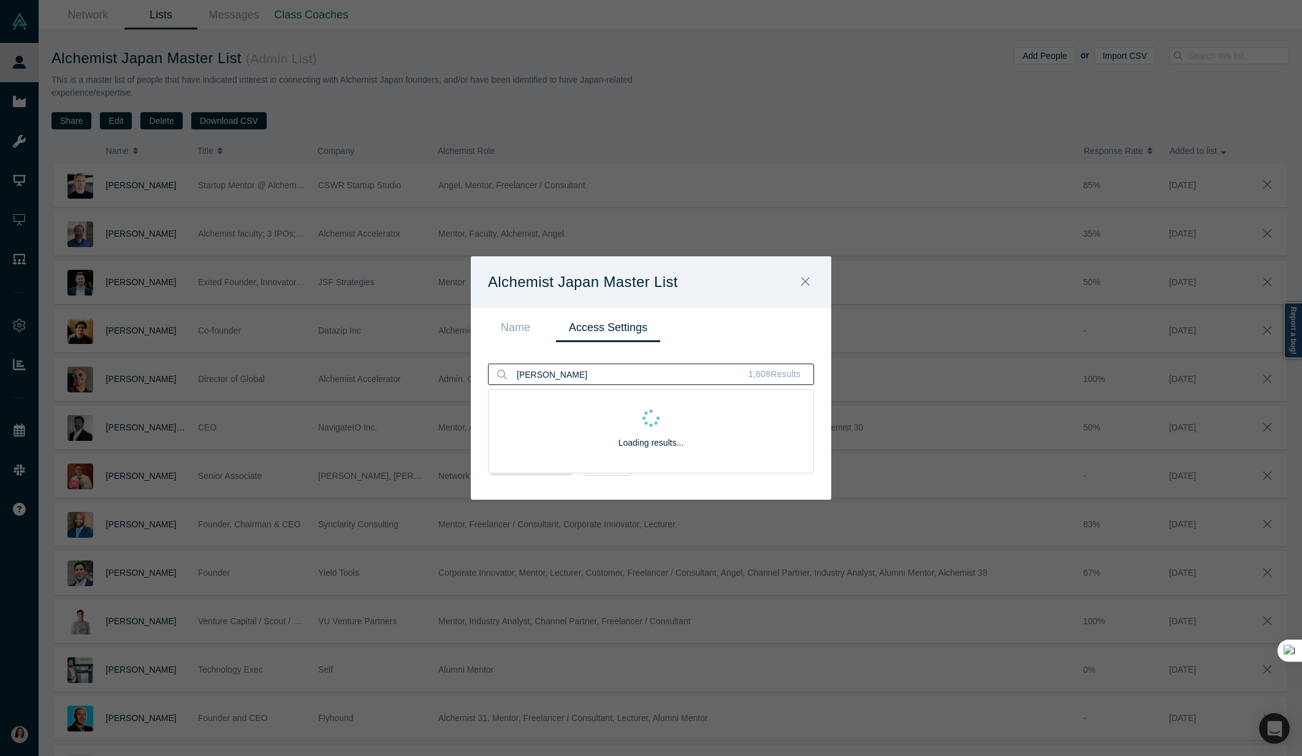
click at [560, 374] on input "ian" at bounding box center [625, 374] width 220 height 20
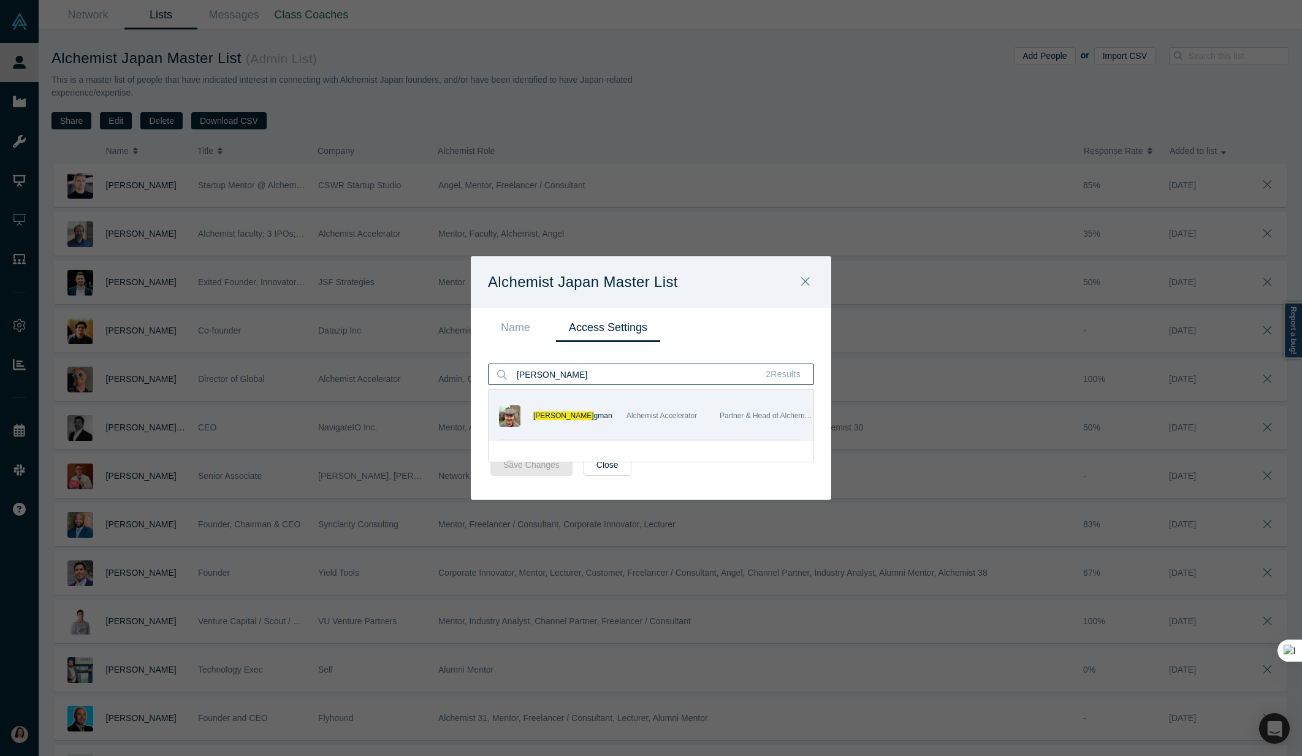
click at [594, 416] on span "gman" at bounding box center [603, 415] width 18 height 9
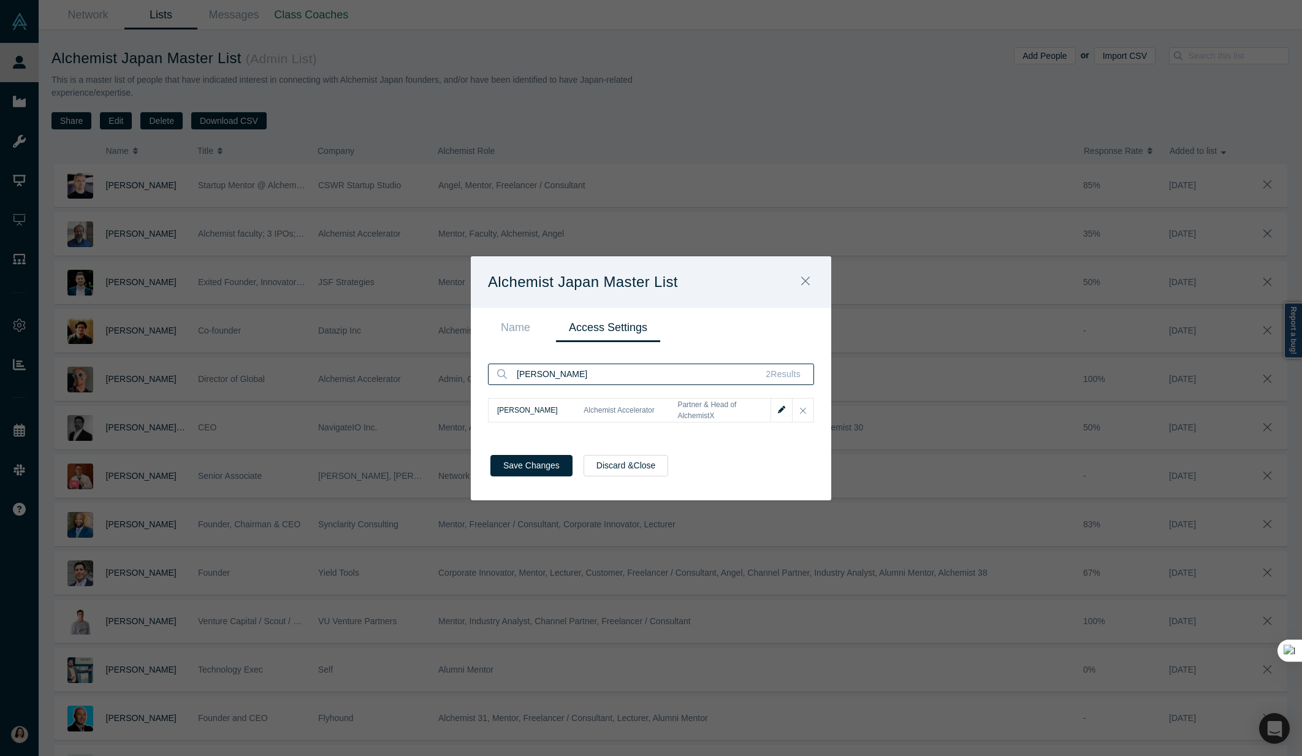
click at [577, 378] on input "ian ber" at bounding box center [633, 374] width 237 height 20
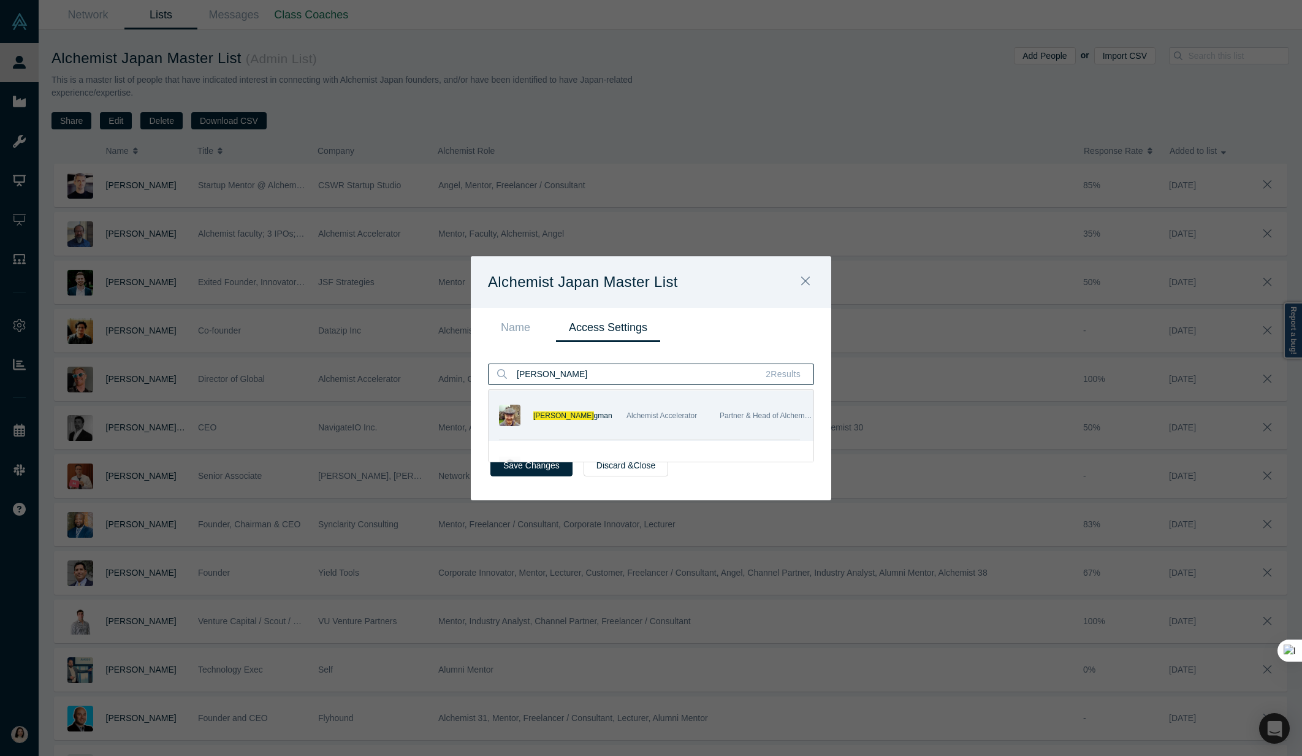
click at [577, 378] on input "ian ber" at bounding box center [633, 374] width 237 height 20
click at [561, 402] on div "Yumiko Nomura" at bounding box center [579, 415] width 93 height 29
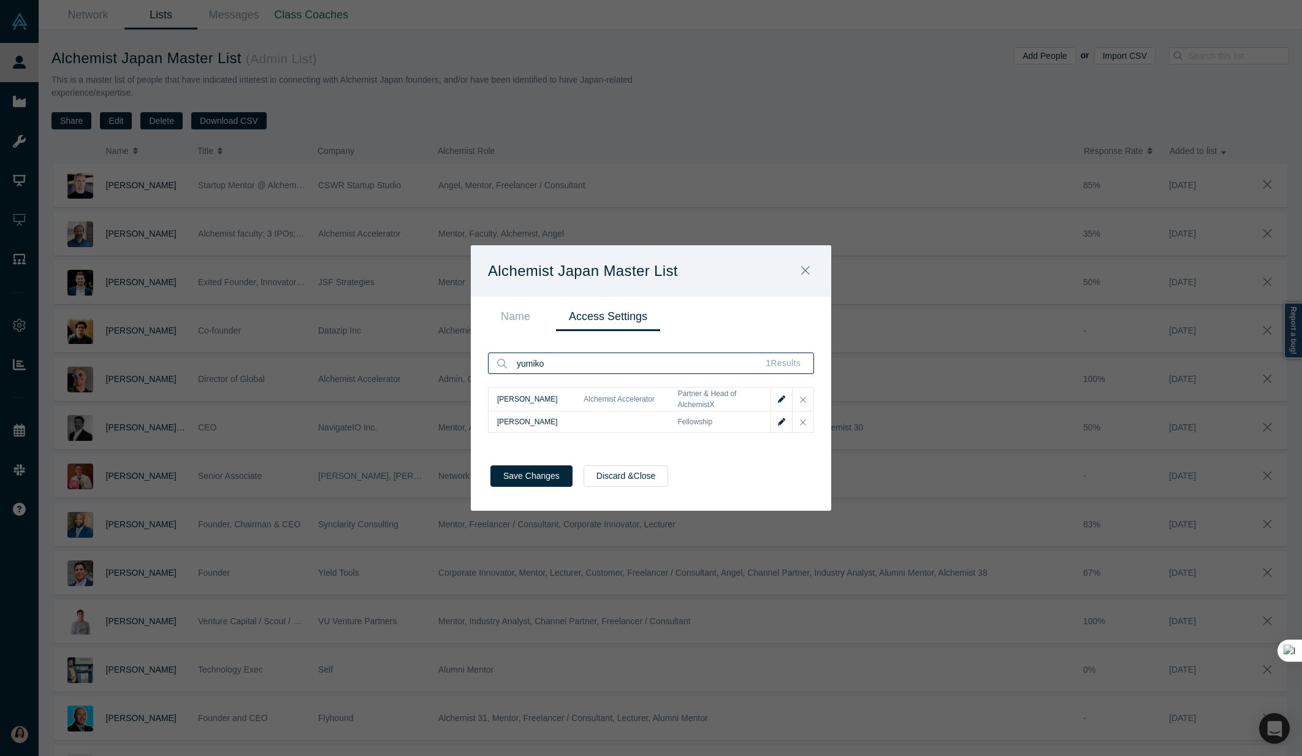
click at [567, 367] on input "yumiko" at bounding box center [633, 363] width 237 height 20
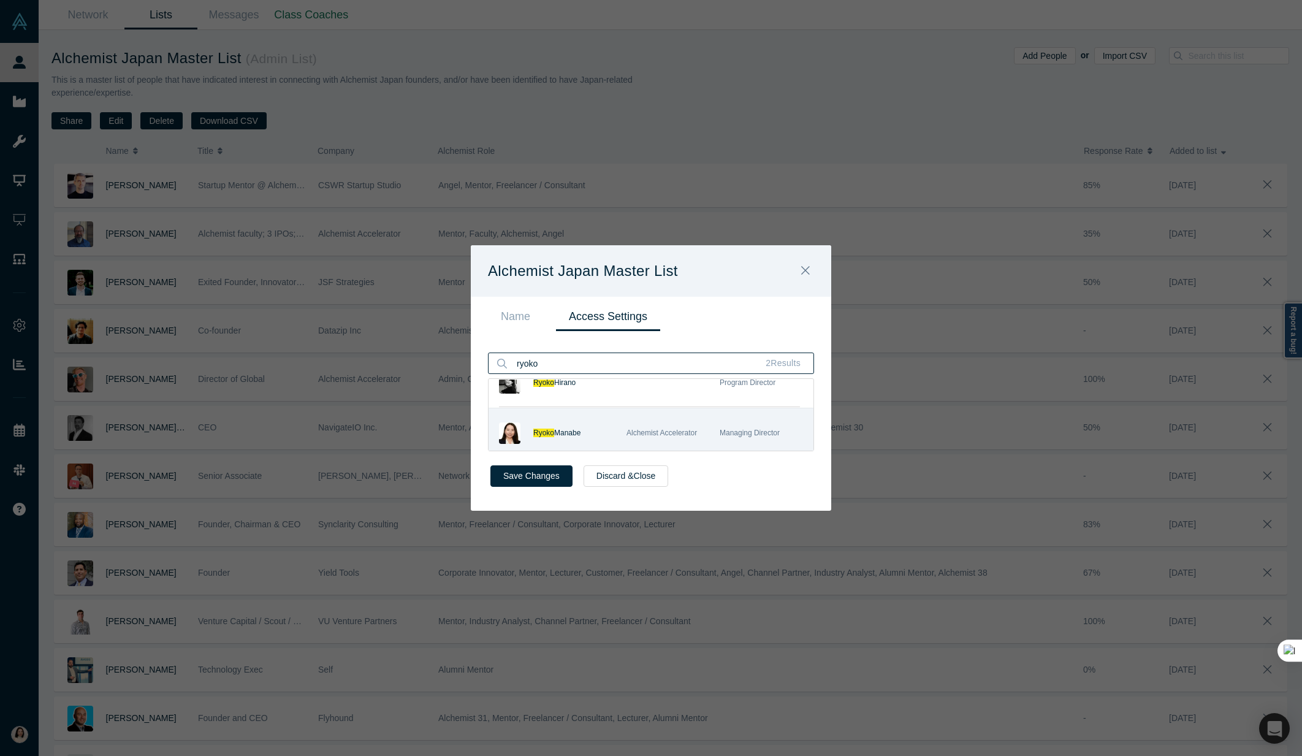
type input "ryoko"
click at [559, 416] on div "Ryoko Manabe Alchemist Accelerator Managing Director" at bounding box center [650, 433] width 325 height 50
click at [562, 433] on span "Manabe" at bounding box center [567, 435] width 26 height 9
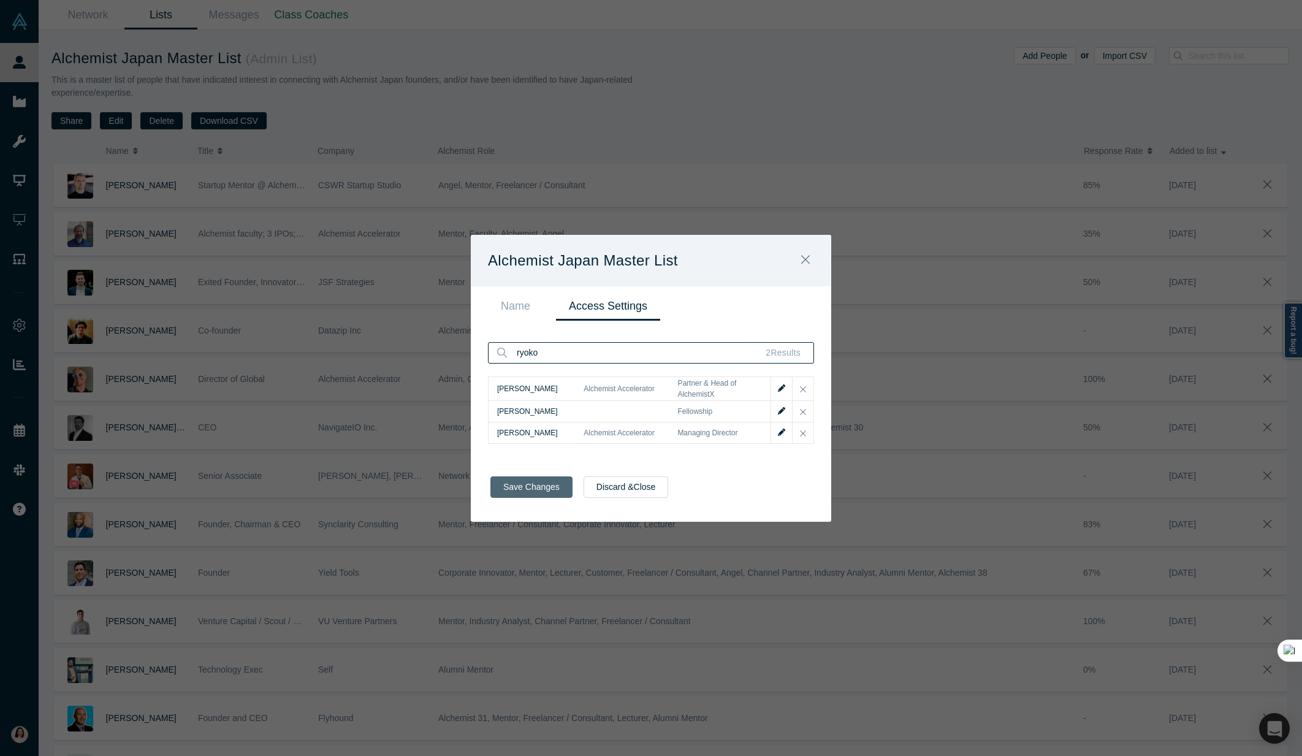
click at [534, 484] on button "Save Changes" at bounding box center [531, 486] width 82 height 21
click at [541, 489] on button "Save Changes" at bounding box center [531, 486] width 82 height 21
click at [807, 260] on icon "Close" at bounding box center [805, 259] width 9 height 13
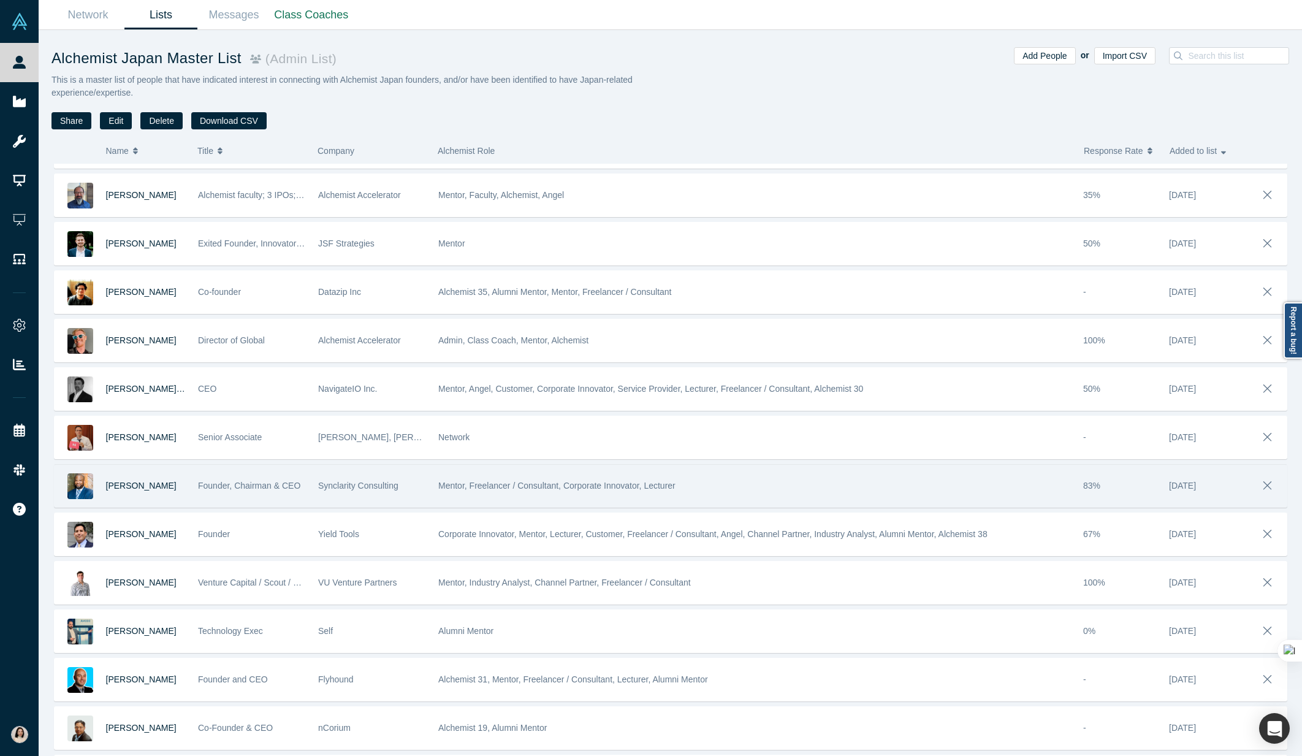
scroll to position [0, 0]
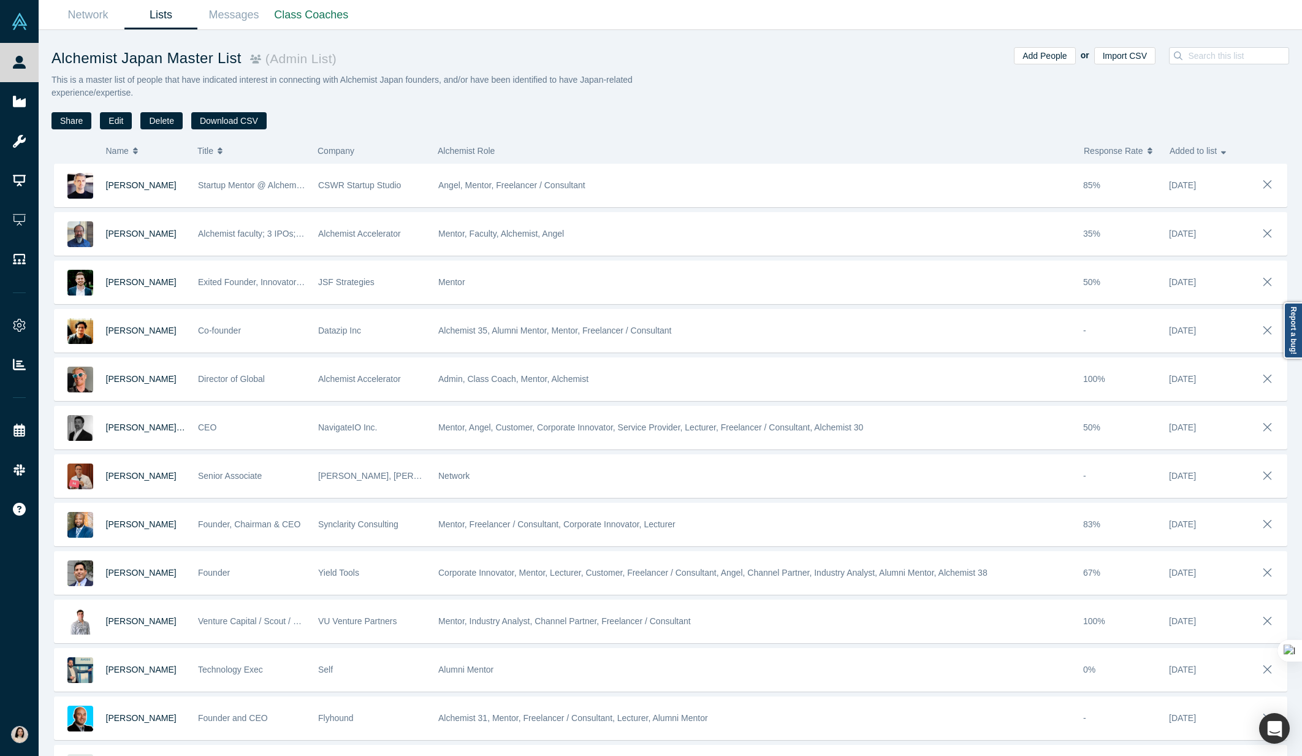
click at [157, 13] on link "Lists" at bounding box center [160, 15] width 73 height 29
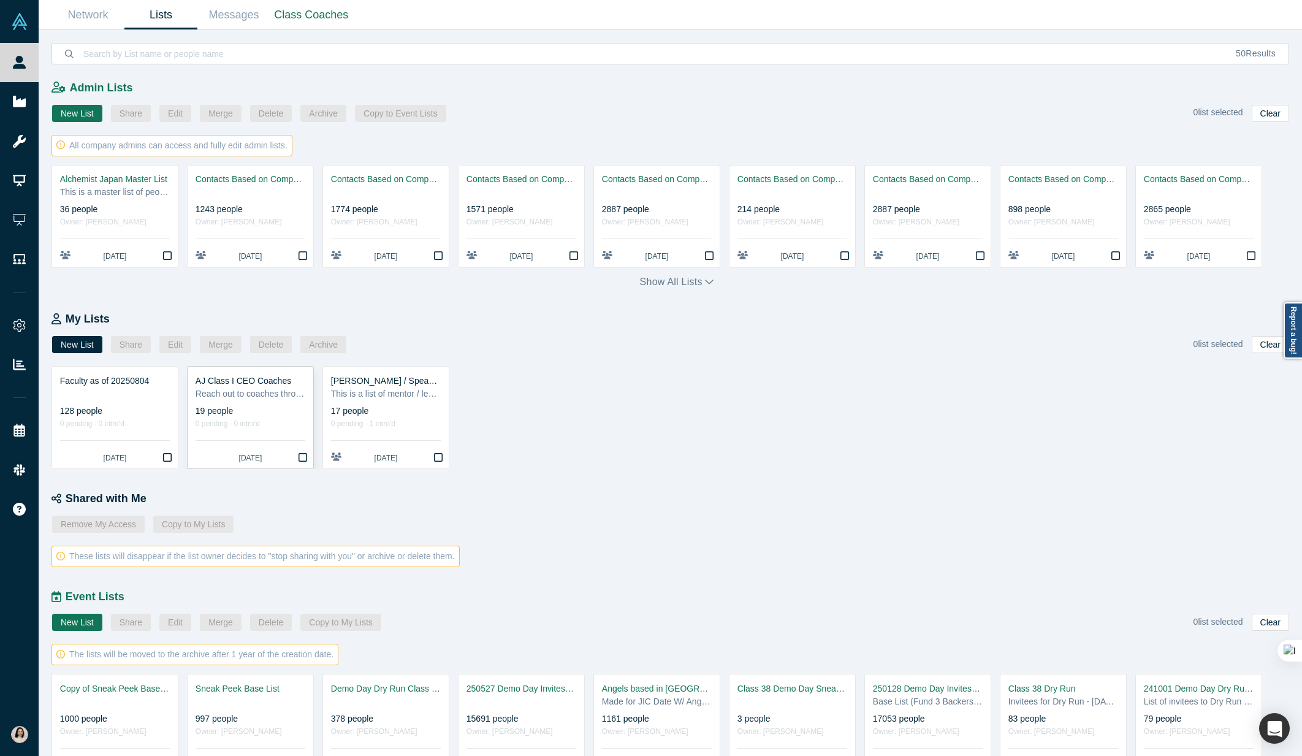
click at [279, 390] on div "Reach out to coaches through their Vault profiles. Each company is alloted 1 CE…" at bounding box center [251, 393] width 110 height 13
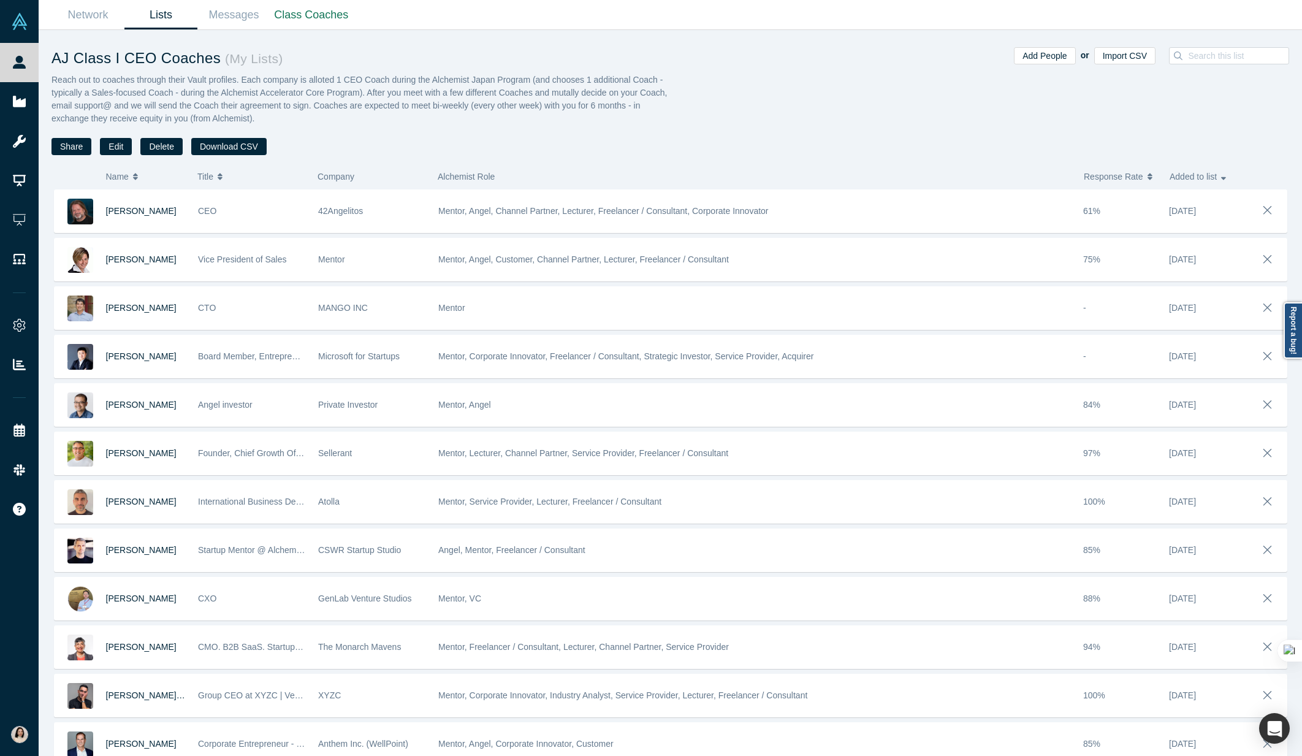
click at [146, 21] on link "Lists" at bounding box center [160, 15] width 73 height 29
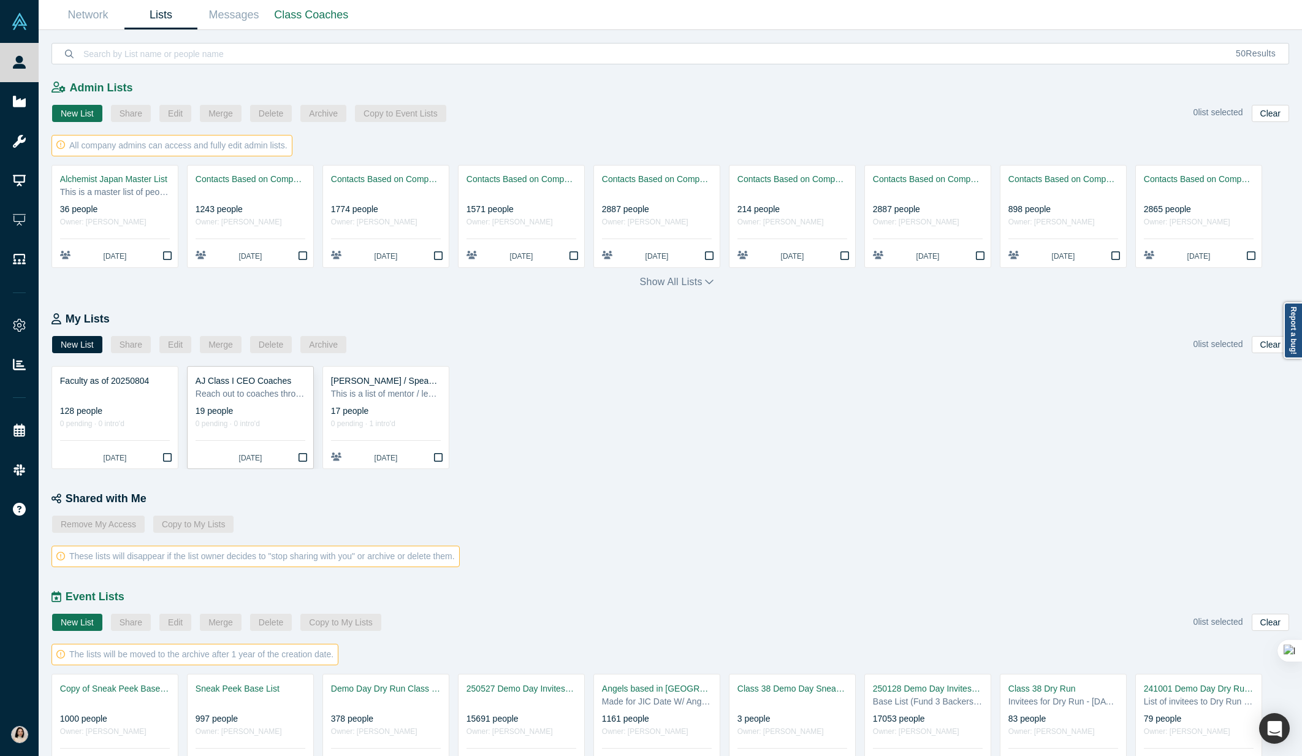
click at [302, 455] on icon "Bookmark" at bounding box center [302, 457] width 9 height 10
click at [171, 253] on button "Bookmark" at bounding box center [166, 256] width 21 height 21
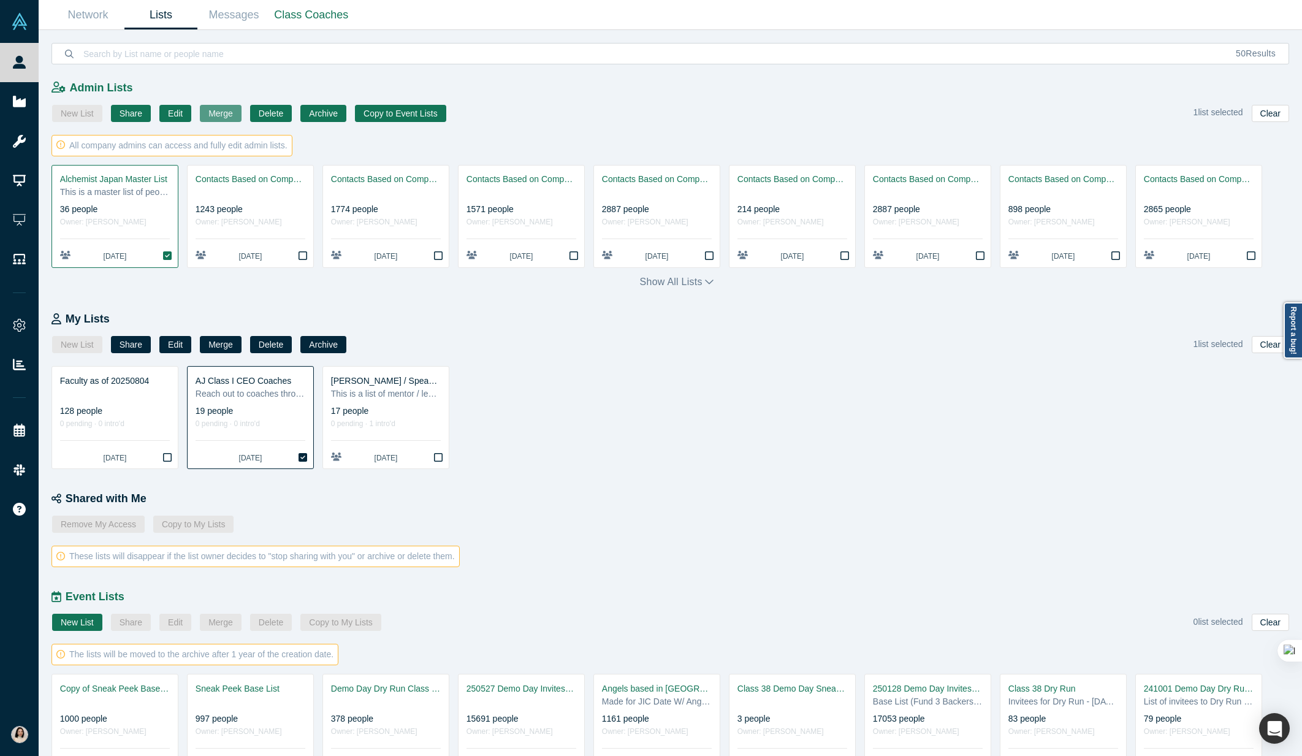
click at [218, 114] on button "Merge" at bounding box center [221, 113] width 42 height 17
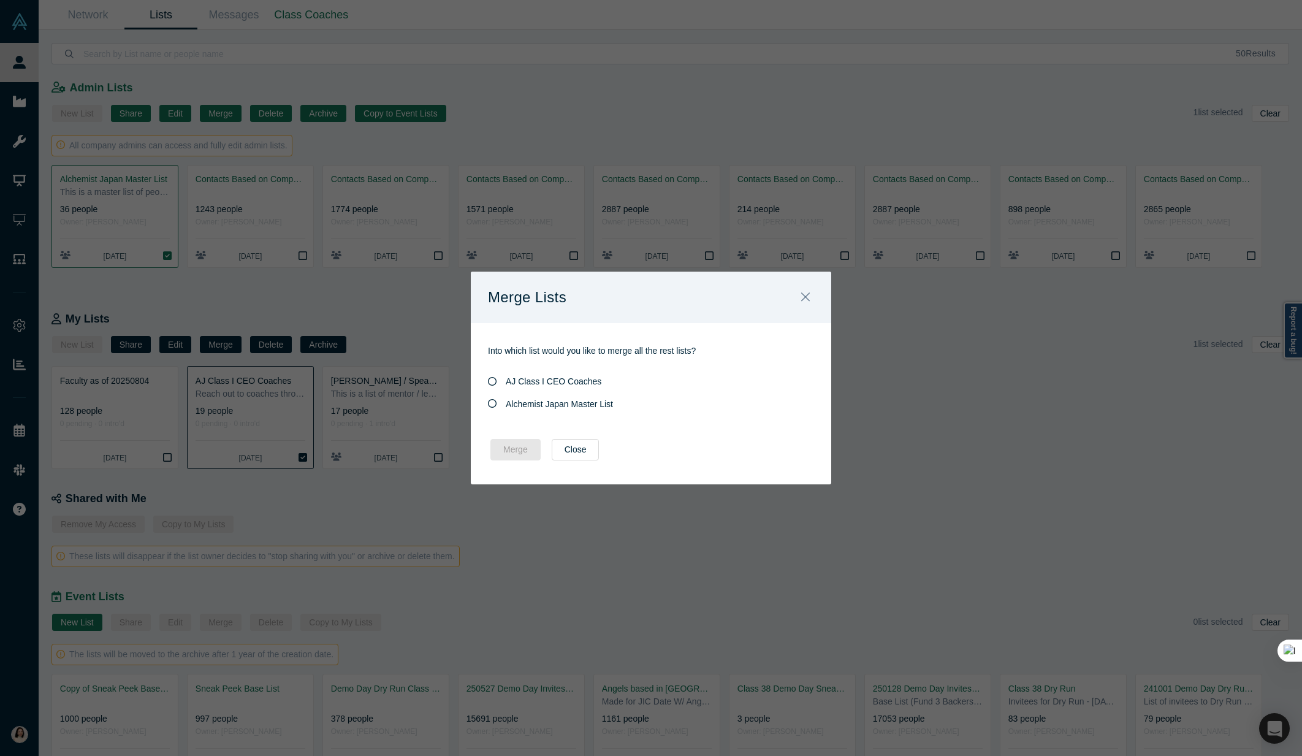
click at [558, 406] on span "Alchemist Japan Master List" at bounding box center [559, 404] width 107 height 10
click at [0, 0] on input "Alchemist Japan Master List" at bounding box center [0, 0] width 0 height 0
click at [525, 444] on button "Merge" at bounding box center [515, 449] width 50 height 21
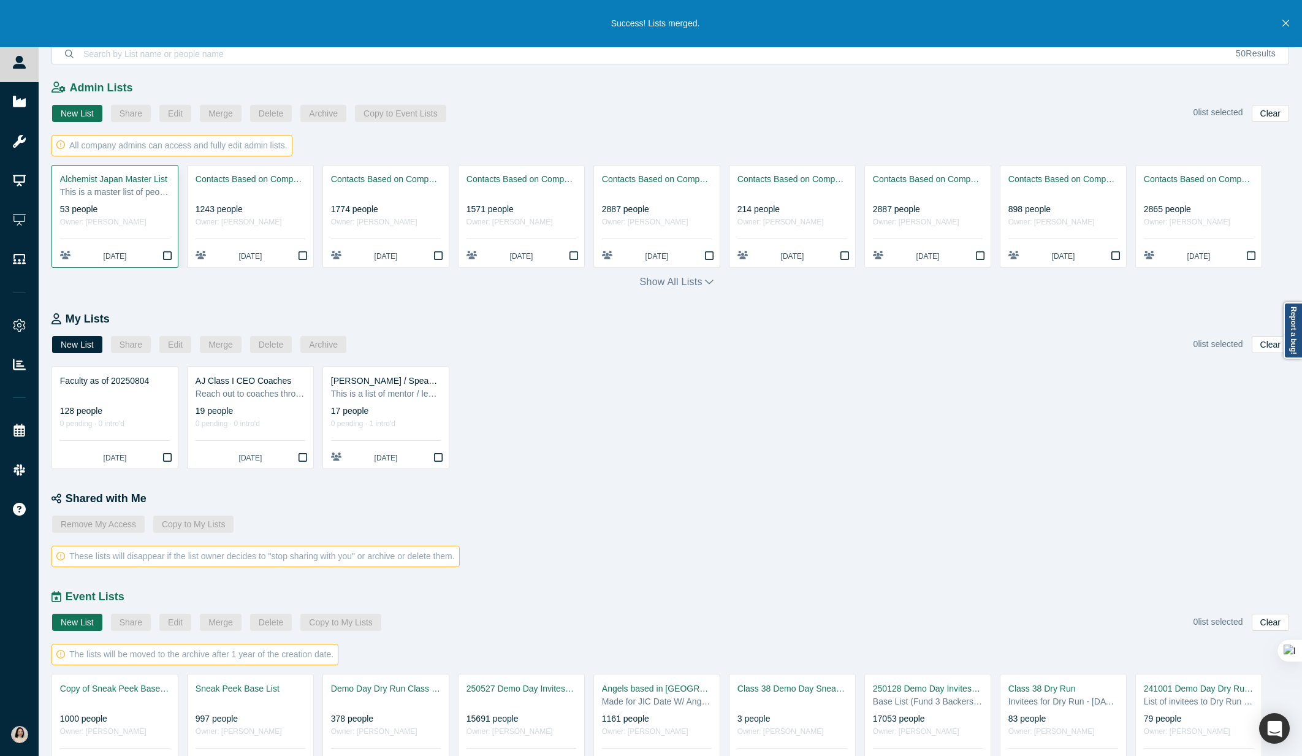
click at [124, 200] on link "Alchemist Japan Master List This is a master list of people that have indicated…" at bounding box center [115, 216] width 126 height 102
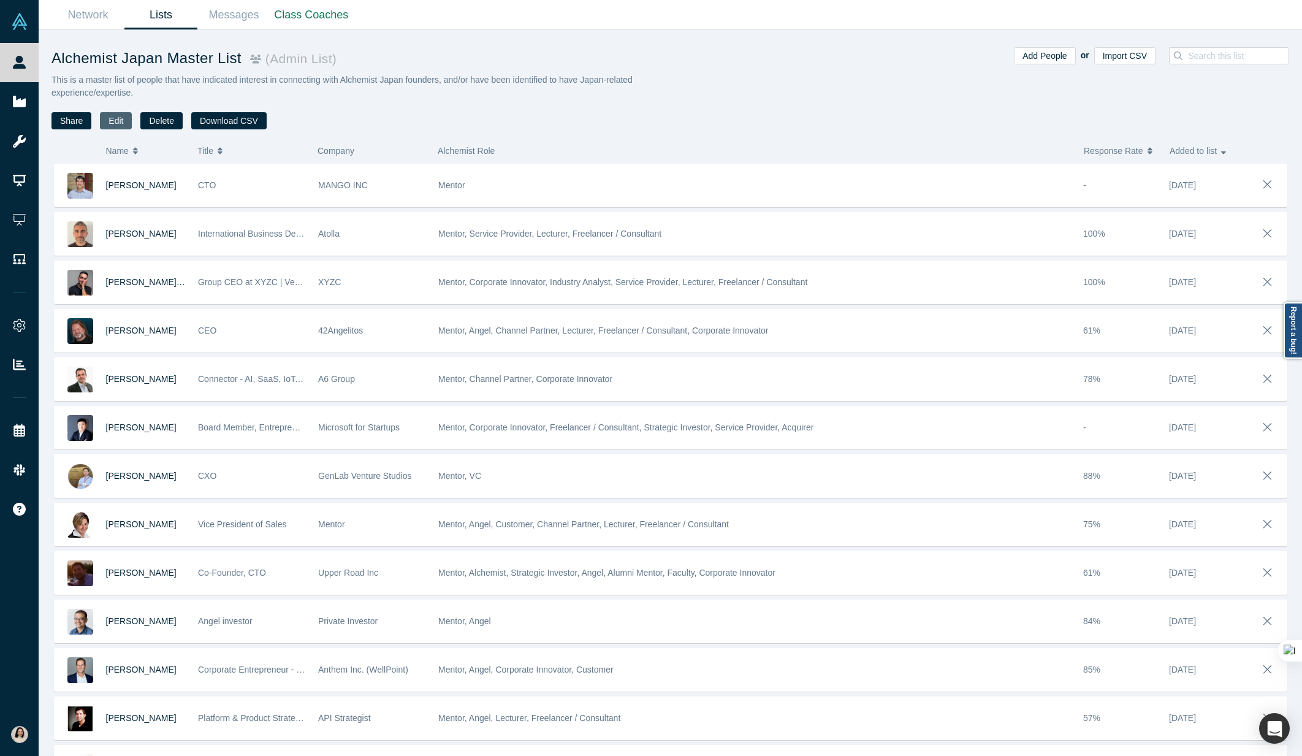
click at [117, 121] on button "Edit" at bounding box center [116, 120] width 32 height 17
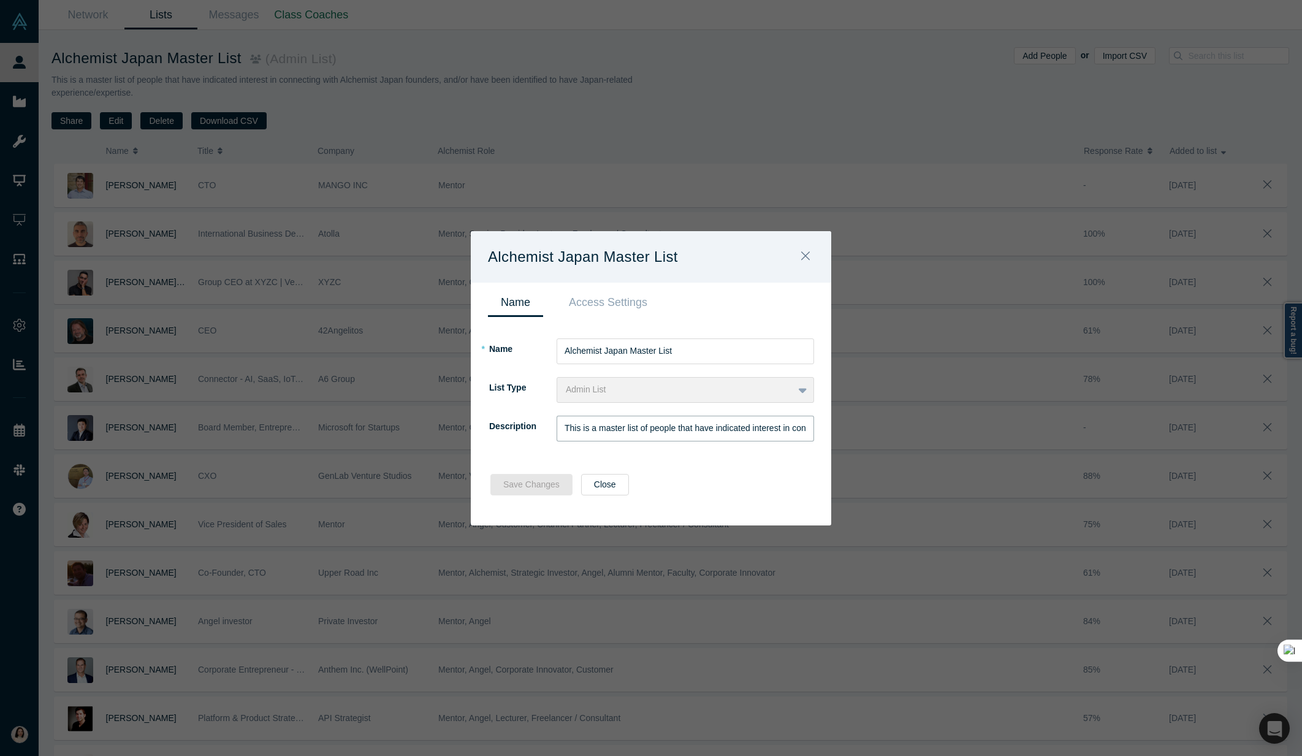
click at [657, 428] on input "This is a master list of people that have indicated interest in connecting with…" at bounding box center [685, 429] width 257 height 26
click at [674, 430] on input "This is a master list of people that have indicated interest in connecting with…" at bounding box center [685, 429] width 257 height 26
click at [649, 429] on input "This is a master list of mentor & members that have indicated interest in conne…" at bounding box center [685, 429] width 257 height 26
click at [723, 428] on input "This is a master list of Alchemist mentor & members that have indicated interes…" at bounding box center [685, 429] width 257 height 26
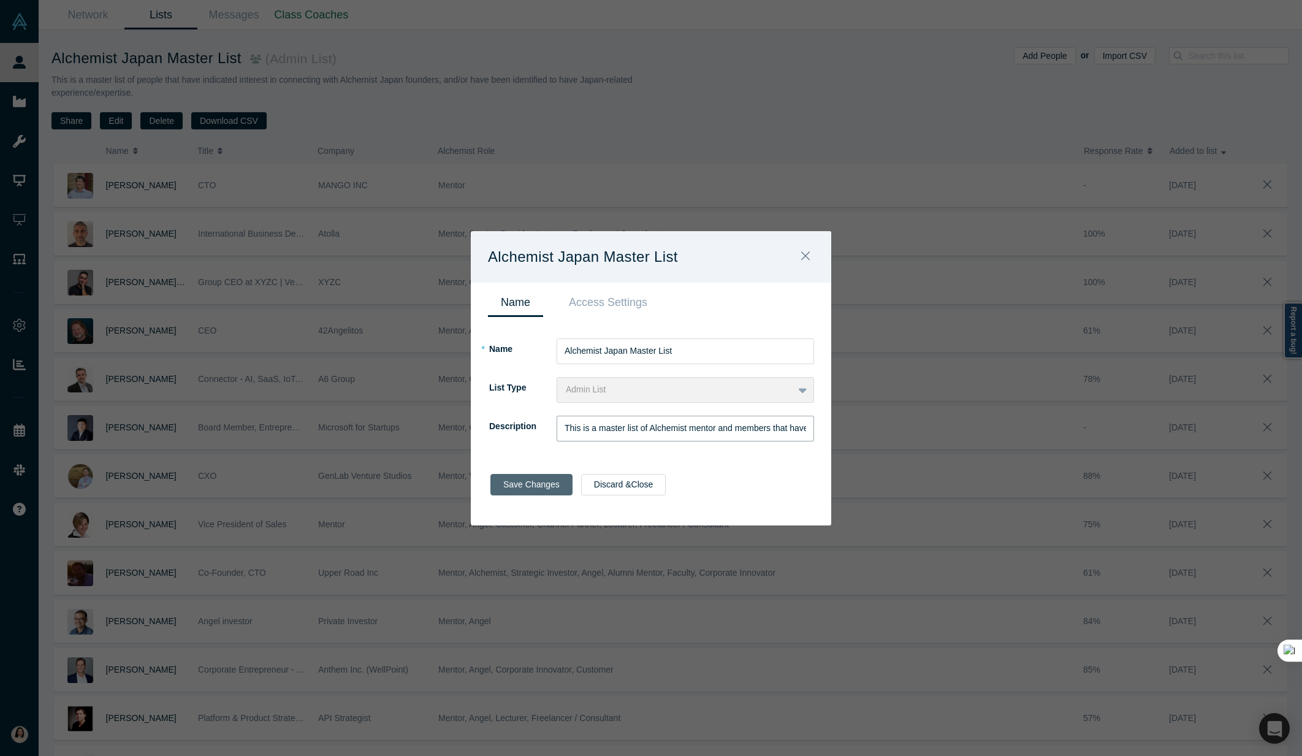
type input "This is a master list of Alchemist mentor and members that have indicated inter…"
click at [547, 480] on button "Save Changes" at bounding box center [531, 484] width 82 height 21
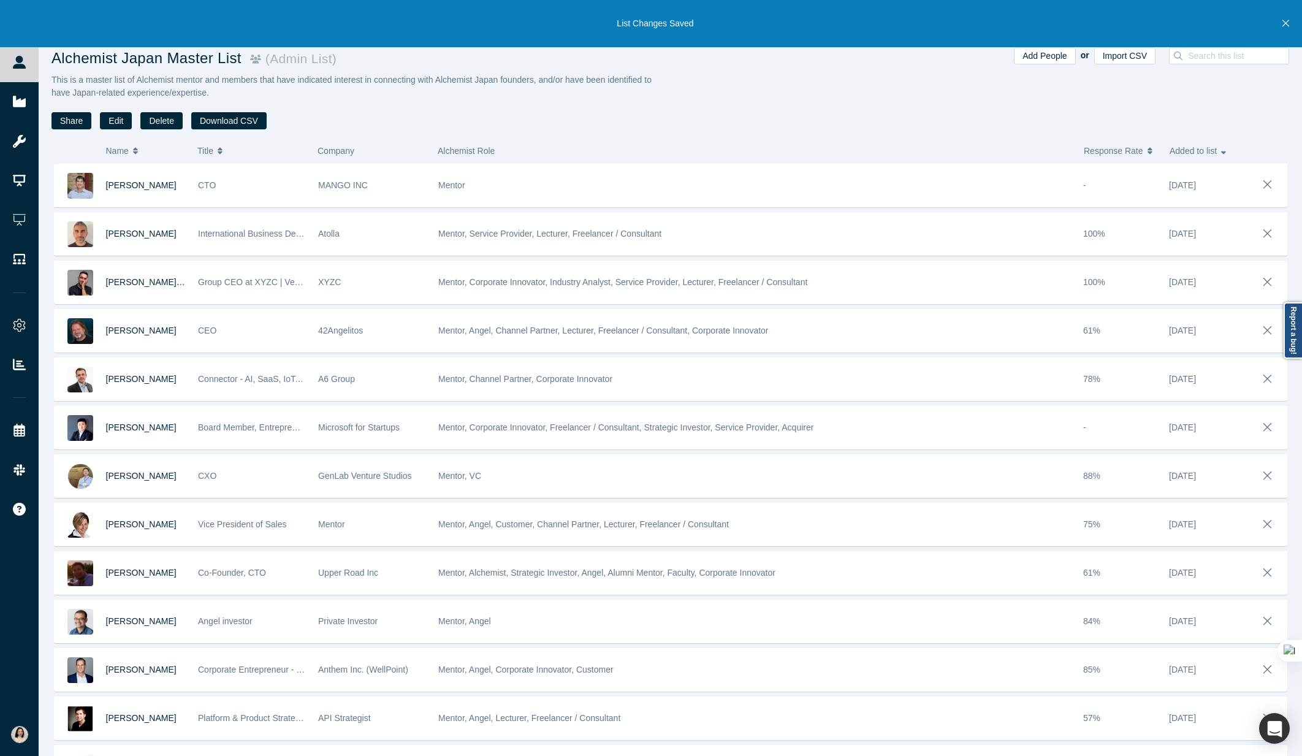
click at [357, 101] on div "Alchemist Japan Master List ( Admin List ) This is a master list of Alchemist m…" at bounding box center [360, 79] width 619 height 65
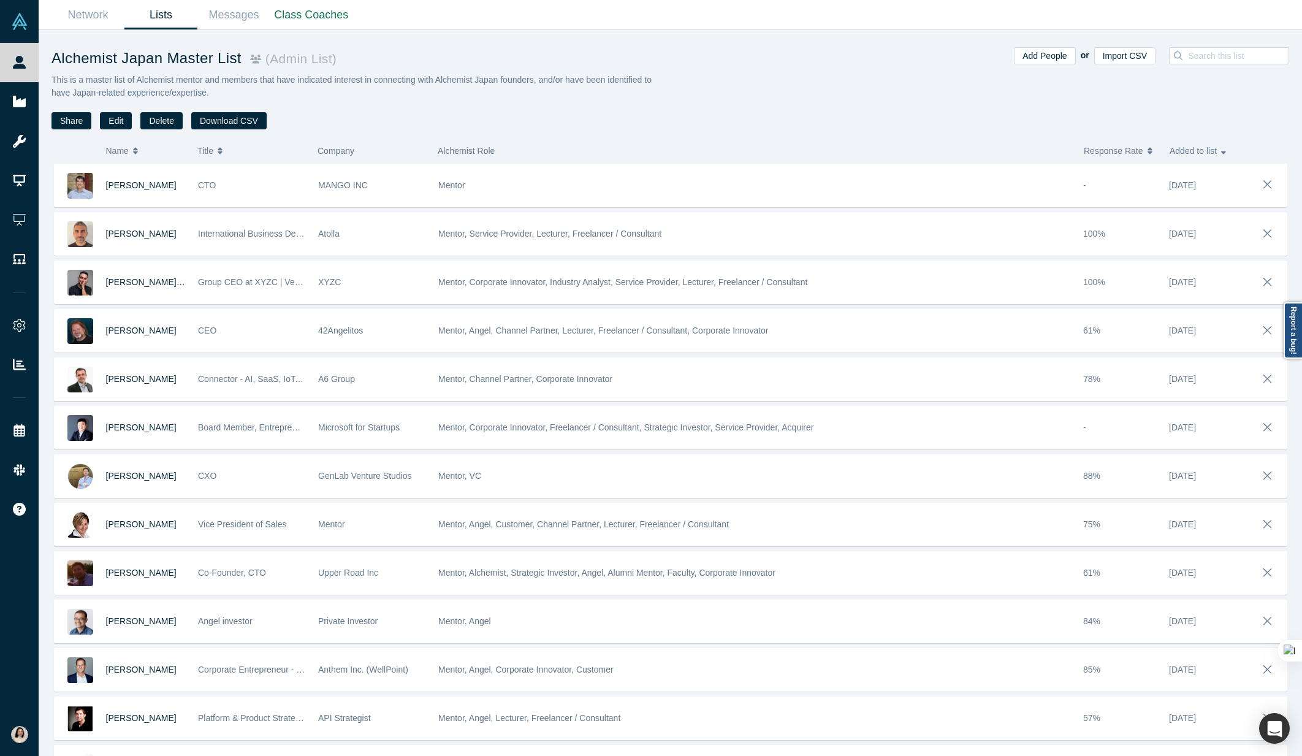
click at [155, 16] on link "Lists" at bounding box center [160, 15] width 73 height 29
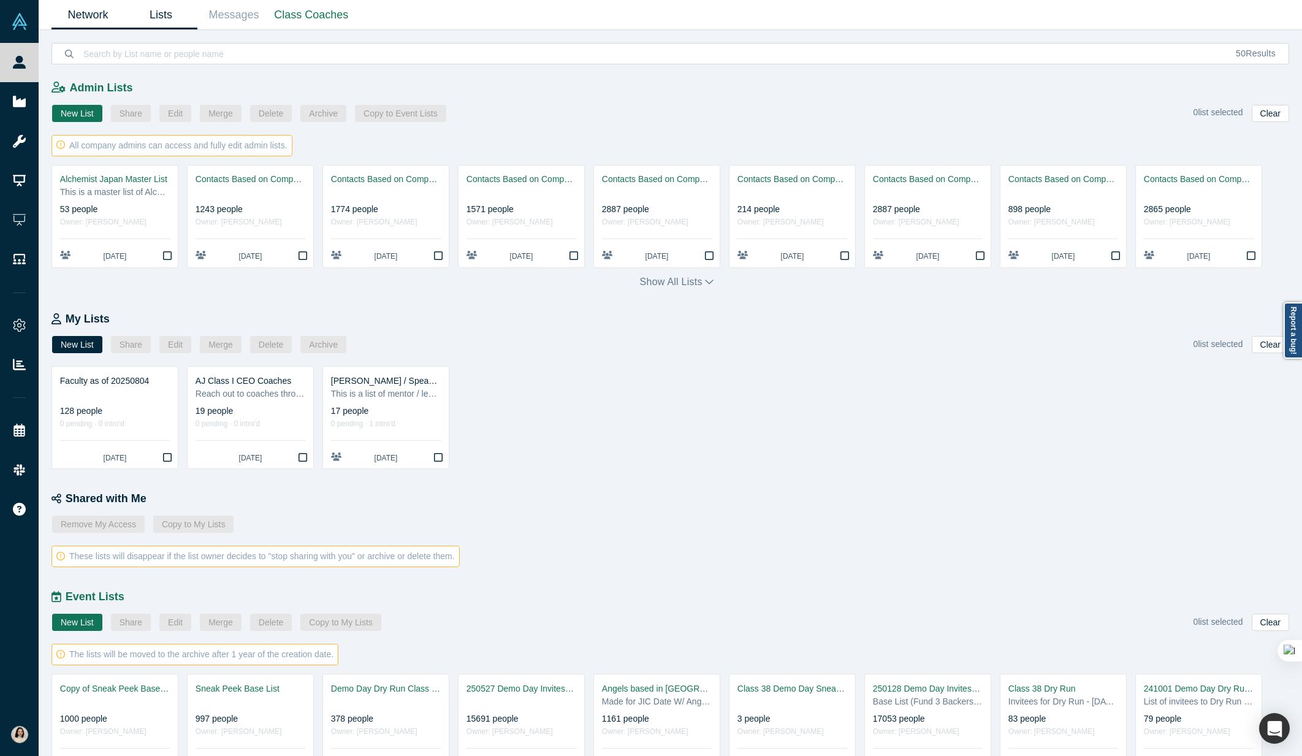
click at [89, 18] on link "Network" at bounding box center [87, 15] width 73 height 29
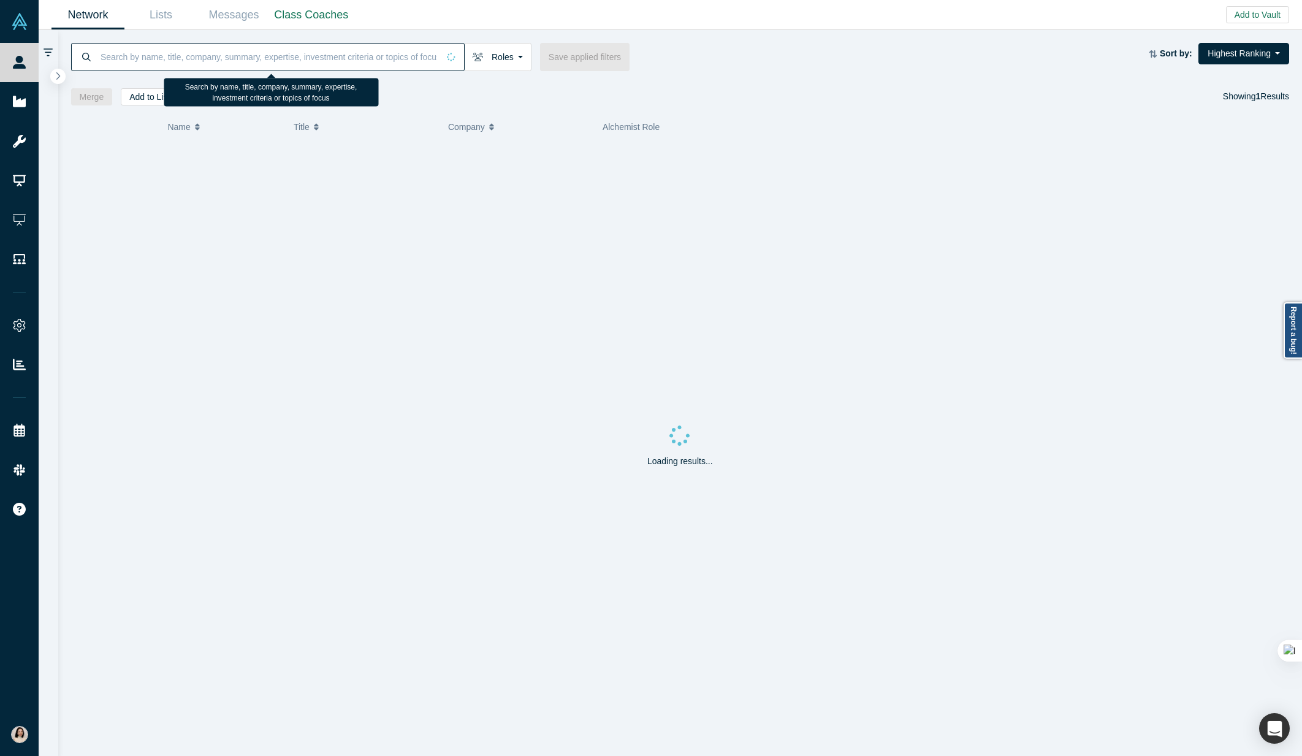
click at [216, 53] on input at bounding box center [268, 56] width 339 height 29
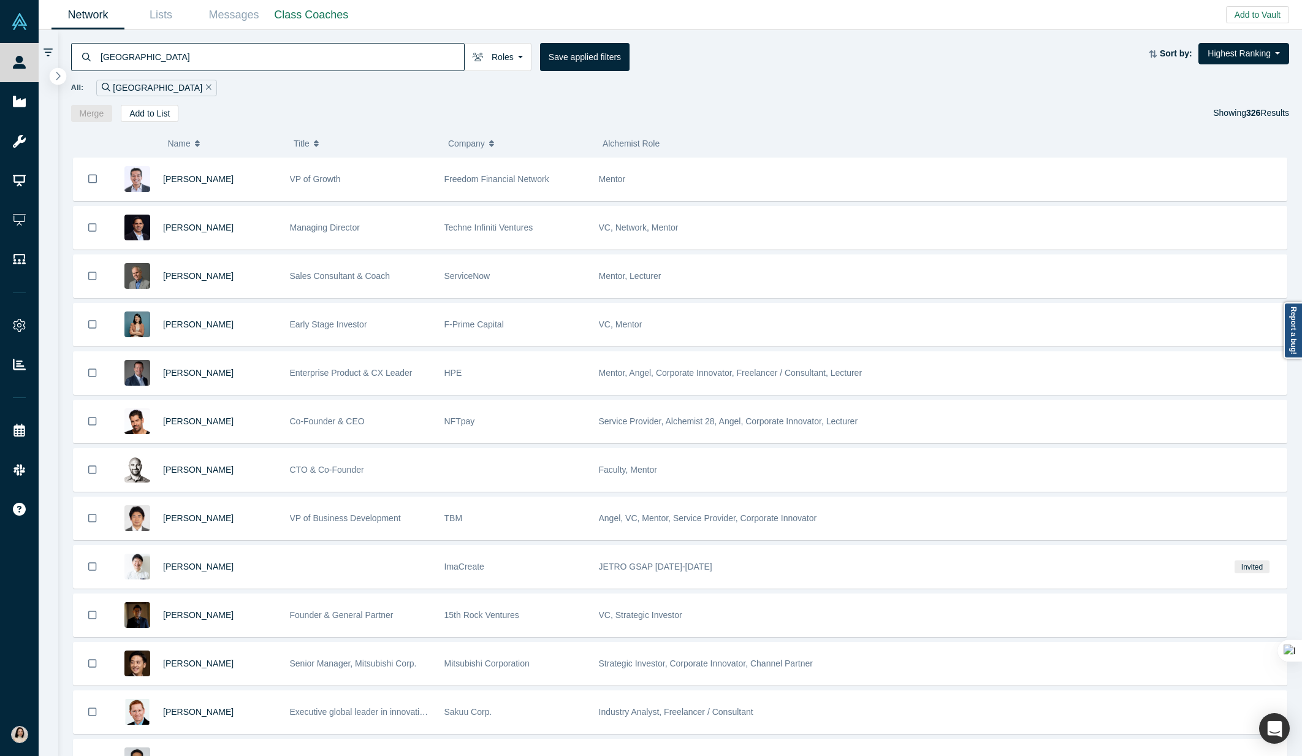
type input "japan"
click at [62, 77] on button "button" at bounding box center [58, 76] width 17 height 17
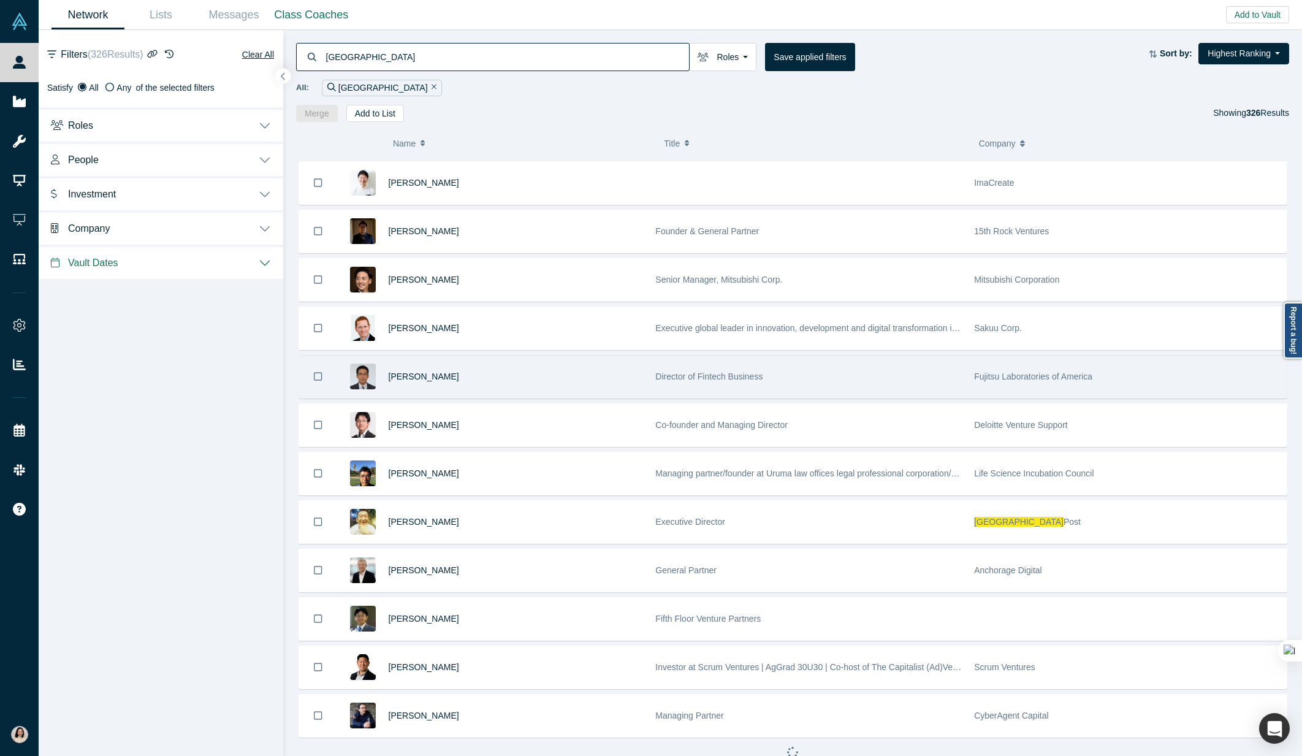
scroll to position [390, 0]
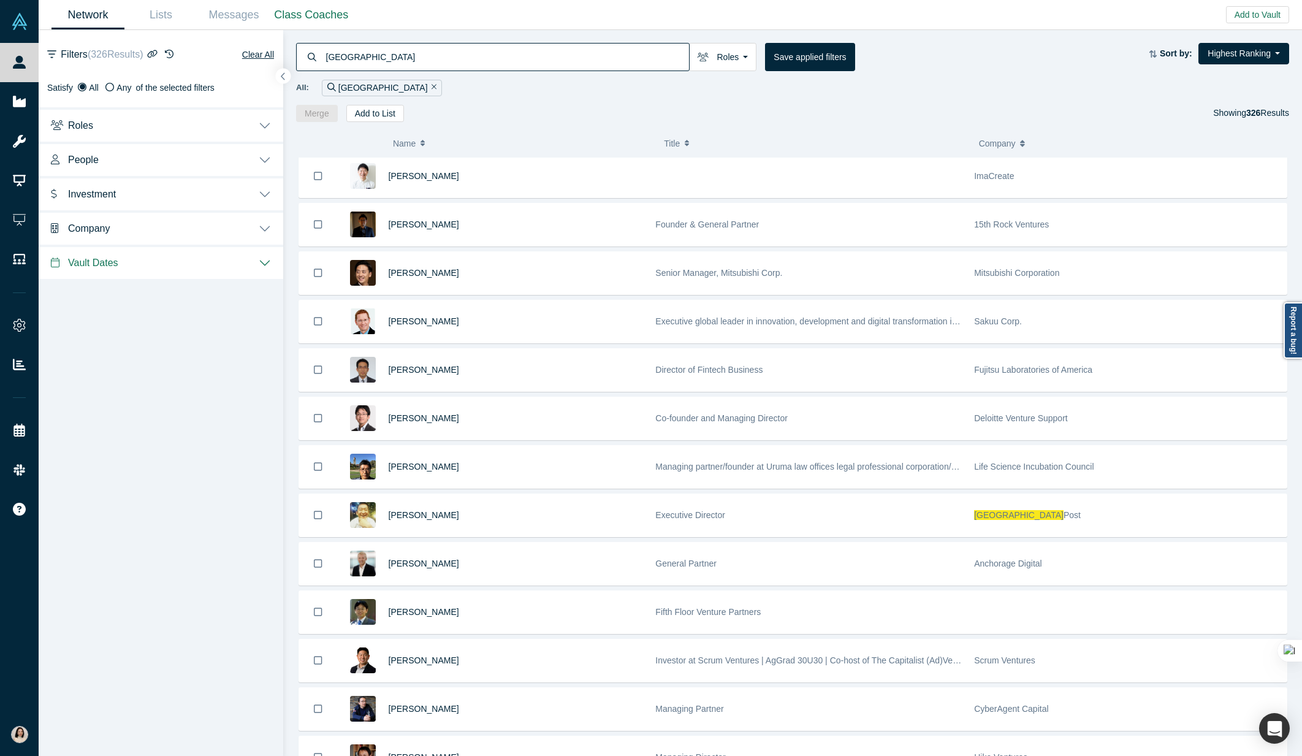
click at [260, 124] on button "Roles" at bounding box center [161, 124] width 245 height 34
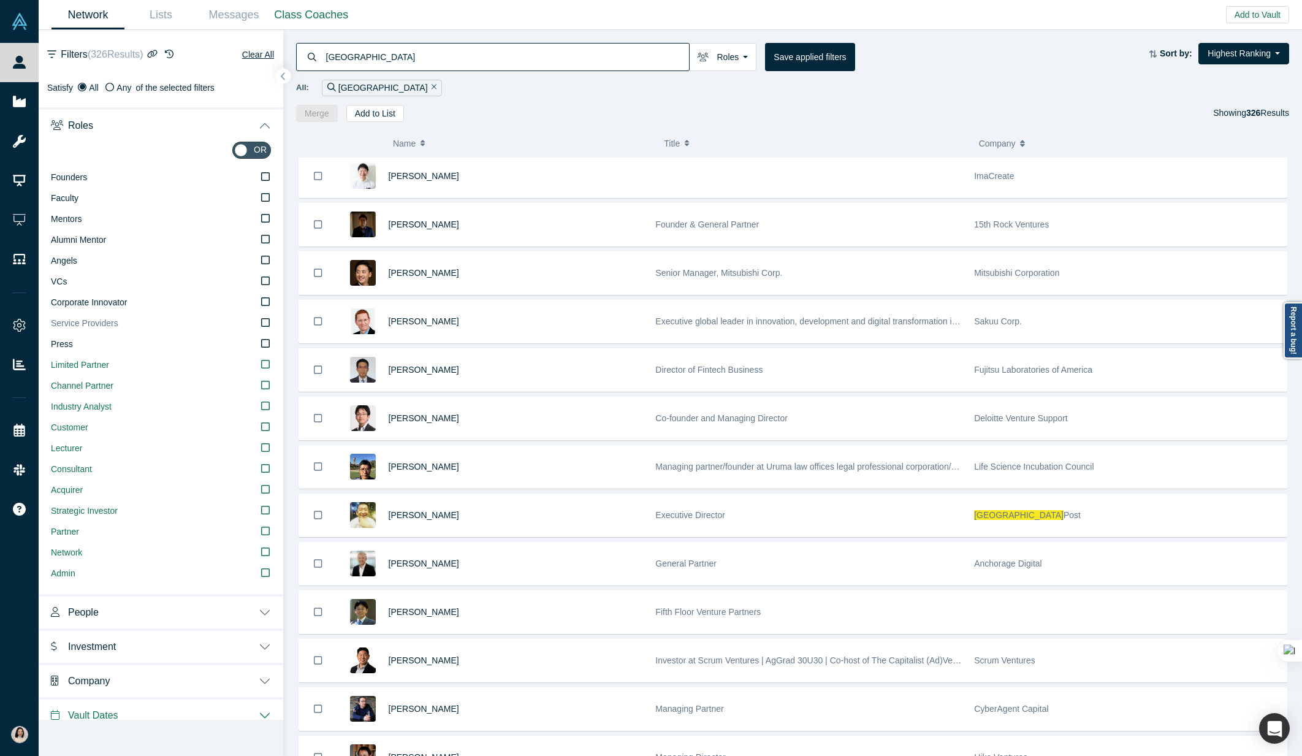
scroll to position [11, 0]
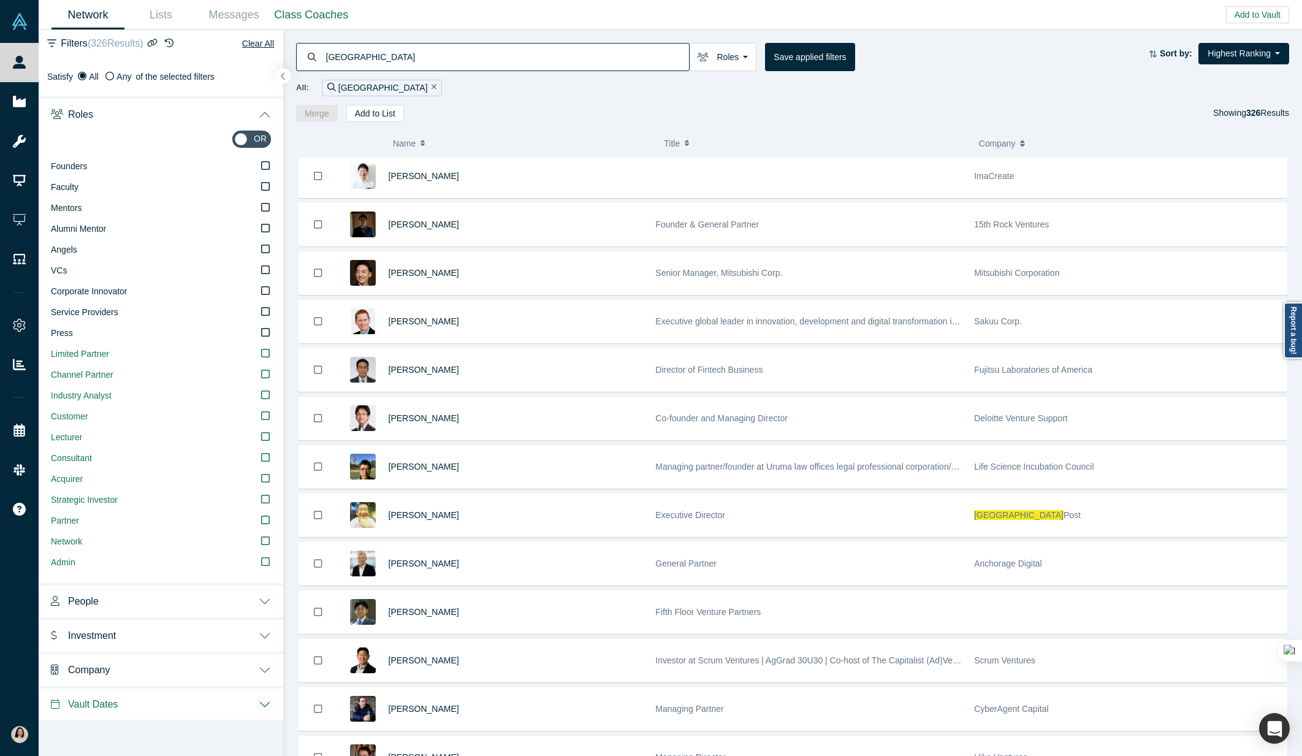
click at [253, 633] on button "Investment" at bounding box center [161, 634] width 245 height 34
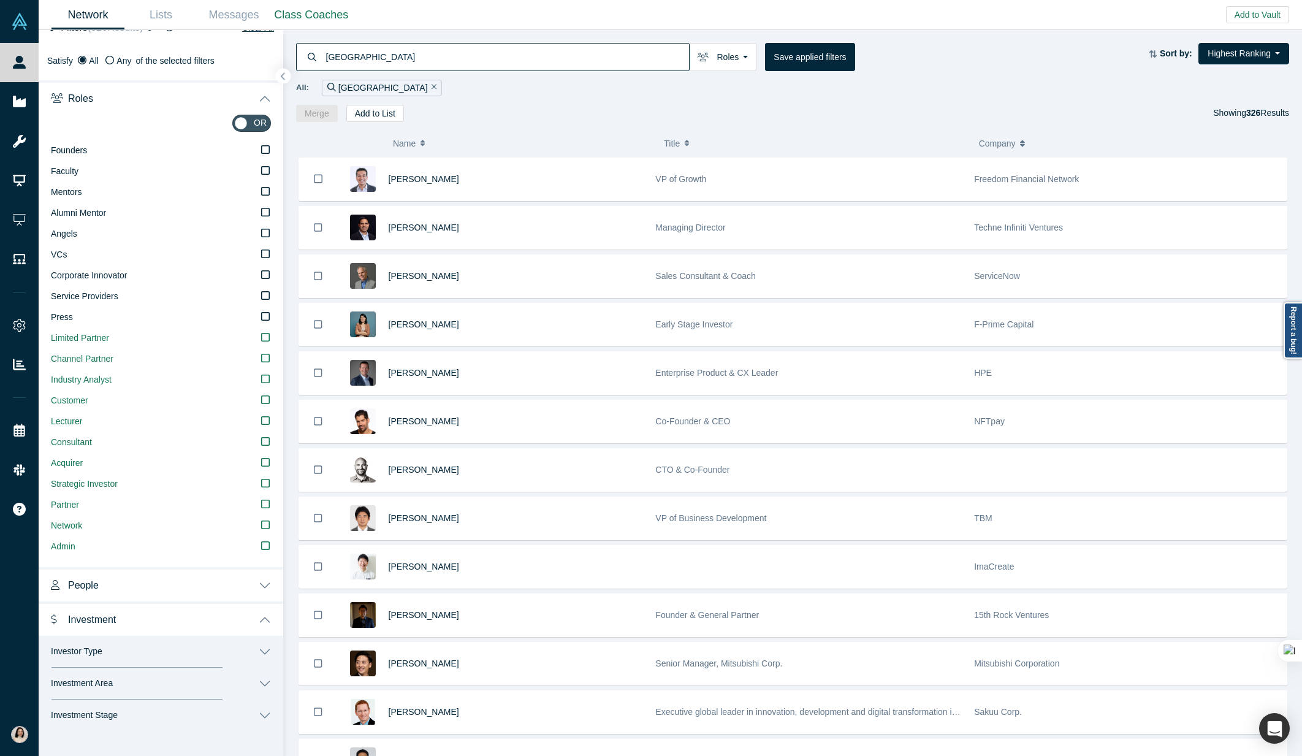
scroll to position [40, 0]
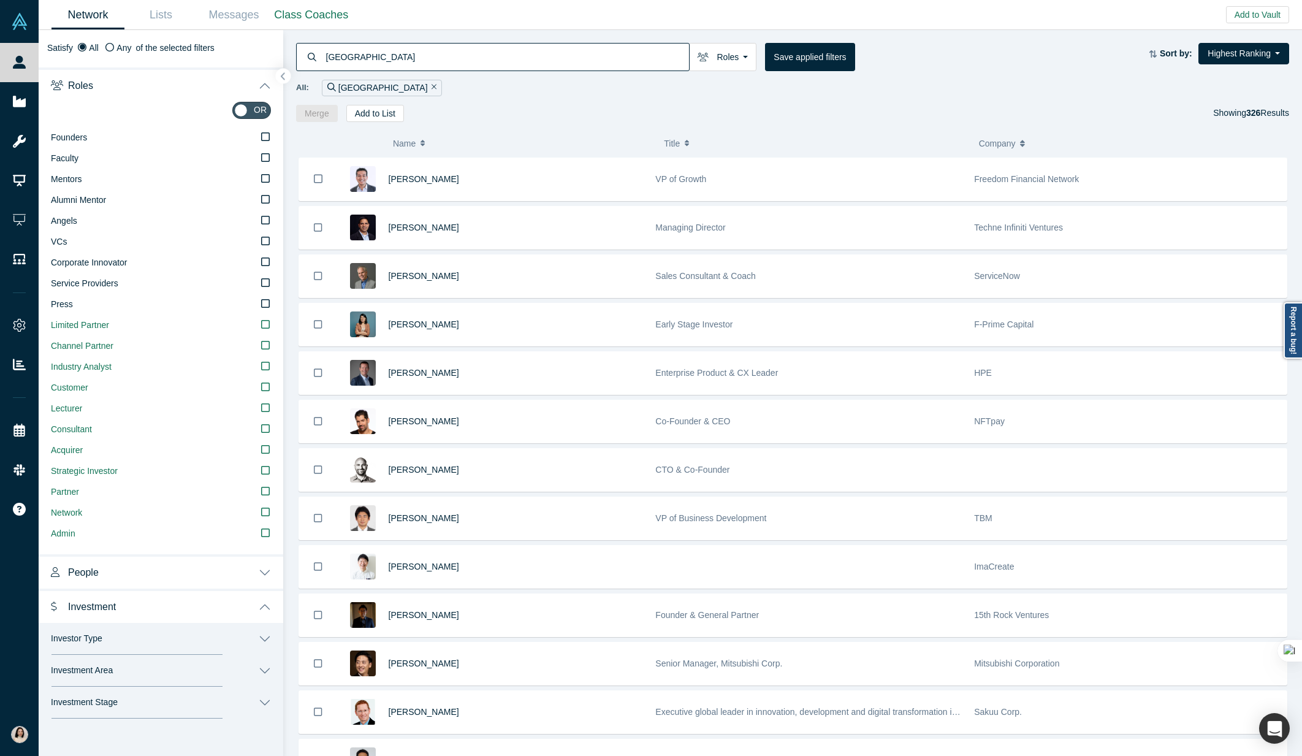
click at [245, 669] on button "Investment Area" at bounding box center [161, 671] width 245 height 32
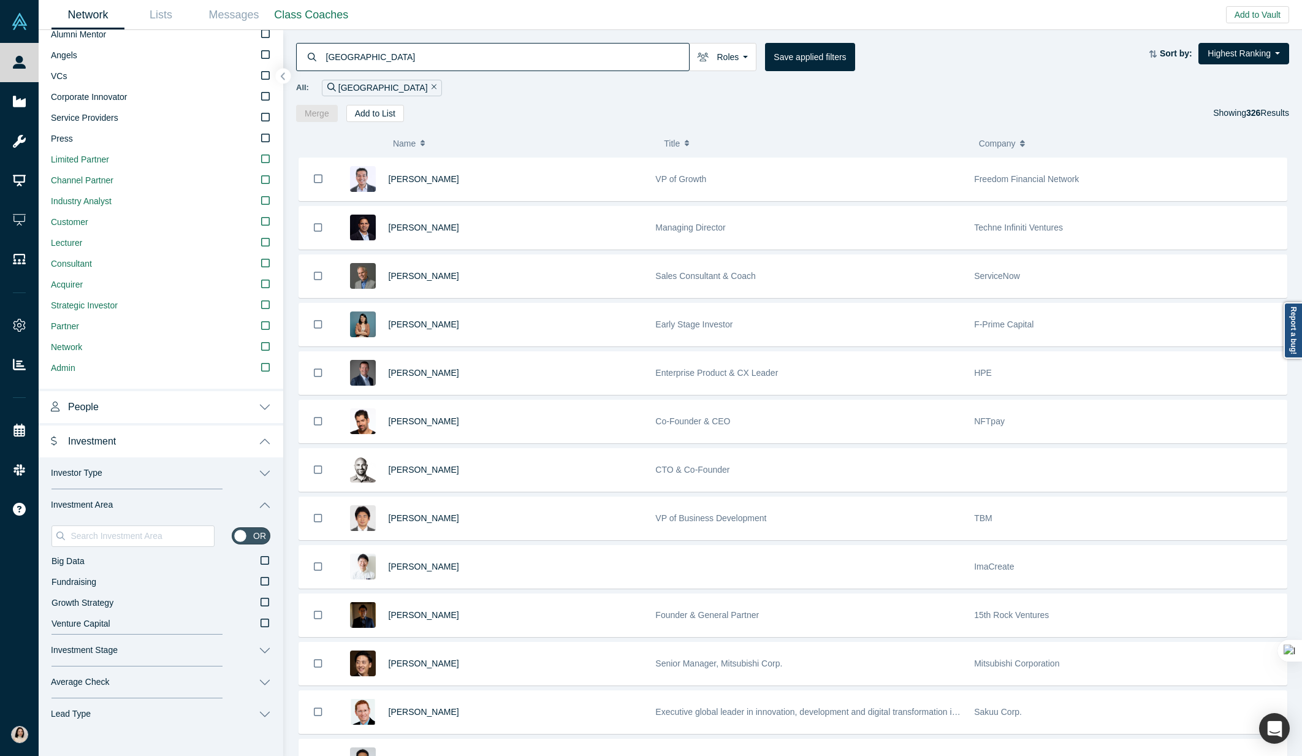
scroll to position [348, 0]
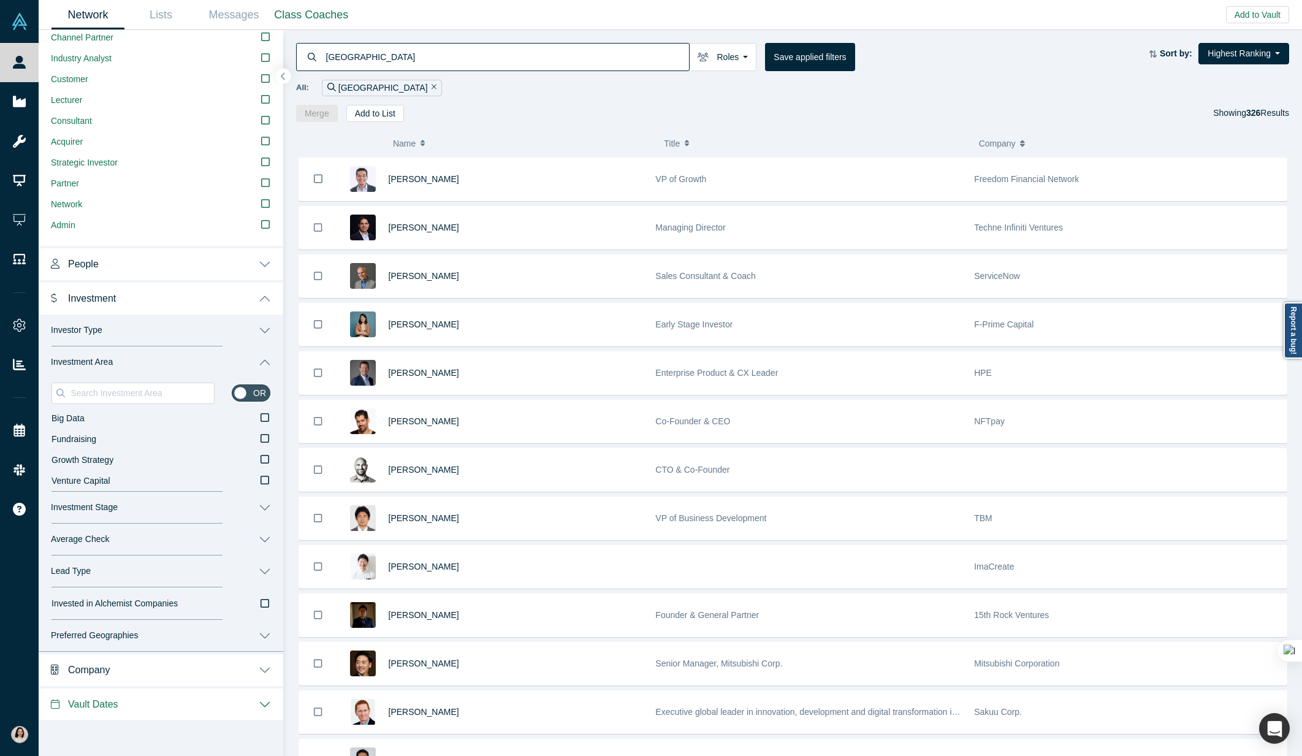
click at [262, 323] on button "Investor Type" at bounding box center [161, 330] width 245 height 32
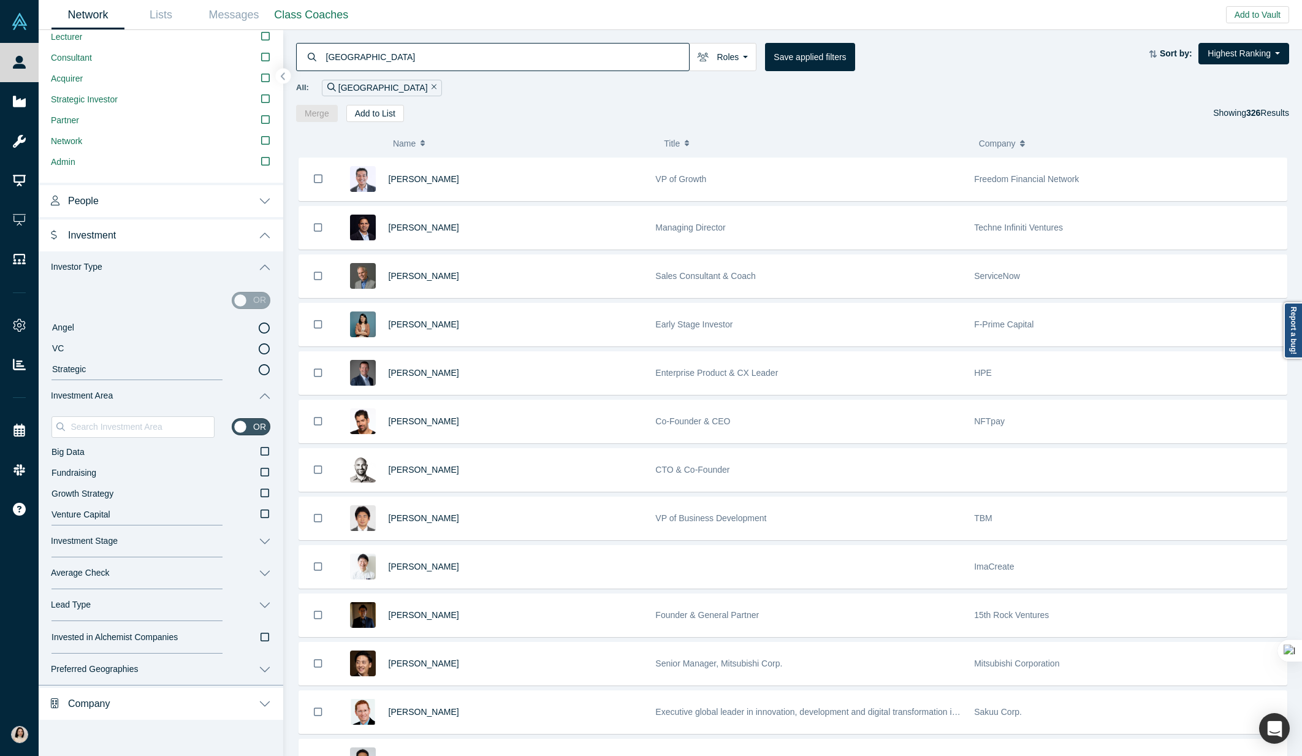
scroll to position [445, 0]
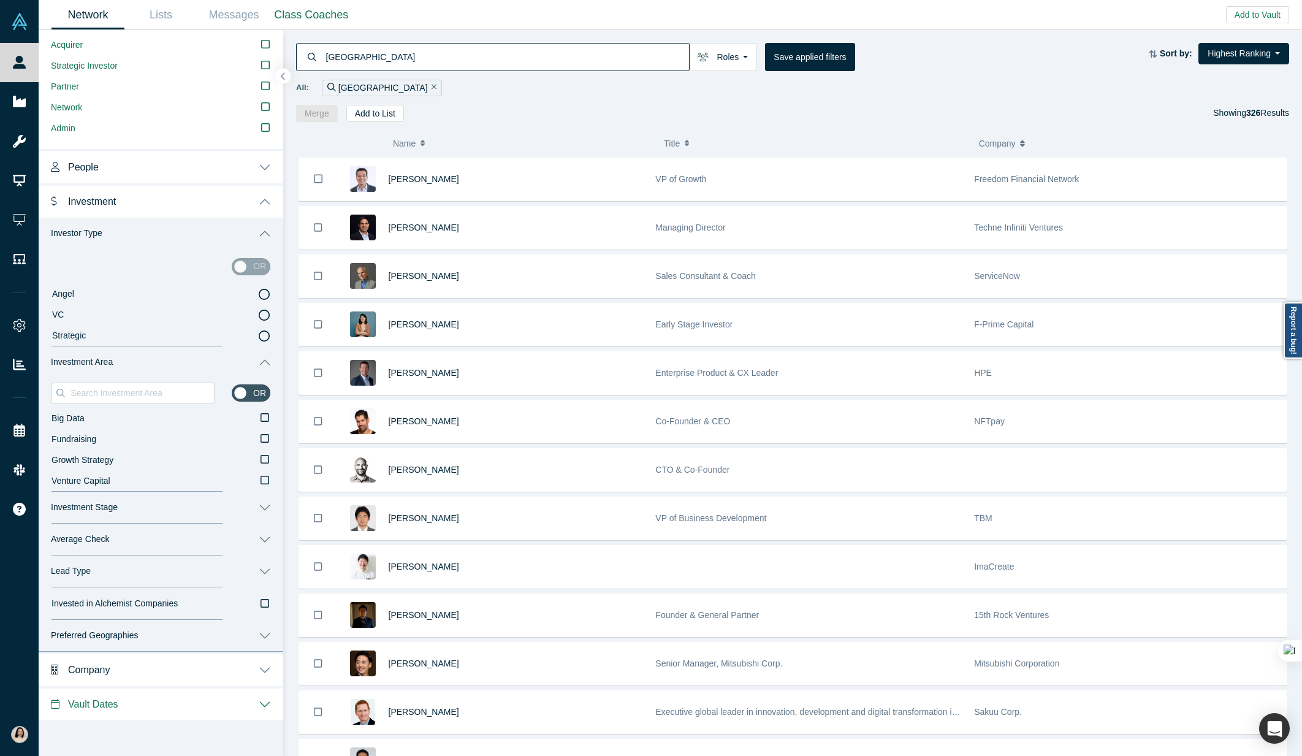
click at [266, 638] on button "Preferred Geographies" at bounding box center [161, 636] width 245 height 32
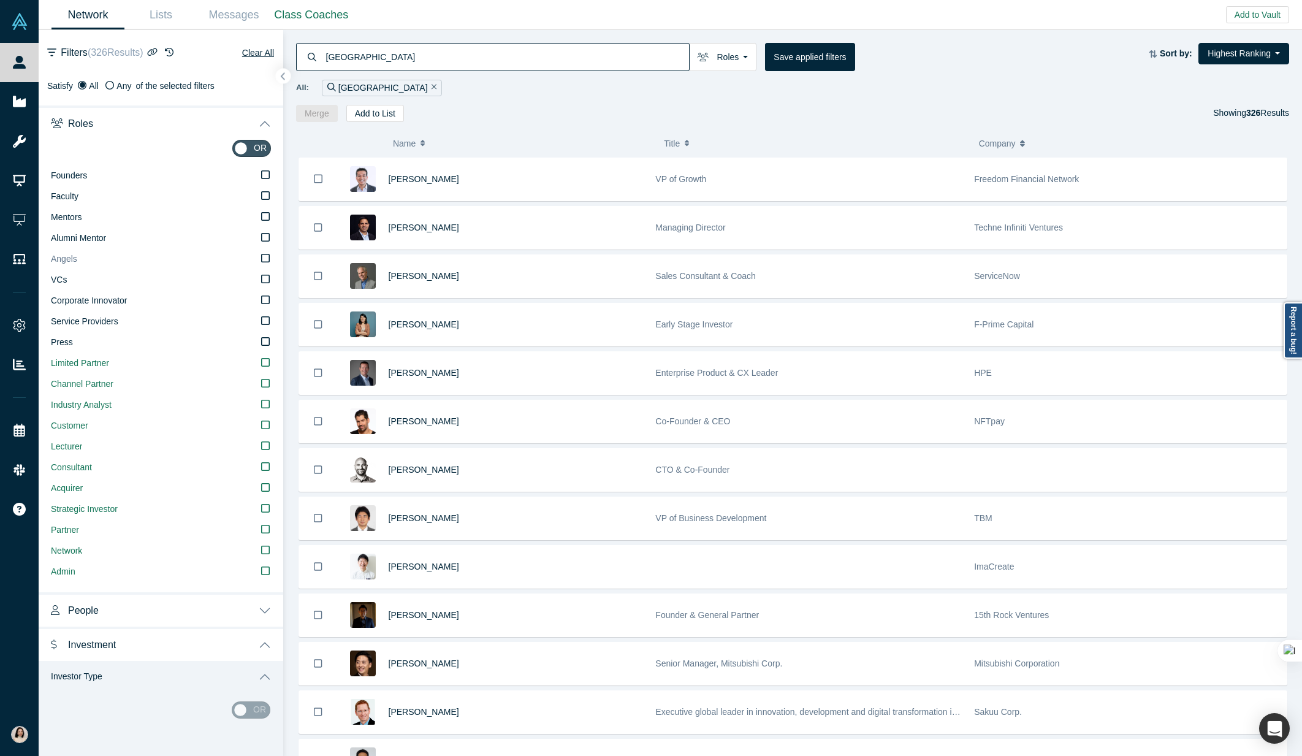
scroll to position [2, 0]
click at [265, 177] on icon at bounding box center [265, 174] width 9 height 10
click at [0, 0] on input "Founders" at bounding box center [0, 0] width 0 height 0
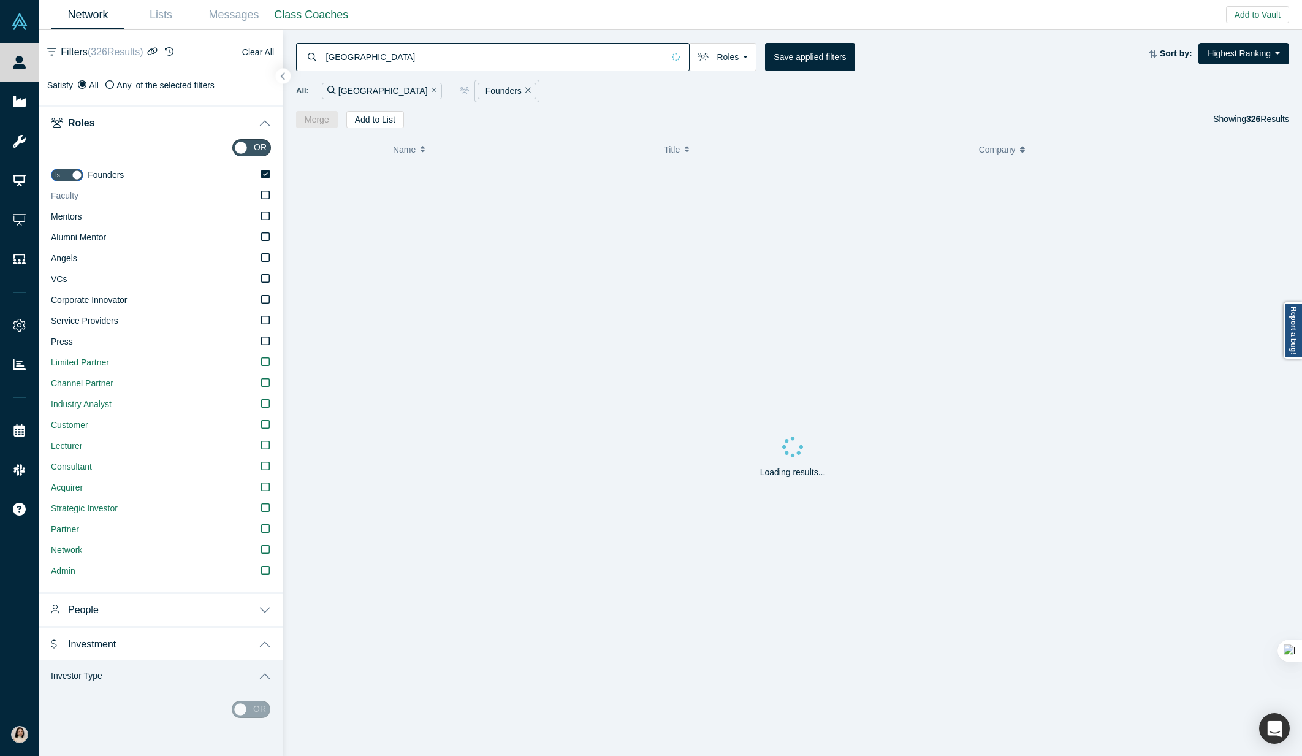
click at [261, 193] on icon at bounding box center [265, 195] width 9 height 10
click at [0, 0] on input "Faculty" at bounding box center [0, 0] width 0 height 0
click at [262, 218] on icon at bounding box center [265, 216] width 9 height 10
click at [0, 0] on input "Mentors" at bounding box center [0, 0] width 0 height 0
click at [264, 242] on label "Alumni Mentor" at bounding box center [161, 237] width 220 height 21
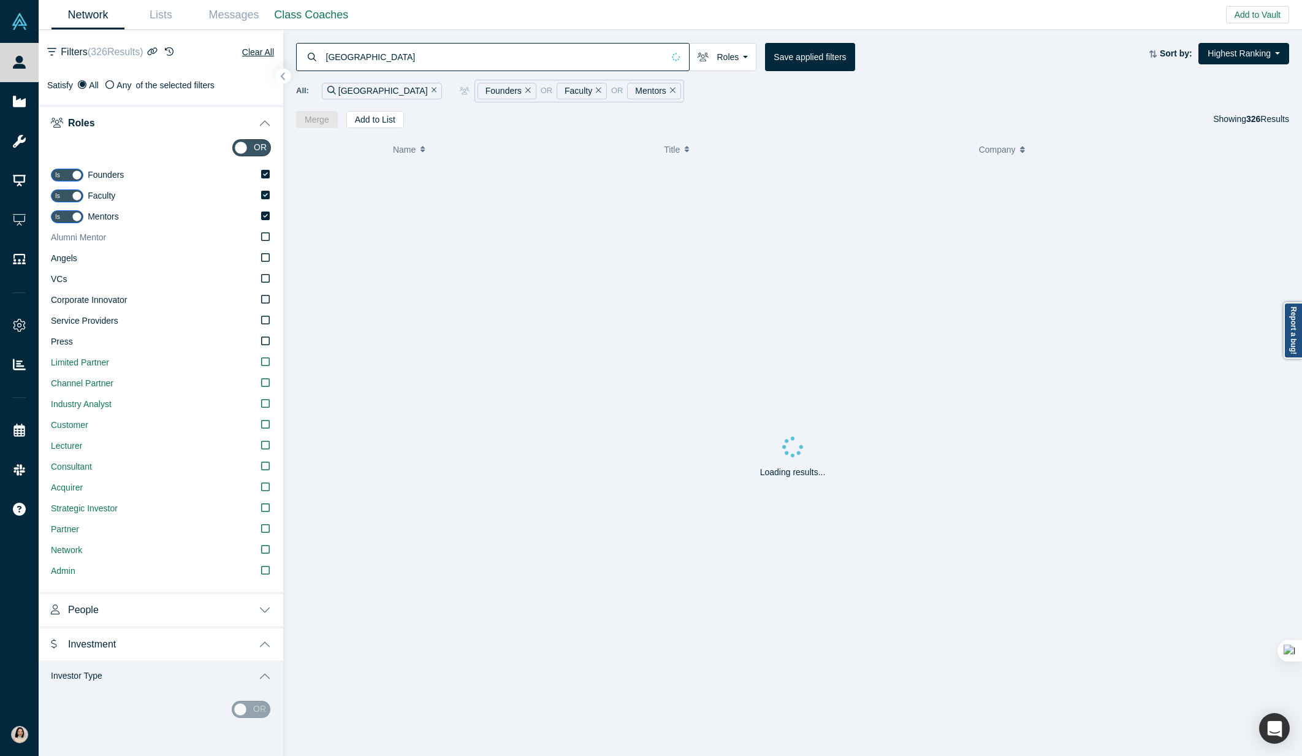
click at [0, 0] on input "Alumni Mentor" at bounding box center [0, 0] width 0 height 0
click at [262, 261] on icon at bounding box center [265, 257] width 9 height 9
click at [0, 0] on input "Angels" at bounding box center [0, 0] width 0 height 0
click at [263, 283] on label "VCs" at bounding box center [161, 279] width 220 height 21
click at [0, 0] on input "VCs" at bounding box center [0, 0] width 0 height 0
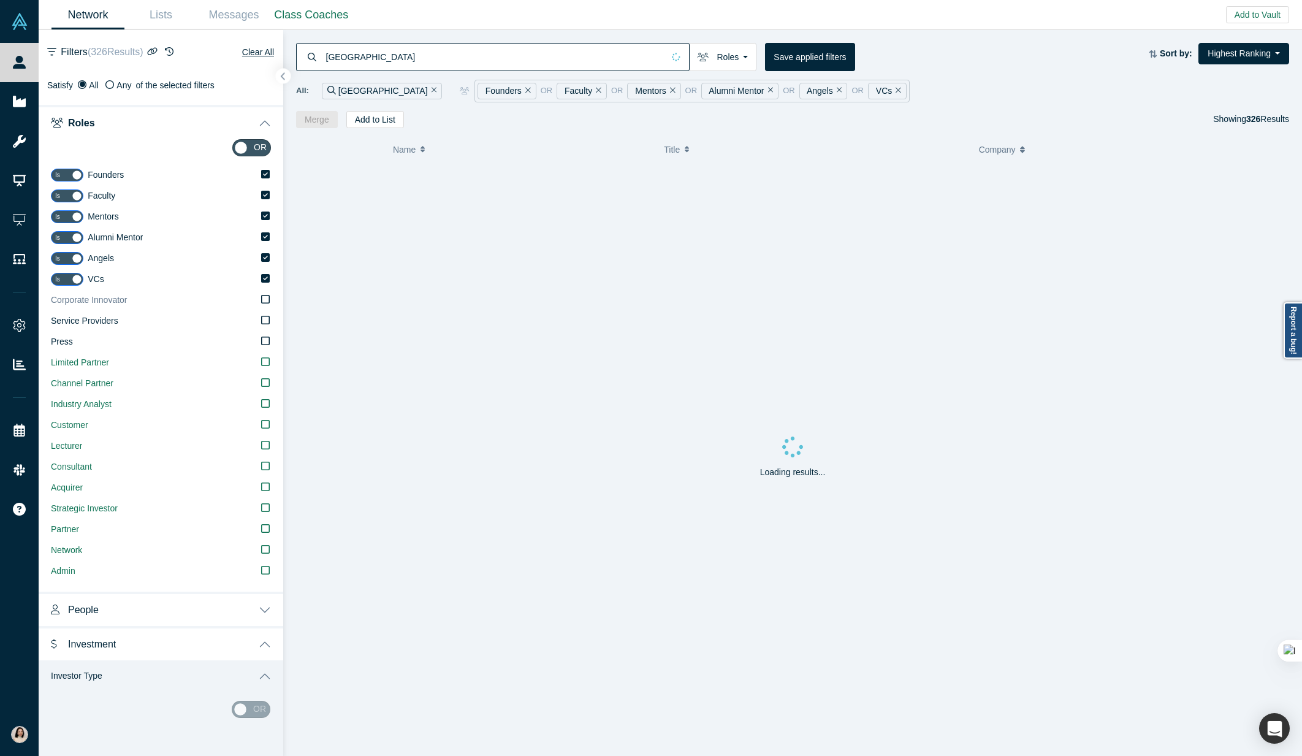
click at [260, 298] on label "Corporate Innovator" at bounding box center [161, 300] width 220 height 21
click at [0, 0] on input "Corporate Innovator" at bounding box center [0, 0] width 0 height 0
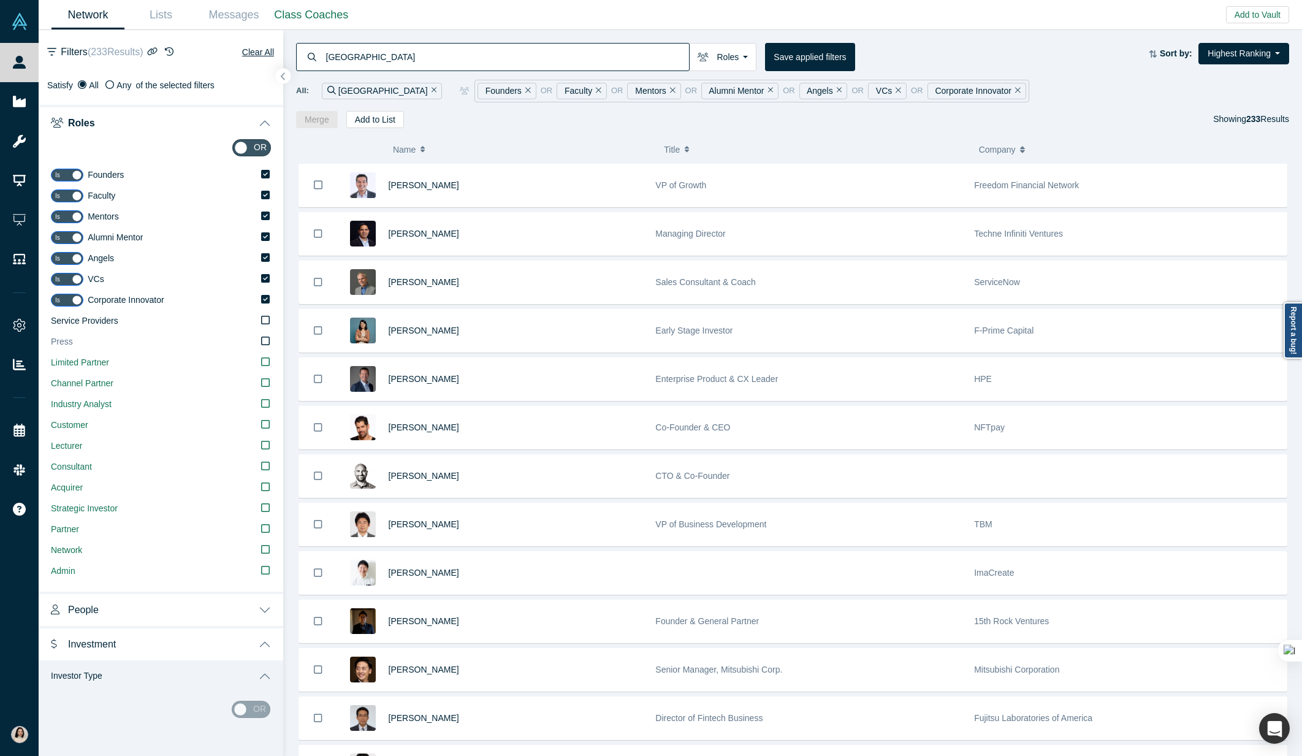
click at [261, 338] on icon at bounding box center [265, 341] width 9 height 10
click at [0, 0] on input "Press" at bounding box center [0, 0] width 0 height 0
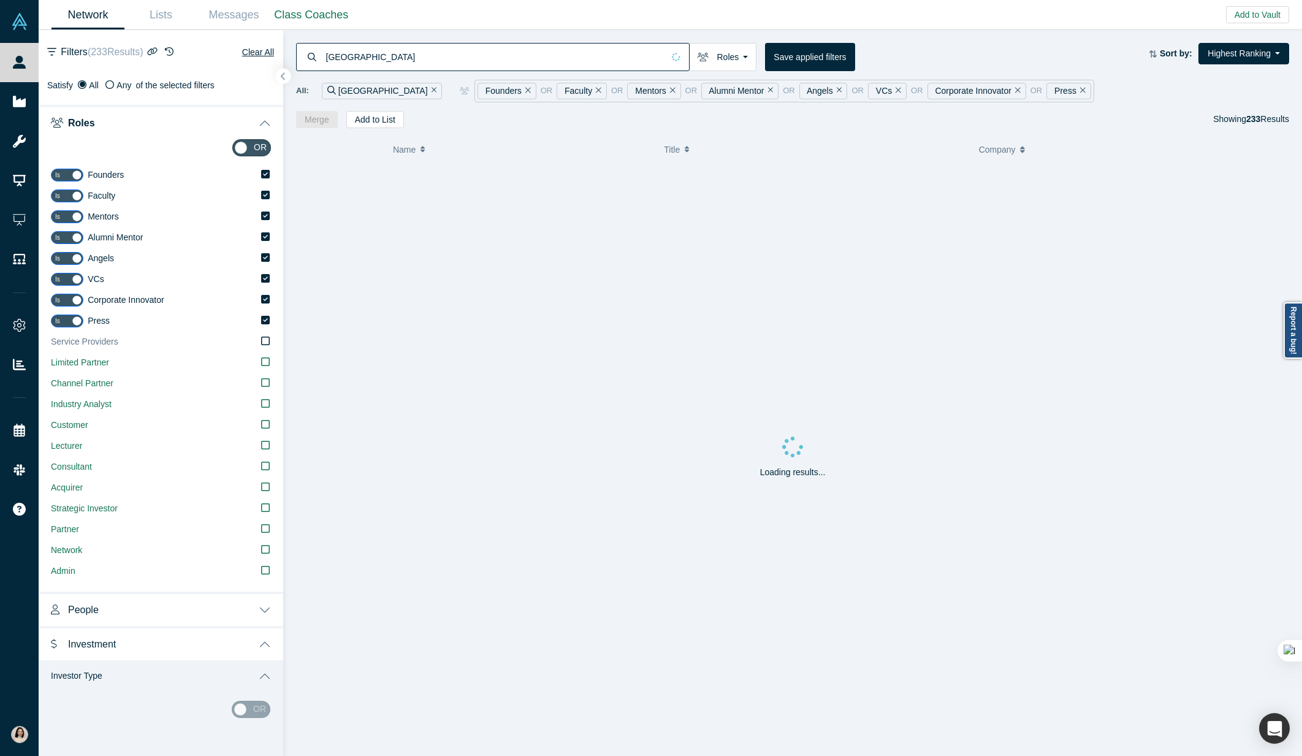
click at [264, 338] on icon at bounding box center [265, 341] width 9 height 10
click at [0, 0] on input "Service Providers" at bounding box center [0, 0] width 0 height 0
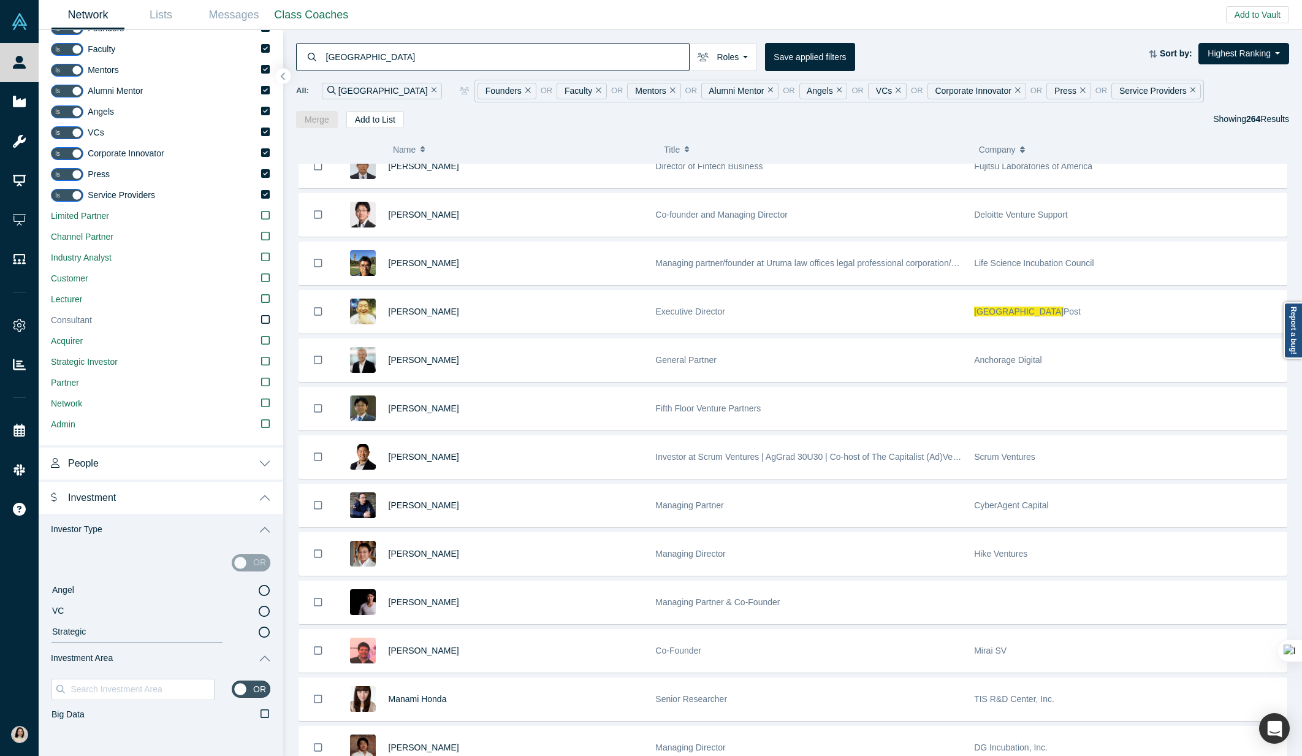
scroll to position [151, 0]
click at [262, 359] on icon at bounding box center [265, 358] width 9 height 9
click at [0, 0] on input "Strategic Investor" at bounding box center [0, 0] width 0 height 0
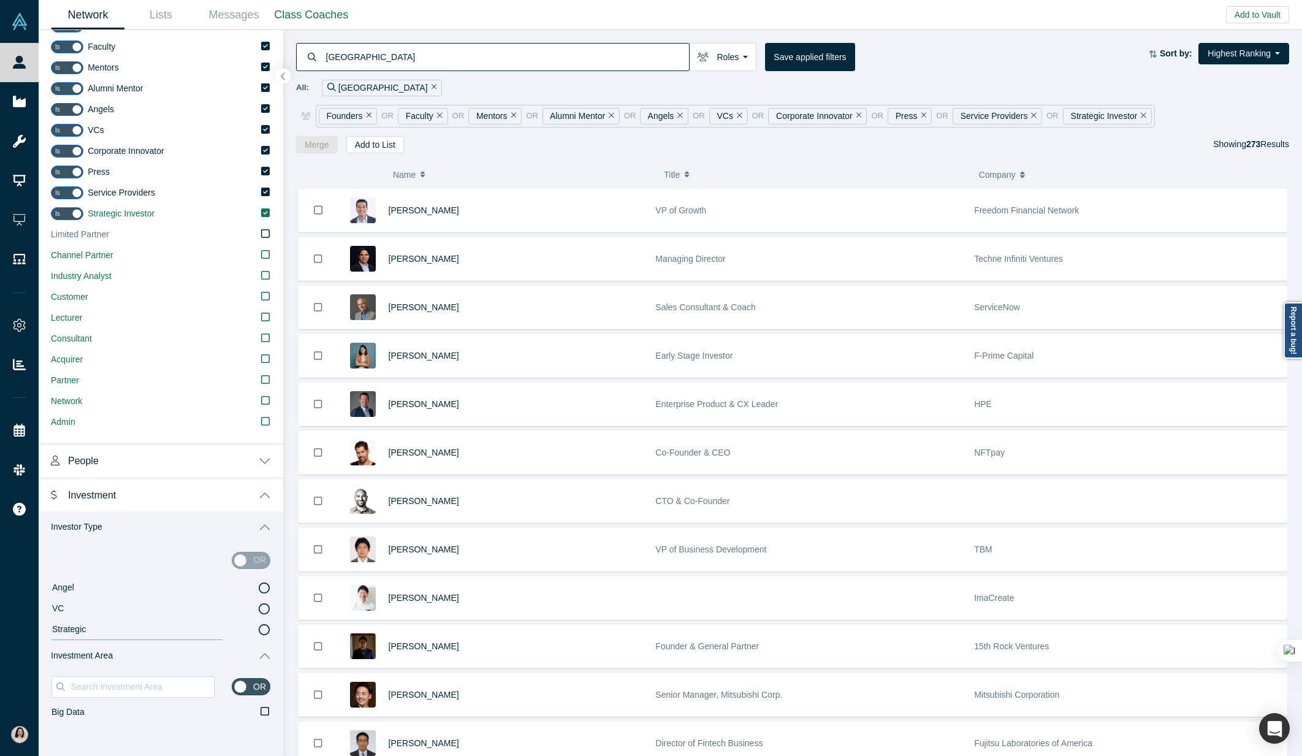
click at [264, 235] on icon at bounding box center [265, 234] width 9 height 10
click at [0, 0] on input "Limited Partner" at bounding box center [0, 0] width 0 height 0
click at [266, 296] on icon at bounding box center [265, 296] width 9 height 10
click at [0, 0] on input "Customer" at bounding box center [0, 0] width 0 height 0
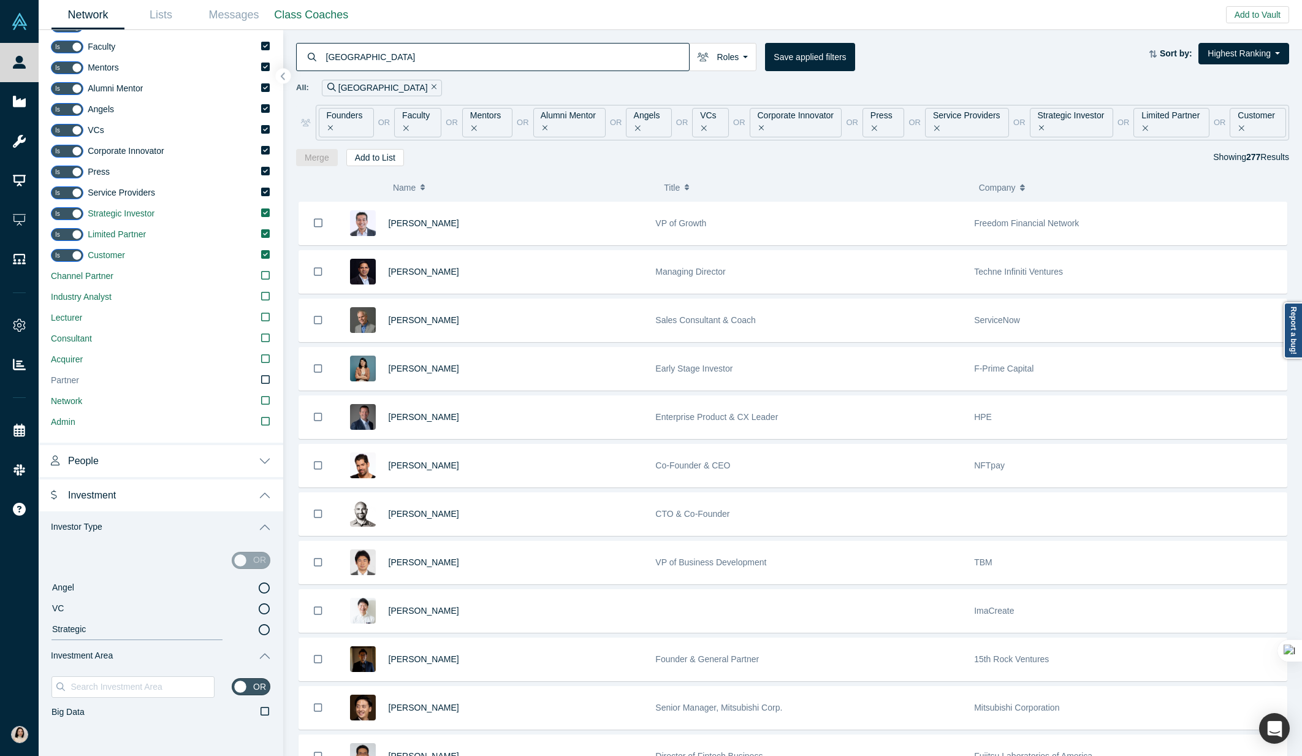
click at [260, 377] on label "Partner" at bounding box center [161, 380] width 220 height 21
click at [0, 0] on input "Partner" at bounding box center [0, 0] width 0 height 0
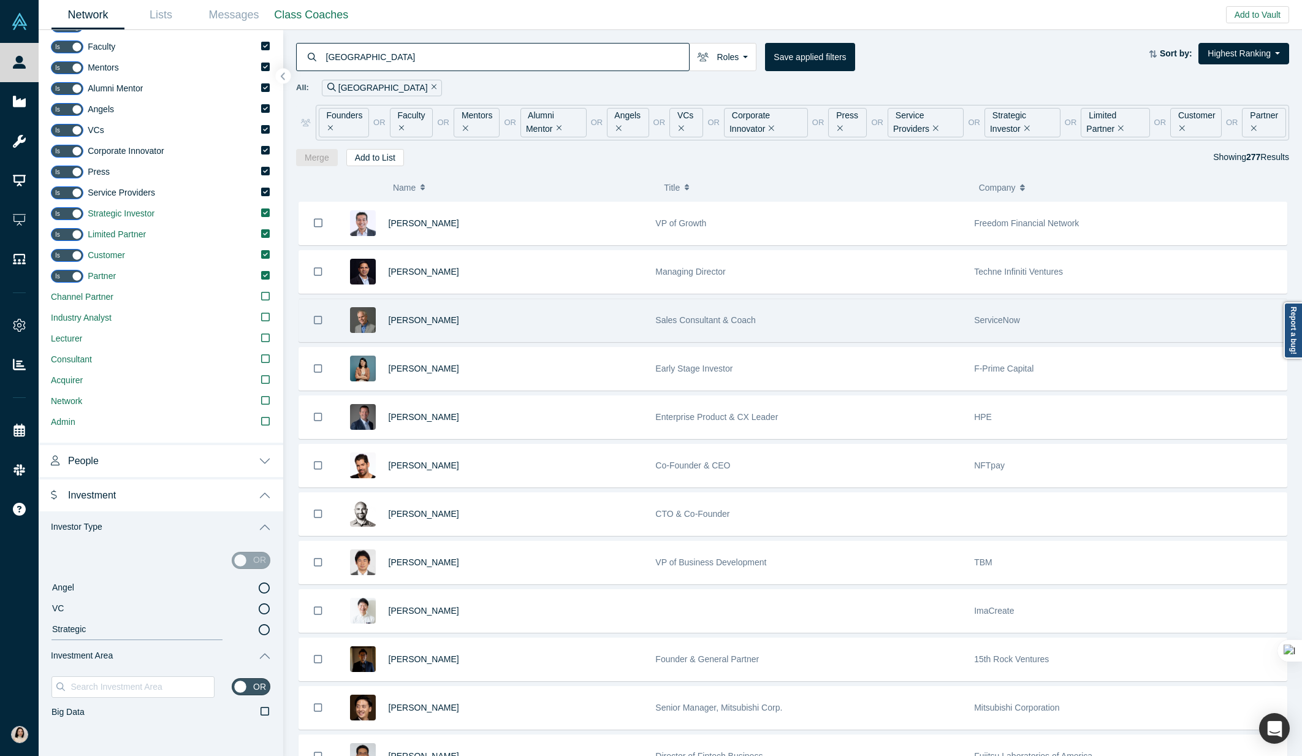
scroll to position [23, 0]
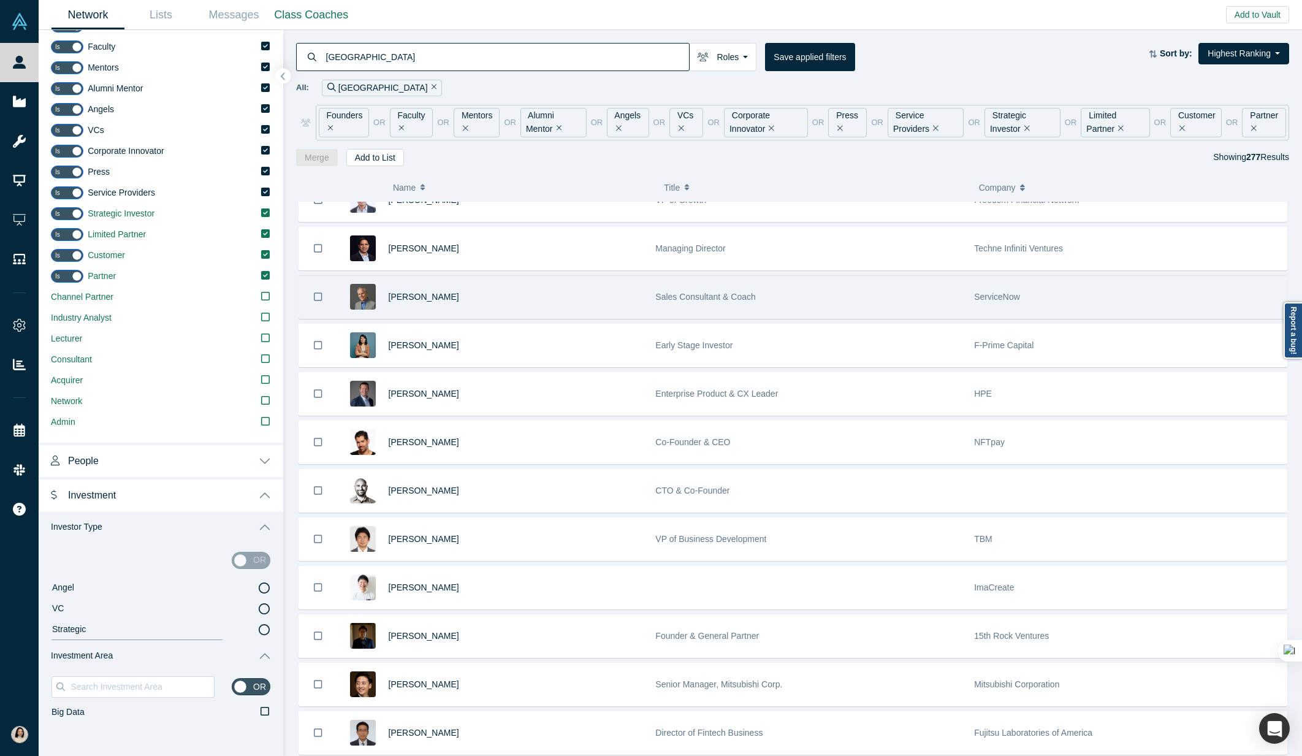
click at [468, 303] on div "Jim Lane" at bounding box center [516, 297] width 254 height 42
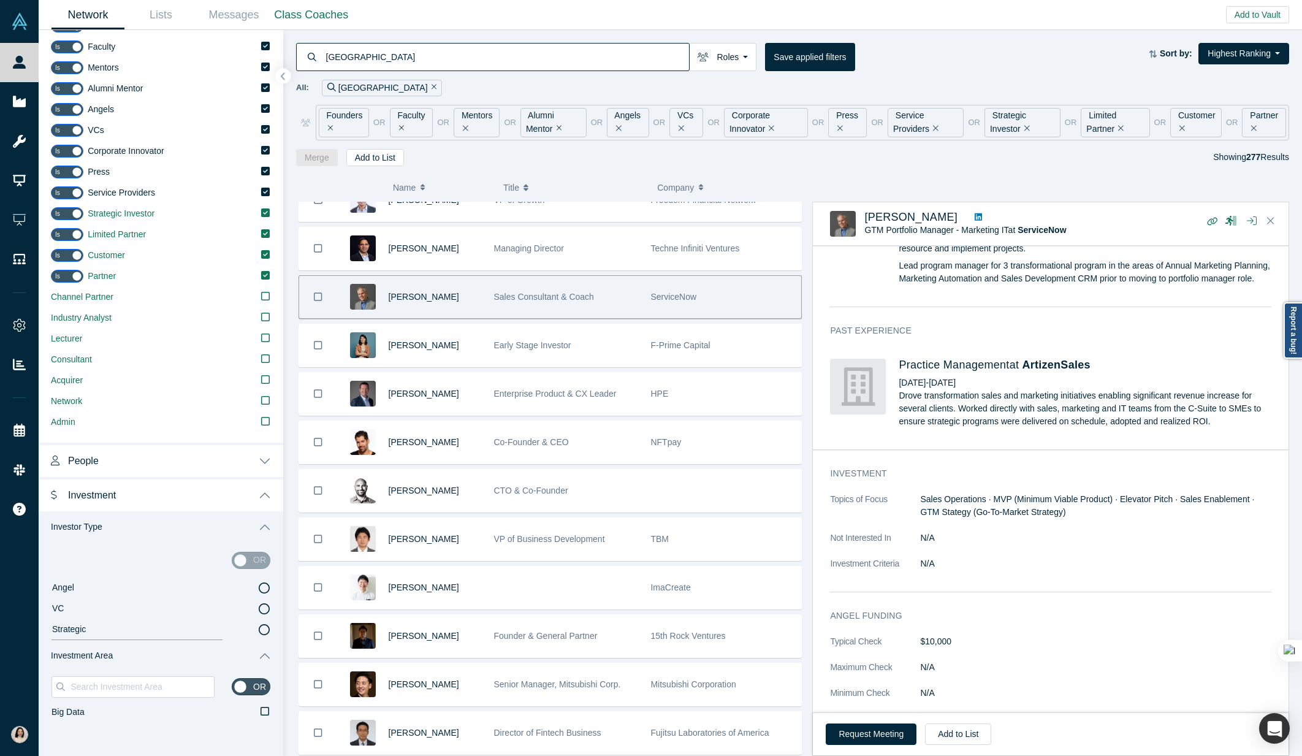
scroll to position [545, 0]
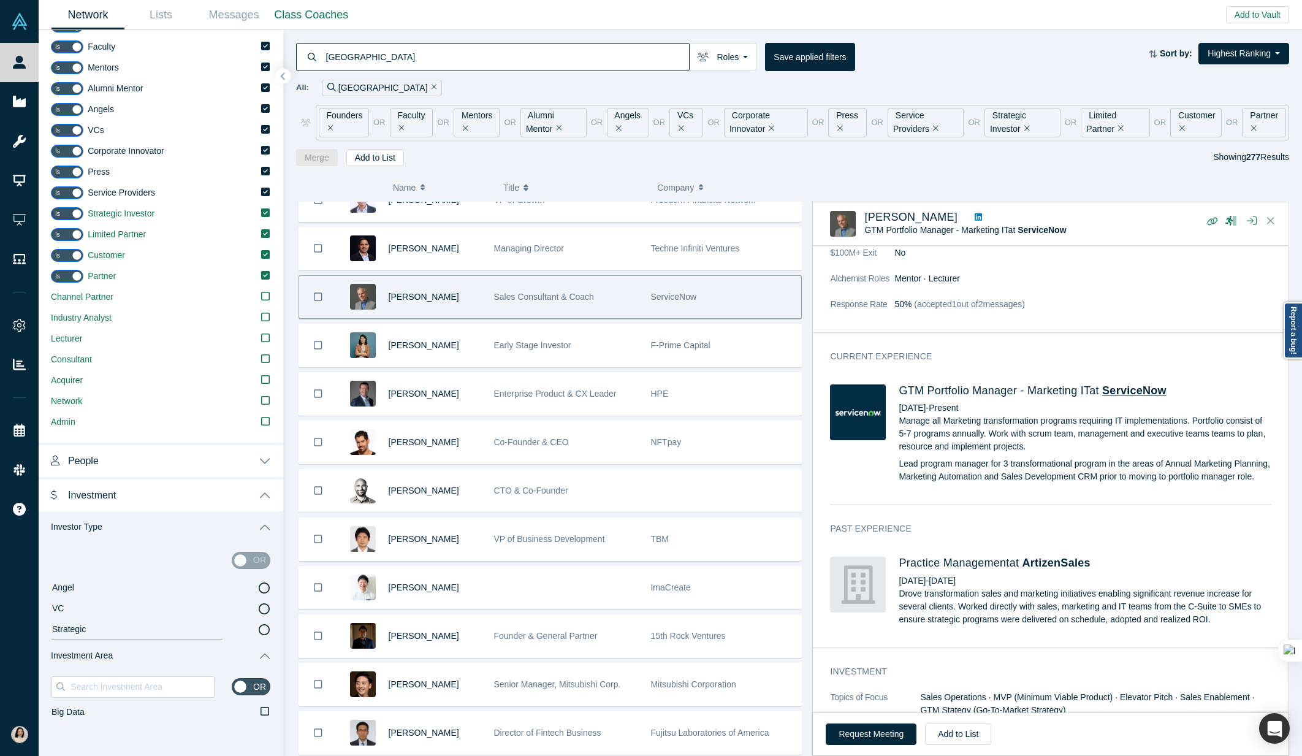
click at [1114, 390] on span "ServiceNow" at bounding box center [1134, 390] width 64 height 12
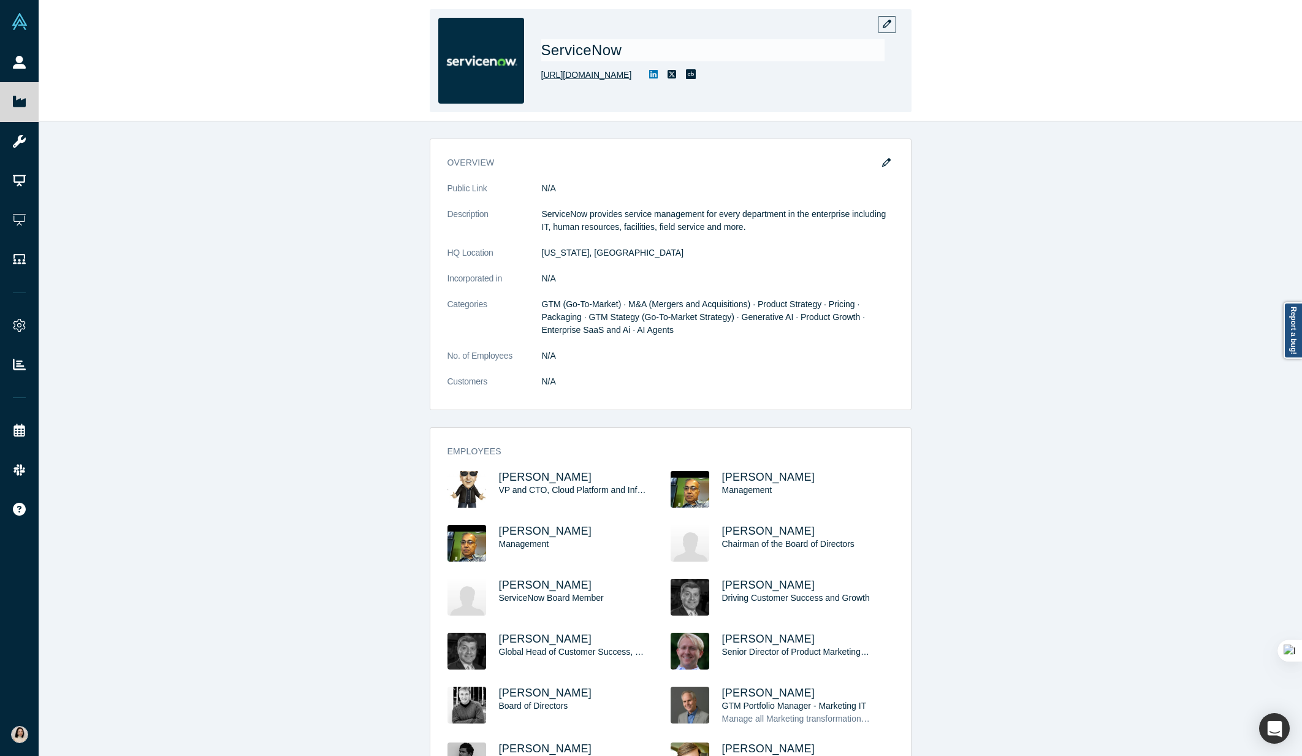
click at [603, 74] on link "http://service-now.com" at bounding box center [586, 75] width 91 height 13
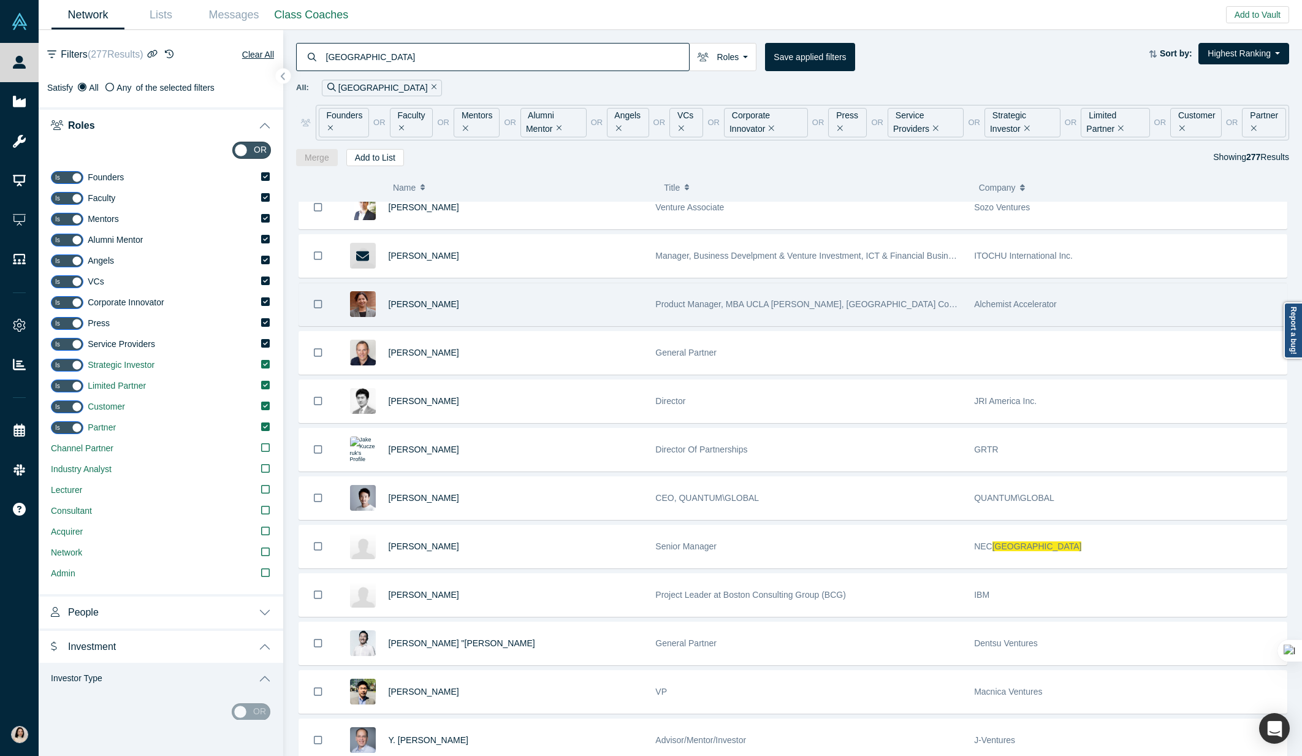
scroll to position [3605, 0]
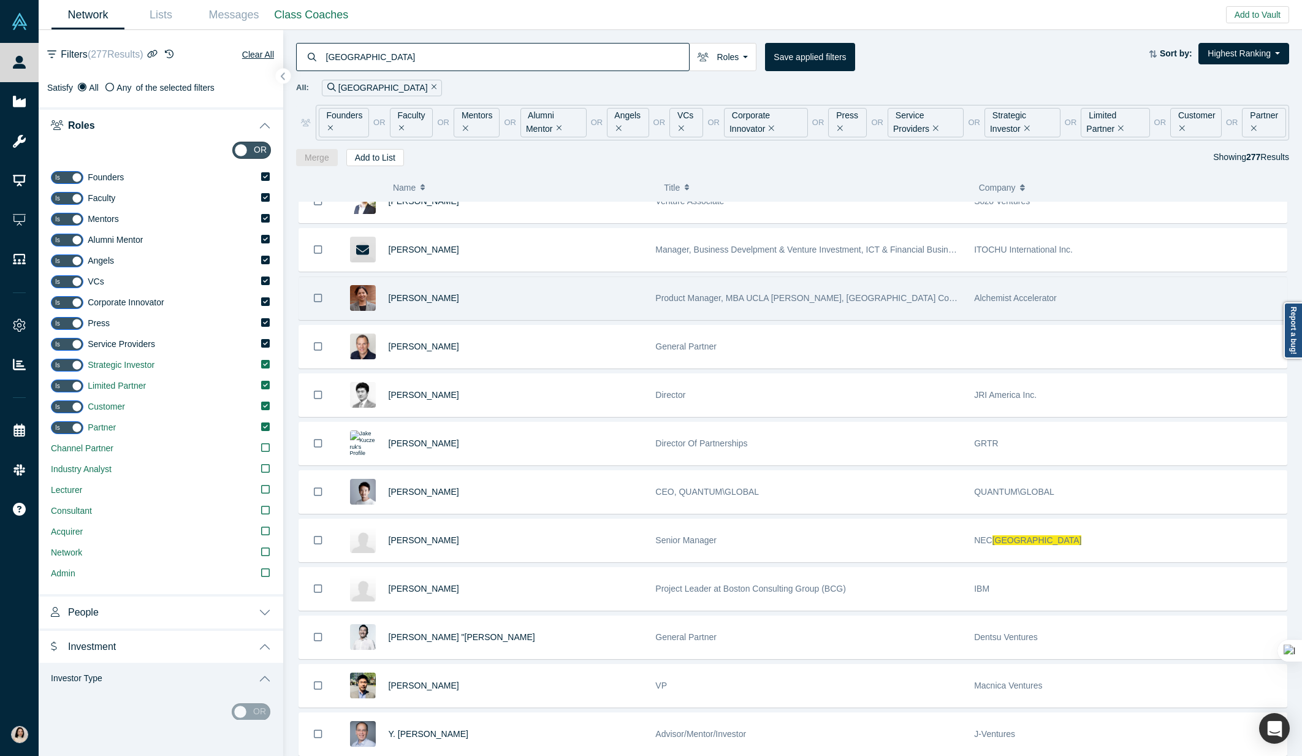
click at [743, 303] on div "Product Manager, MBA UCLA Anderson, MS Computer Science" at bounding box center [808, 298] width 306 height 42
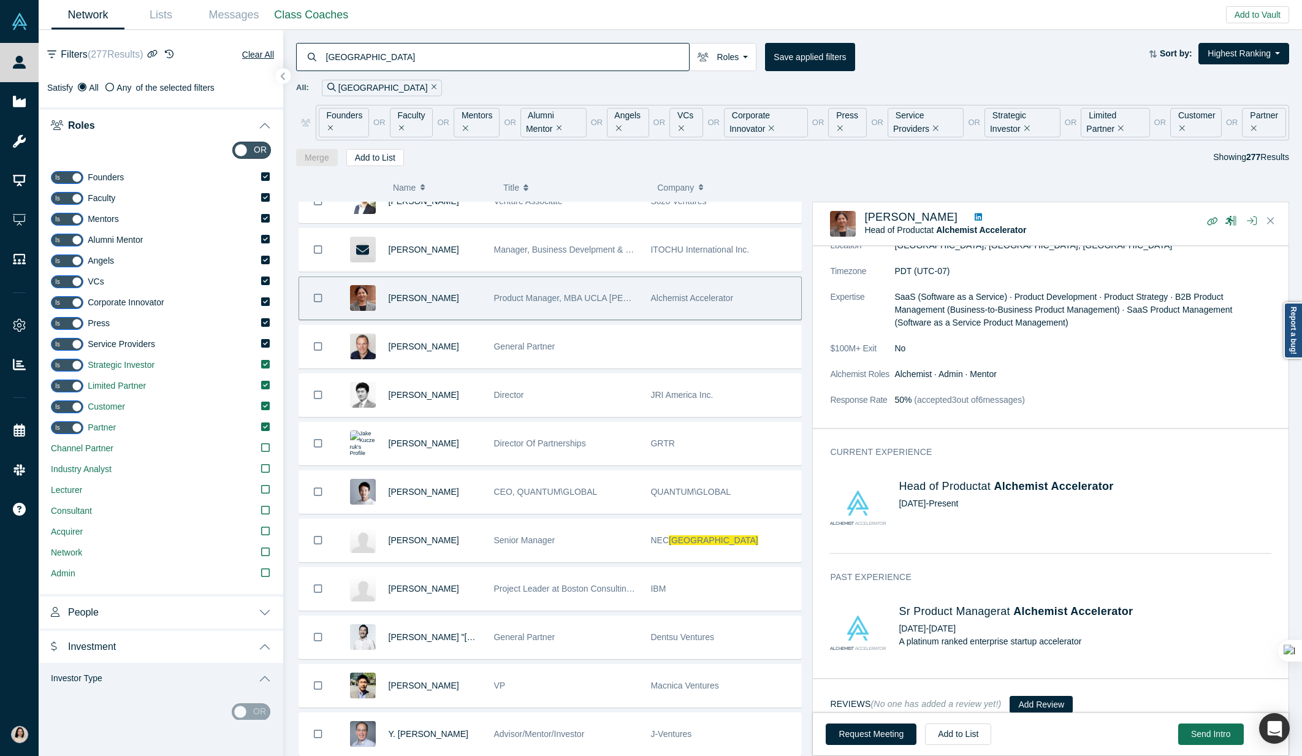
scroll to position [0, 0]
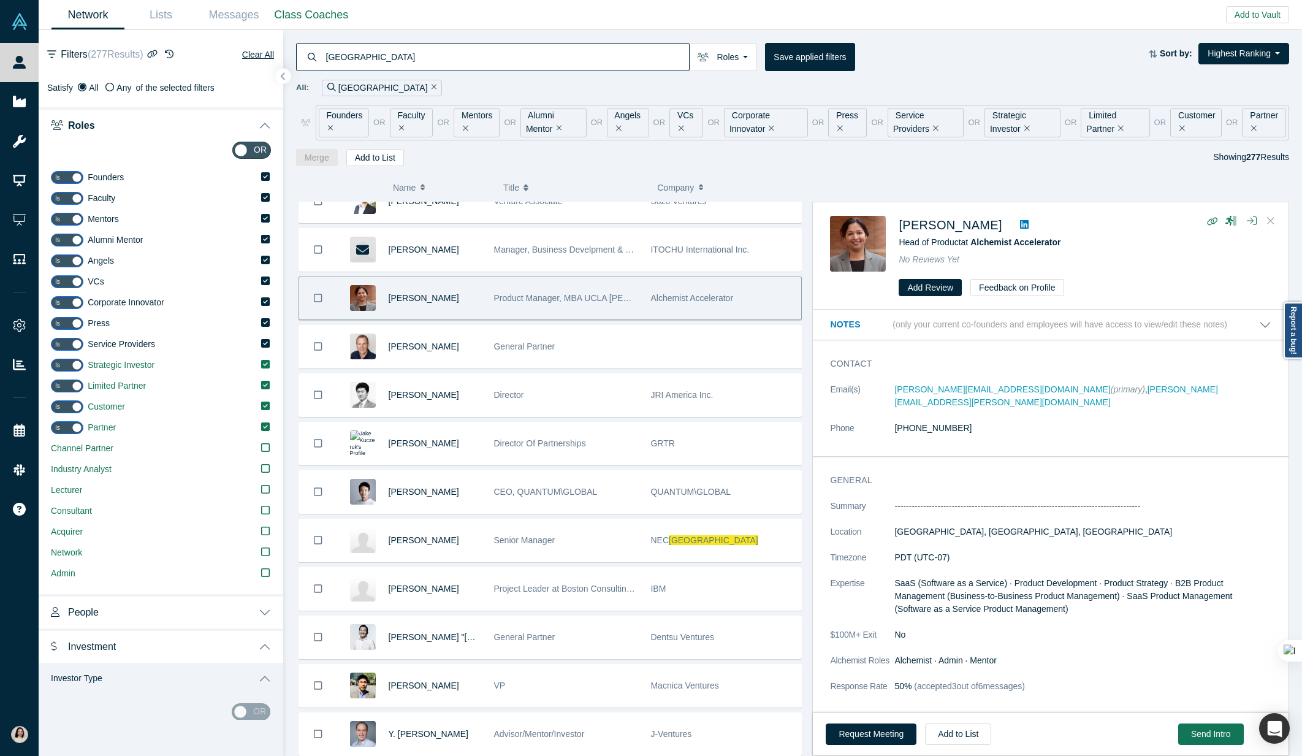
click at [1272, 219] on icon "Close" at bounding box center [1270, 220] width 7 height 7
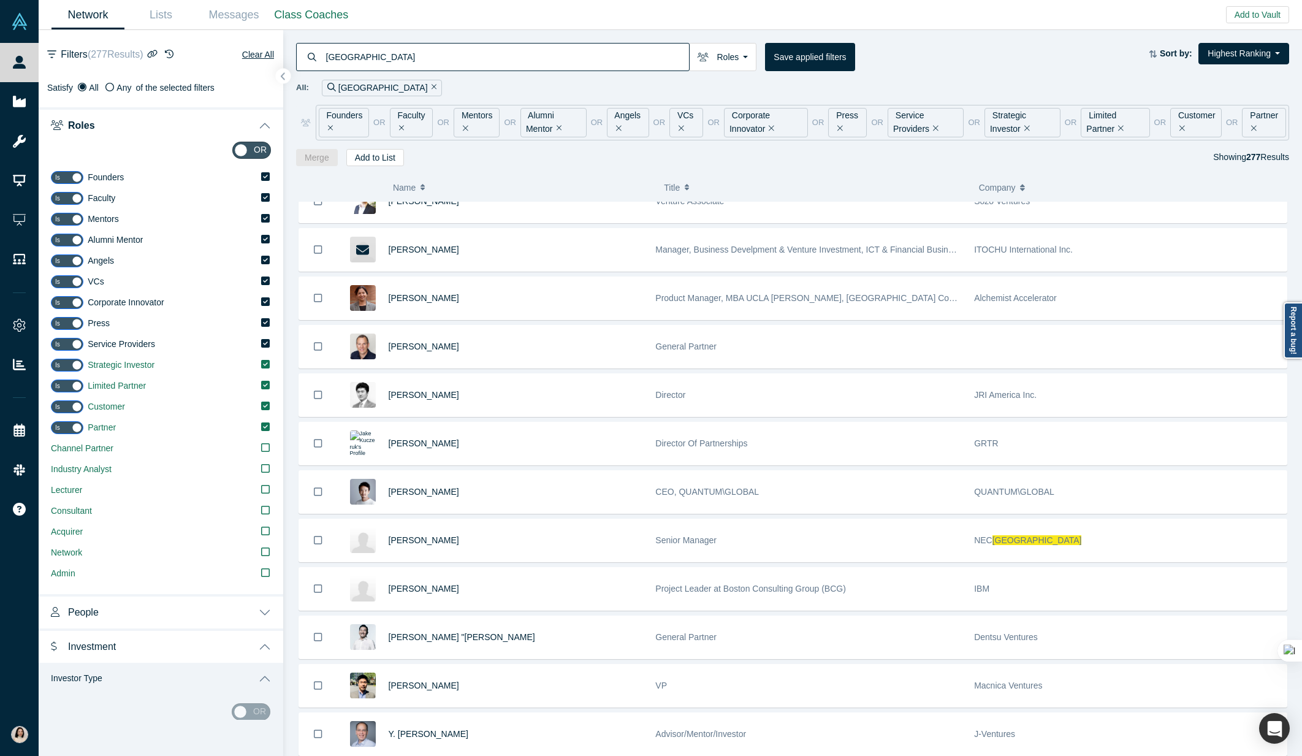
click at [360, 54] on input "japan" at bounding box center [507, 56] width 365 height 29
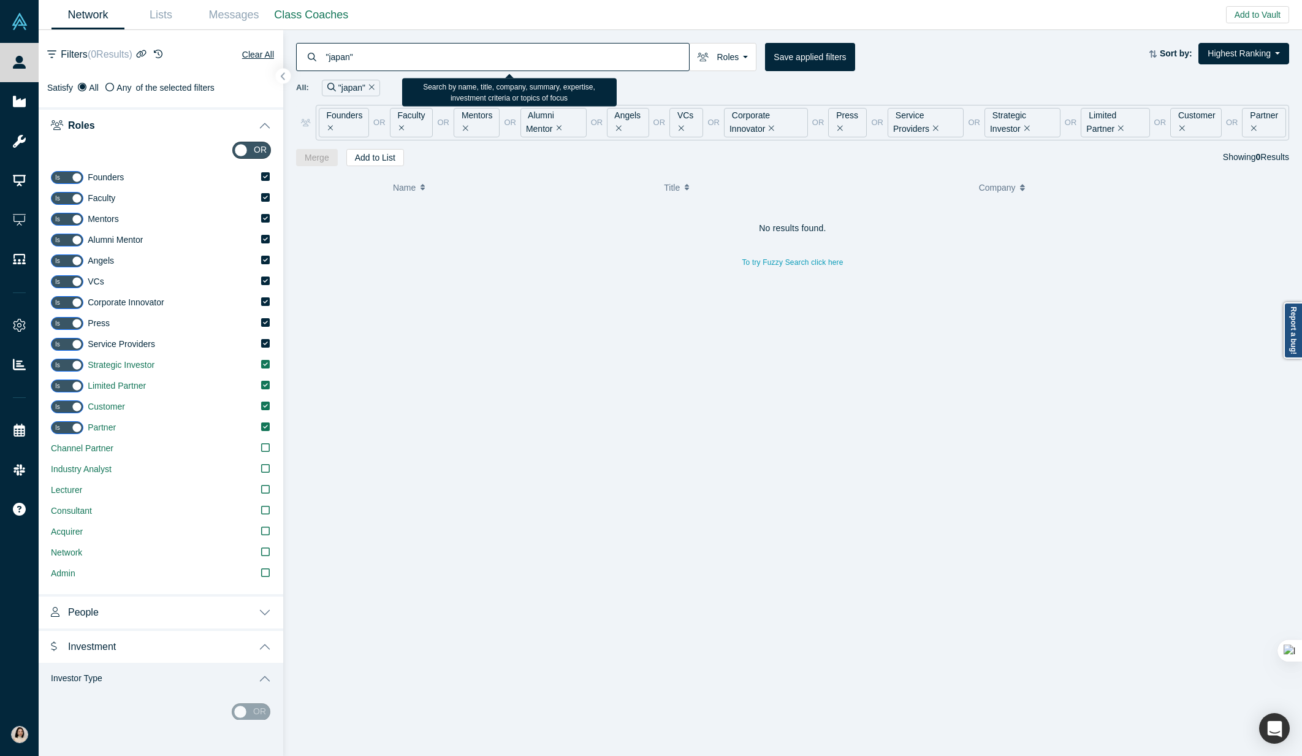
click at [368, 55] on input ""japan"" at bounding box center [507, 56] width 365 height 29
type input "[GEOGRAPHIC_DATA]"
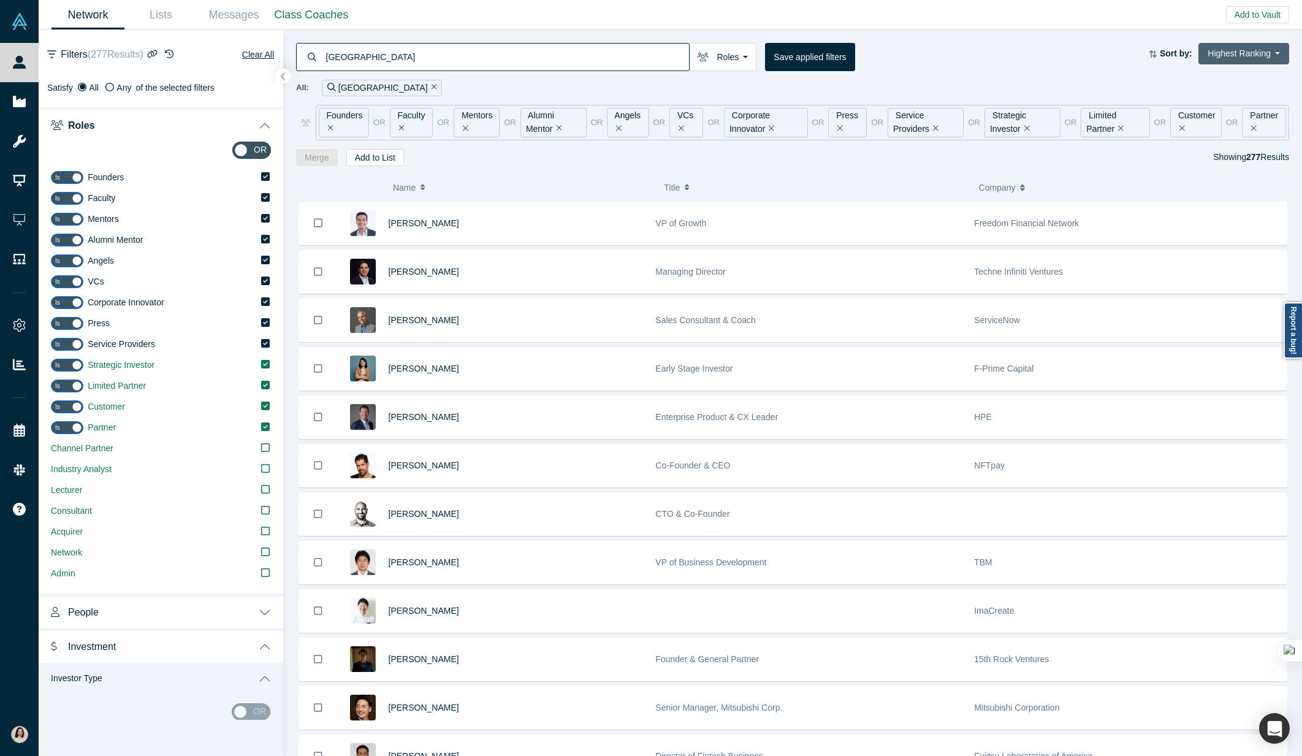
click at [1223, 60] on button "Highest Ranking" at bounding box center [1243, 53] width 91 height 21
click at [1025, 65] on div "Japan Roles Founders Faculty Mentors Alumni Mentor Angels VCs Corporate Innovat…" at bounding box center [722, 57] width 853 height 28
click at [777, 59] on button "Save applied filters" at bounding box center [809, 57] width 89 height 28
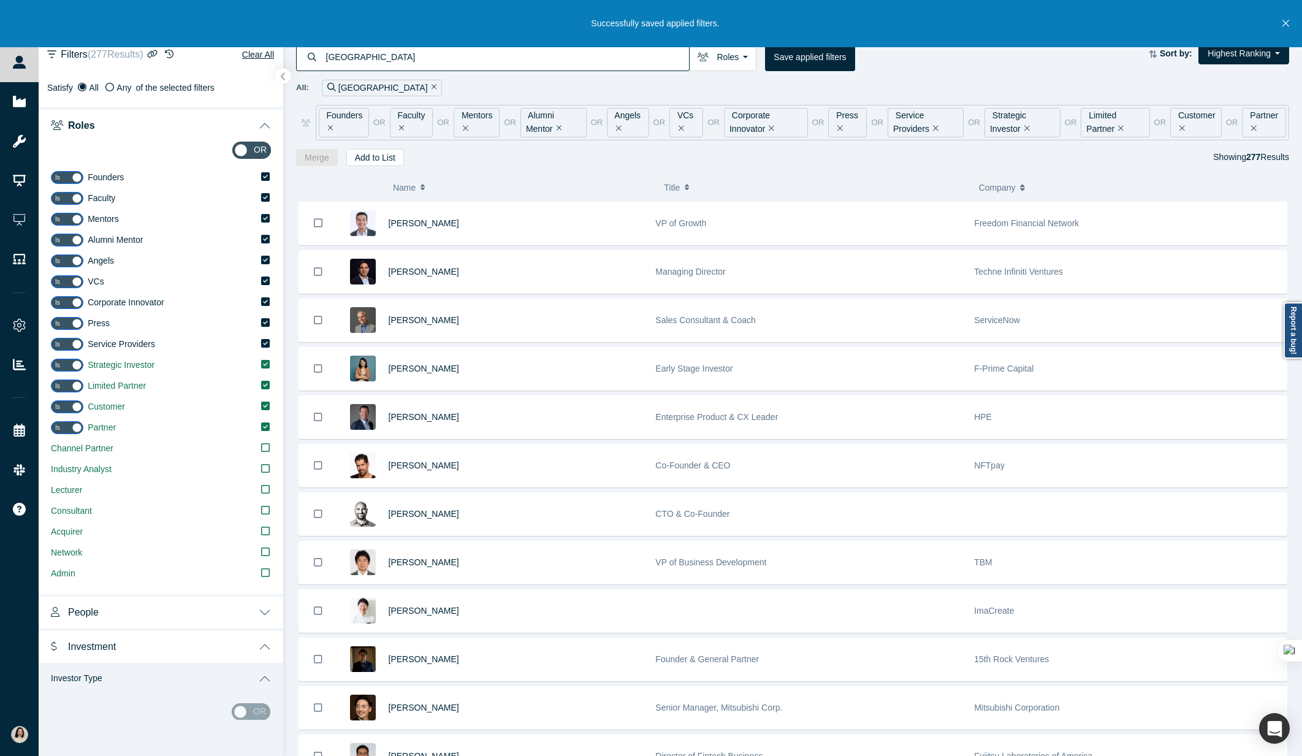
click at [1287, 24] on icon "Close" at bounding box center [1285, 23] width 7 height 11
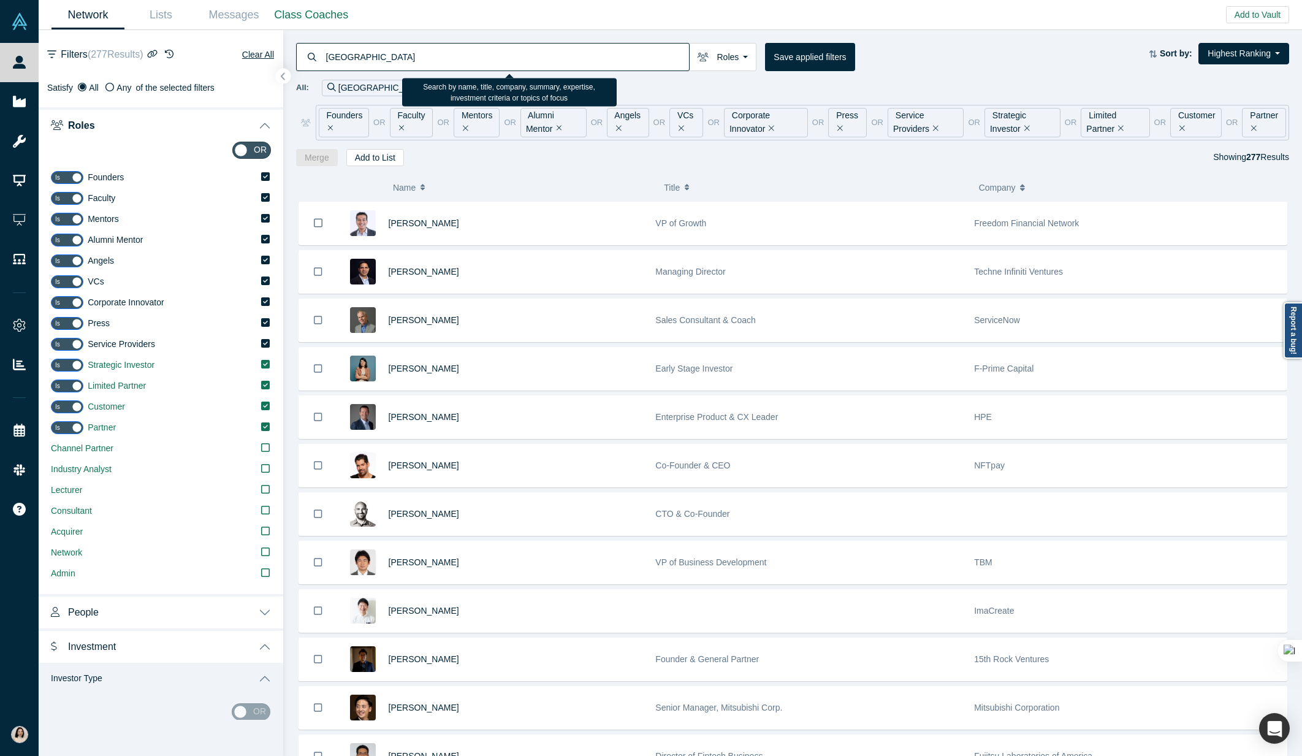
drag, startPoint x: 383, startPoint y: 160, endPoint x: 416, endPoint y: 35, distance: 129.2
click at [416, 33] on div "Japan Roles Founders Faculty Mentors Alumni Mentor Angels VCs Corporate Innovat…" at bounding box center [792, 98] width 1019 height 136
click at [267, 676] on button "Investor Type" at bounding box center [161, 679] width 245 height 32
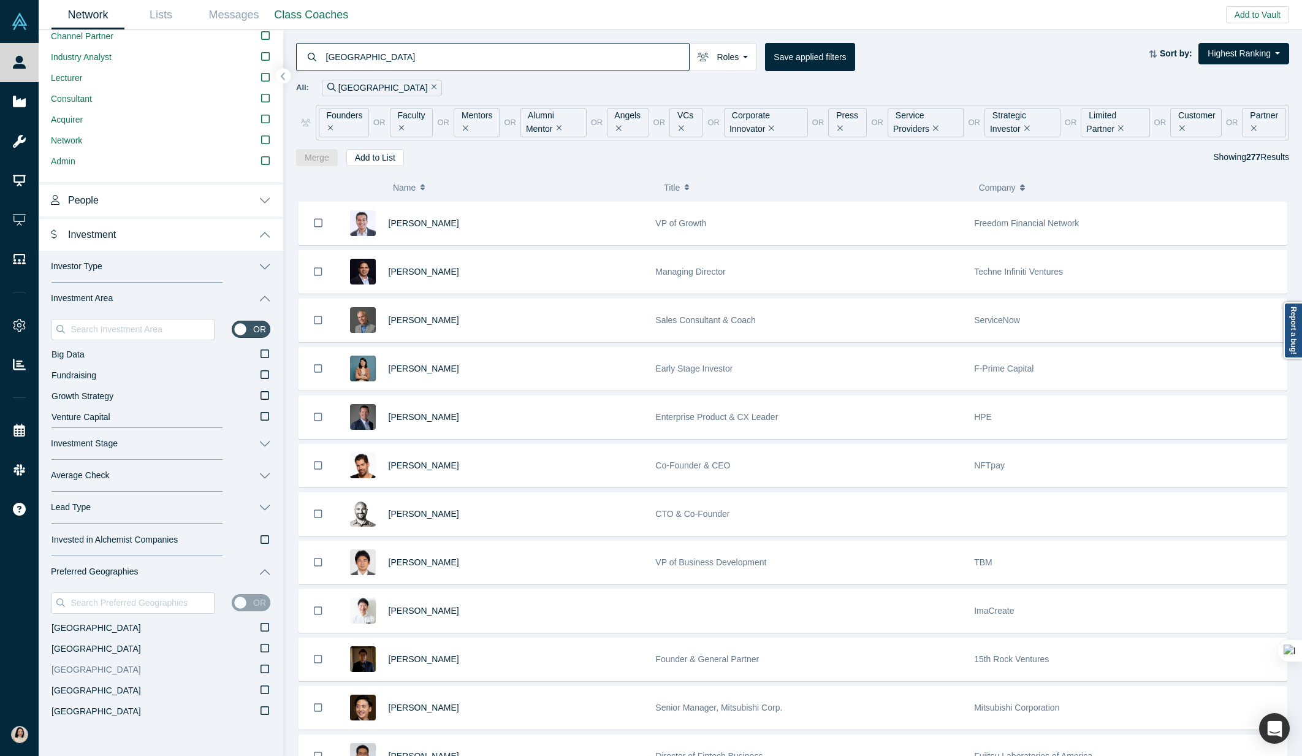
scroll to position [587, 0]
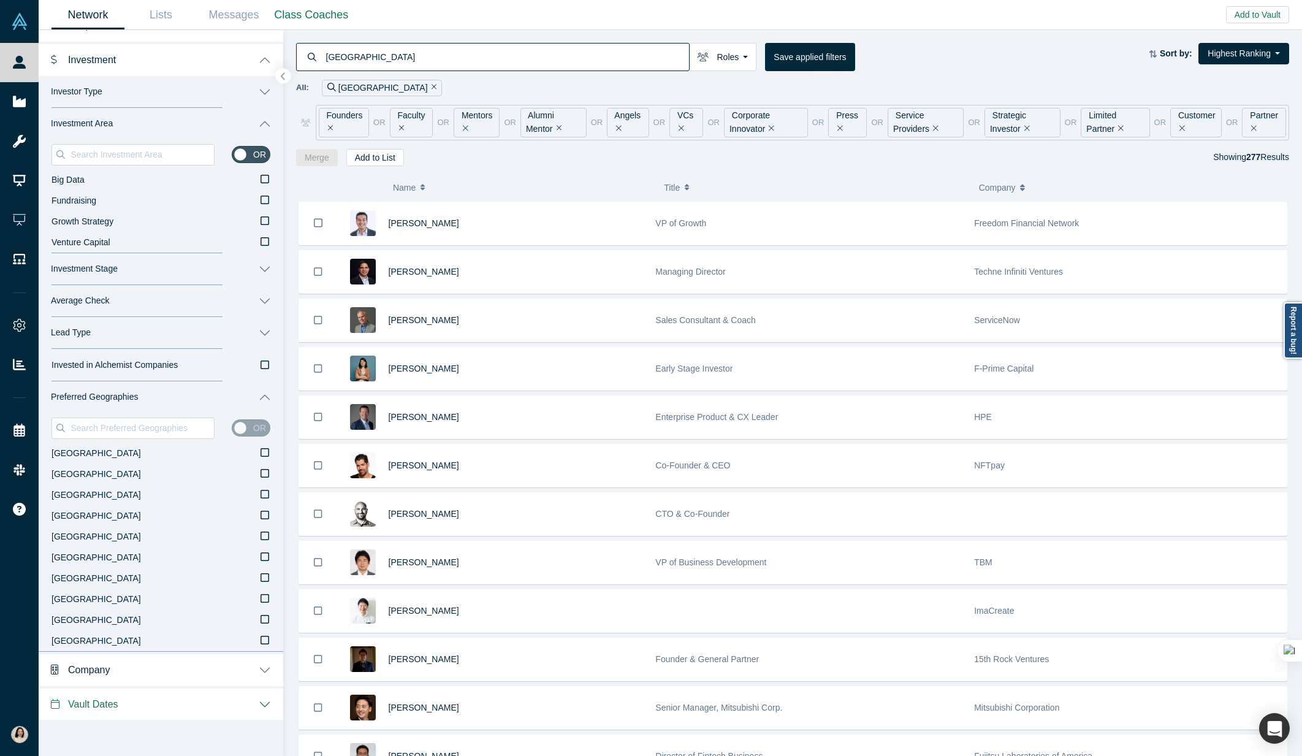
click at [264, 701] on button "Vault Dates" at bounding box center [161, 703] width 245 height 34
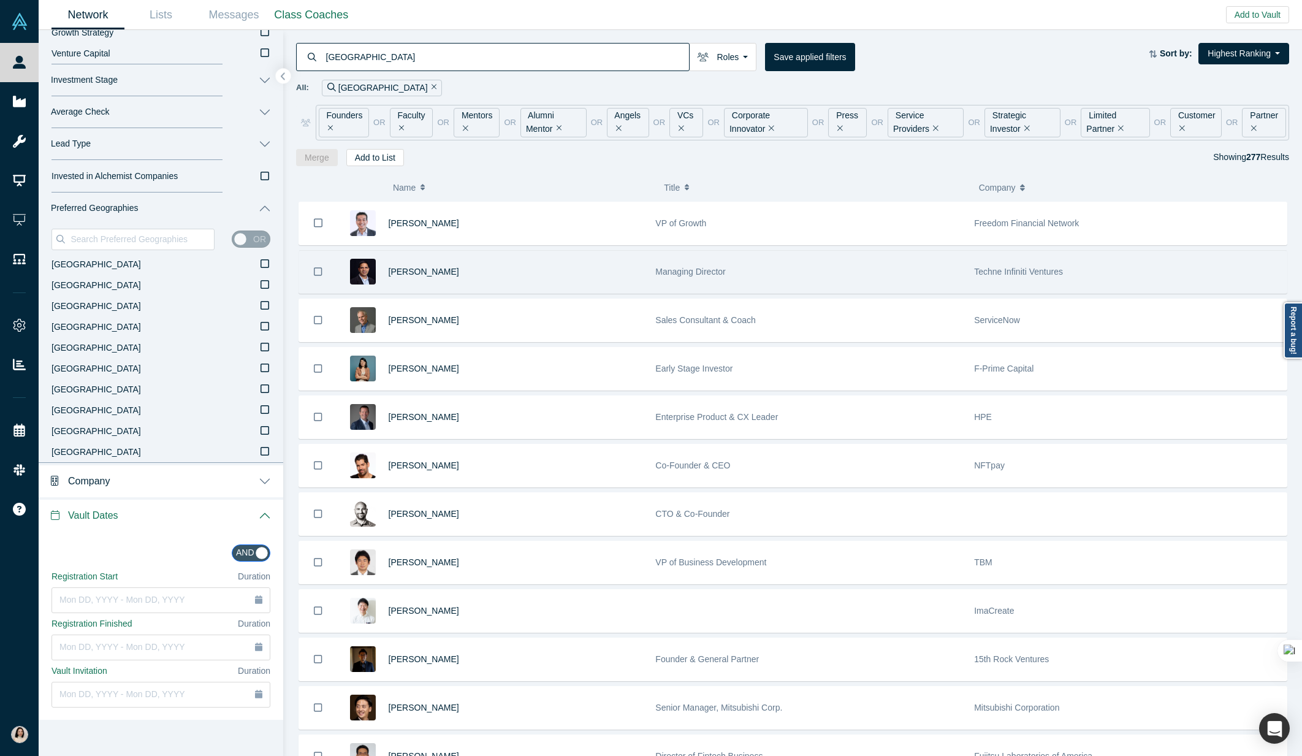
scroll to position [145, 0]
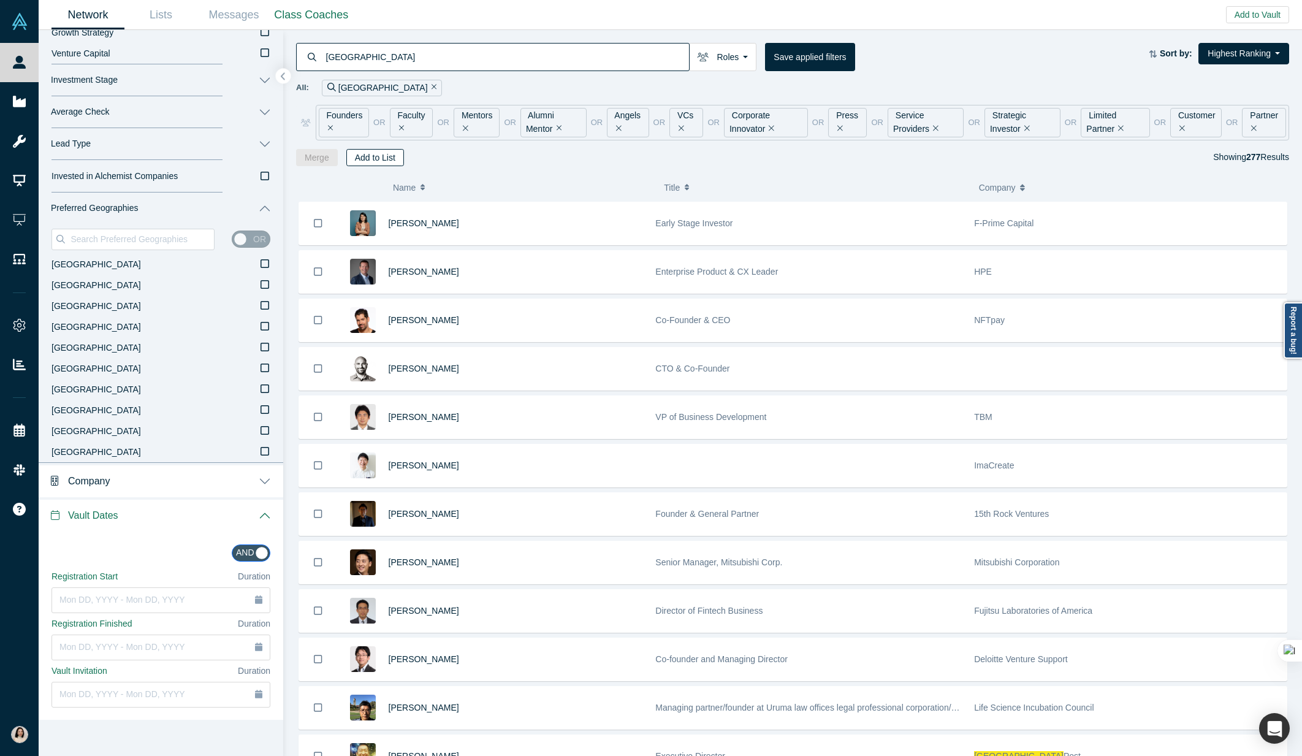
click at [374, 158] on button "Add to List" at bounding box center [375, 157] width 58 height 17
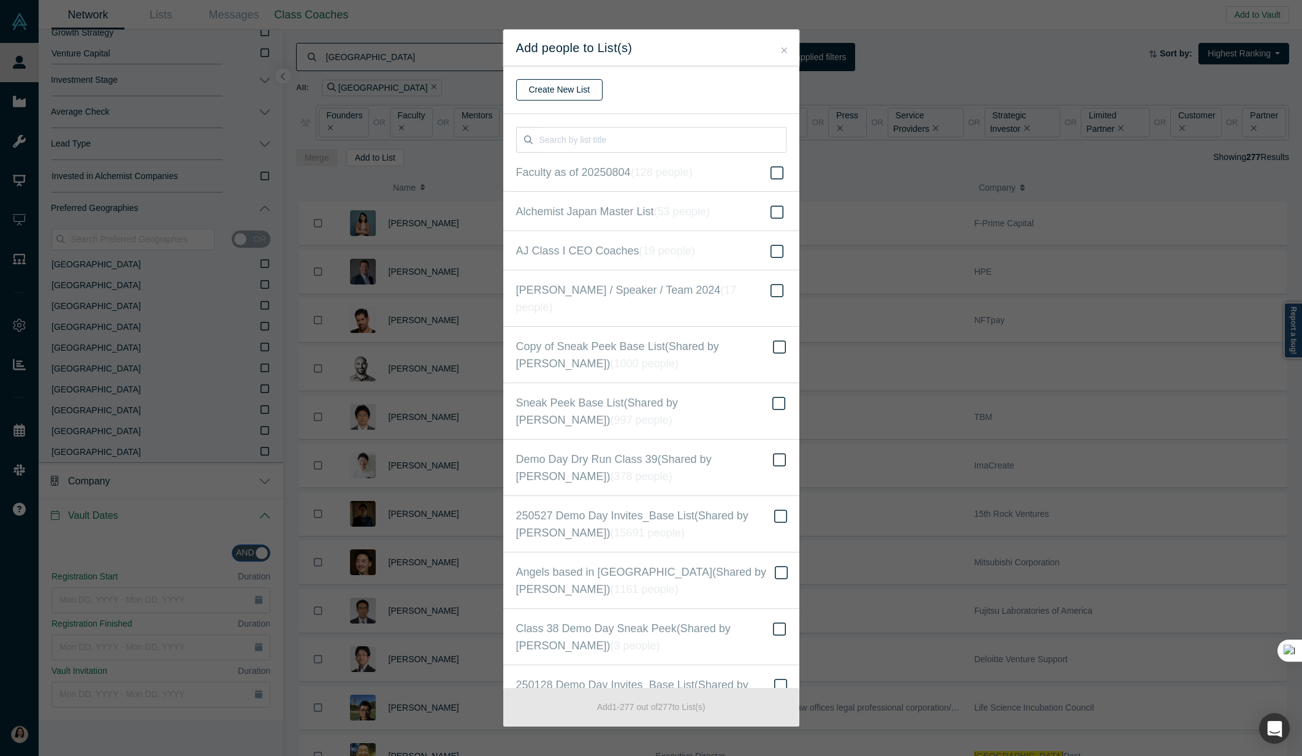
click at [566, 92] on button "Create New List" at bounding box center [559, 89] width 87 height 21
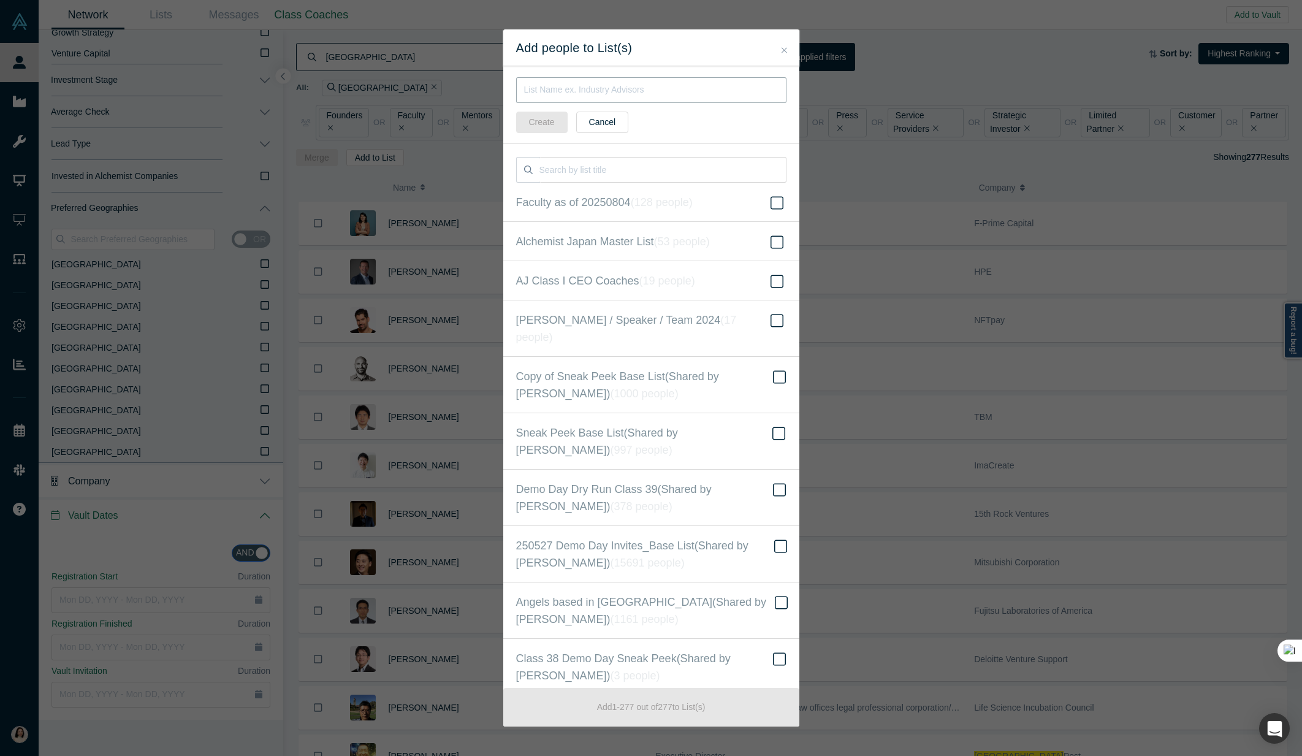
click at [557, 82] on input "text" at bounding box center [651, 90] width 270 height 26
click at [560, 90] on input "Contacts related to" at bounding box center [651, 90] width 270 height 26
drag, startPoint x: 561, startPoint y: 90, endPoint x: 622, endPoint y: 92, distance: 60.7
click at [622, 92] on input "Contacts related to" at bounding box center [651, 90] width 270 height 26
click at [525, 89] on input "Contacts Mentioned "[GEOGRAPHIC_DATA]" as of 20250818" at bounding box center [651, 90] width 270 height 26
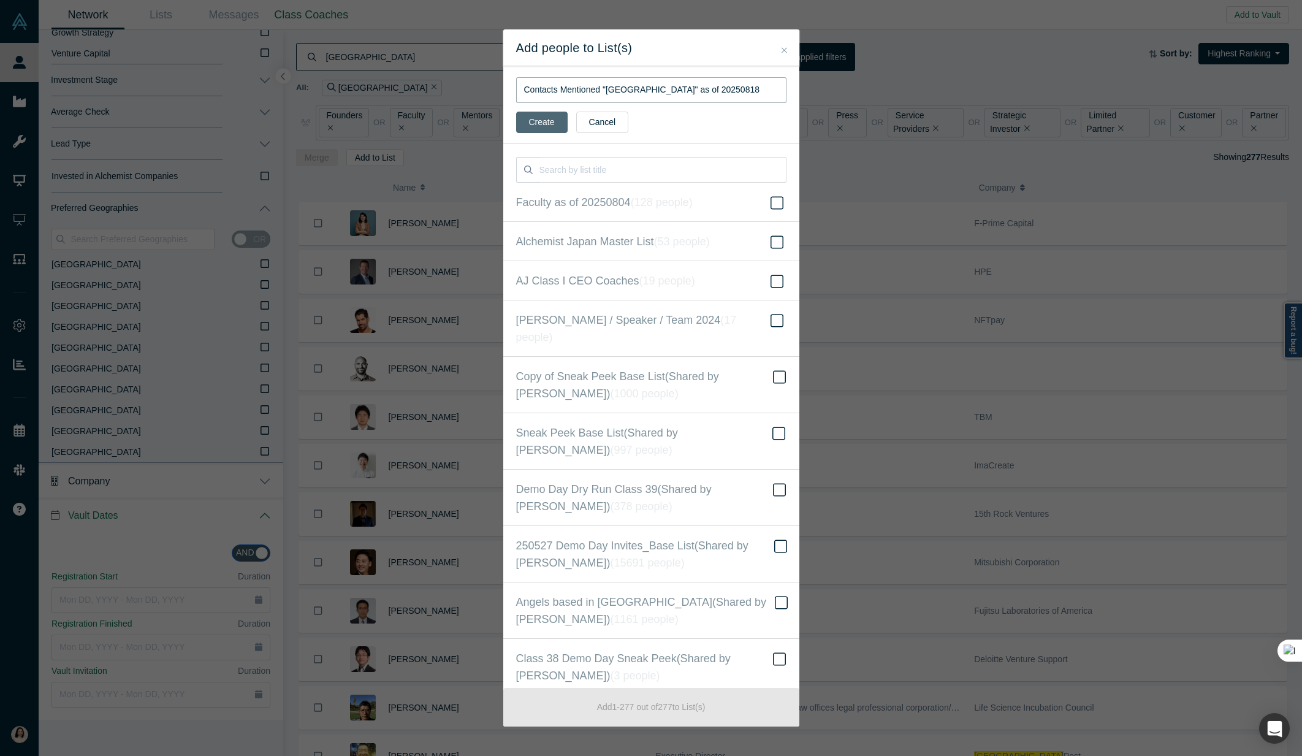
type input "Contacts Mentioned "[GEOGRAPHIC_DATA]" as of 20250818"
click at [545, 121] on button "Create" at bounding box center [541, 122] width 51 height 21
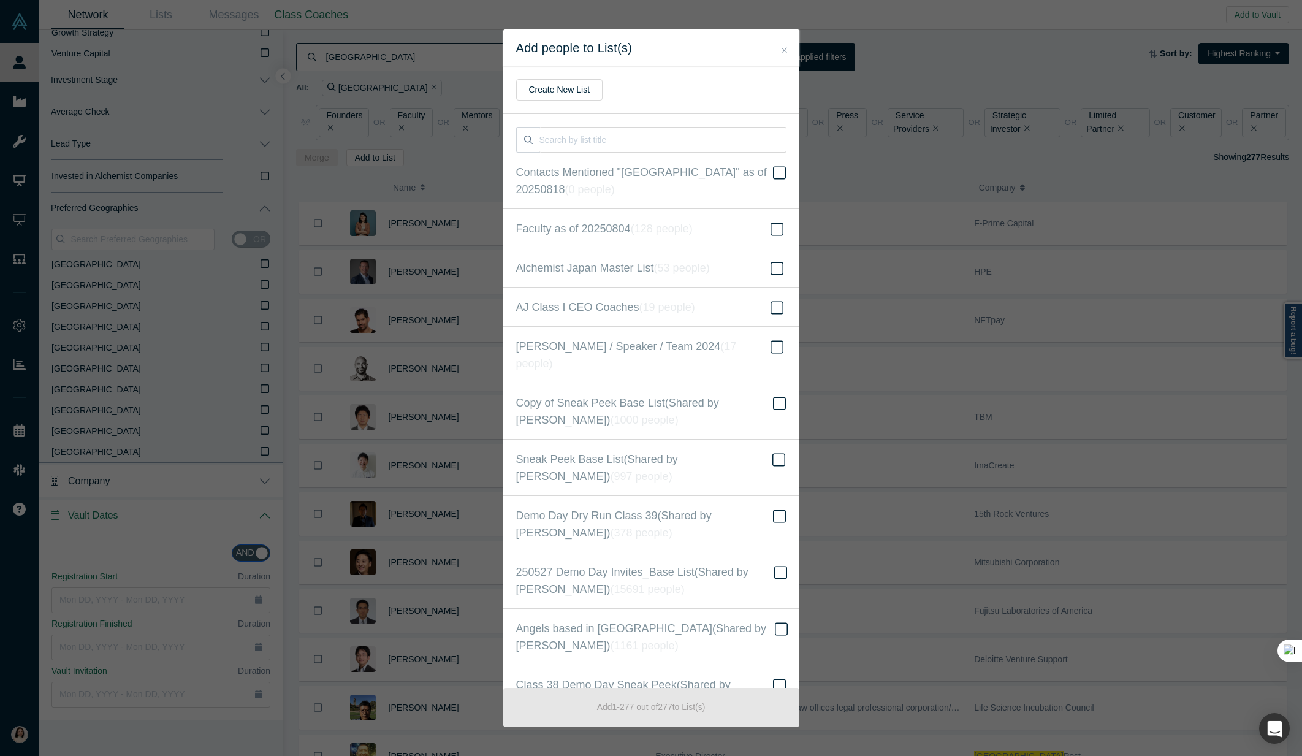
click at [780, 53] on button "Close" at bounding box center [784, 51] width 13 height 14
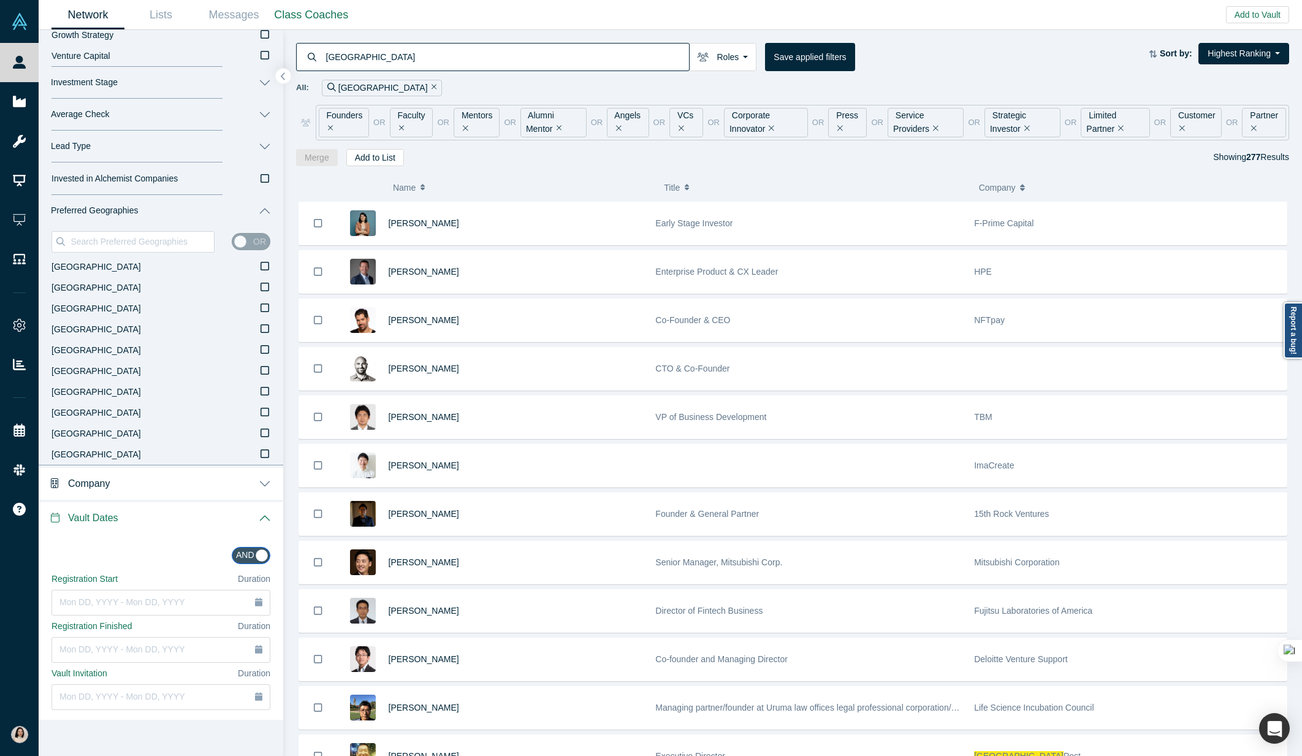
click at [94, 10] on link "Network" at bounding box center [87, 15] width 73 height 29
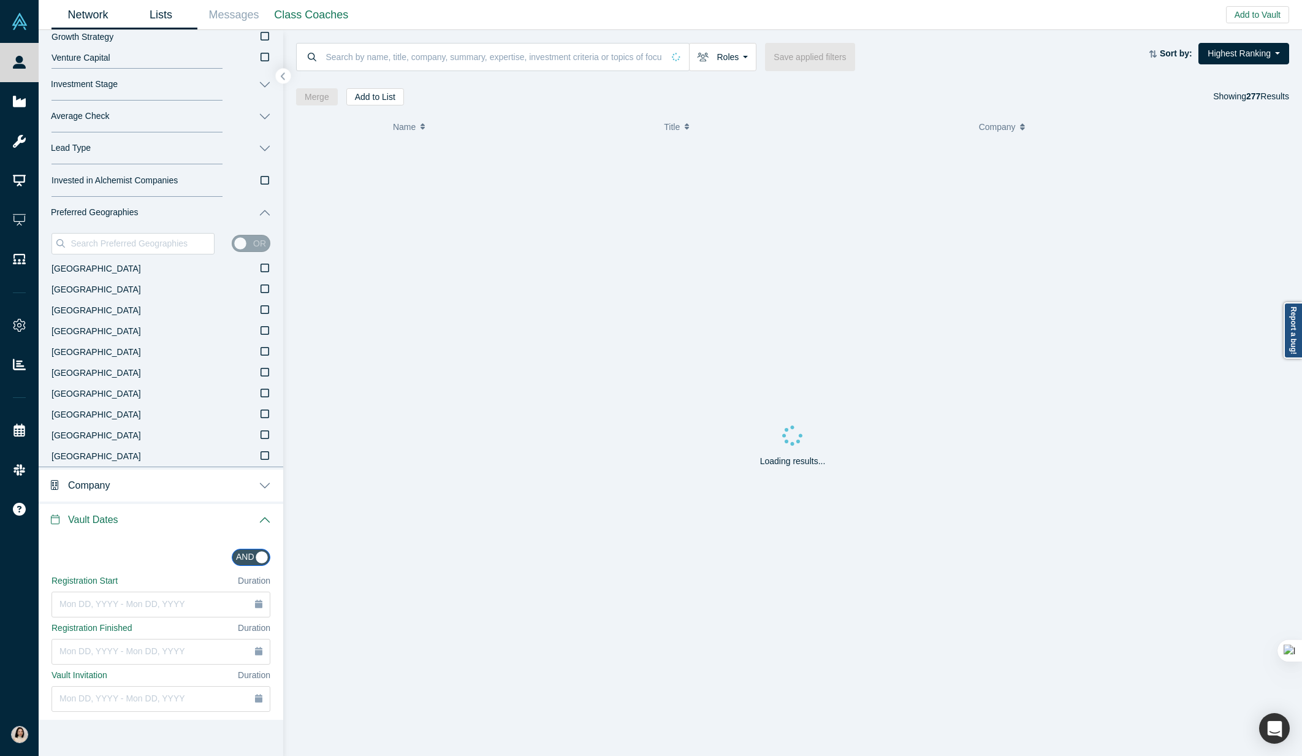
scroll to position [770, 0]
click at [168, 10] on link "Lists" at bounding box center [160, 15] width 73 height 29
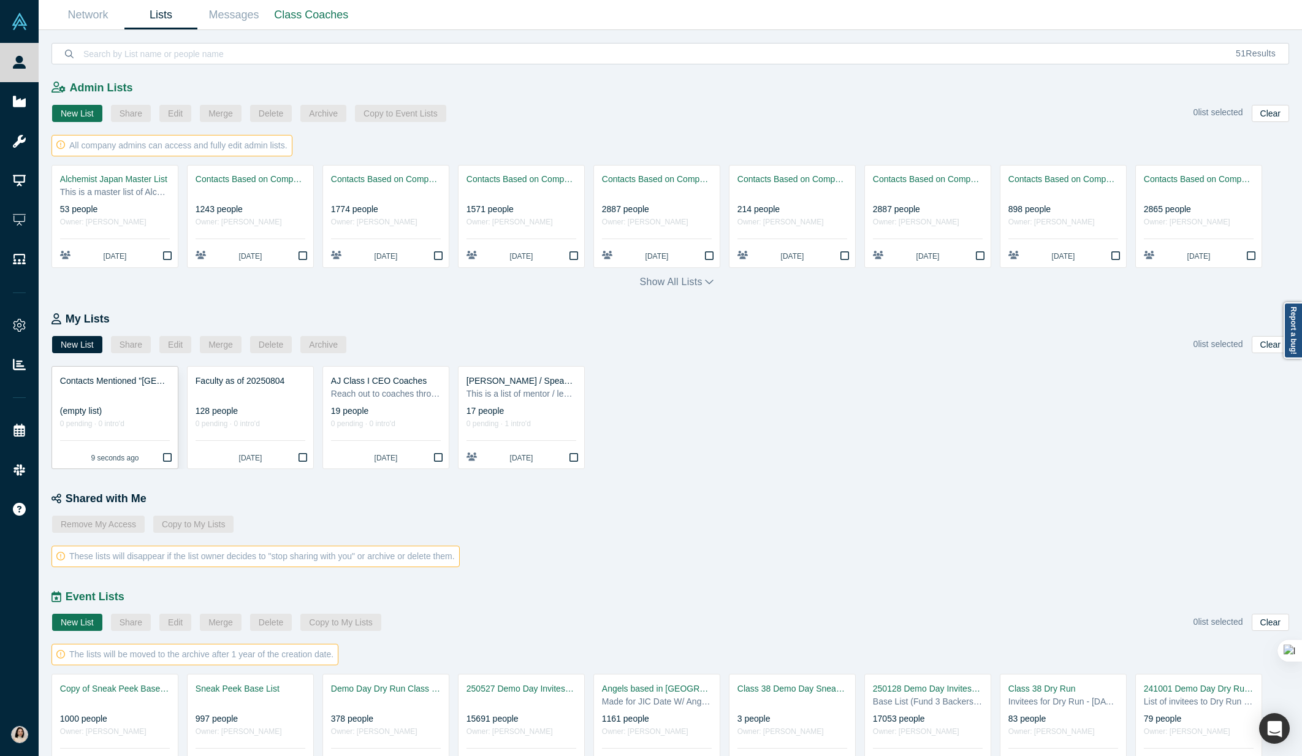
click at [142, 407] on div "(empty list)" at bounding box center [115, 411] width 110 height 13
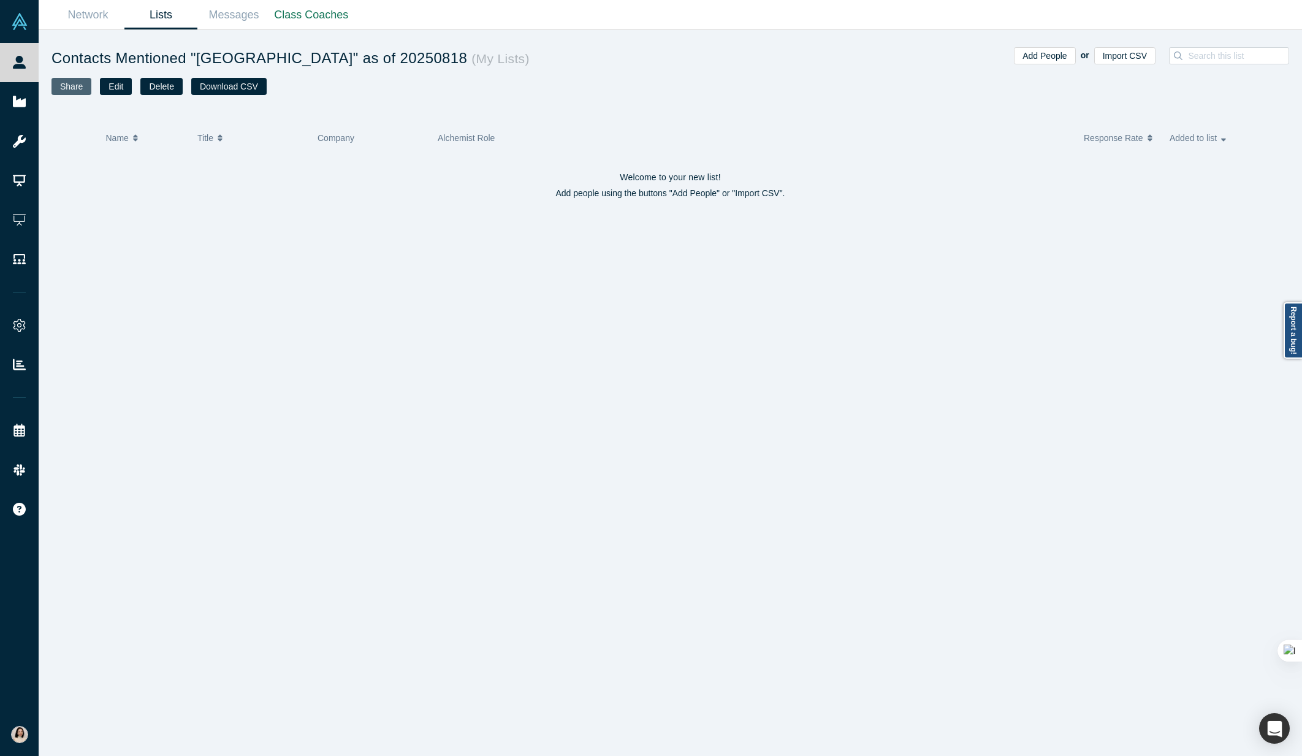
click at [74, 88] on button "Share" at bounding box center [71, 86] width 40 height 17
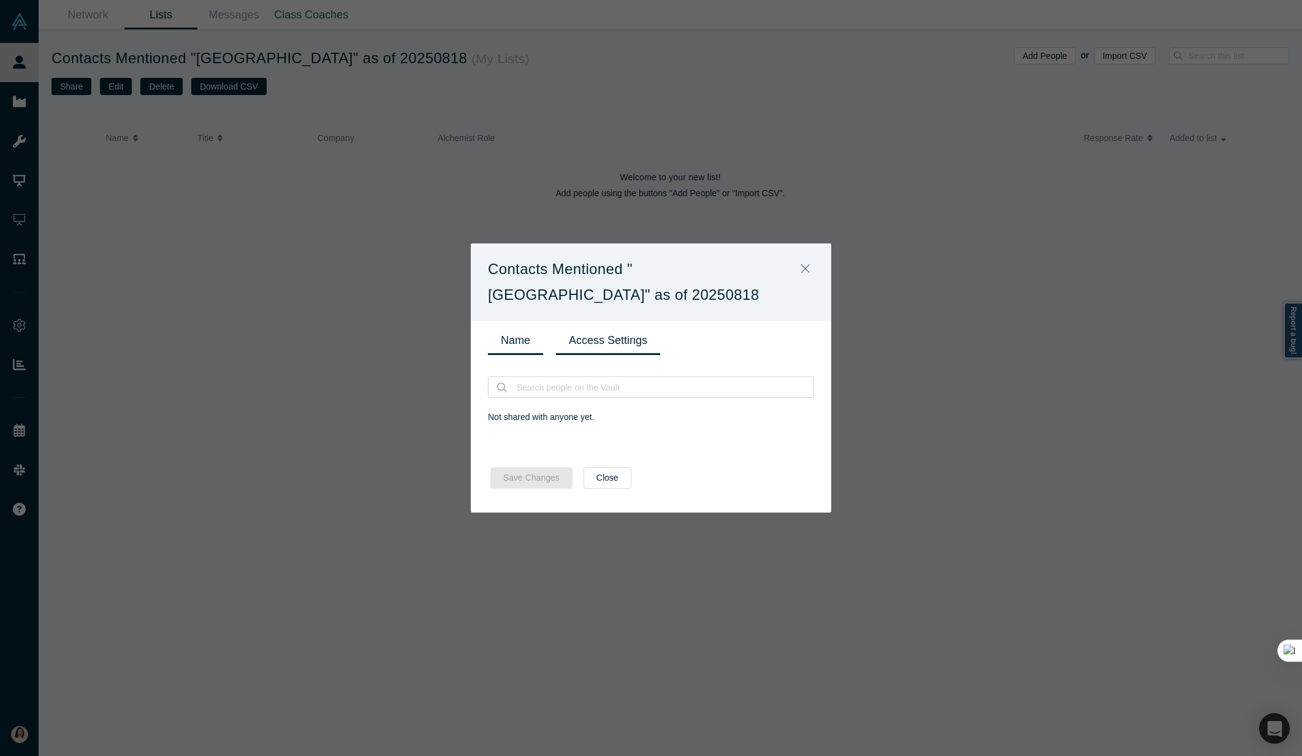
click at [522, 336] on link "Name" at bounding box center [515, 340] width 55 height 29
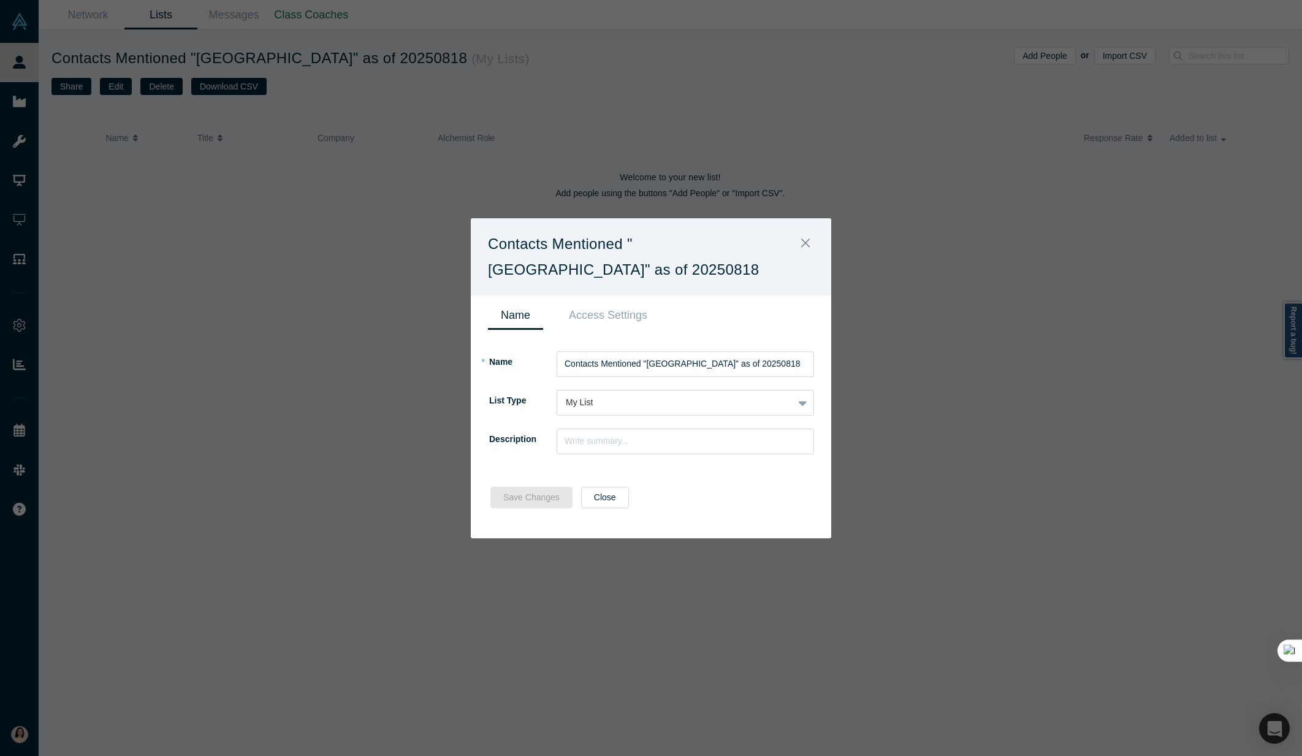
drag, startPoint x: 595, startPoint y: 501, endPoint x: 522, endPoint y: 457, distance: 85.6
click at [595, 501] on button "Close" at bounding box center [605, 497] width 48 height 21
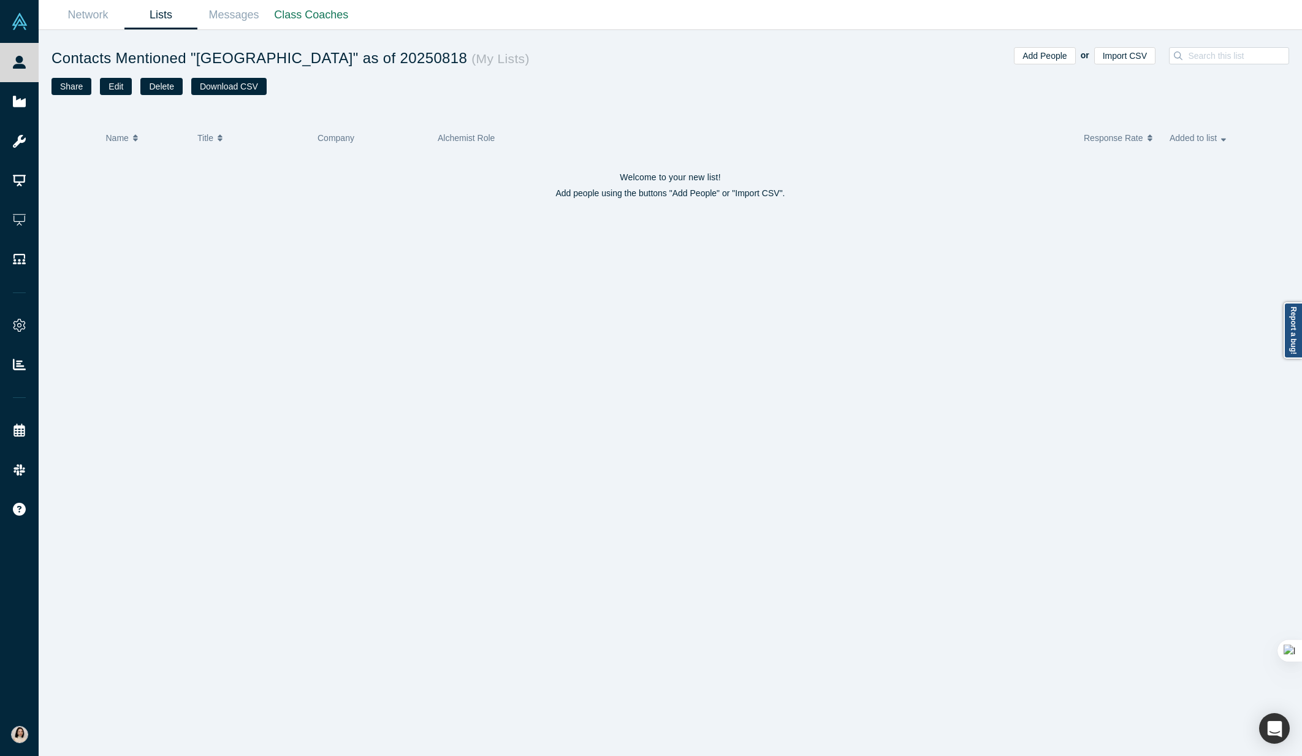
click at [161, 12] on link "Lists" at bounding box center [160, 15] width 73 height 29
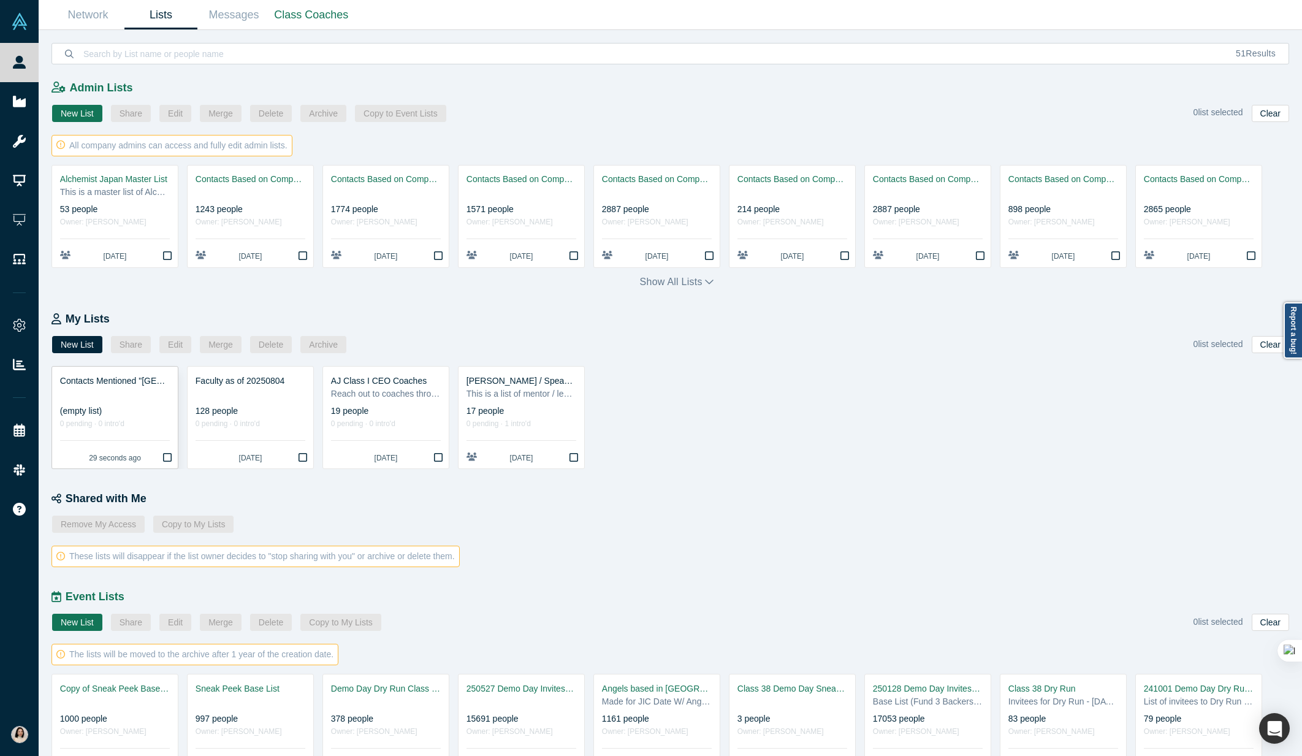
click at [118, 408] on div "(empty list)" at bounding box center [115, 411] width 110 height 13
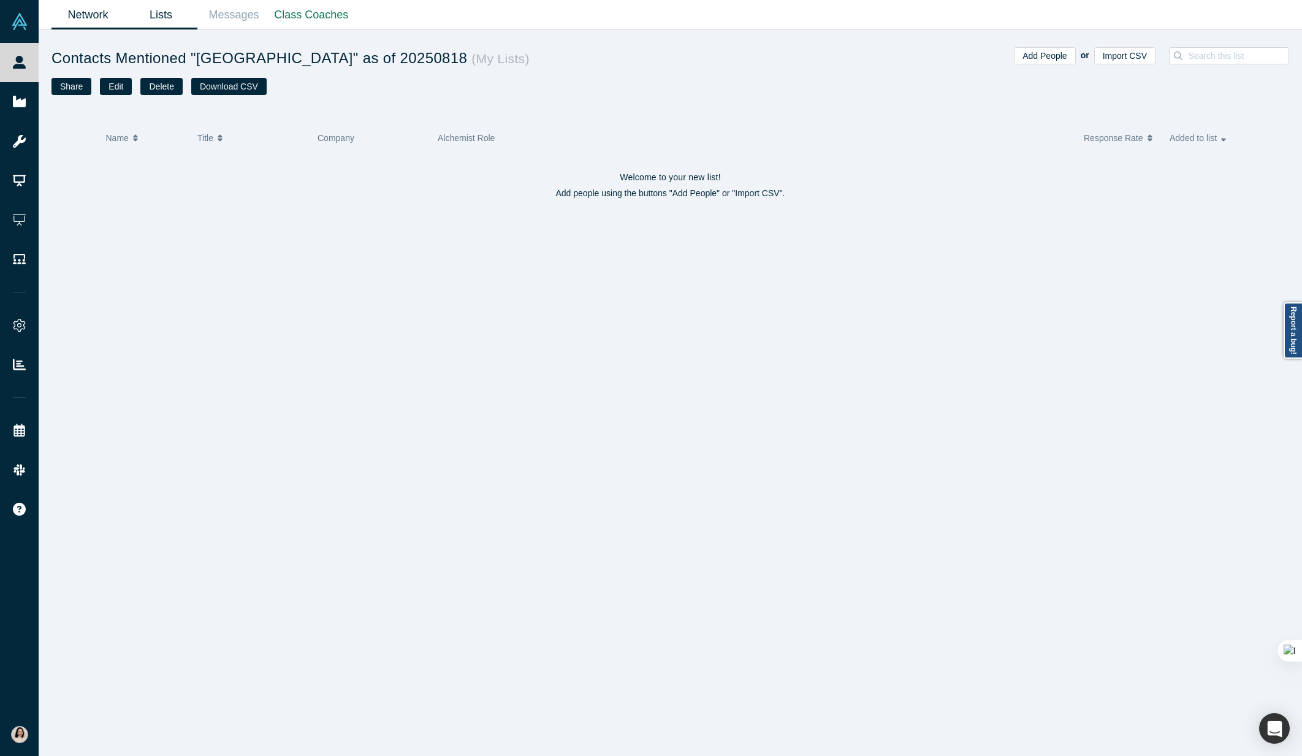
click at [97, 12] on link "Network" at bounding box center [87, 15] width 73 height 29
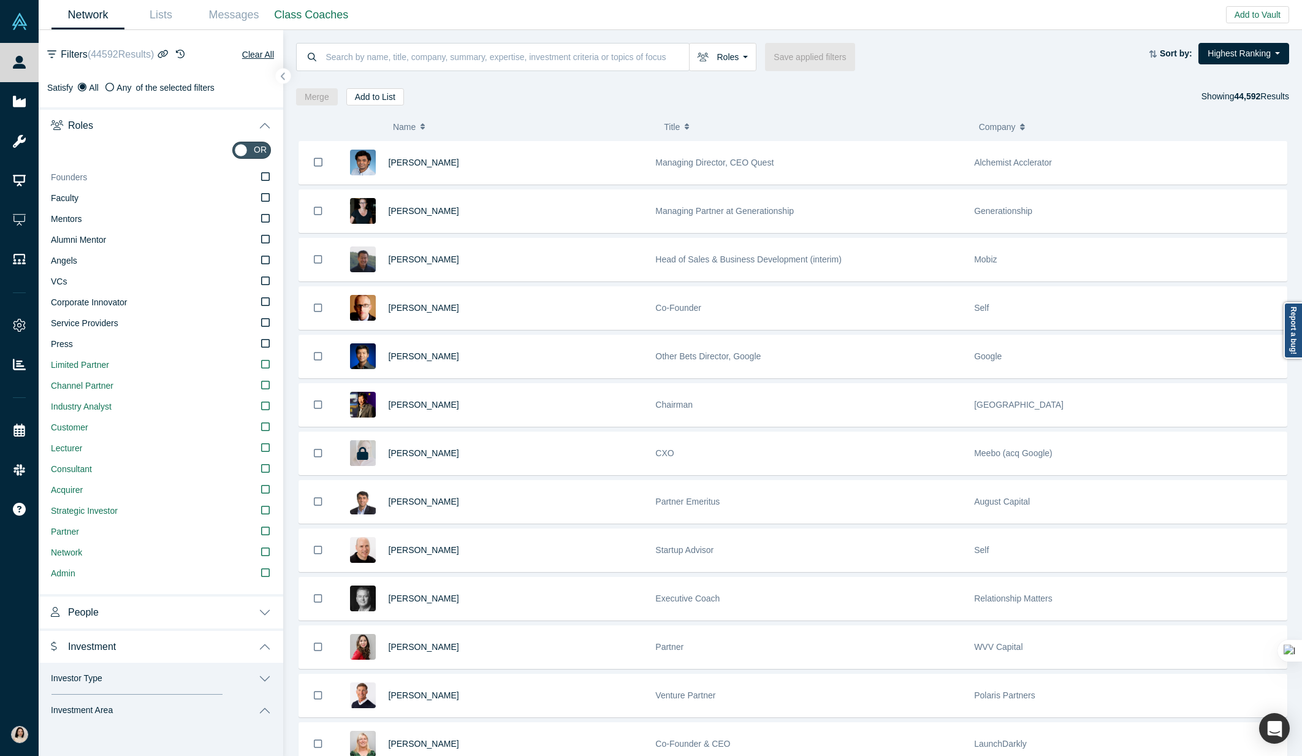
click at [267, 175] on icon at bounding box center [265, 177] width 9 height 10
click at [0, 0] on input "Founders" at bounding box center [0, 0] width 0 height 0
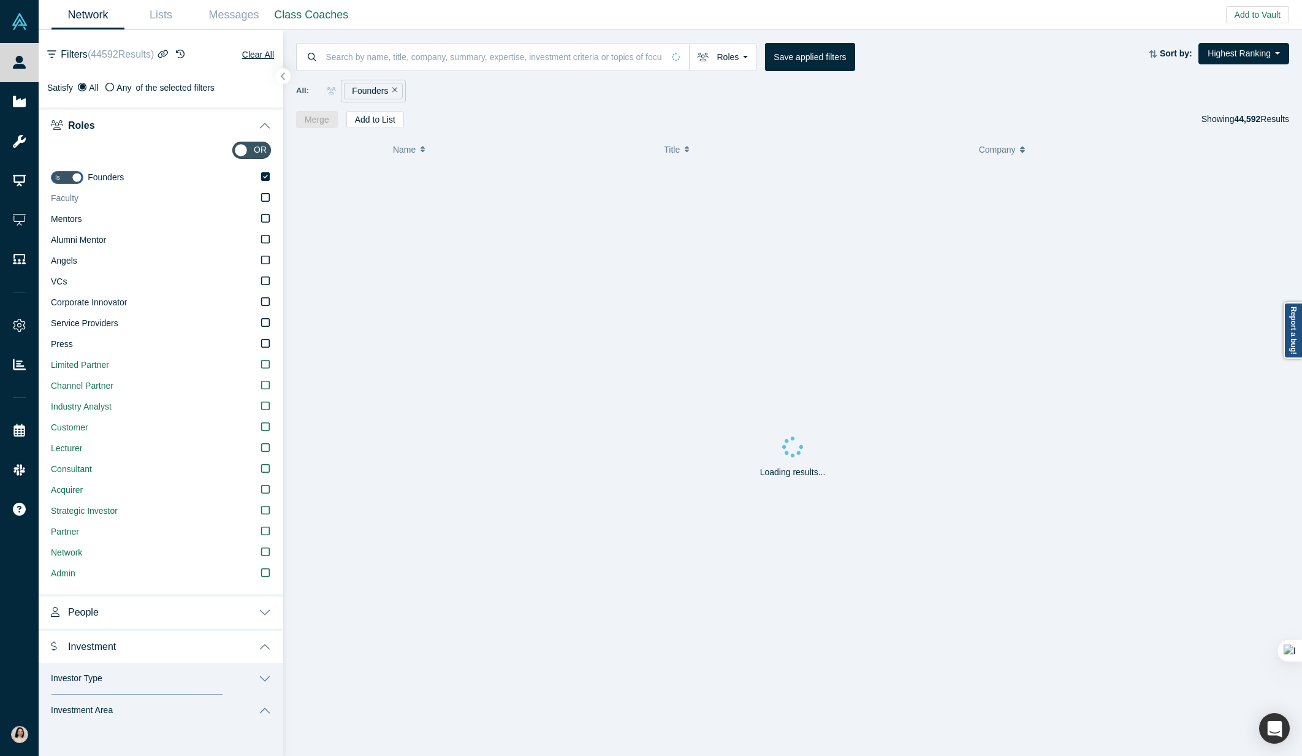
click at [265, 197] on icon at bounding box center [265, 197] width 9 height 10
click at [0, 0] on input "Faculty" at bounding box center [0, 0] width 0 height 0
click at [264, 214] on icon at bounding box center [265, 218] width 9 height 9
click at [0, 0] on input "Mentors" at bounding box center [0, 0] width 0 height 0
click at [261, 244] on label "Alumni Mentor" at bounding box center [161, 240] width 220 height 21
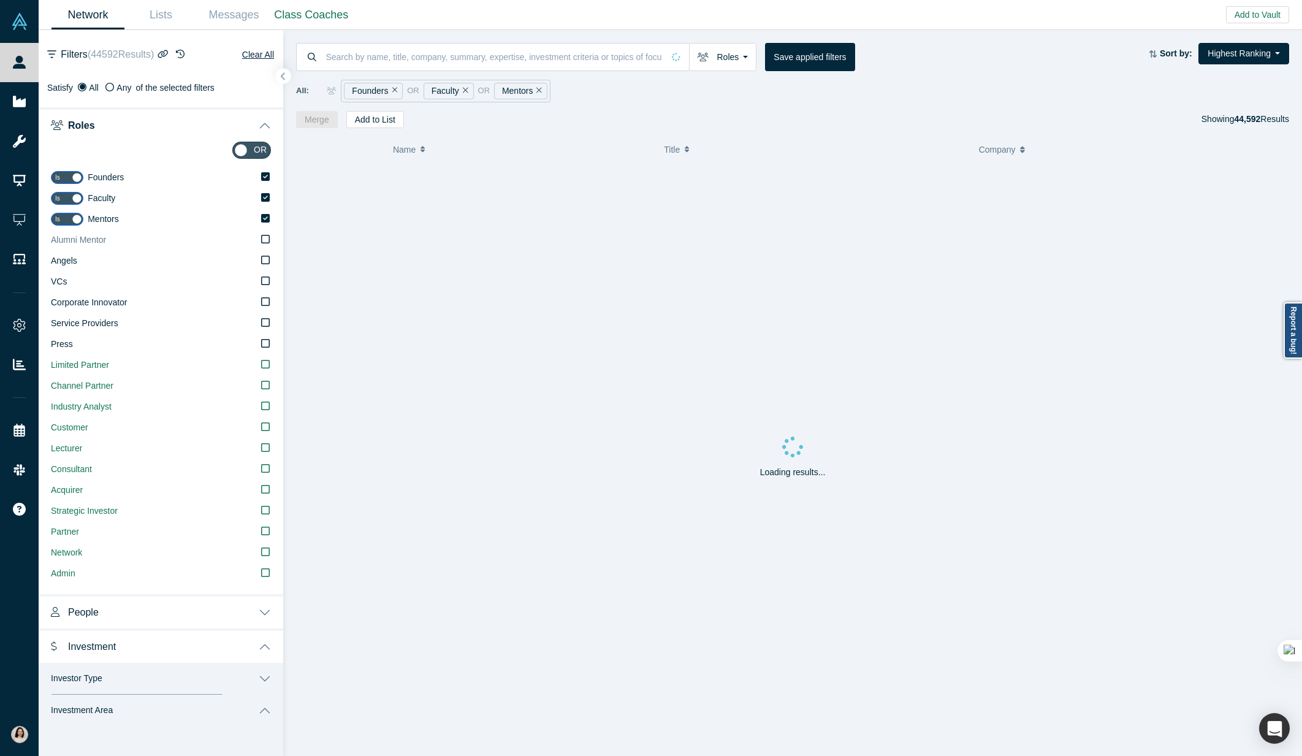
click at [0, 0] on input "Alumni Mentor" at bounding box center [0, 0] width 0 height 0
click at [259, 260] on label "Angels" at bounding box center [161, 261] width 220 height 21
click at [0, 0] on input "Angels" at bounding box center [0, 0] width 0 height 0
click at [261, 279] on icon at bounding box center [265, 280] width 9 height 9
click at [0, 0] on input "VCs" at bounding box center [0, 0] width 0 height 0
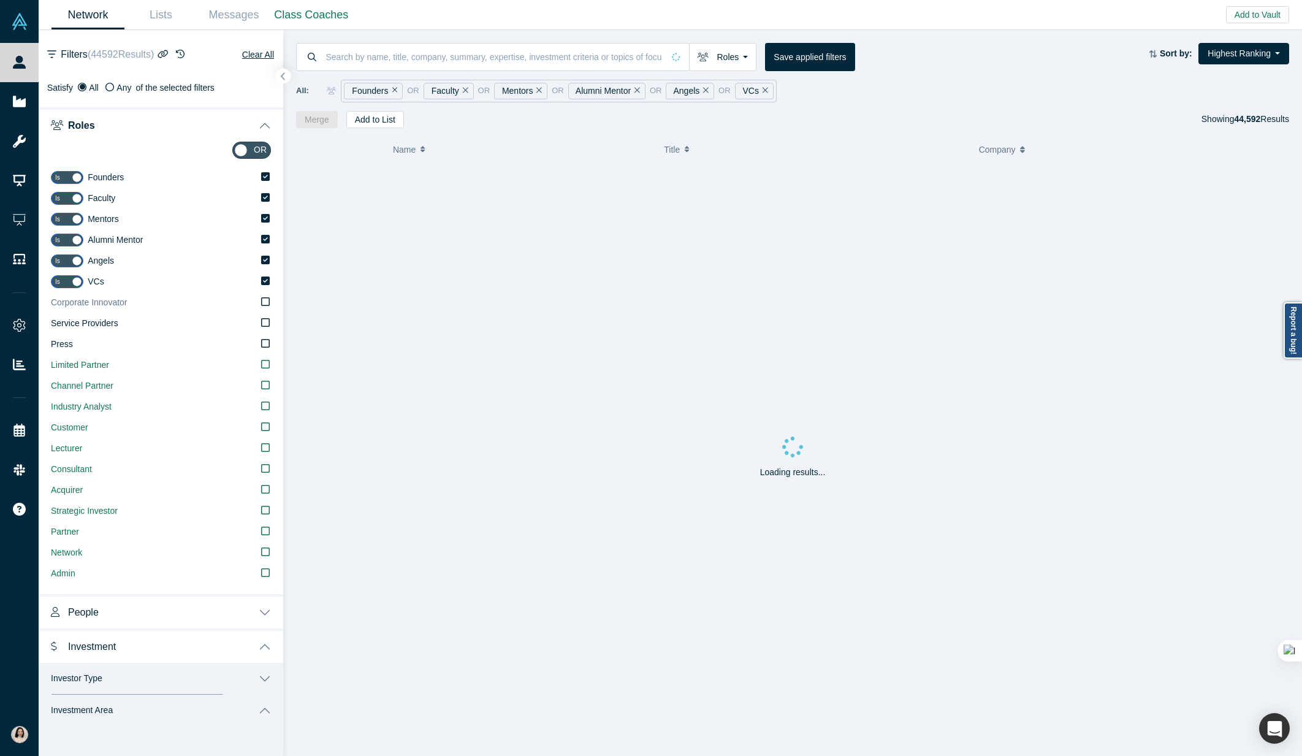
click at [259, 302] on label "Corporate Innovator" at bounding box center [161, 302] width 220 height 21
click at [0, 0] on input "Corporate Innovator" at bounding box center [0, 0] width 0 height 0
click at [258, 323] on label "Service Providers" at bounding box center [161, 323] width 220 height 21
click at [0, 0] on input "Service Providers" at bounding box center [0, 0] width 0 height 0
click at [251, 335] on label "Press" at bounding box center [161, 344] width 220 height 21
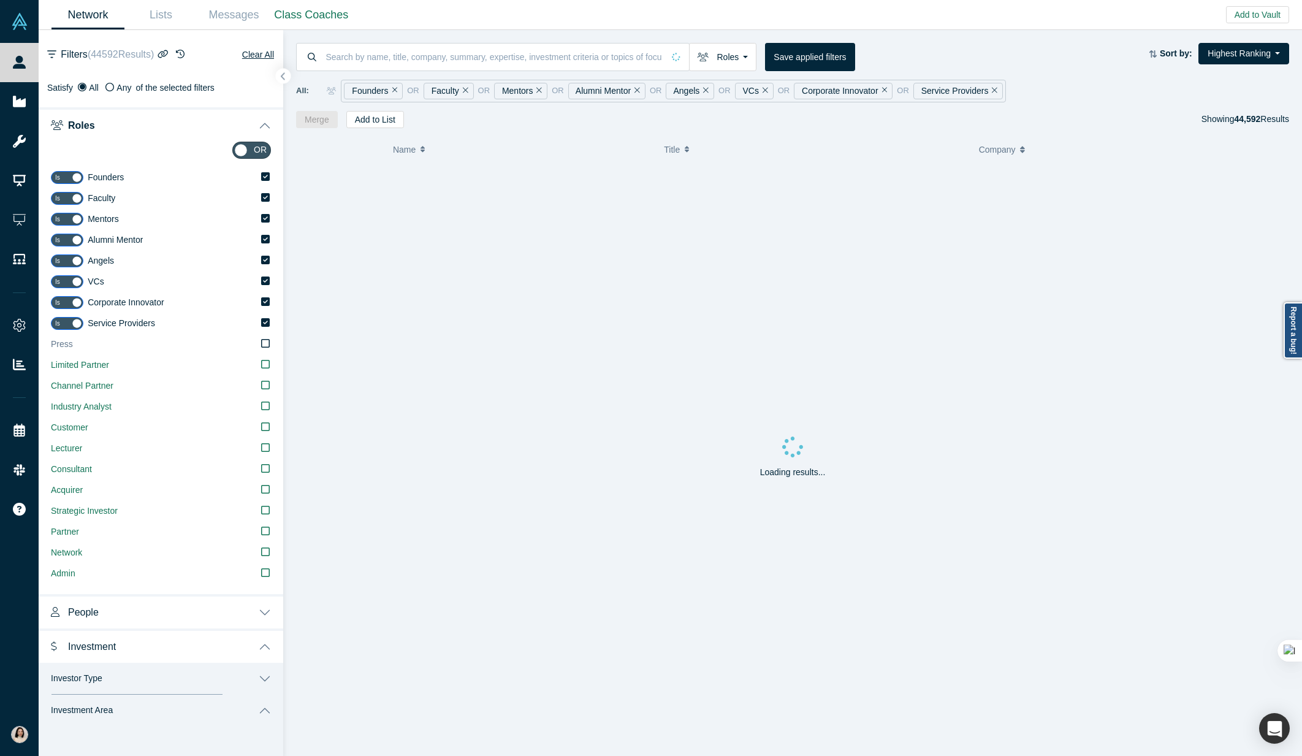
click at [0, 0] on input "Press" at bounding box center [0, 0] width 0 height 0
click at [258, 363] on label "Limited Partner" at bounding box center [161, 365] width 220 height 21
click at [0, 0] on input "Limited Partner" at bounding box center [0, 0] width 0 height 0
click at [261, 450] on icon at bounding box center [265, 447] width 9 height 9
click at [0, 0] on input "Lecturer" at bounding box center [0, 0] width 0 height 0
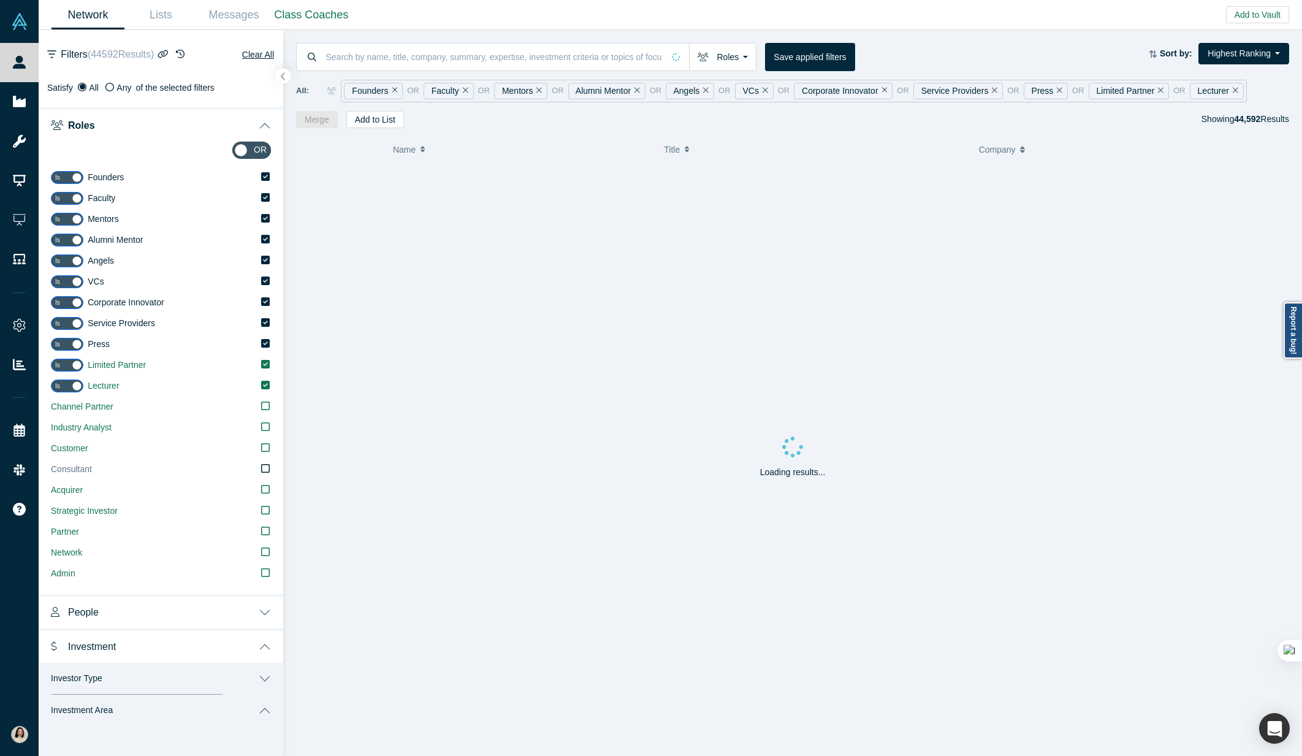
click at [270, 458] on div "Is Founders Is Faculty Is Mentors Is Alumni Mentor Is Angels Is VCs Is Corporat…" at bounding box center [161, 375] width 220 height 417
click at [261, 493] on icon at bounding box center [265, 489] width 9 height 10
click at [0, 0] on input "Acquirer" at bounding box center [0, 0] width 0 height 0
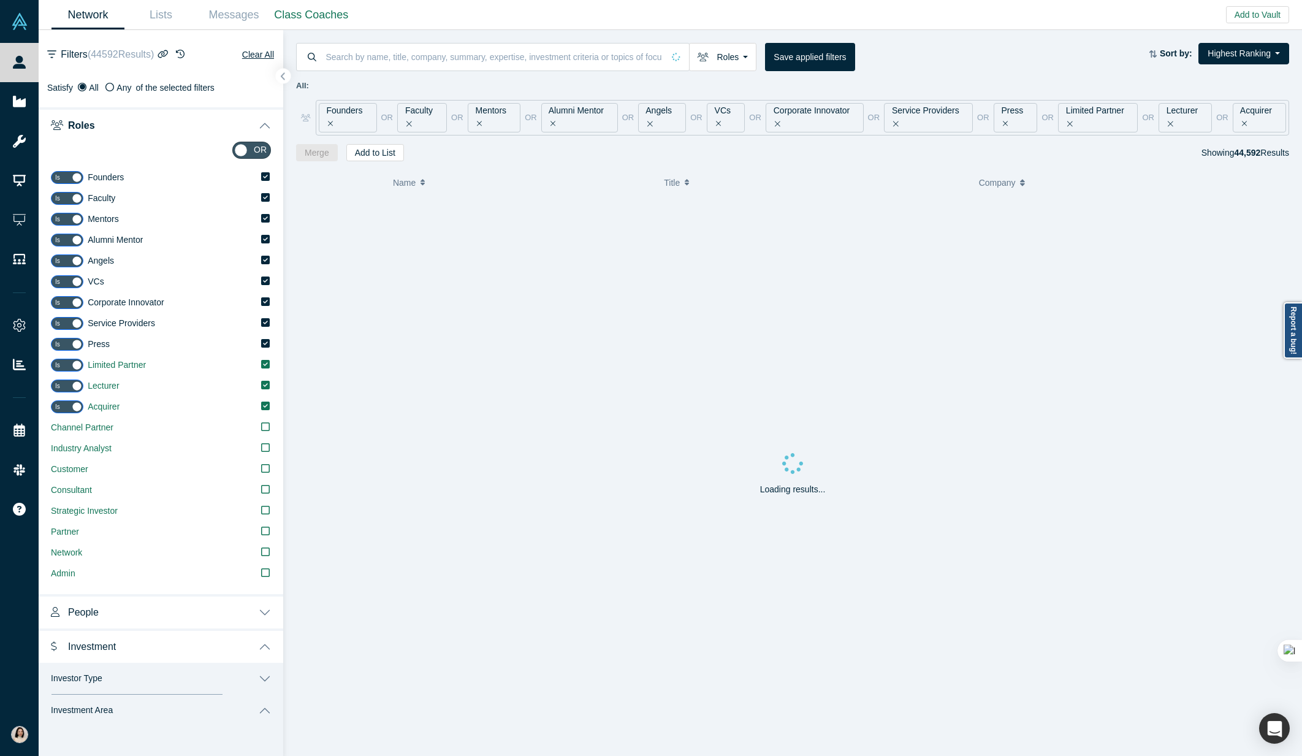
click at [250, 140] on button "Roles" at bounding box center [161, 124] width 245 height 34
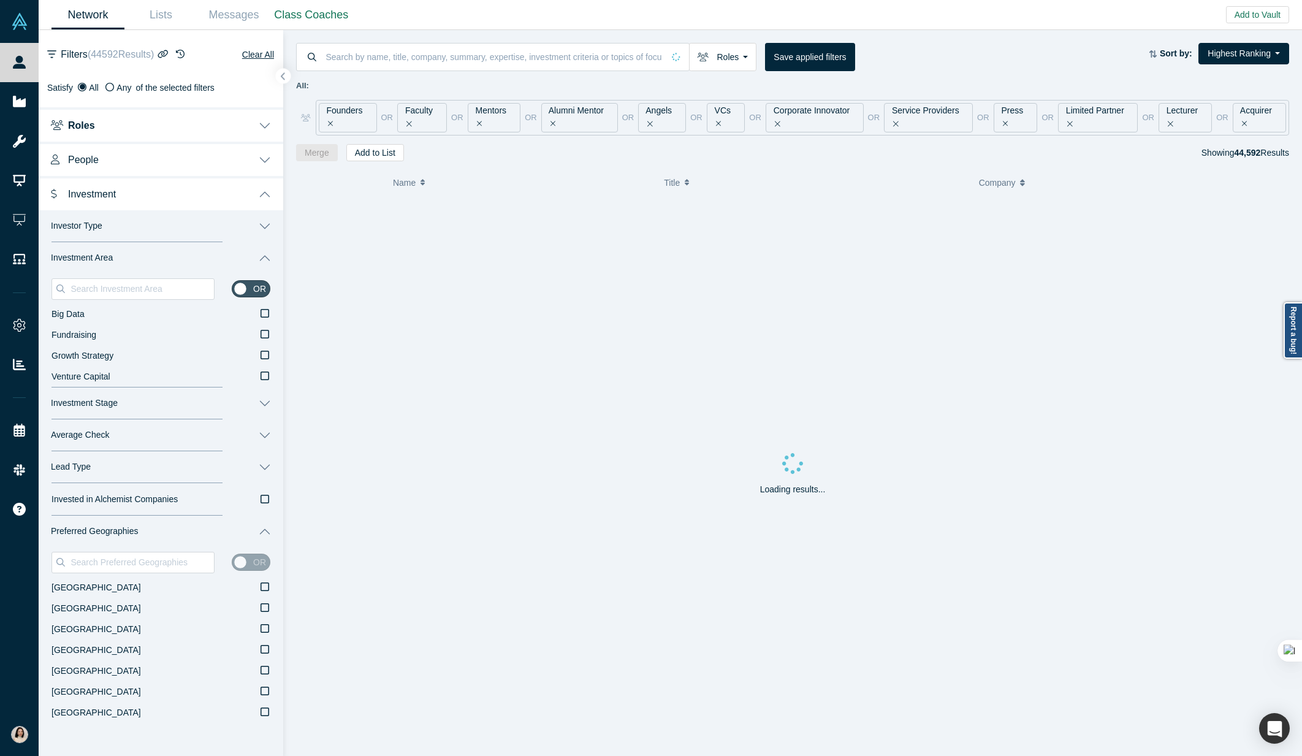
click at [247, 151] on button "People" at bounding box center [161, 159] width 245 height 34
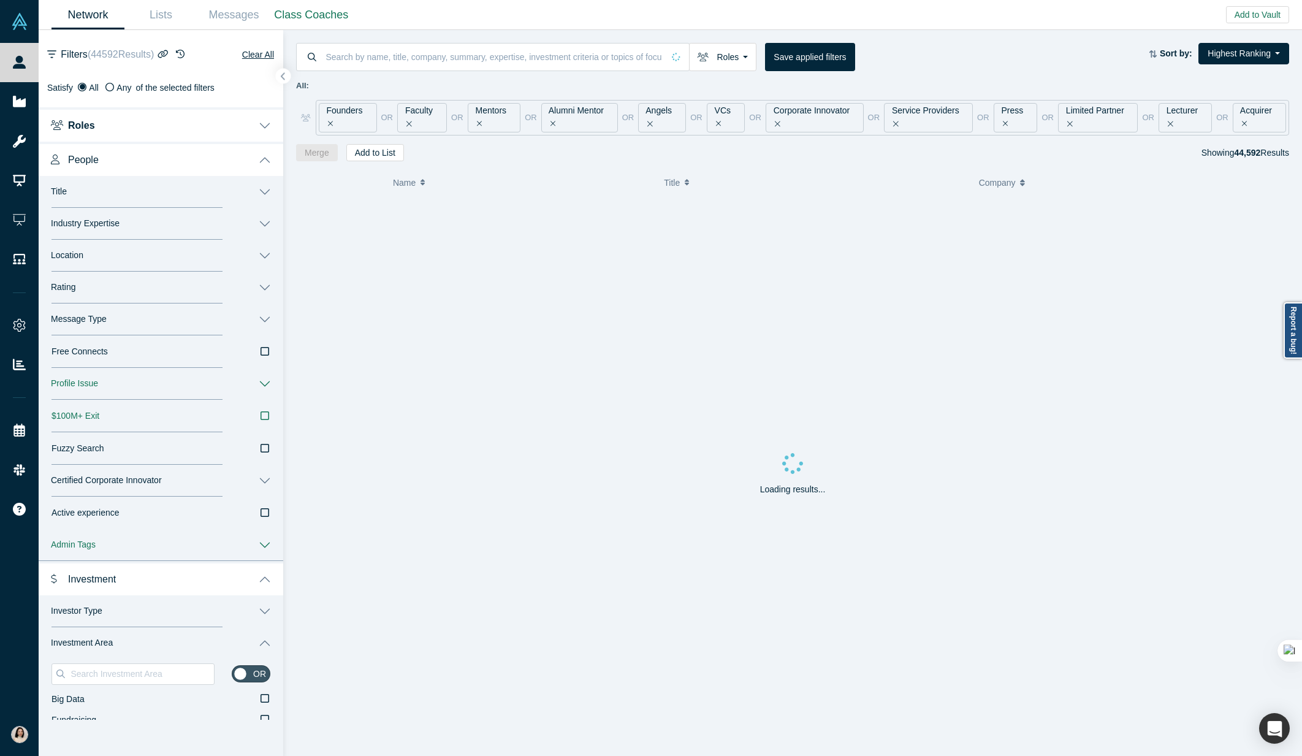
click at [265, 157] on button "People" at bounding box center [161, 159] width 245 height 34
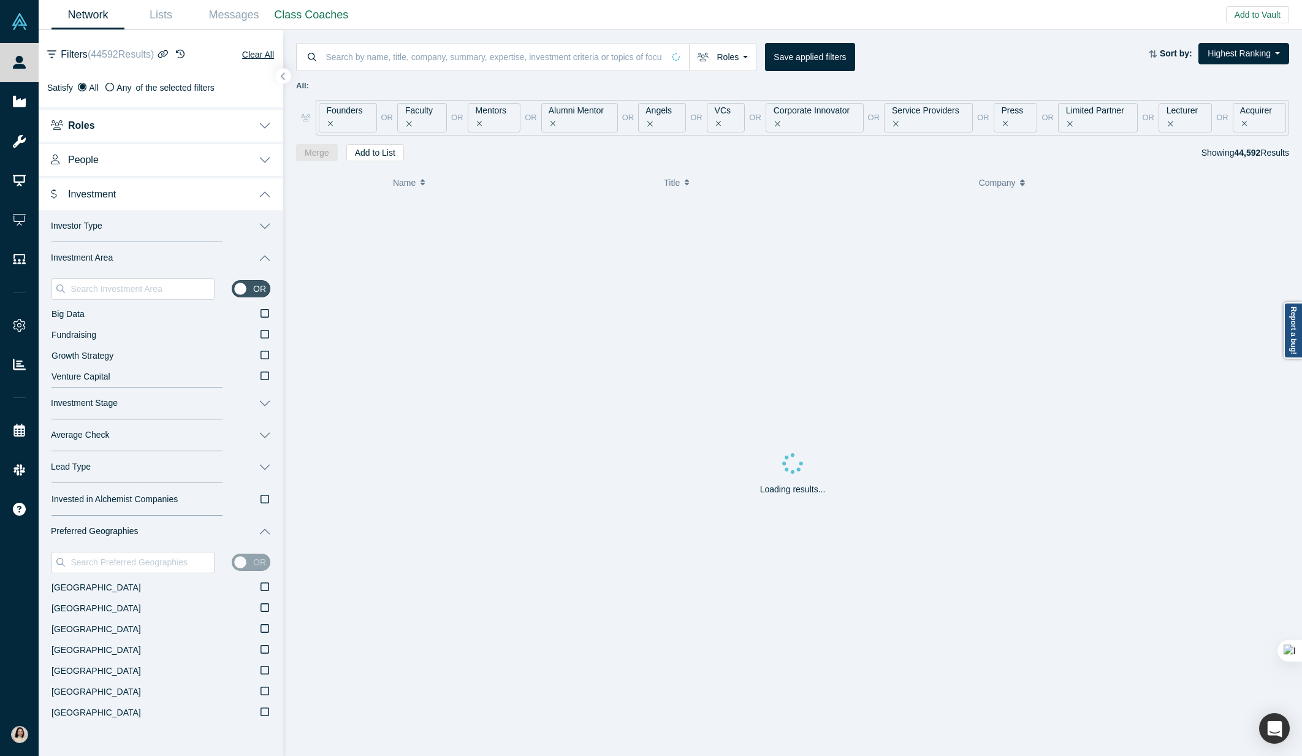
click at [260, 129] on button "Roles" at bounding box center [161, 124] width 245 height 34
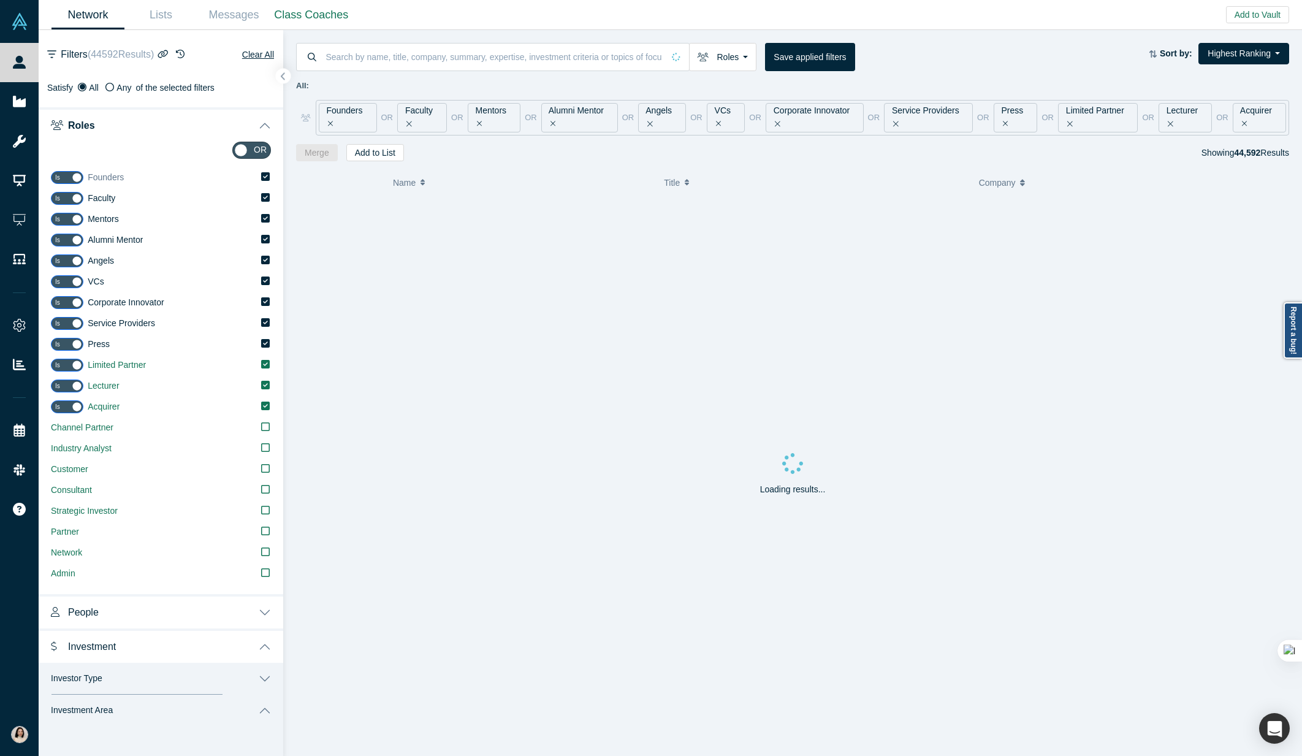
click at [262, 178] on icon at bounding box center [265, 176] width 9 height 9
click at [0, 0] on input "Founders" at bounding box center [0, 0] width 0 height 0
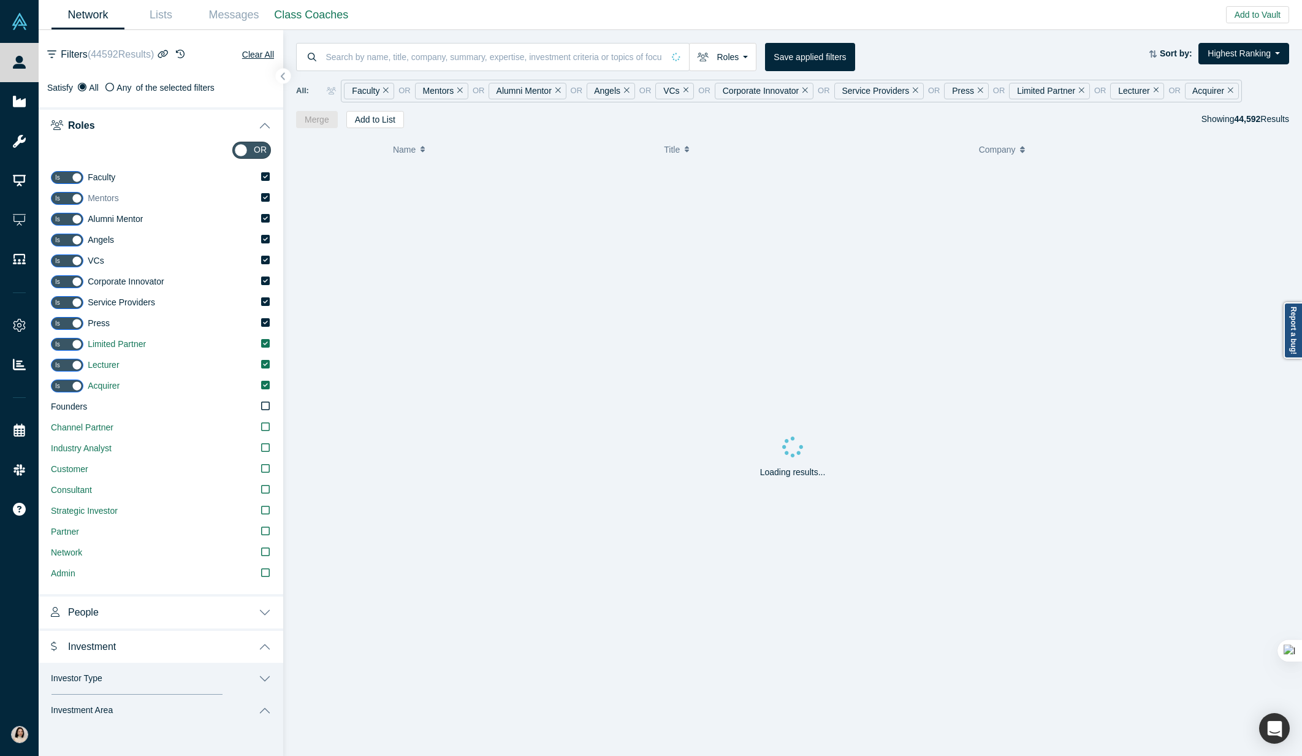
click at [265, 199] on icon at bounding box center [265, 197] width 9 height 9
click at [0, 0] on input "Mentors" at bounding box center [0, 0] width 0 height 0
click at [263, 223] on label "Angels" at bounding box center [179, 219] width 183 height 21
click at [0, 0] on input "Angels" at bounding box center [0, 0] width 0 height 0
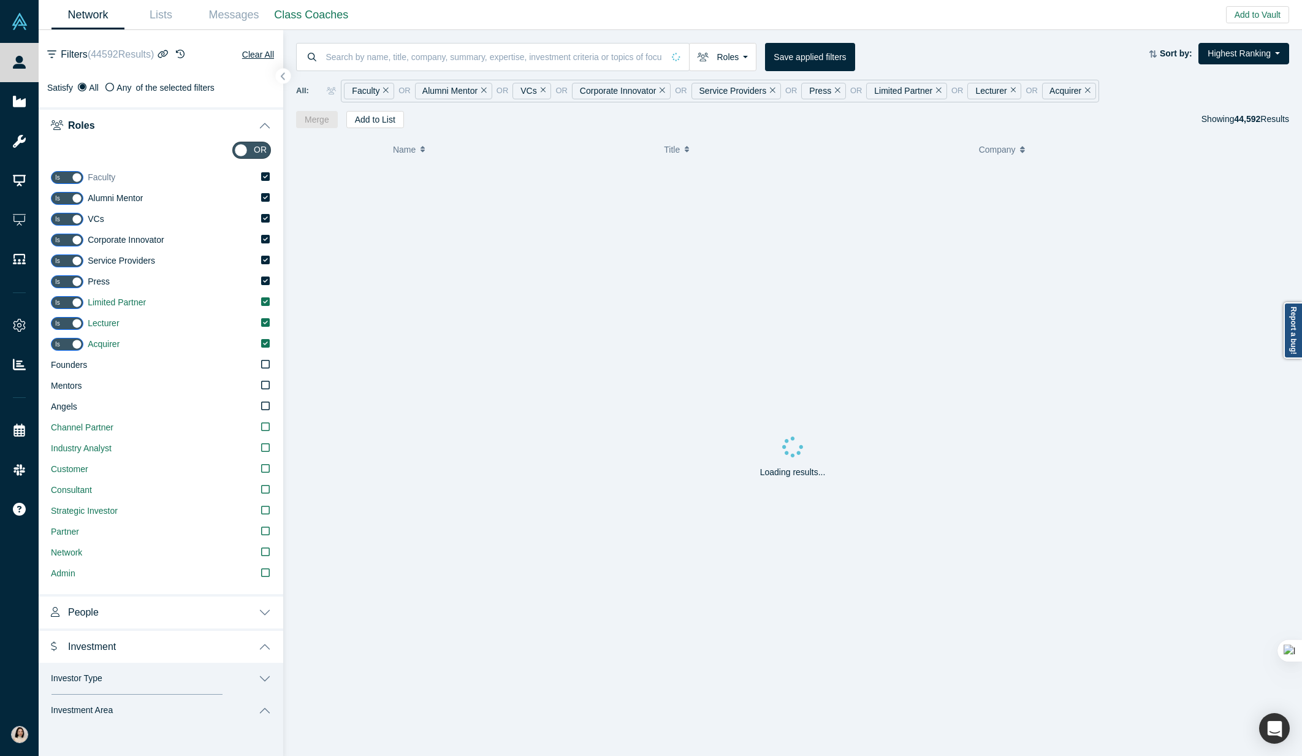
click at [268, 184] on label "Faculty" at bounding box center [179, 177] width 183 height 21
click at [0, 0] on input "Faculty" at bounding box center [0, 0] width 0 height 0
click at [262, 53] on button "Clear All" at bounding box center [257, 54] width 33 height 15
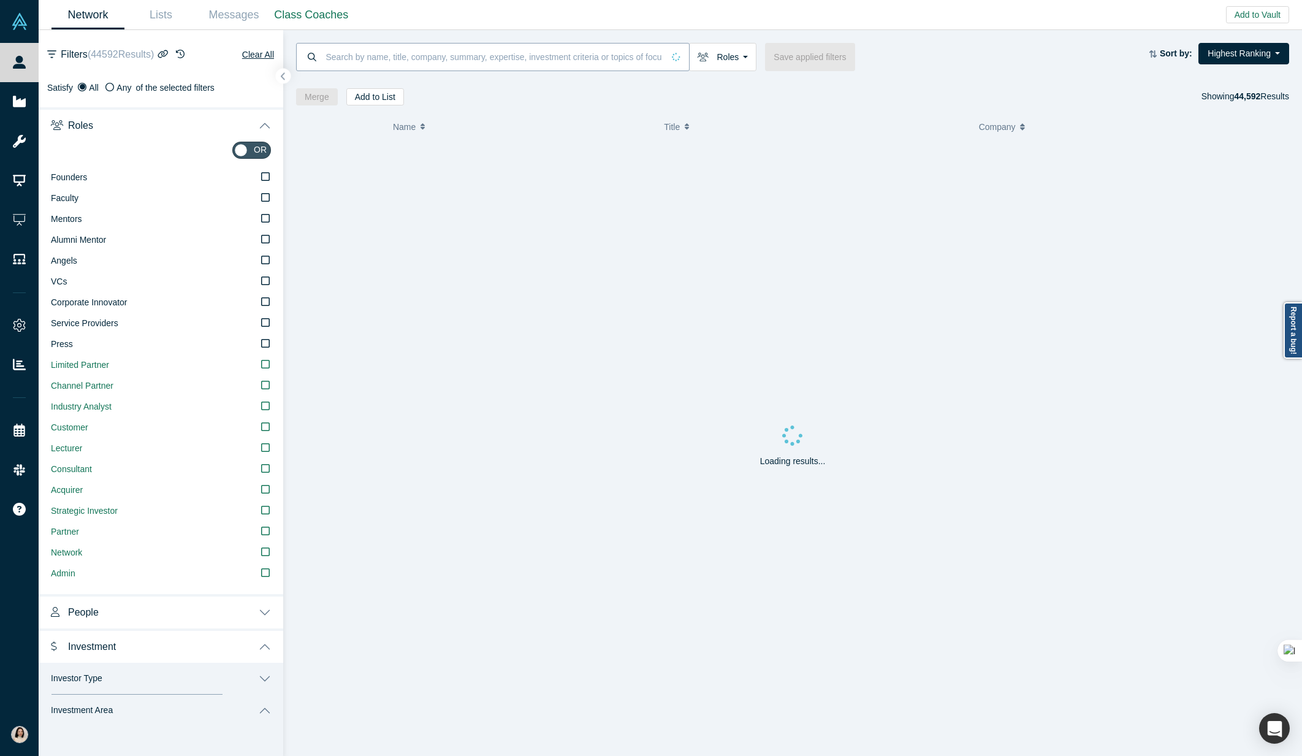
click at [365, 58] on input at bounding box center [494, 56] width 339 height 29
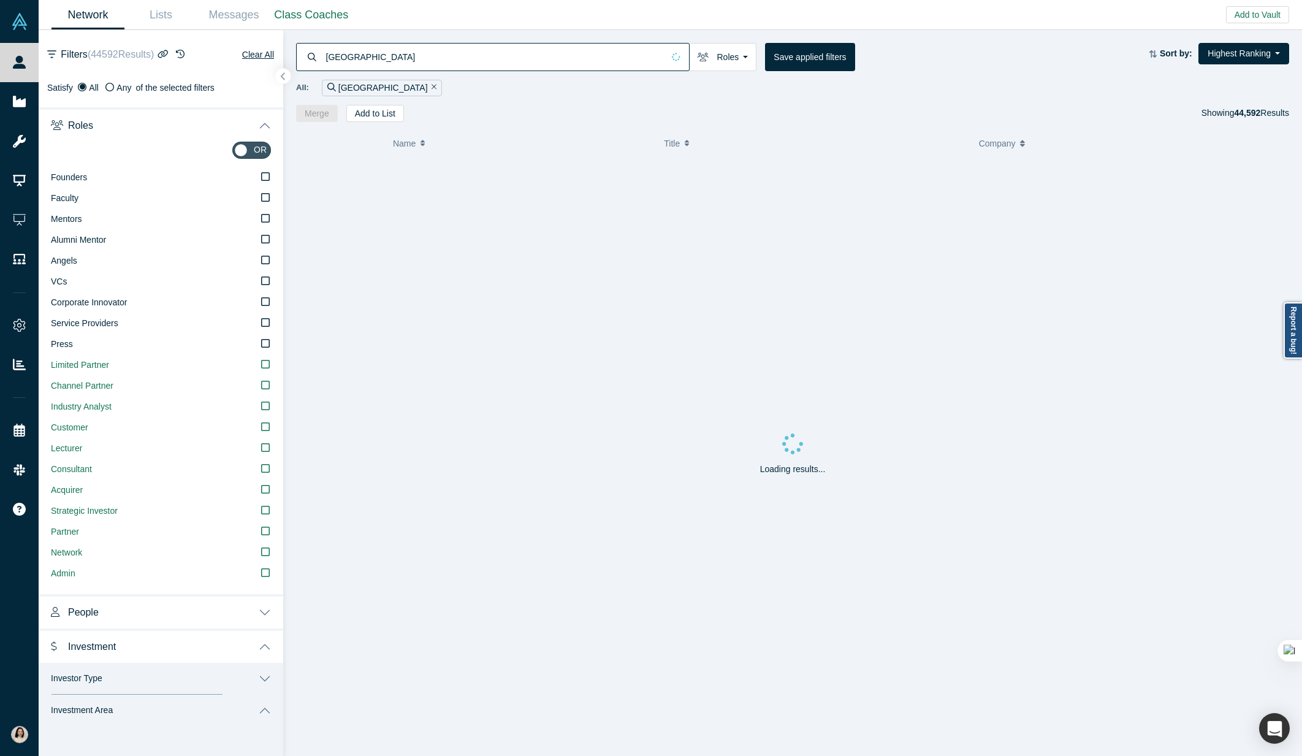
drag, startPoint x: 1131, startPoint y: 113, endPoint x: 1120, endPoint y: 111, distance: 10.6
click at [1130, 113] on div "Merge Add to List Showing 44,592 Results" at bounding box center [792, 113] width 993 height 17
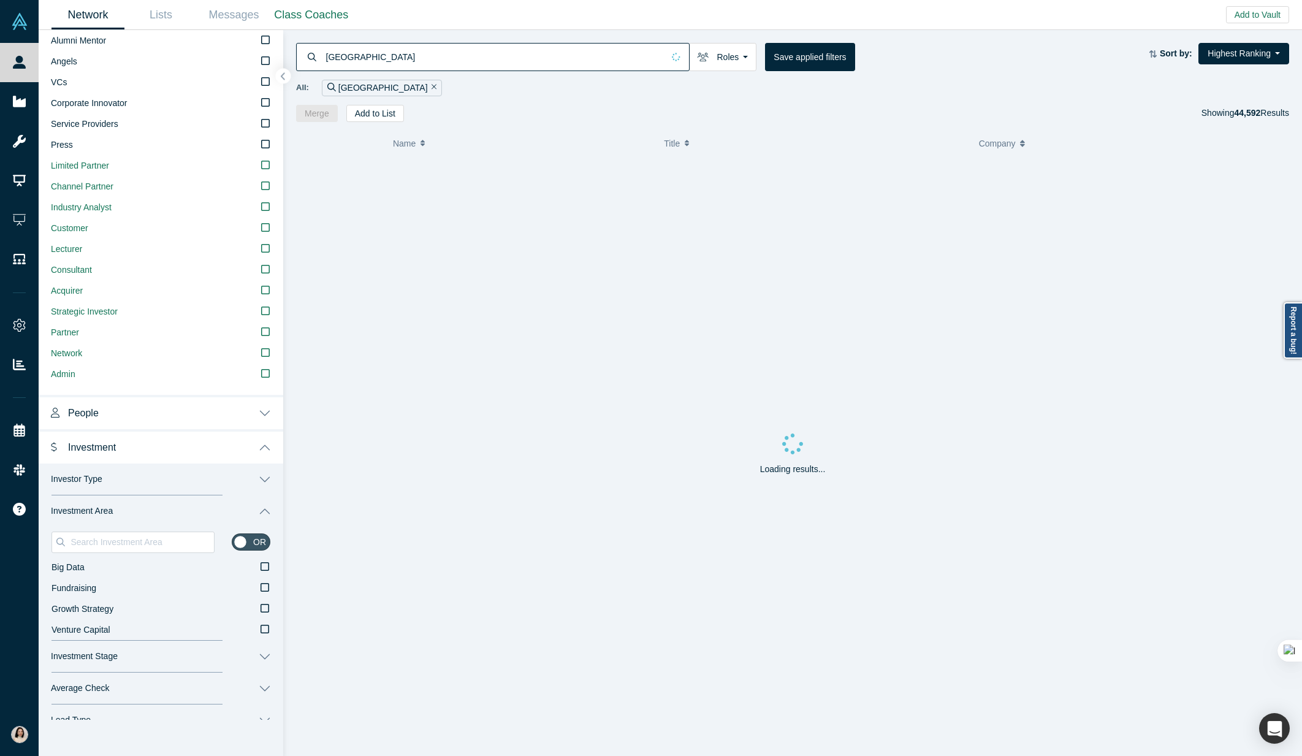
scroll to position [199, 0]
click at [267, 512] on button "Investment Area" at bounding box center [161, 512] width 245 height 32
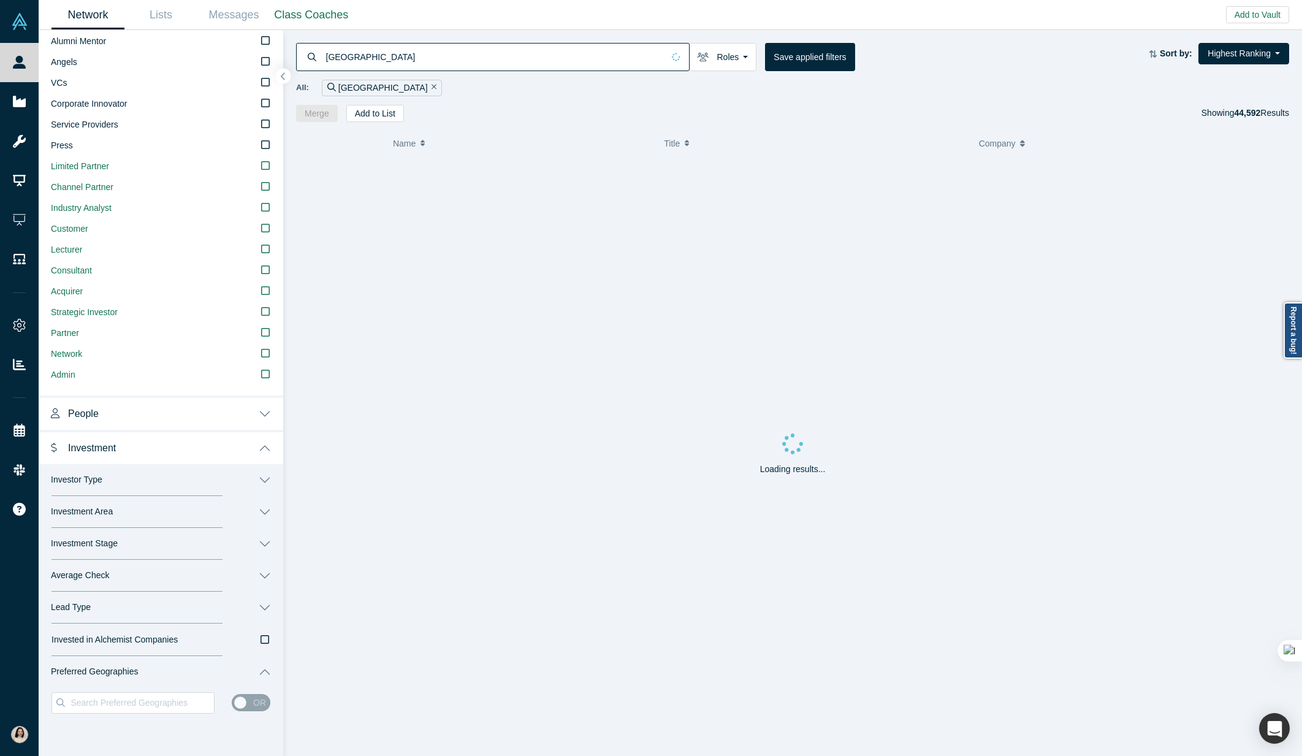
click at [268, 671] on button "Preferred Geographies" at bounding box center [161, 672] width 245 height 32
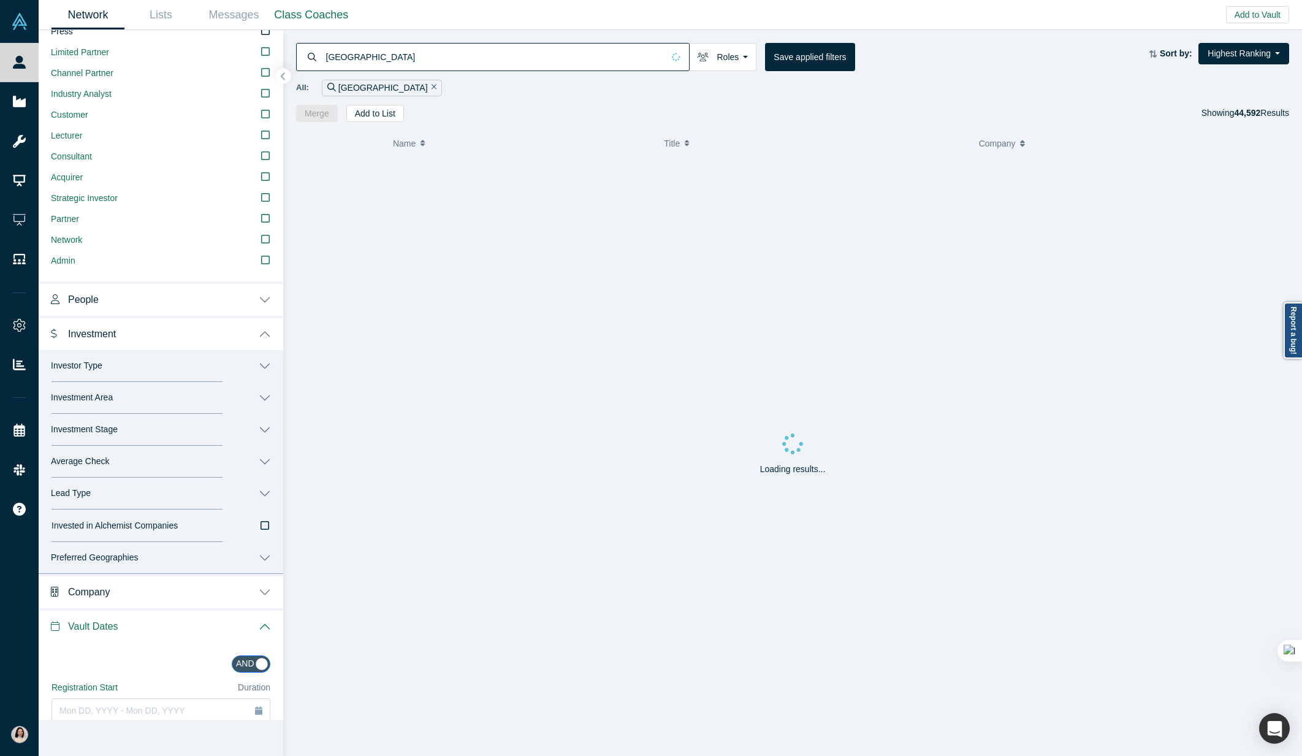
scroll to position [424, 0]
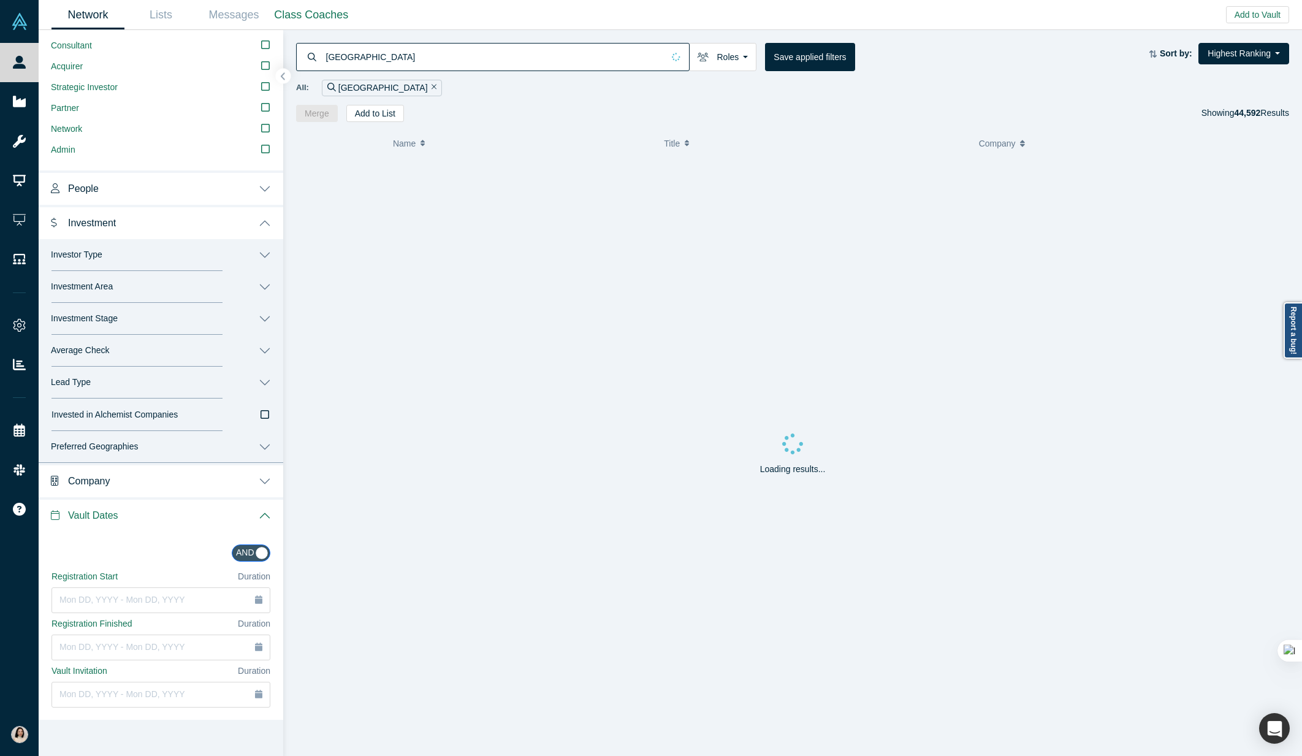
click at [267, 515] on button "Vault Dates" at bounding box center [161, 514] width 245 height 34
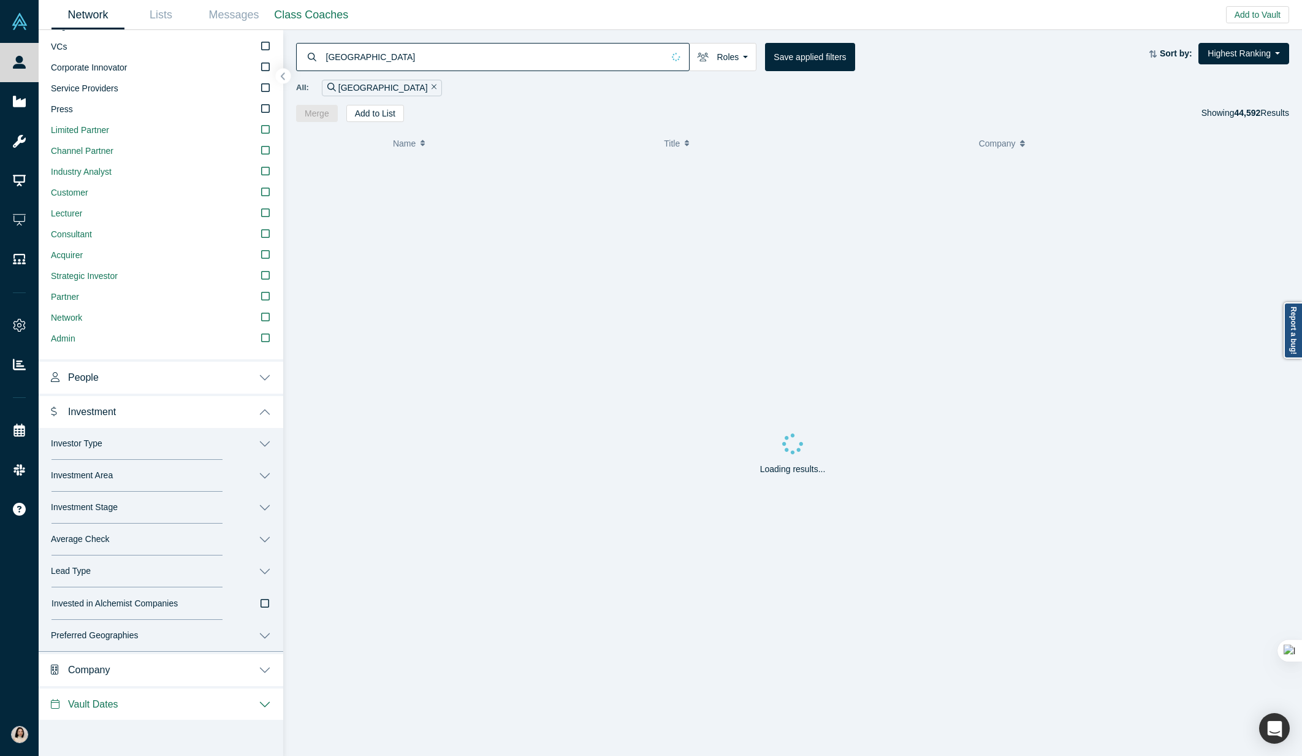
click at [263, 402] on button "Investment" at bounding box center [161, 410] width 245 height 34
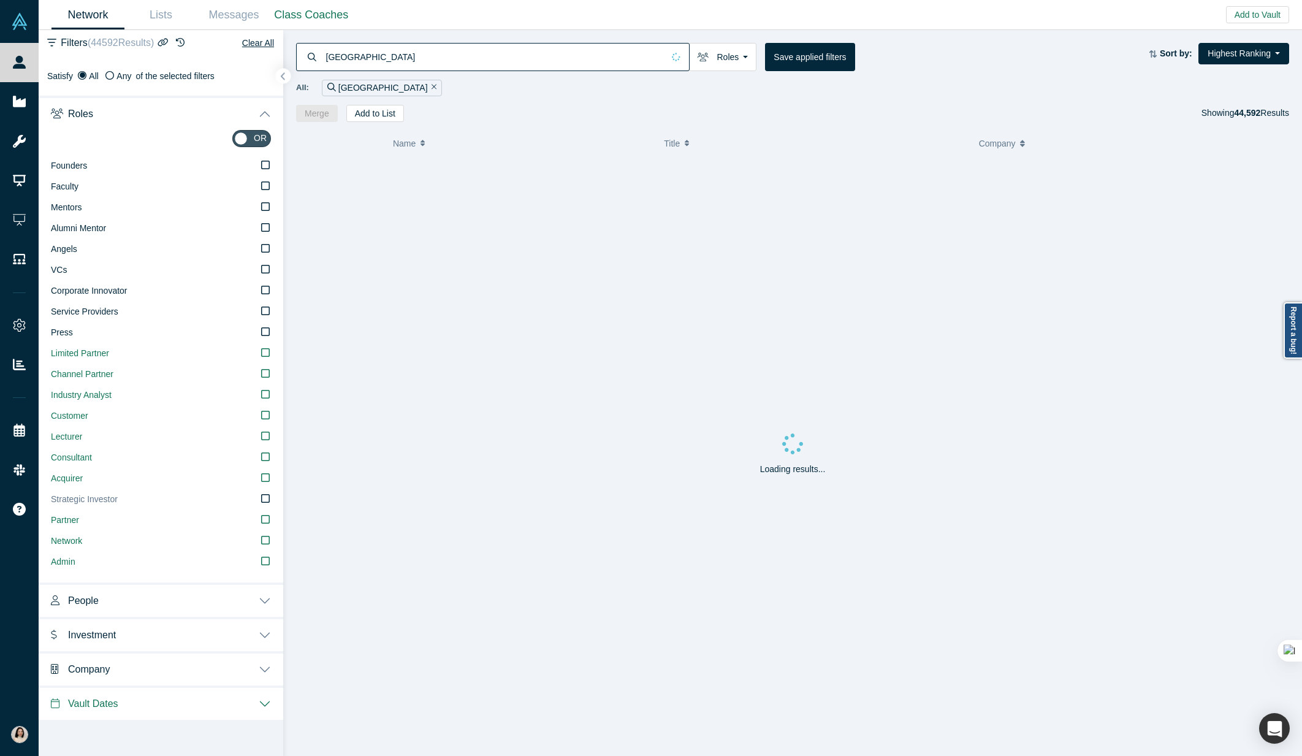
scroll to position [11, 0]
click at [266, 118] on button "Roles" at bounding box center [161, 113] width 245 height 34
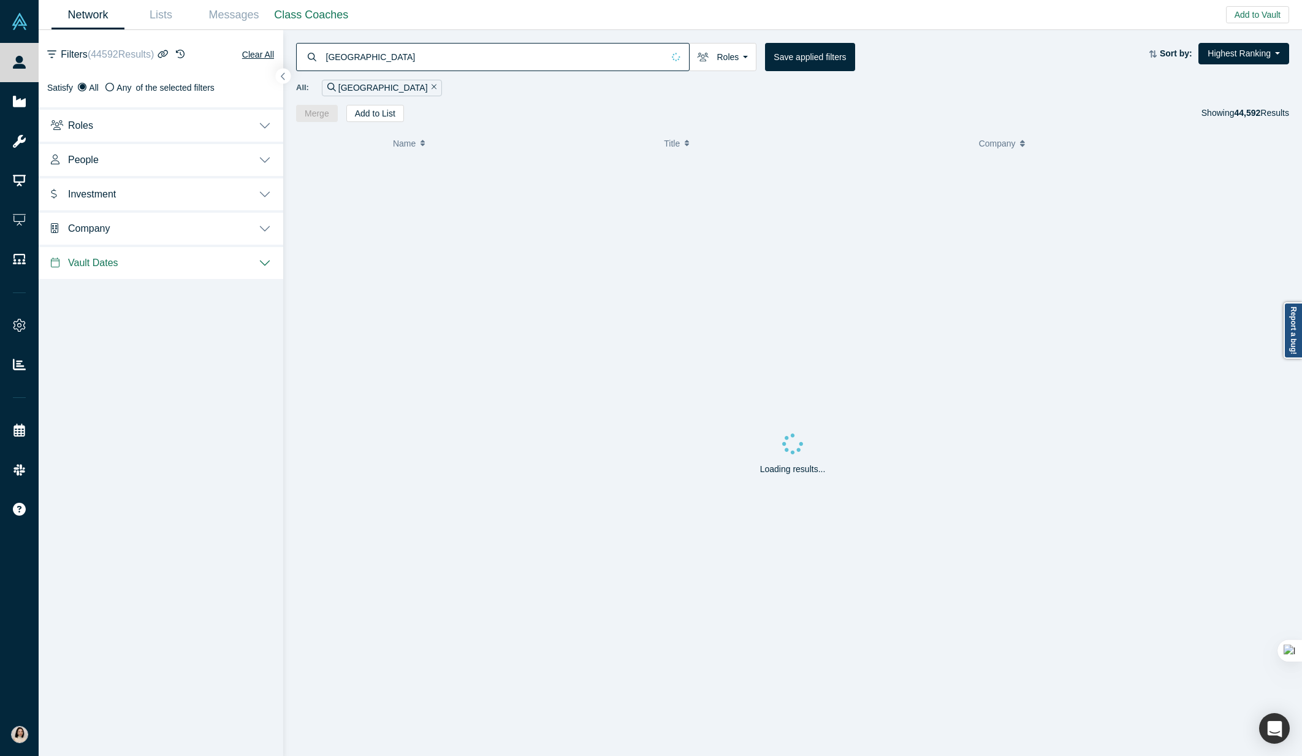
scroll to position [0, 0]
click at [371, 50] on input "japan" at bounding box center [494, 56] width 339 height 29
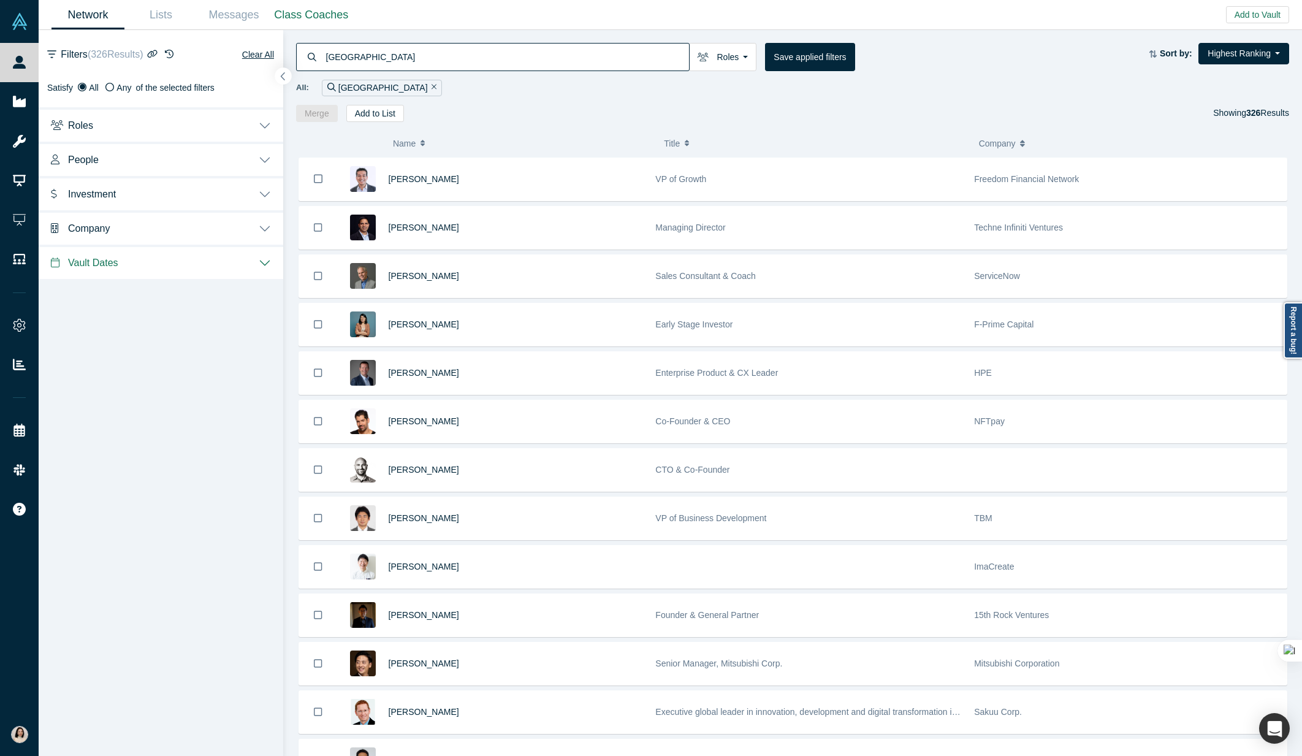
click at [284, 77] on icon "button" at bounding box center [283, 76] width 6 height 9
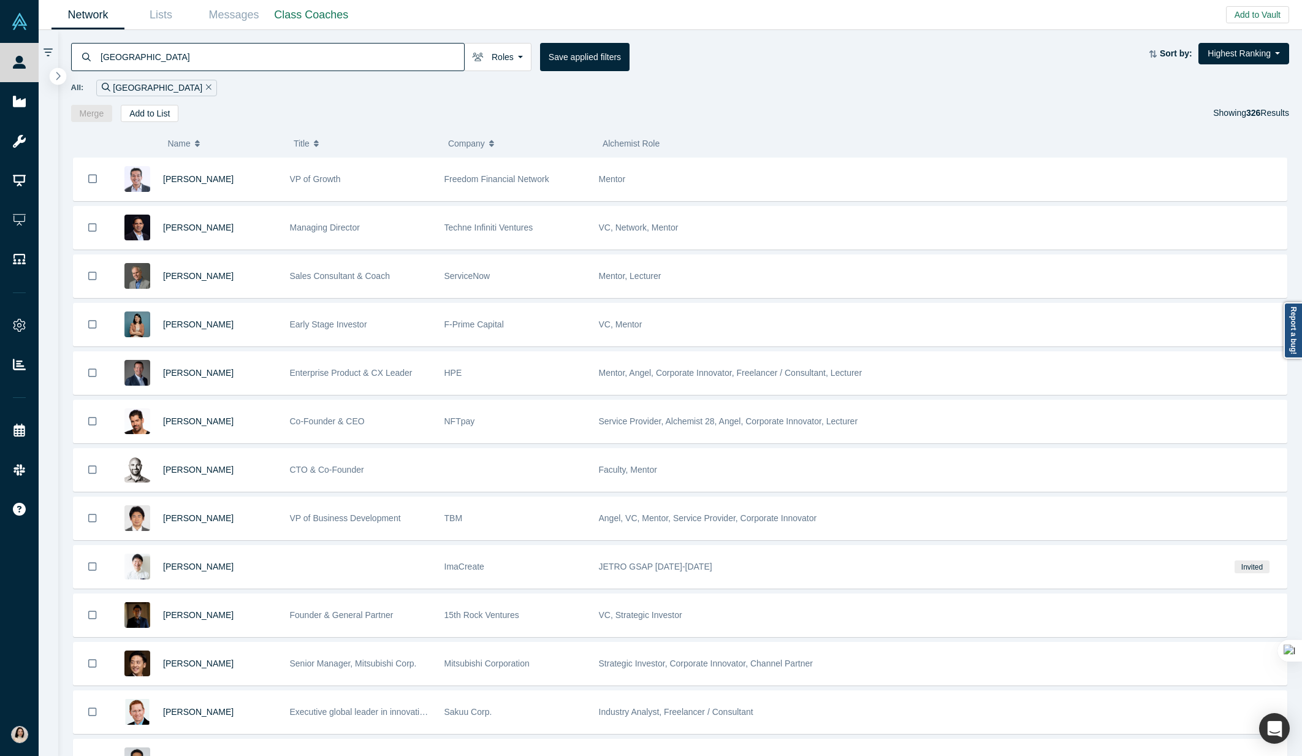
click at [61, 80] on icon "button" at bounding box center [58, 75] width 6 height 9
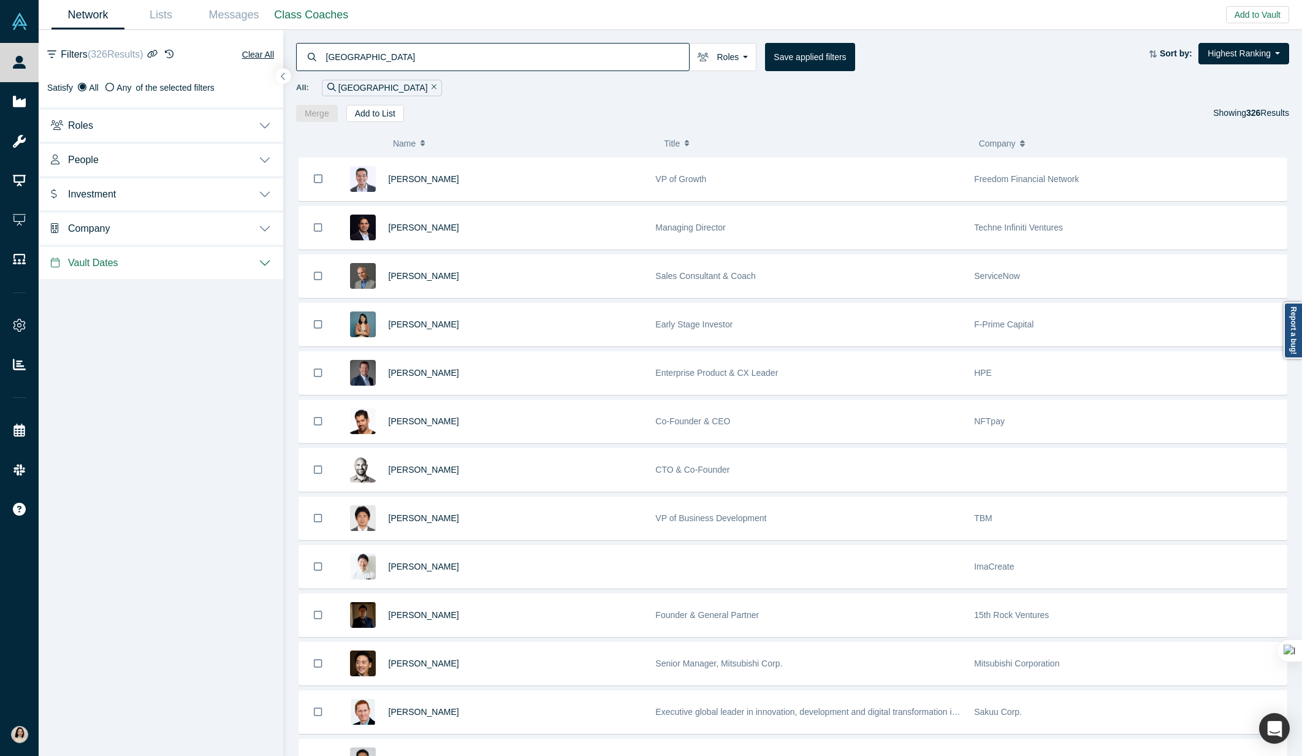
click at [158, 55] on icon "button" at bounding box center [152, 54] width 11 height 9
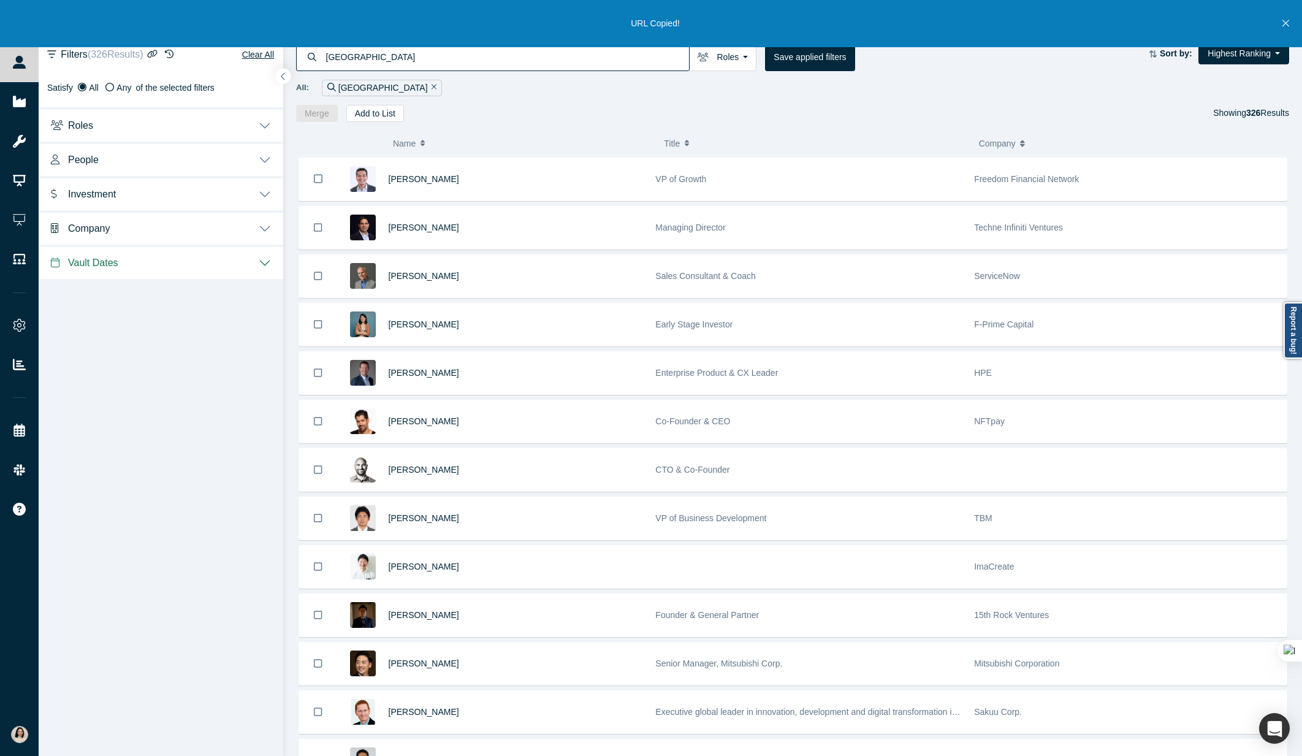
click at [569, 135] on button "Name" at bounding box center [522, 144] width 258 height 26
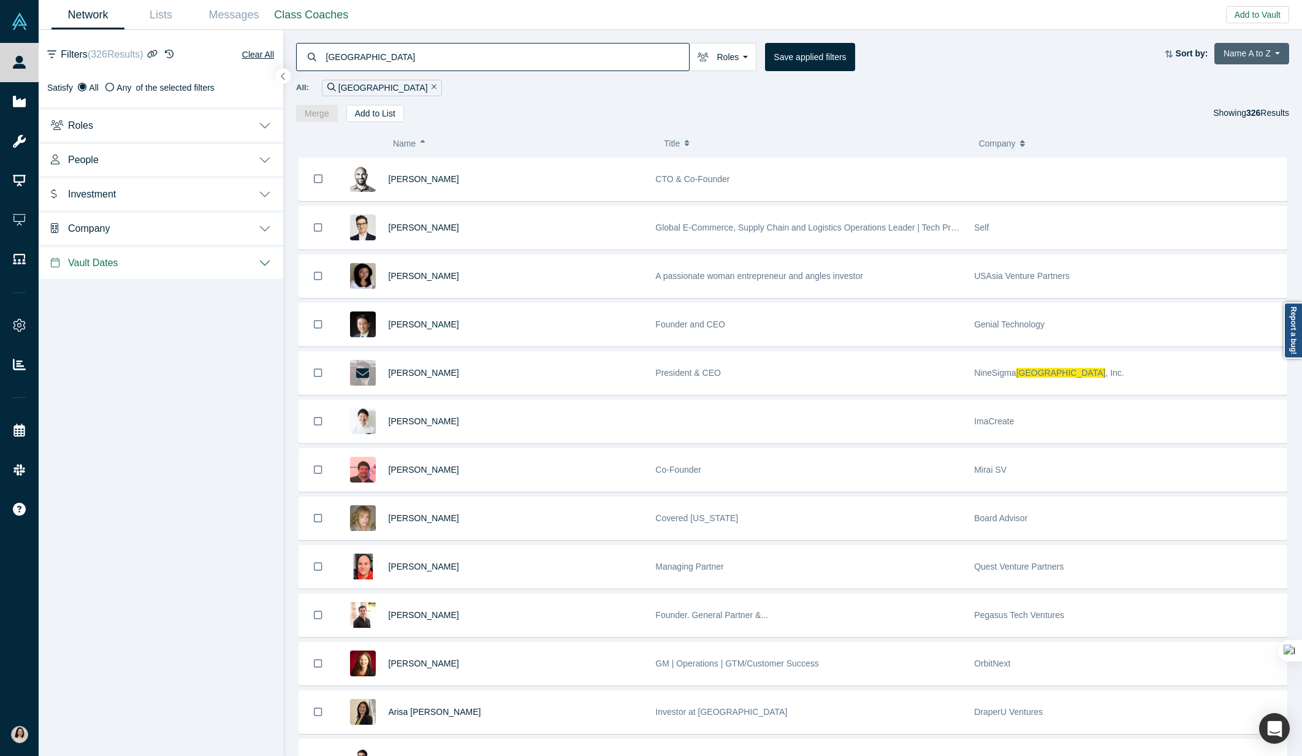
click at [1248, 57] on button "Name A to Z" at bounding box center [1251, 53] width 75 height 21
click at [1229, 75] on link "Highest Ranking" at bounding box center [1233, 82] width 112 height 26
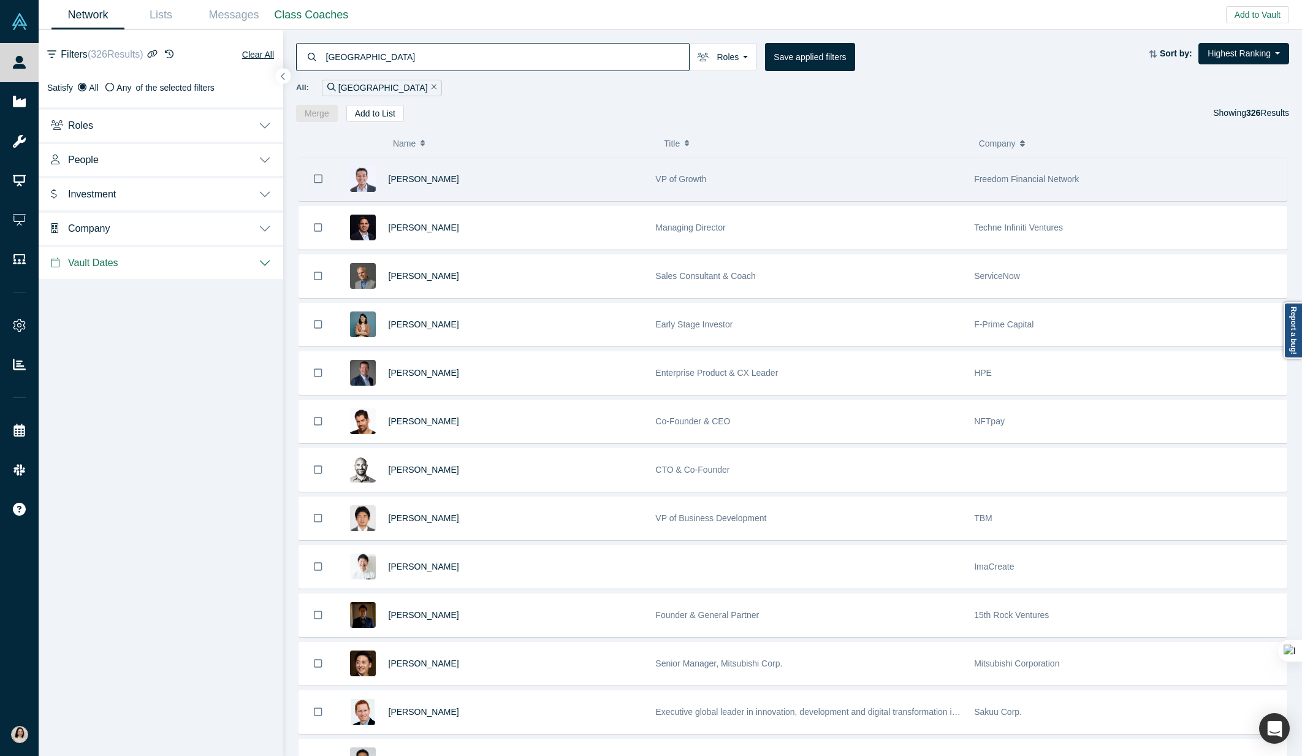
click at [780, 181] on div "VP of Growth" at bounding box center [808, 179] width 306 height 42
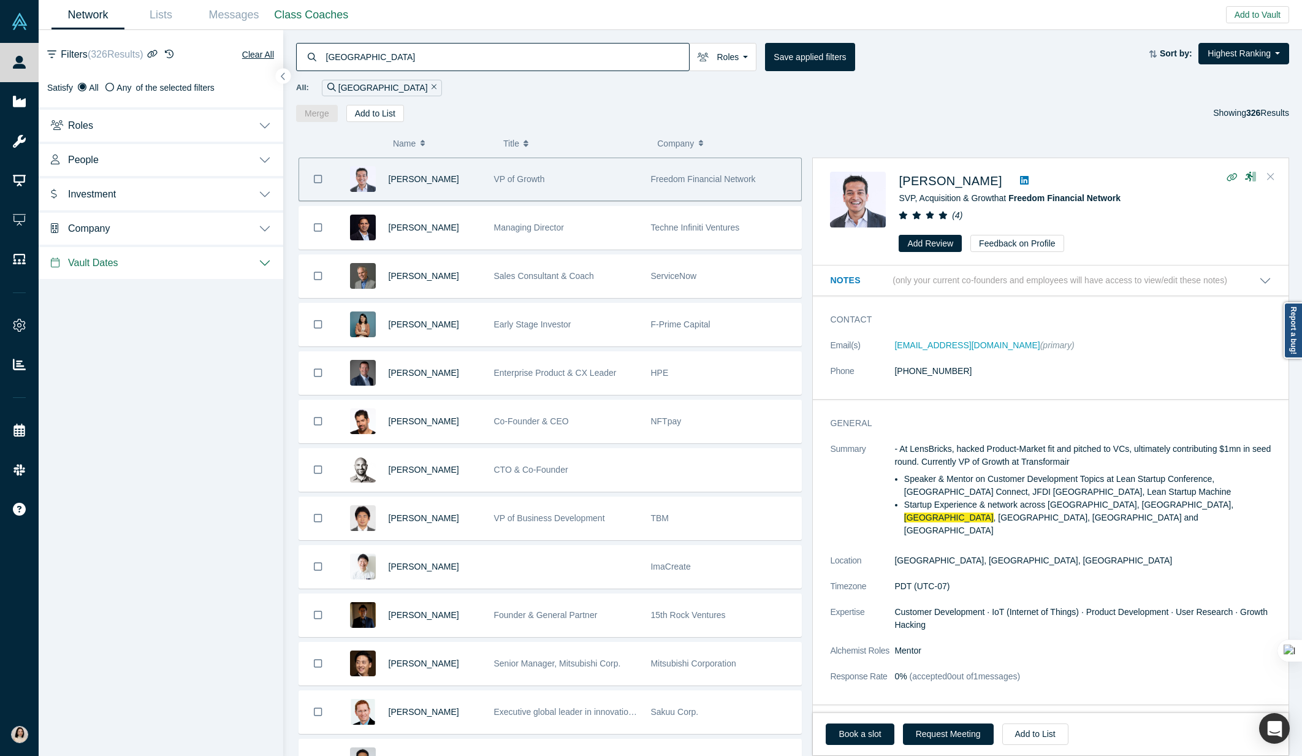
click at [1272, 175] on icon "Close" at bounding box center [1270, 176] width 7 height 7
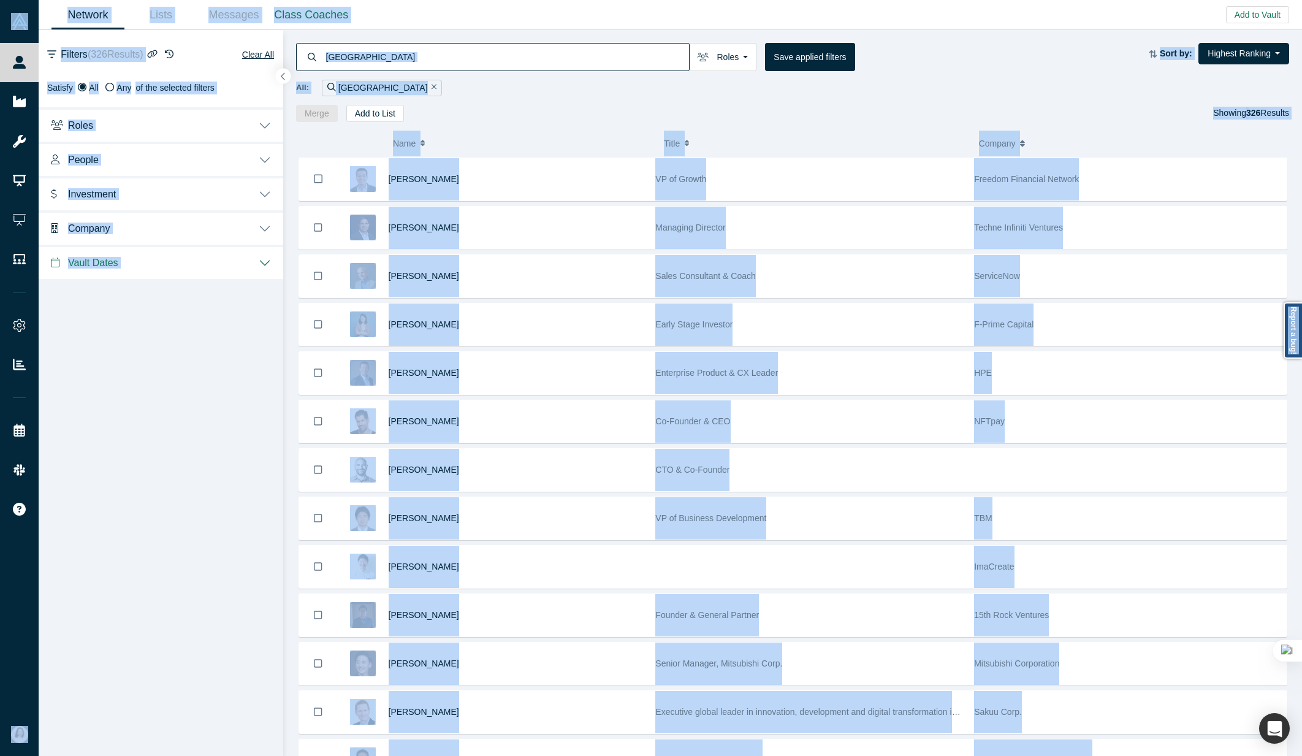
click at [503, 103] on div "japan Roles Founders Faculty Mentors Alumni Mentor Angels VCs Corporate Innovat…" at bounding box center [792, 76] width 1019 height 92
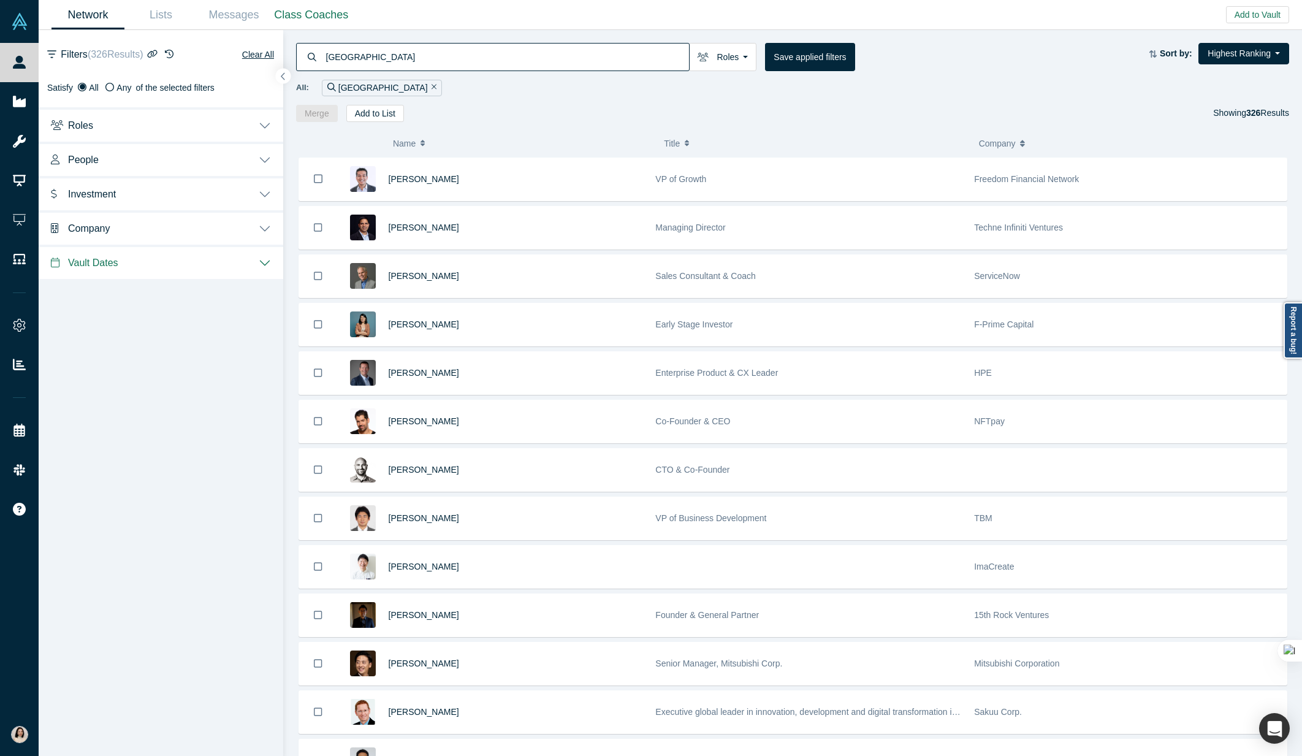
click at [317, 143] on div "( 0 ) Name Title Company Alchemist Role" at bounding box center [792, 144] width 989 height 27
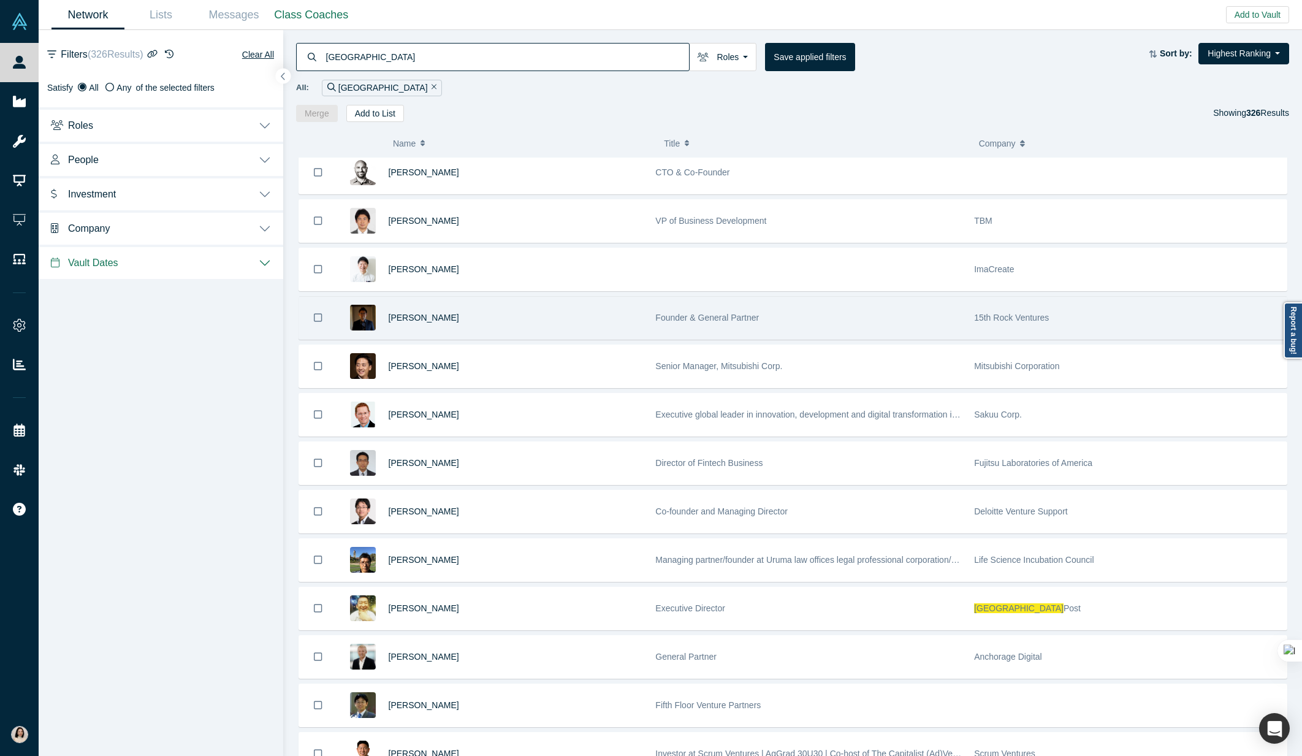
scroll to position [421, 0]
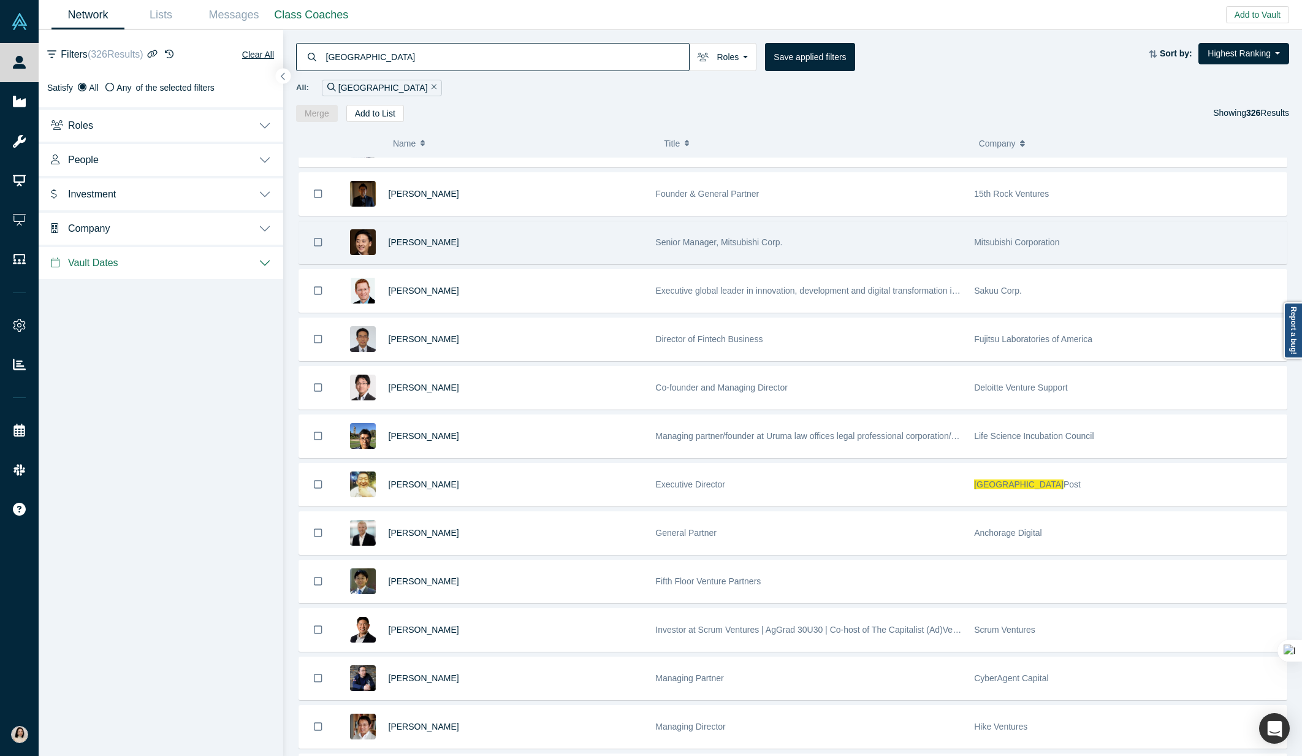
click at [758, 242] on span "Senior Manager, Mitsubishi Corp." at bounding box center [718, 242] width 127 height 10
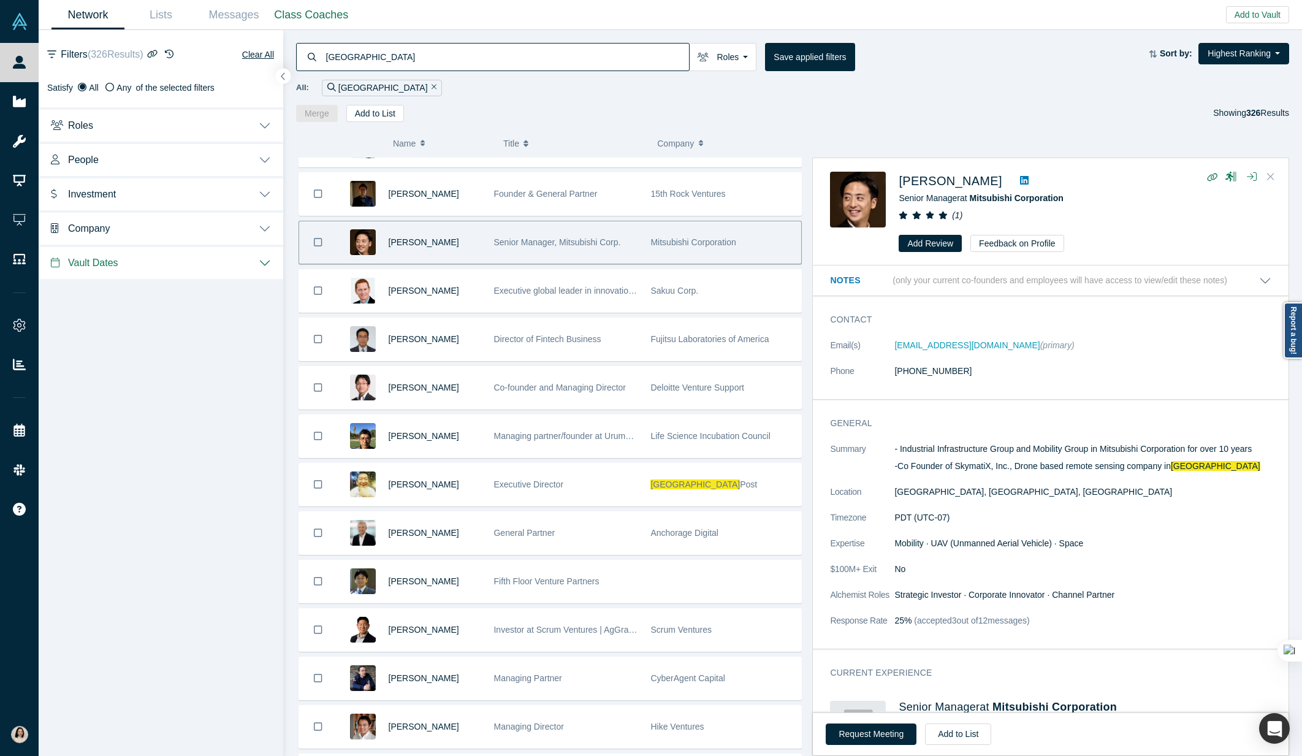
click at [1272, 178] on icon "Close" at bounding box center [1270, 176] width 7 height 7
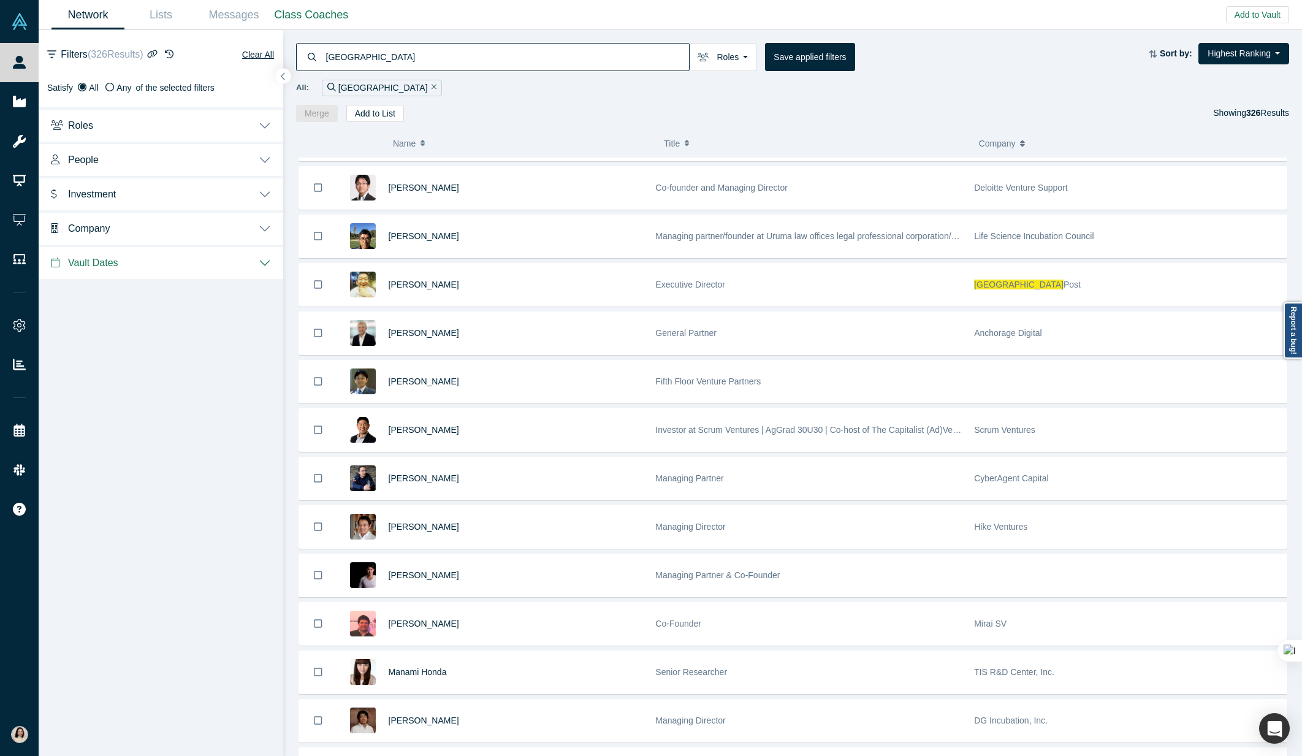
scroll to position [0, 0]
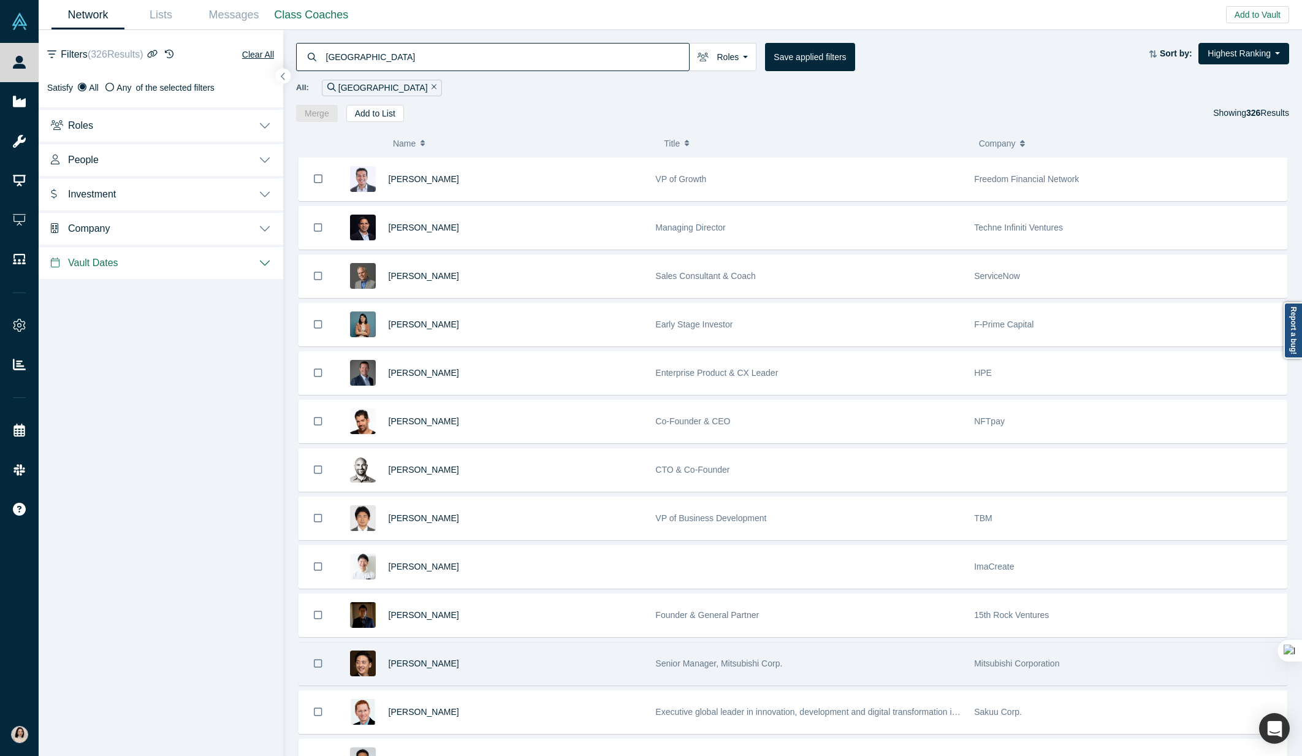
click at [417, 57] on input "japan" at bounding box center [507, 56] width 365 height 29
paste input "[PERSON_NAME]"
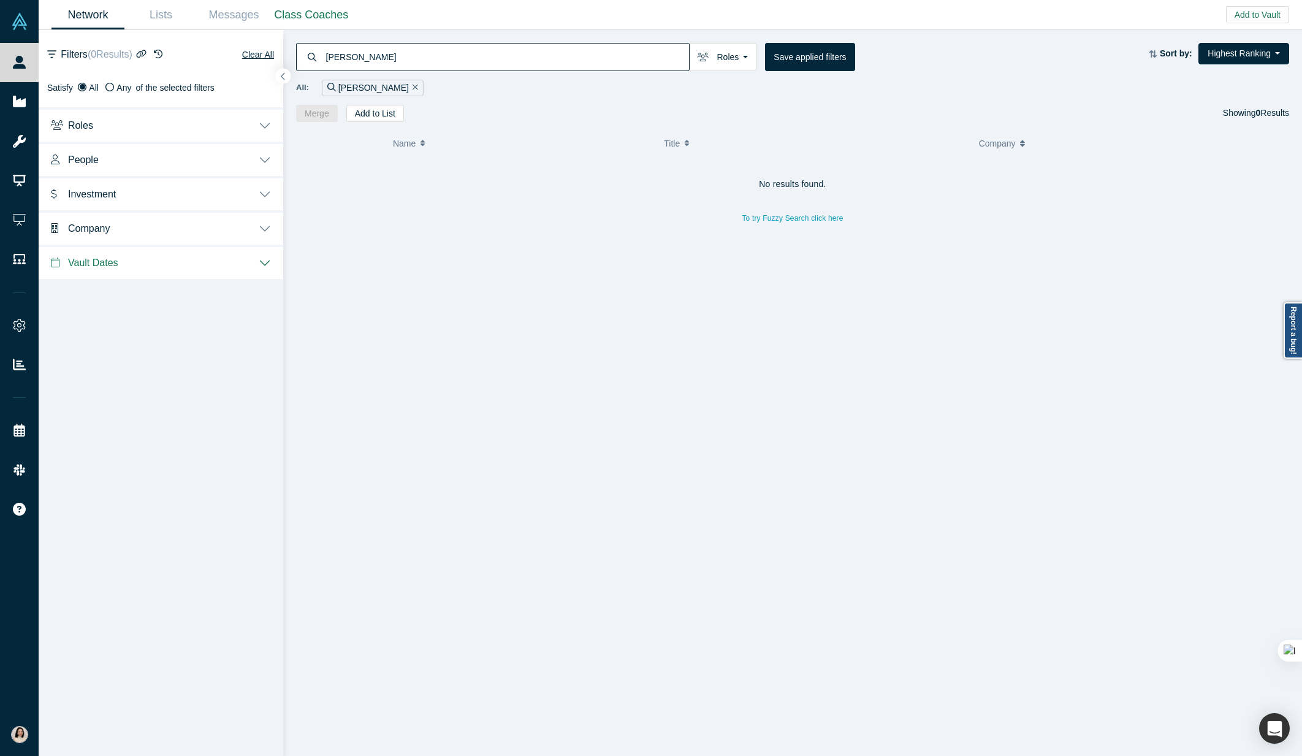
type input "[PERSON_NAME]"
click at [400, 49] on input "[PERSON_NAME]" at bounding box center [507, 56] width 365 height 29
paste input "[PERSON_NAME]"
click at [354, 58] on input "[PERSON_NAME]" at bounding box center [507, 56] width 365 height 29
click at [717, 165] on div "Group CEO" at bounding box center [808, 179] width 306 height 42
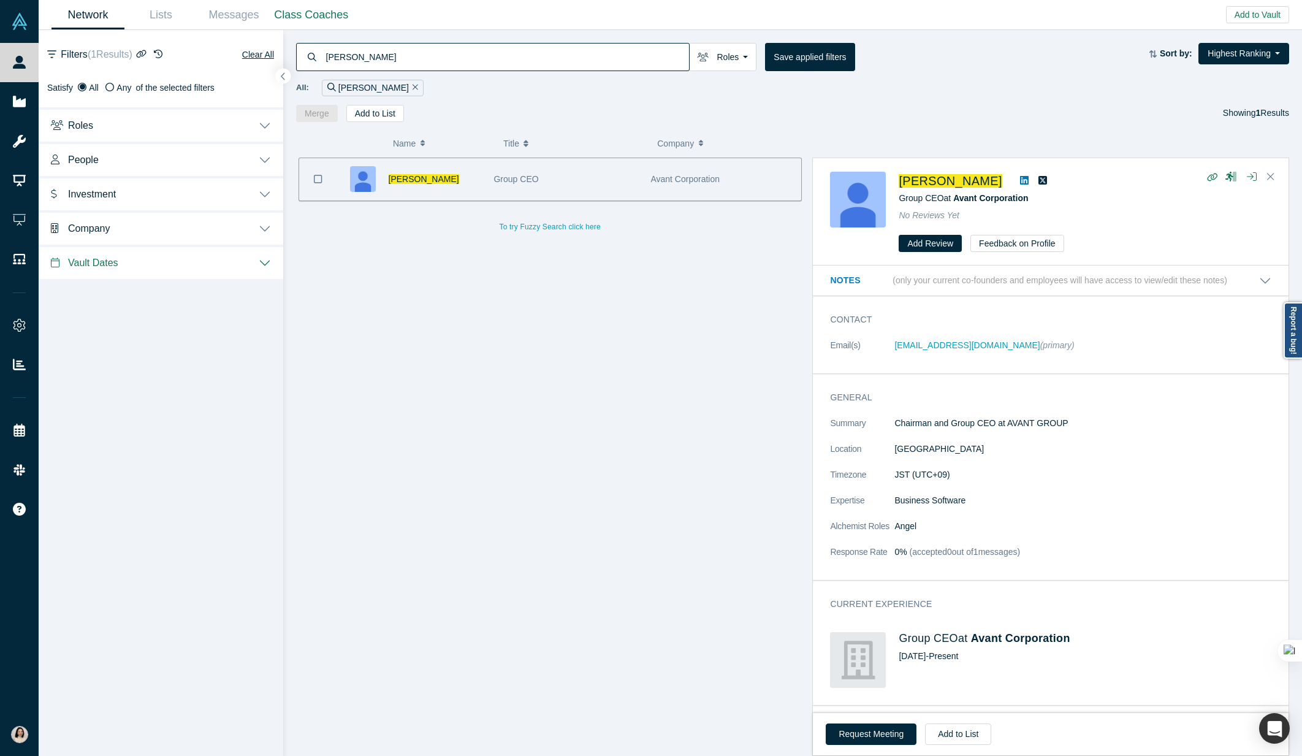
click at [412, 48] on input "[PERSON_NAME]" at bounding box center [507, 56] width 365 height 29
paste input "[PERSON_NAME]"
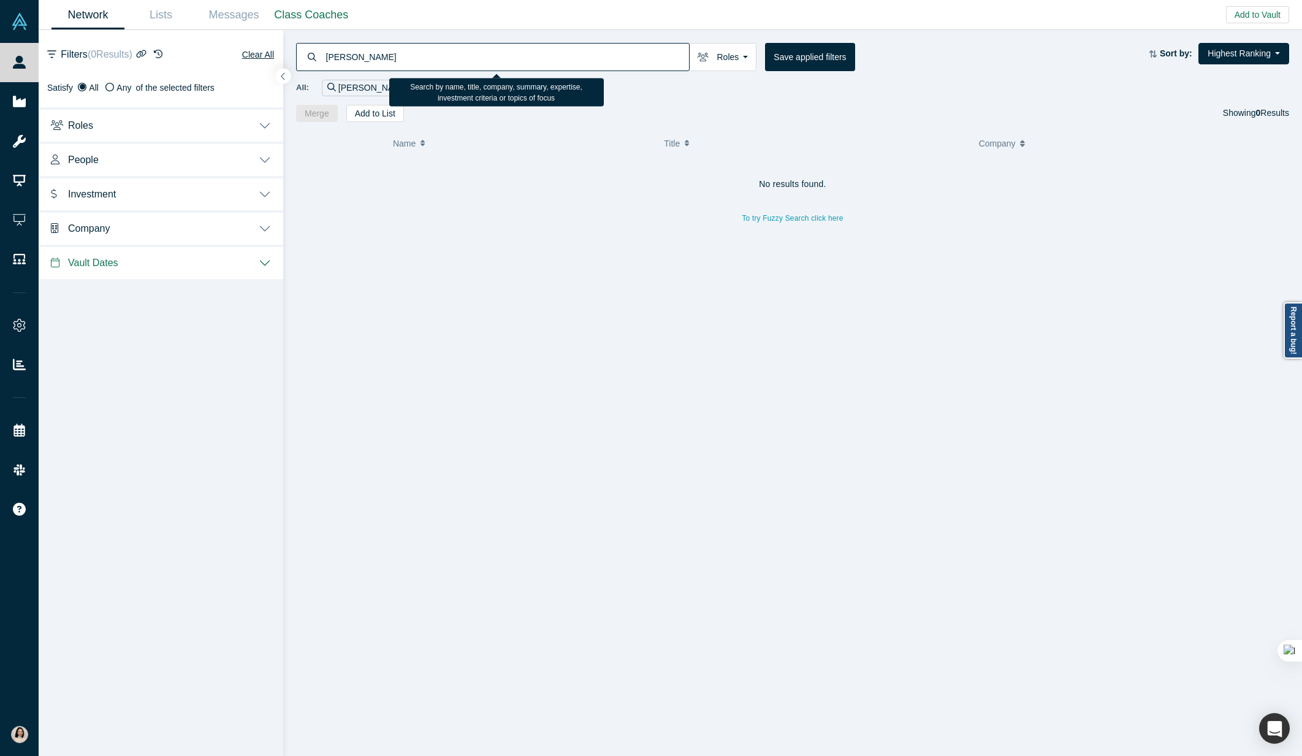
click at [349, 59] on input "[PERSON_NAME]" at bounding box center [507, 56] width 365 height 29
click at [344, 59] on input "[PERSON_NAME]" at bounding box center [507, 56] width 365 height 29
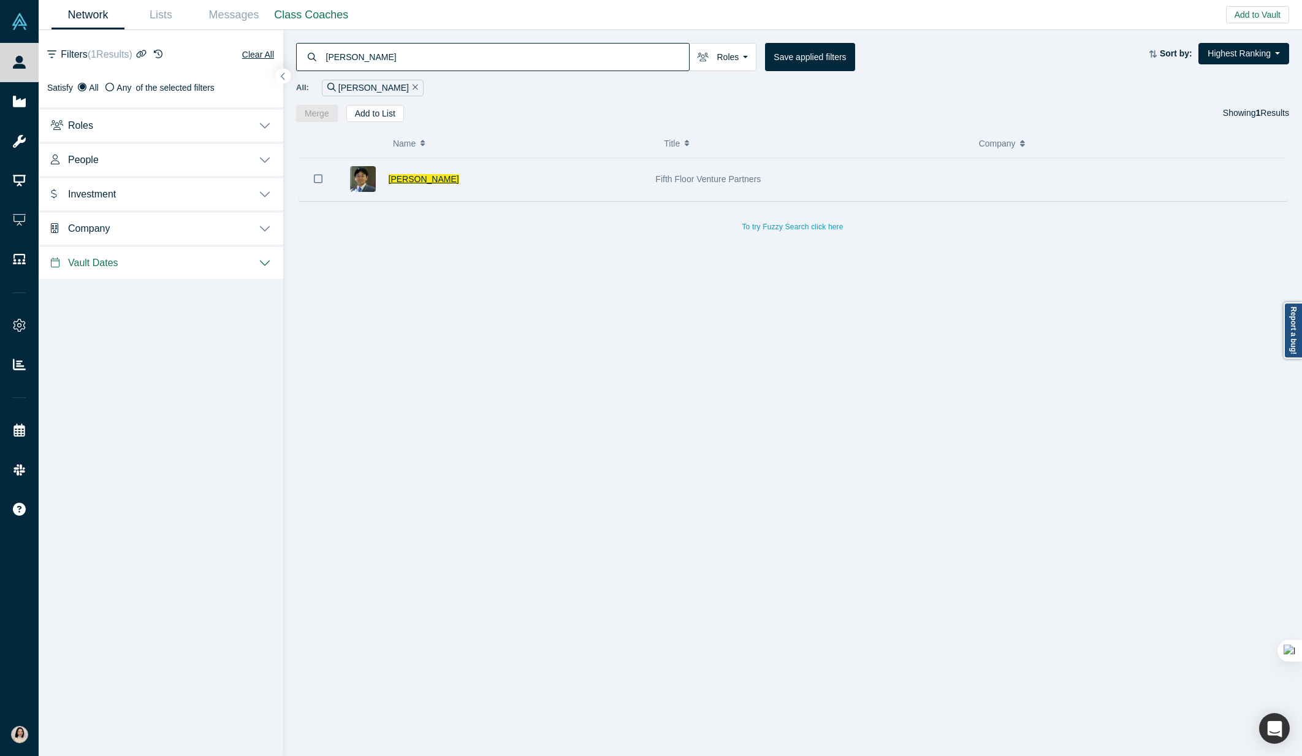
type input "[PERSON_NAME]"
click at [424, 180] on span "[PERSON_NAME]" at bounding box center [424, 179] width 70 height 10
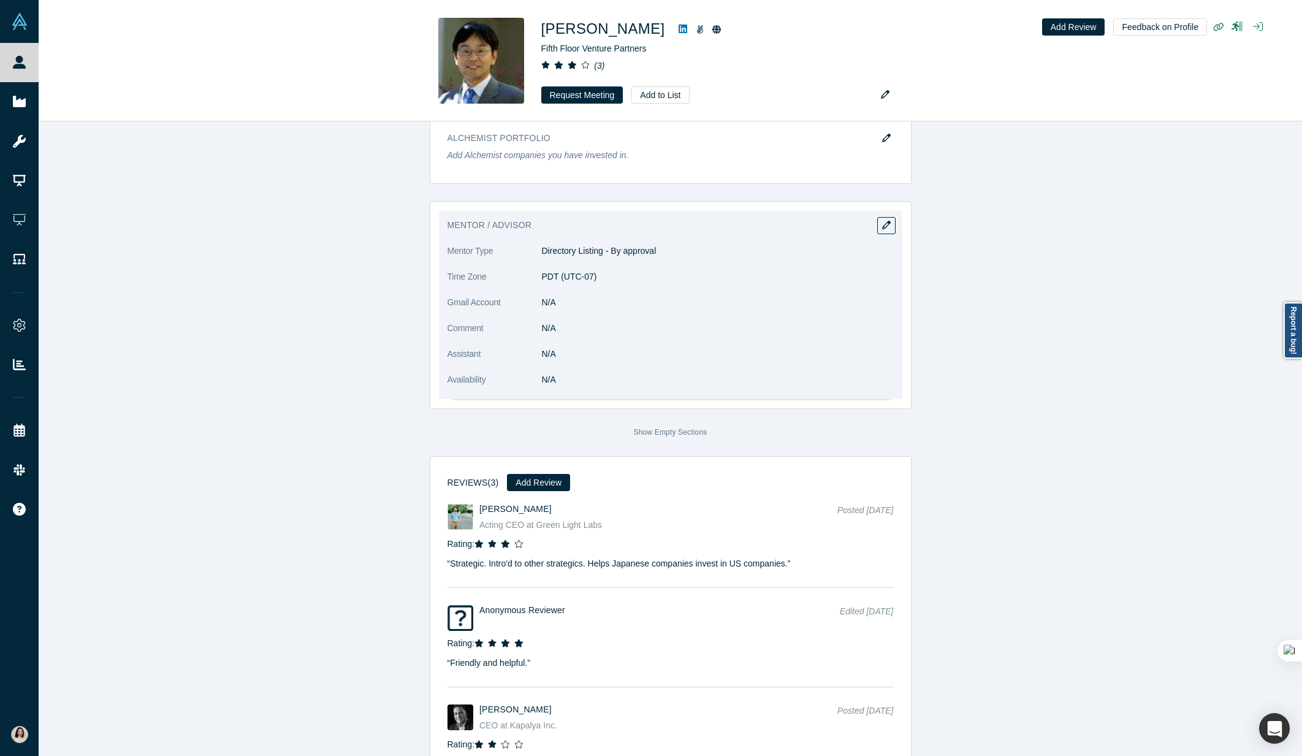
scroll to position [1610, 0]
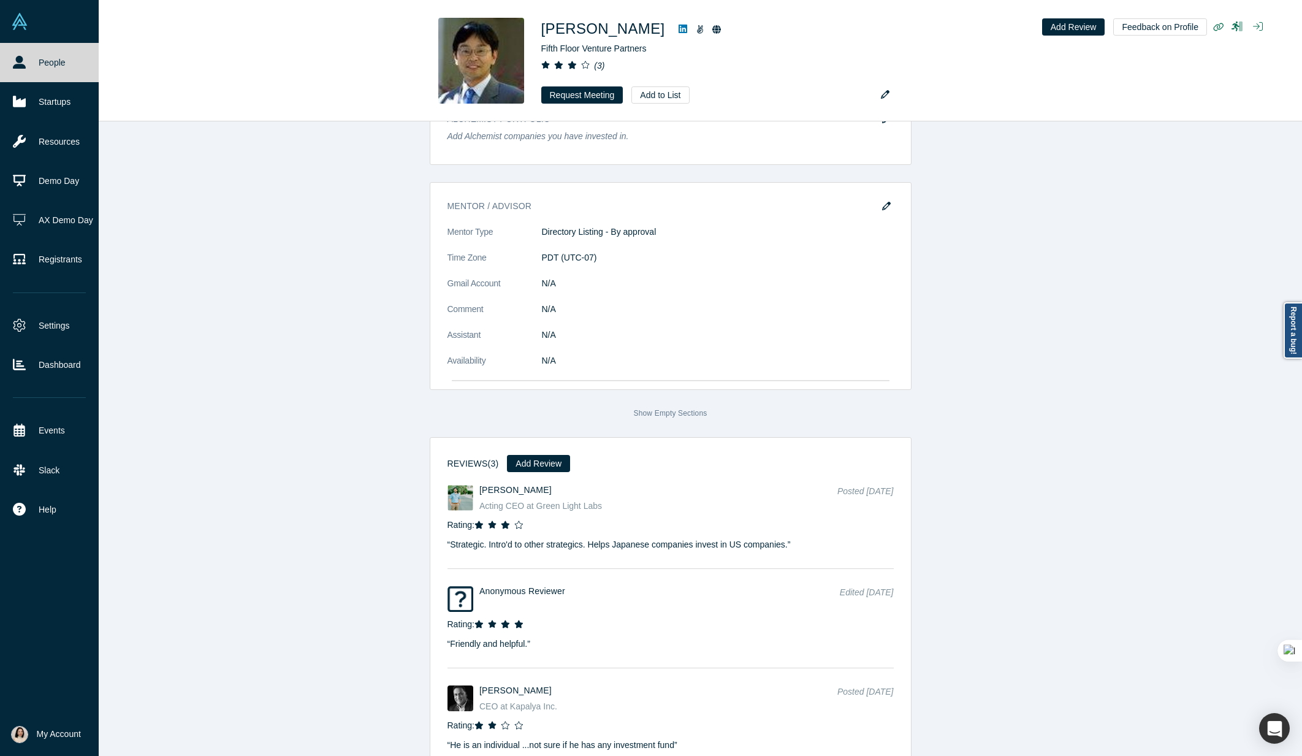
click at [55, 66] on link "People" at bounding box center [49, 62] width 99 height 39
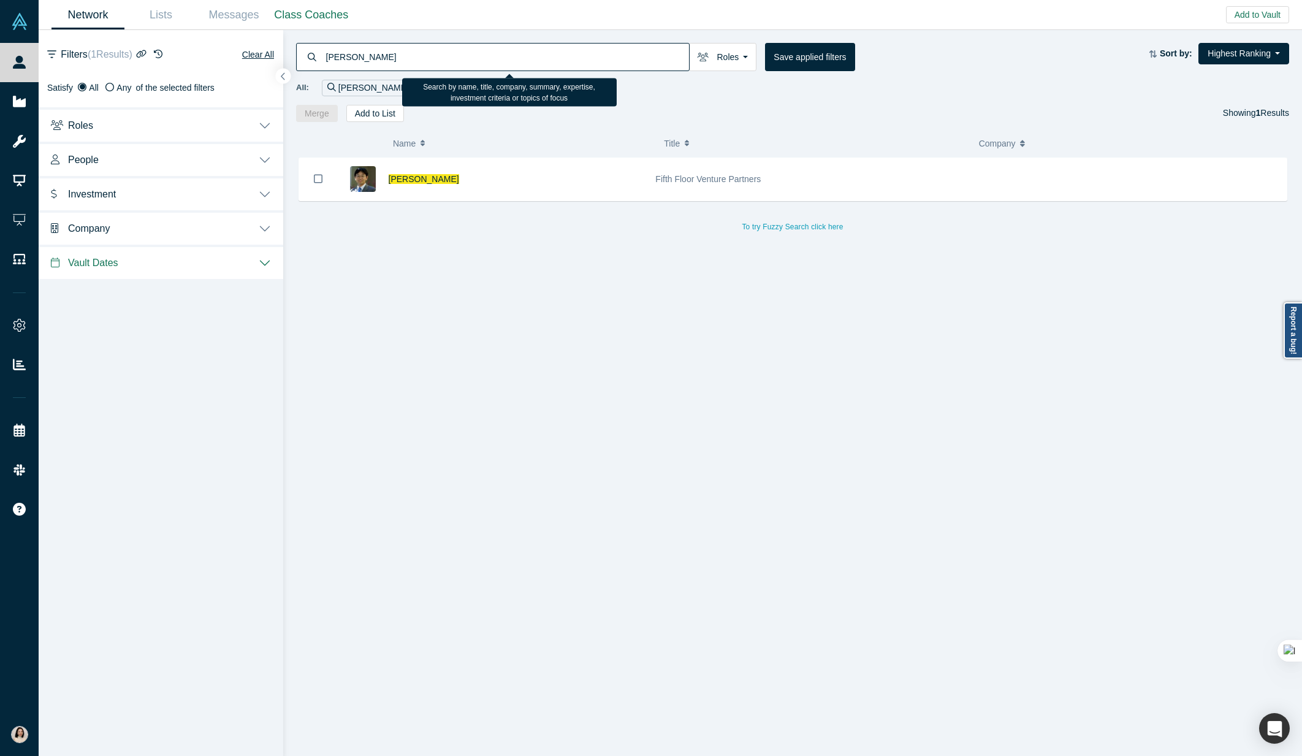
click at [434, 51] on input "[PERSON_NAME]" at bounding box center [507, 56] width 365 height 29
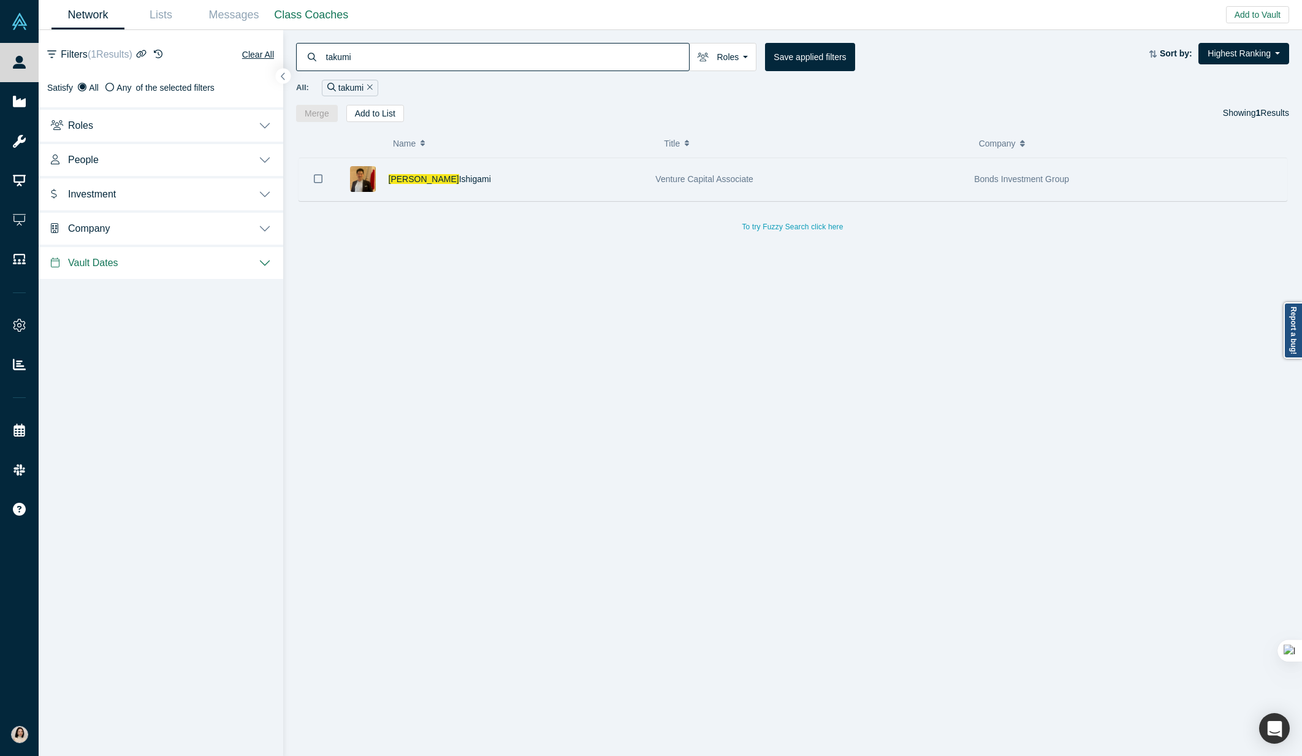
type input "takumi"
click at [319, 181] on icon "Bookmark" at bounding box center [318, 179] width 9 height 12
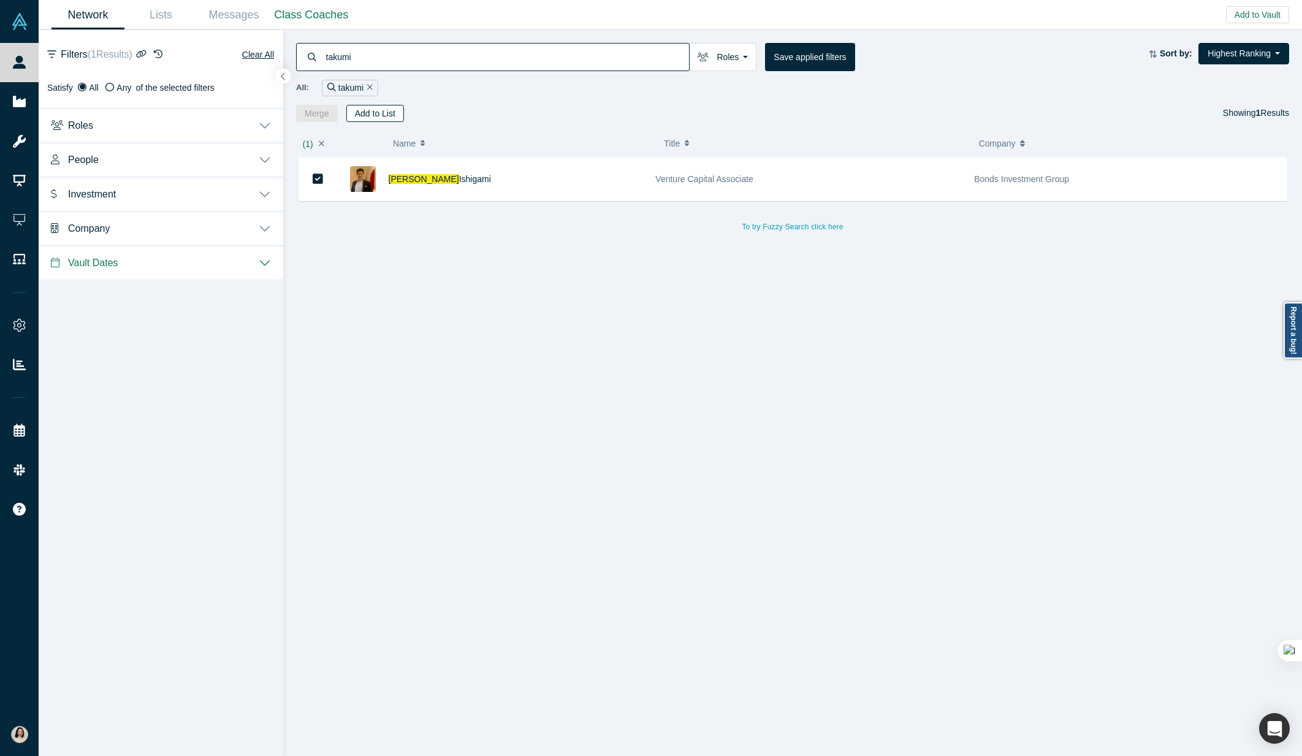
click at [371, 108] on button "Add to List" at bounding box center [375, 113] width 58 height 17
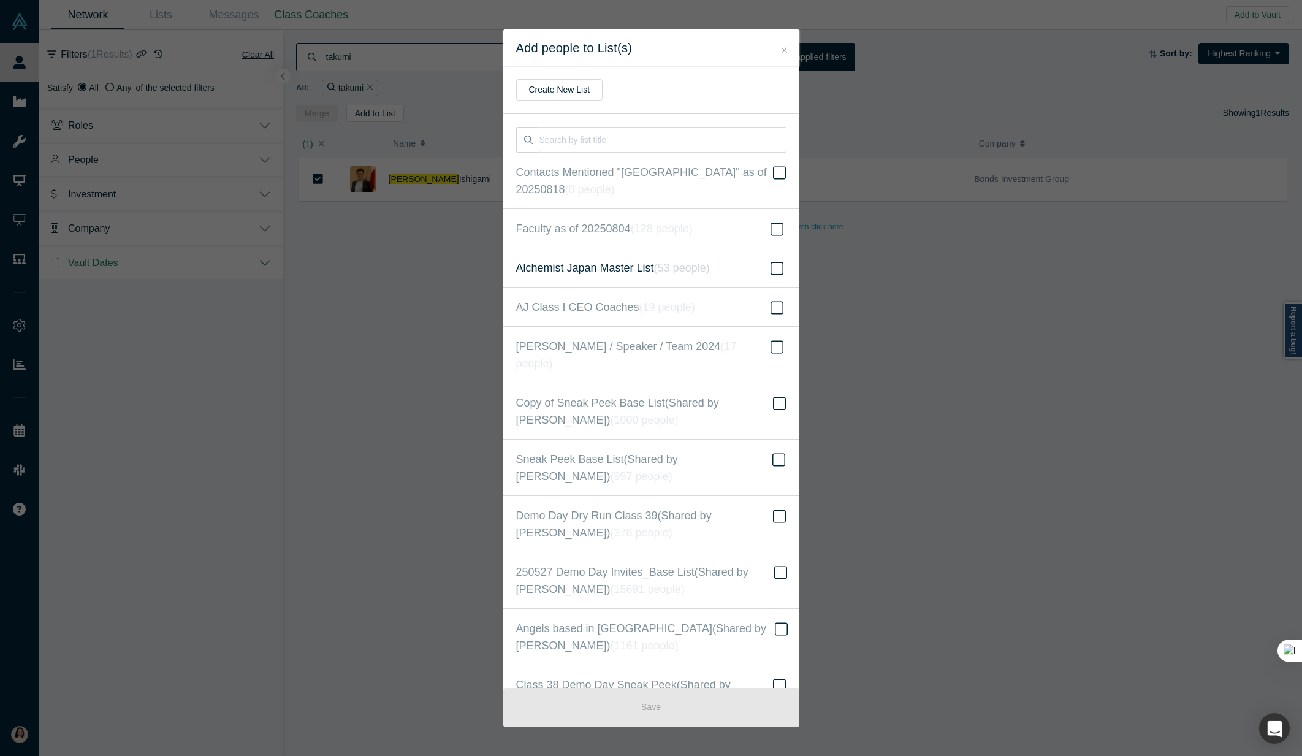
click at [601, 269] on span "Alchemist Japan Master List ( 53 people )" at bounding box center [613, 267] width 194 height 17
click at [0, 0] on input "Alchemist Japan Master List ( 53 people )" at bounding box center [0, 0] width 0 height 0
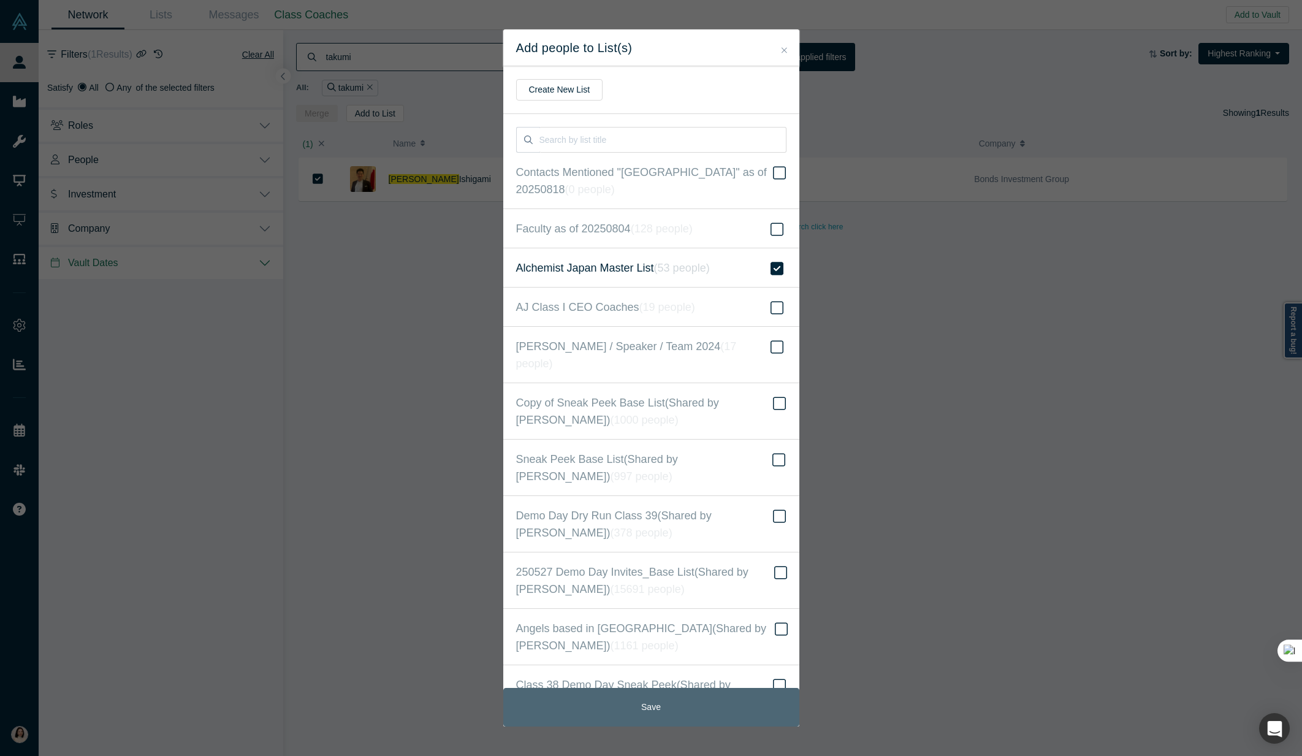
click at [653, 706] on button "Save" at bounding box center [651, 707] width 296 height 39
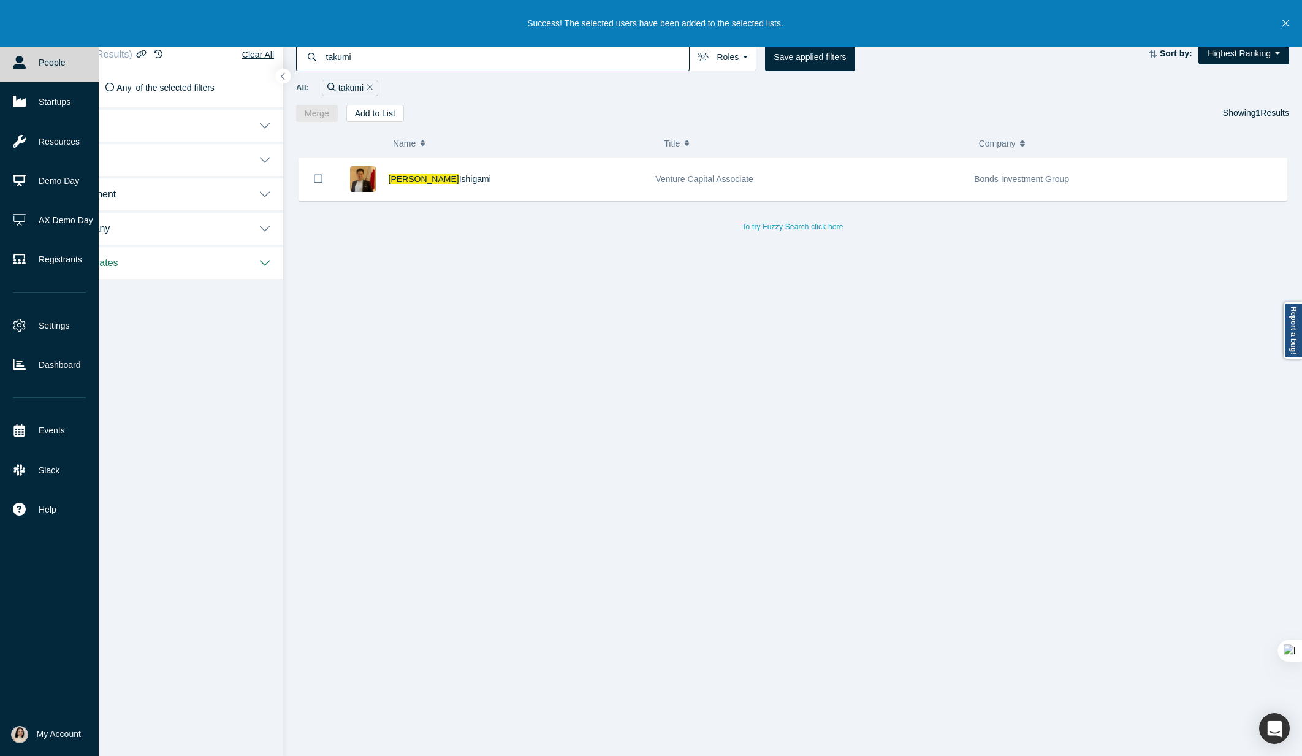
click at [18, 55] on link "People" at bounding box center [49, 62] width 99 height 39
